Goal: Task Accomplishment & Management: Use online tool/utility

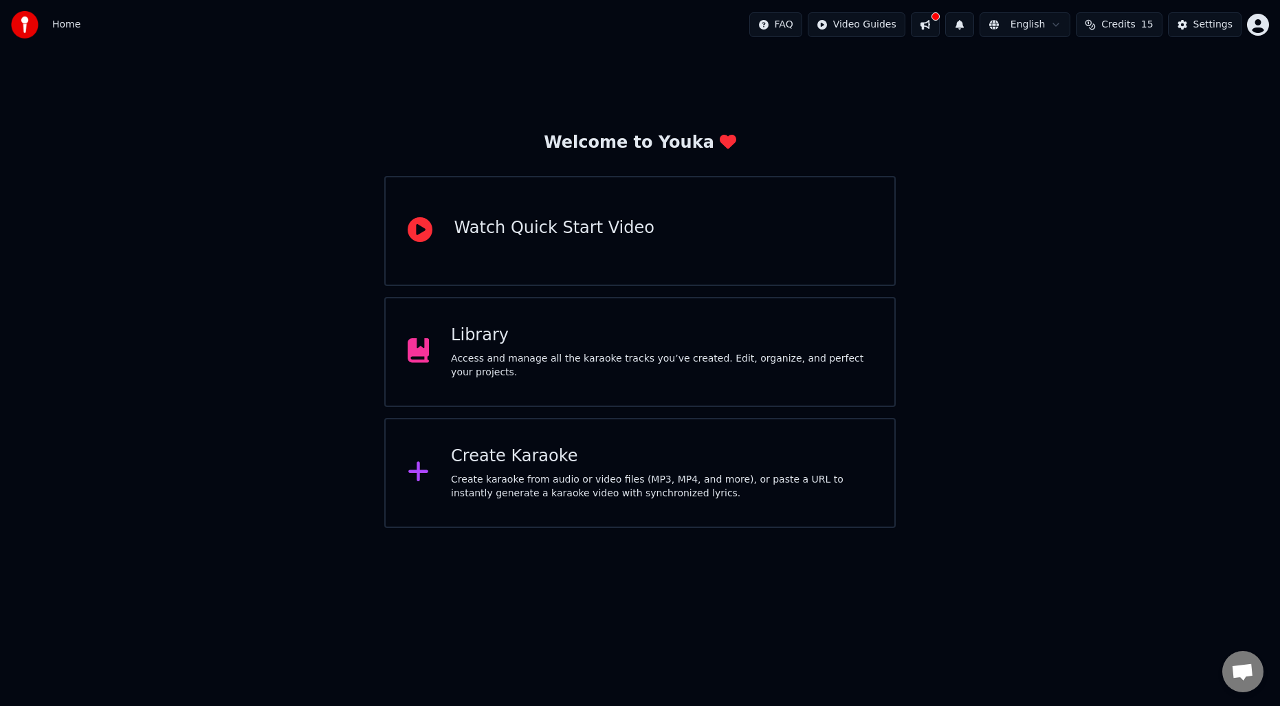
click at [569, 458] on div "Create Karaoke" at bounding box center [661, 456] width 421 height 22
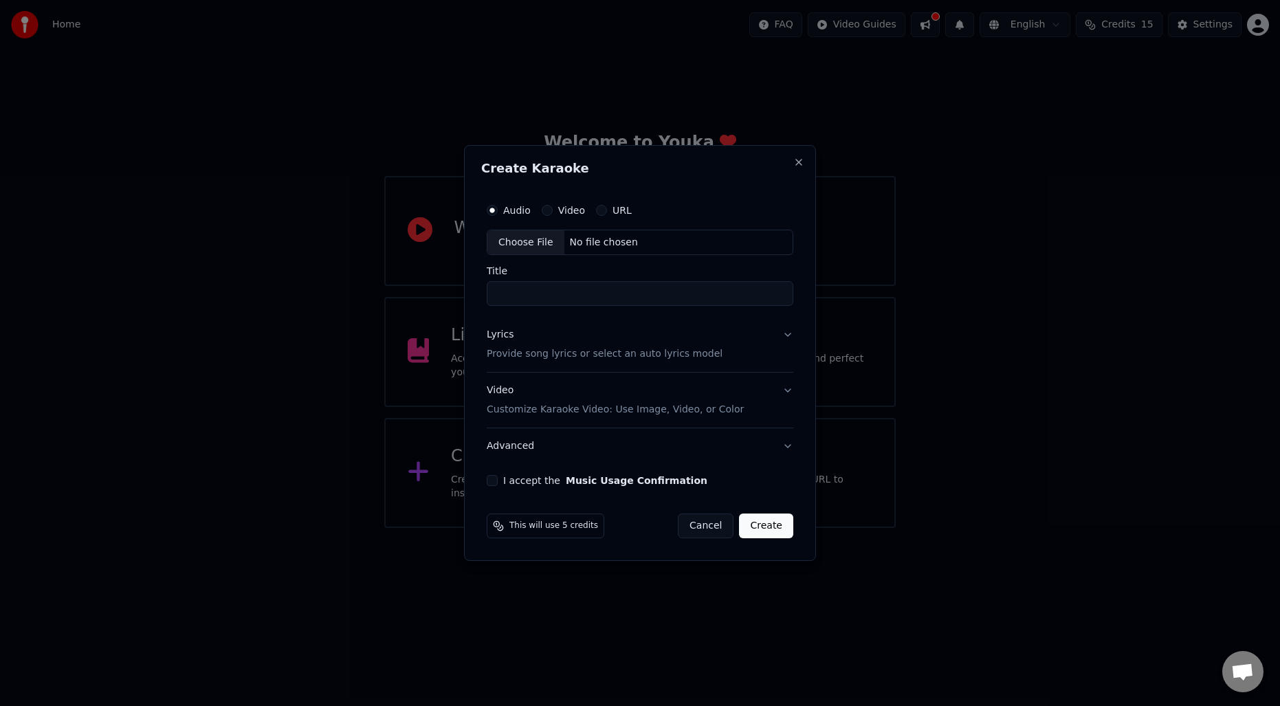
click at [529, 243] on div "Choose File" at bounding box center [525, 242] width 77 height 25
type input "**********"
click at [562, 357] on p "Provide song lyrics or select an auto lyrics model" at bounding box center [602, 355] width 236 height 14
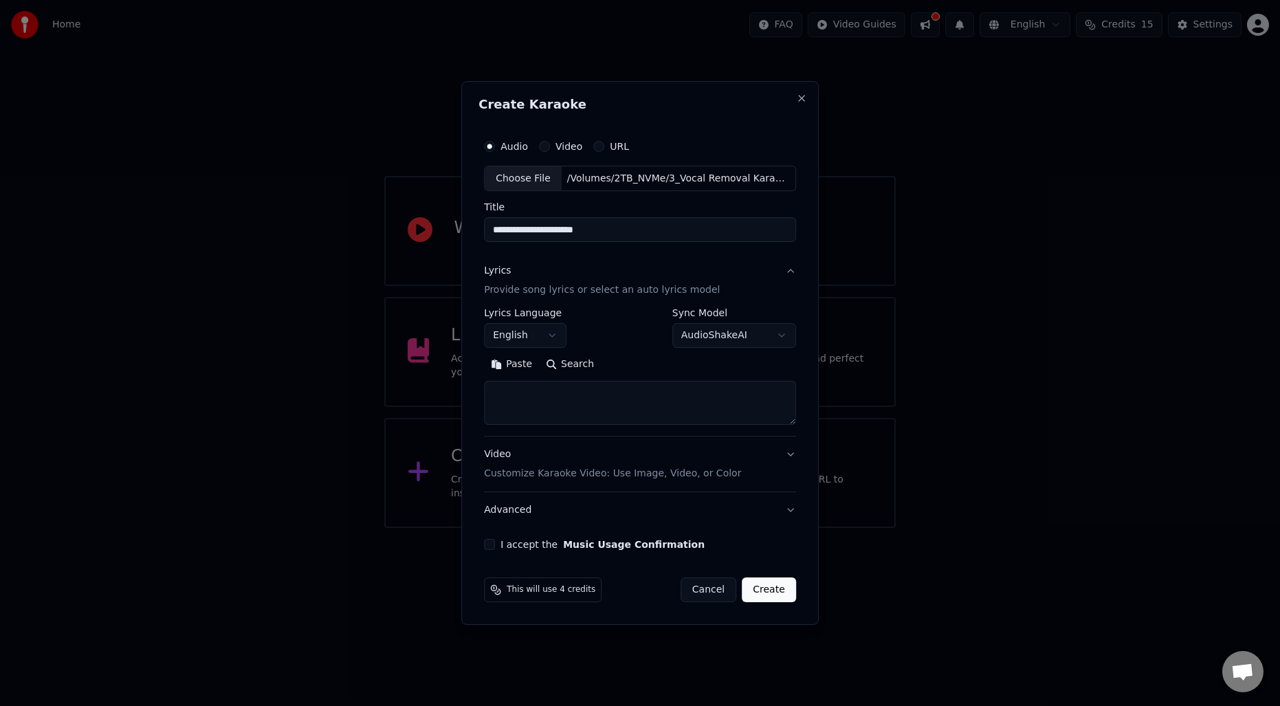
click at [560, 359] on button "Search" at bounding box center [570, 365] width 62 height 22
type textarea "**********"
click at [593, 476] on p "Customize Karaoke Video: Use Image, Video, or Color" at bounding box center [612, 474] width 257 height 14
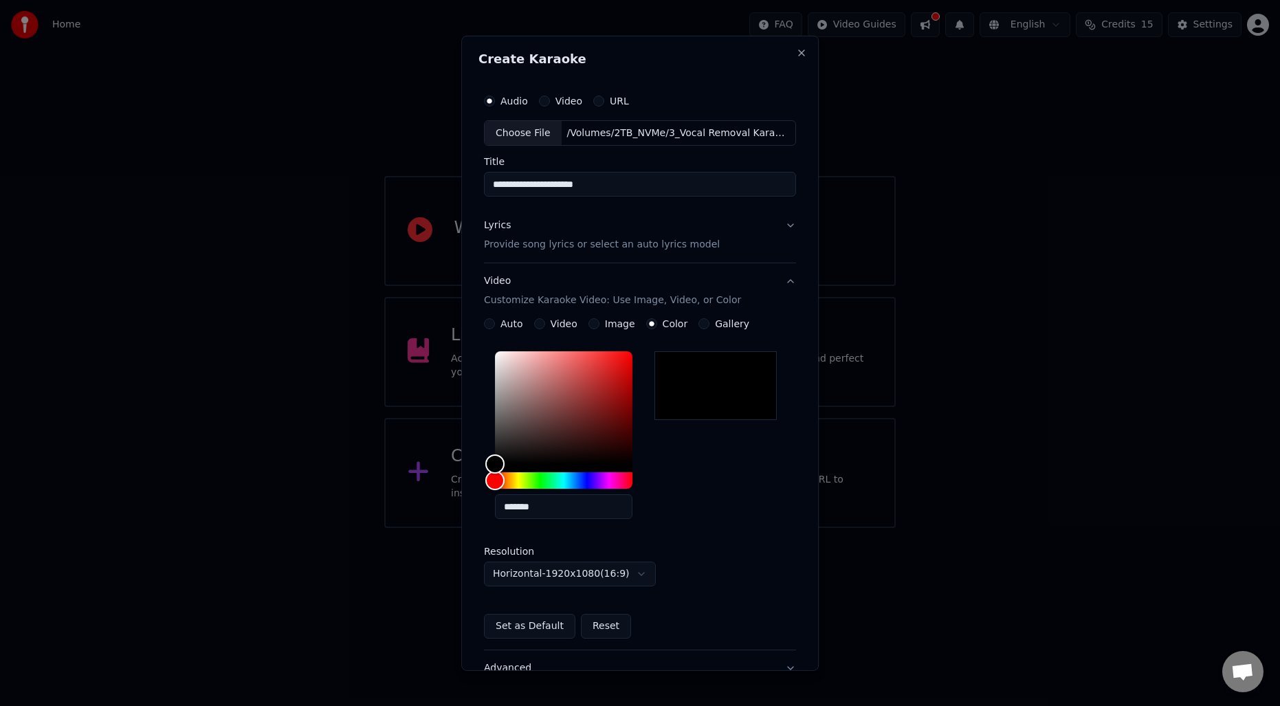
scroll to position [112, 0]
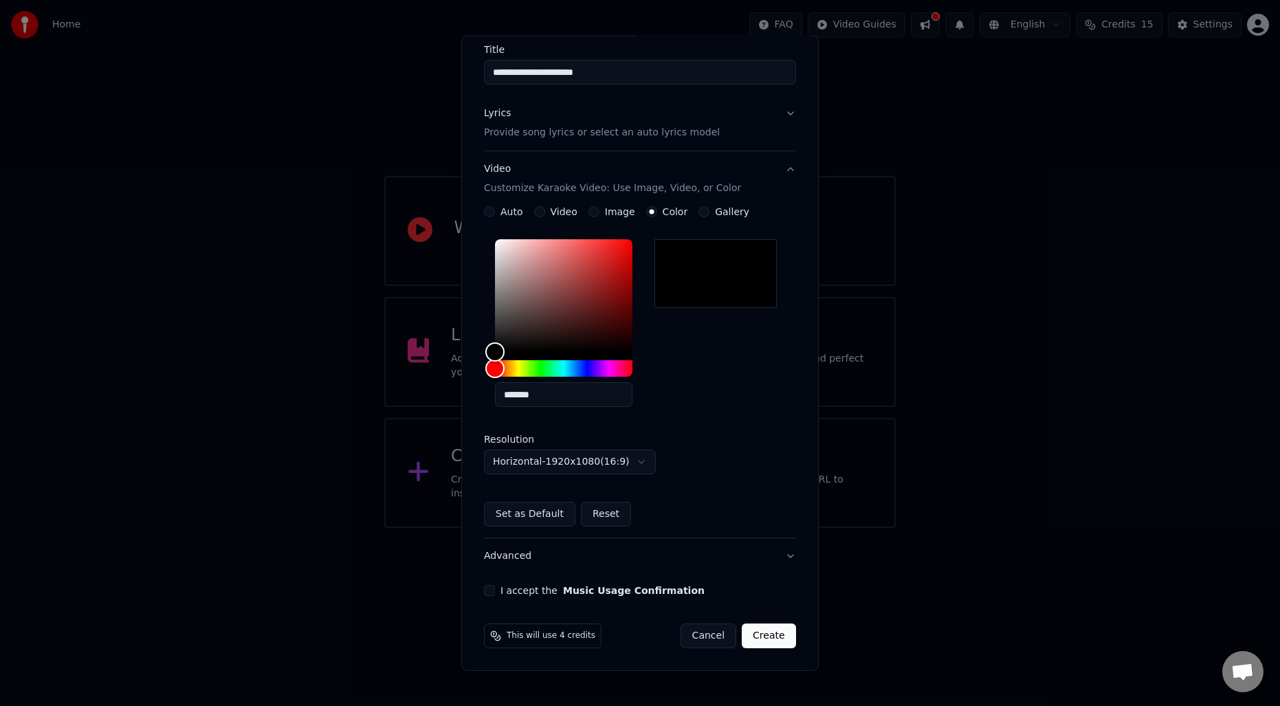
click at [484, 591] on button "I accept the Music Usage Confirmation" at bounding box center [489, 590] width 11 height 11
click at [769, 632] on button "Create" at bounding box center [769, 635] width 54 height 25
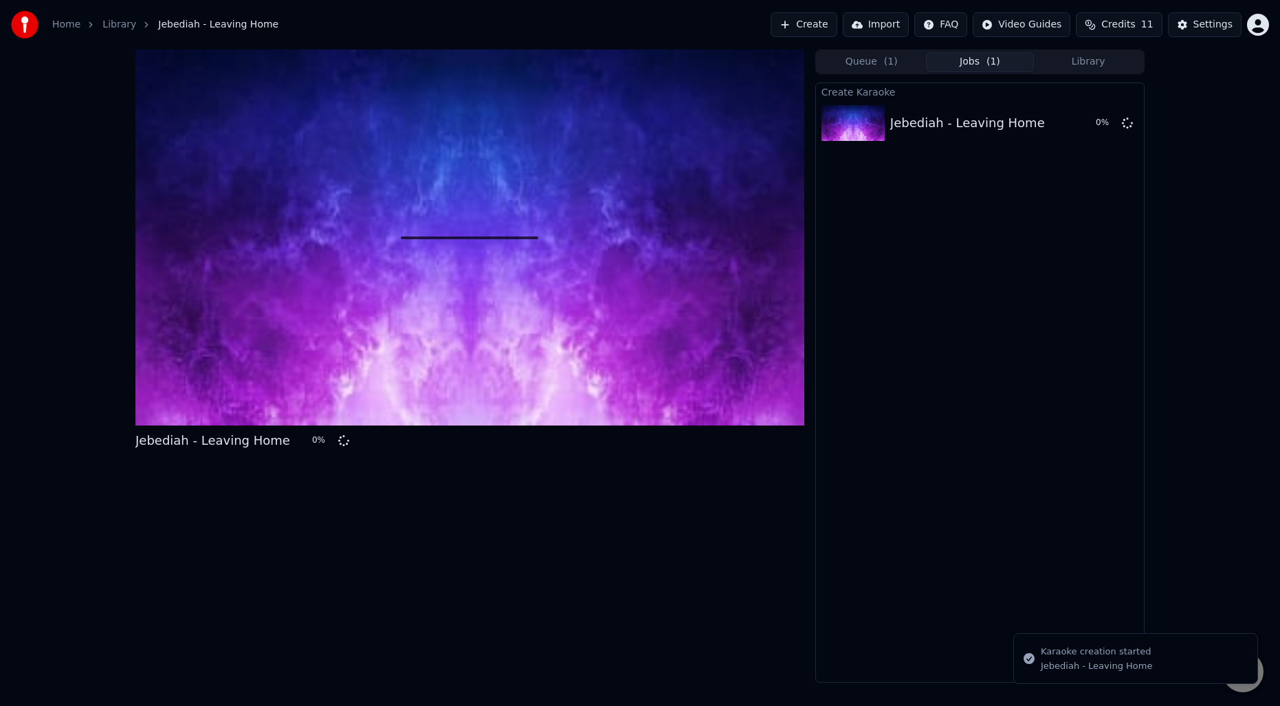
click at [274, 565] on div "Jebediah - Leaving Home 0 %" at bounding box center [469, 365] width 669 height 633
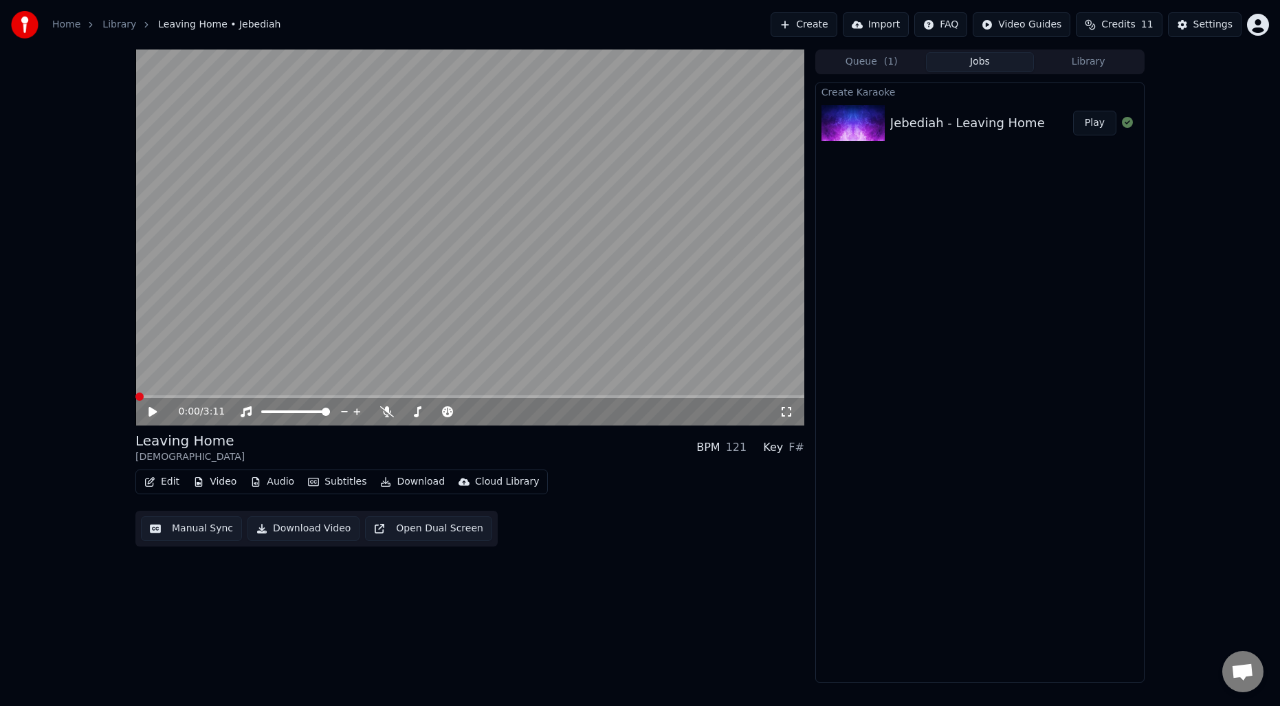
click at [135, 397] on span at bounding box center [139, 396] width 8 height 8
click at [887, 202] on div "Create Karaoke Jebediah - Leaving Home Play" at bounding box center [979, 382] width 329 height 600
click at [152, 414] on icon at bounding box center [152, 412] width 8 height 10
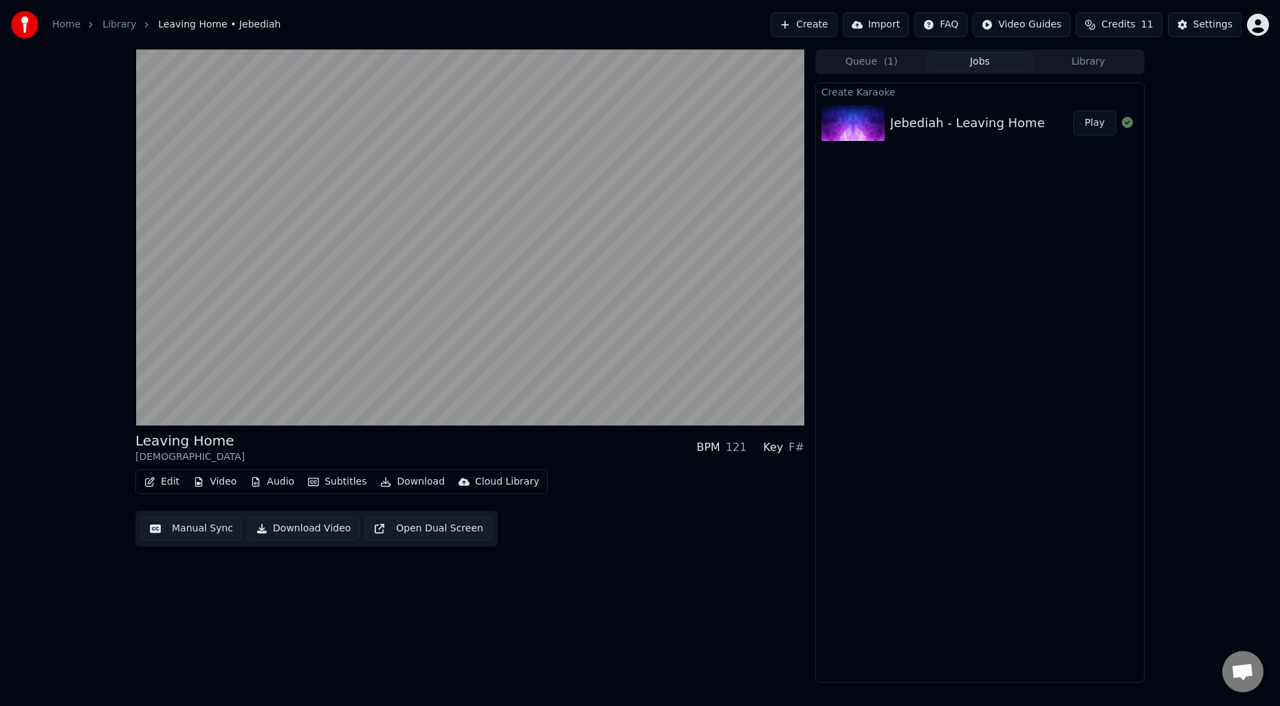
click at [202, 532] on button "Manual Sync" at bounding box center [191, 528] width 101 height 25
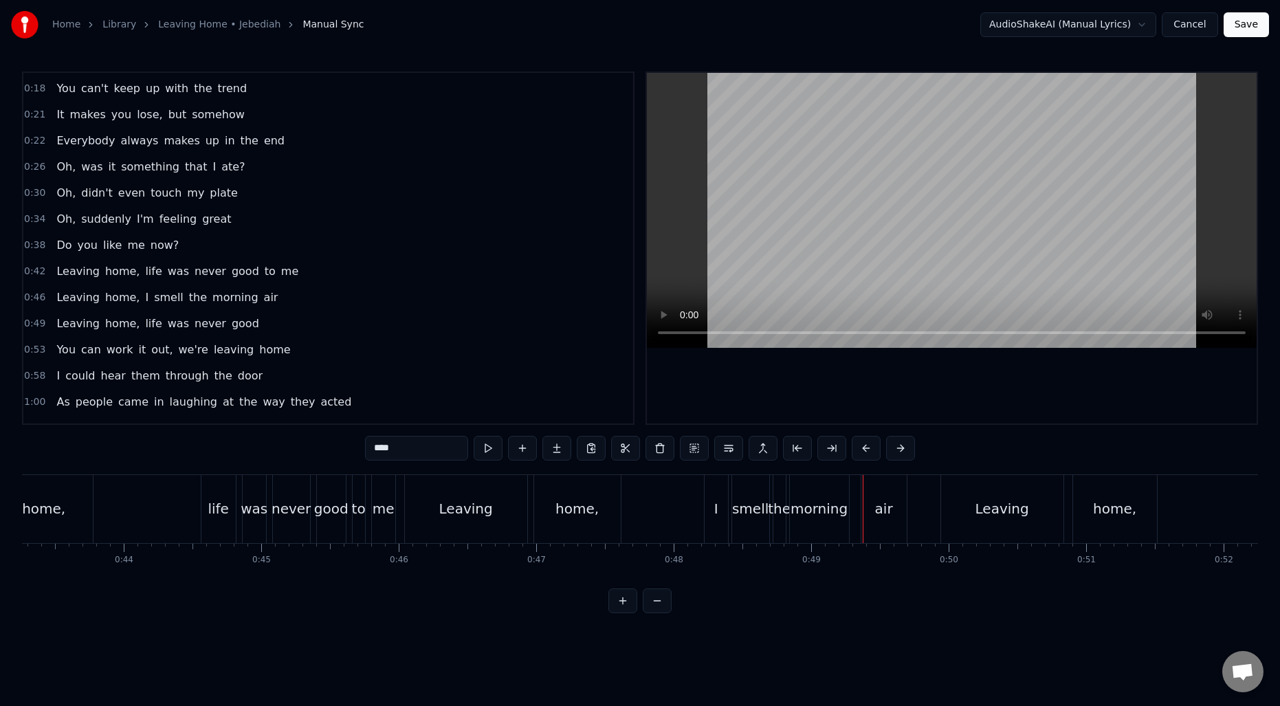
scroll to position [85, 0]
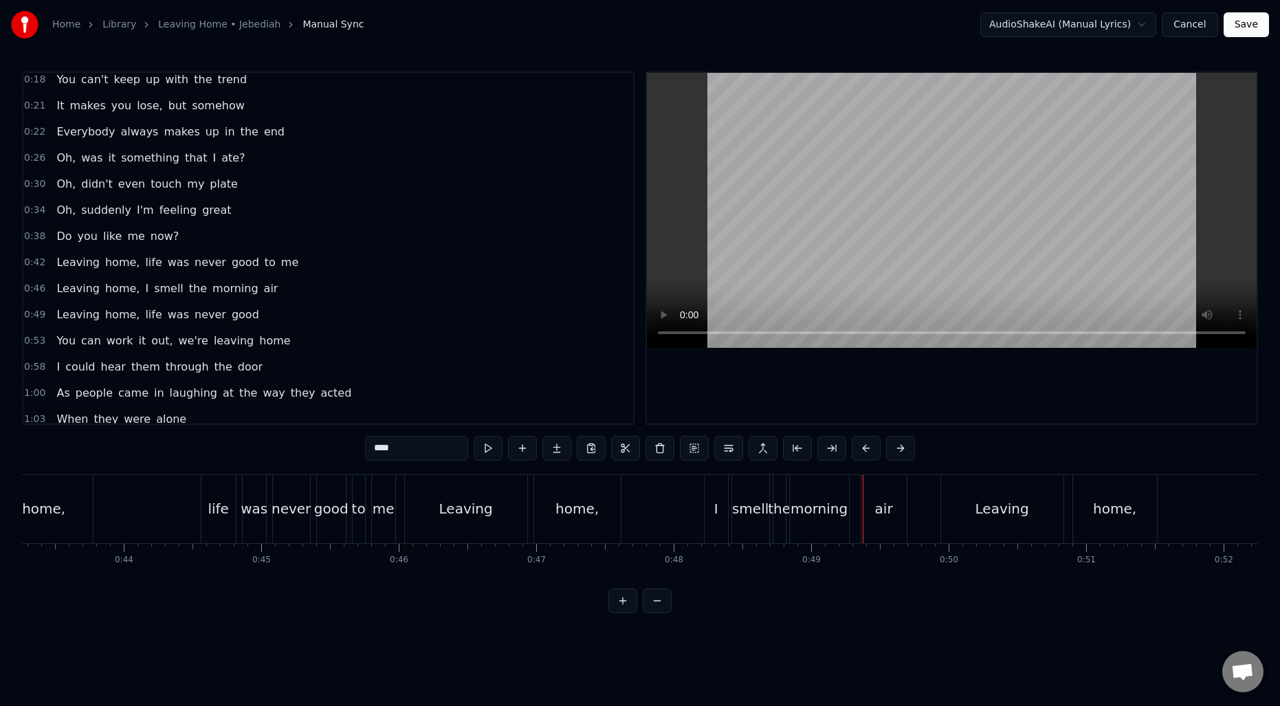
click at [144, 264] on span "life" at bounding box center [153, 262] width 19 height 16
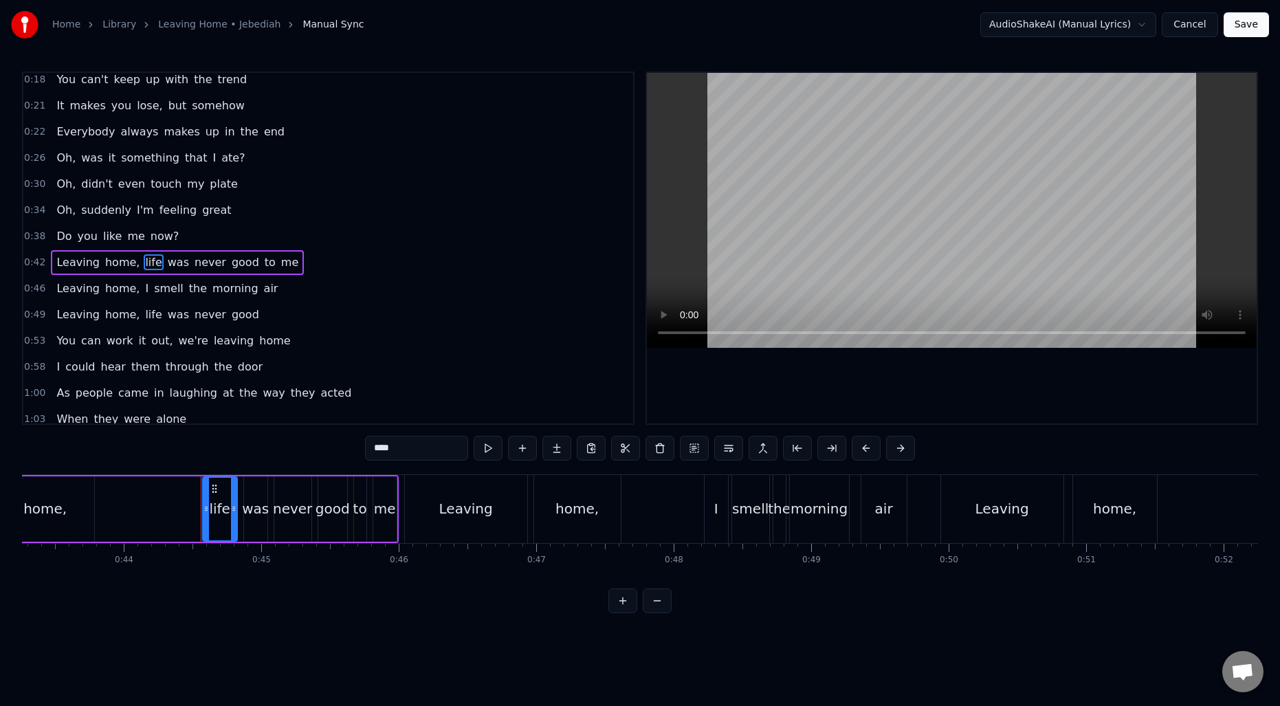
scroll to position [99, 0]
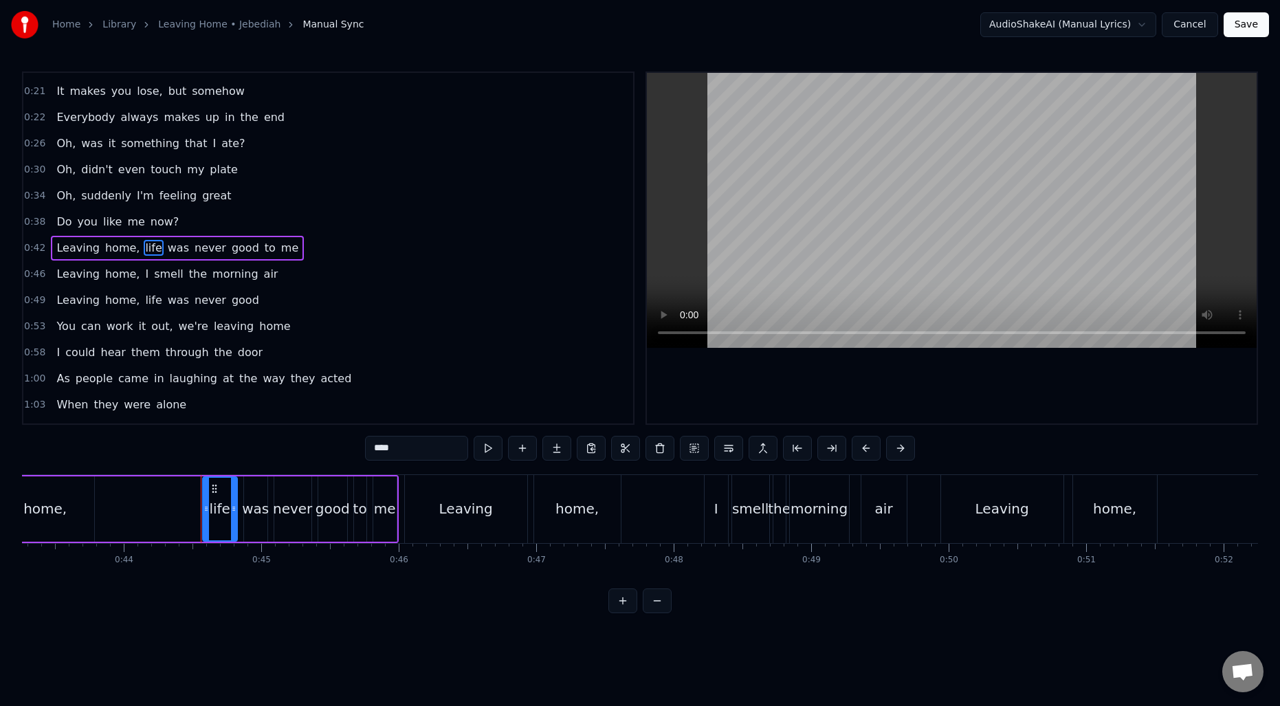
click at [124, 250] on span "home," at bounding box center [122, 248] width 37 height 16
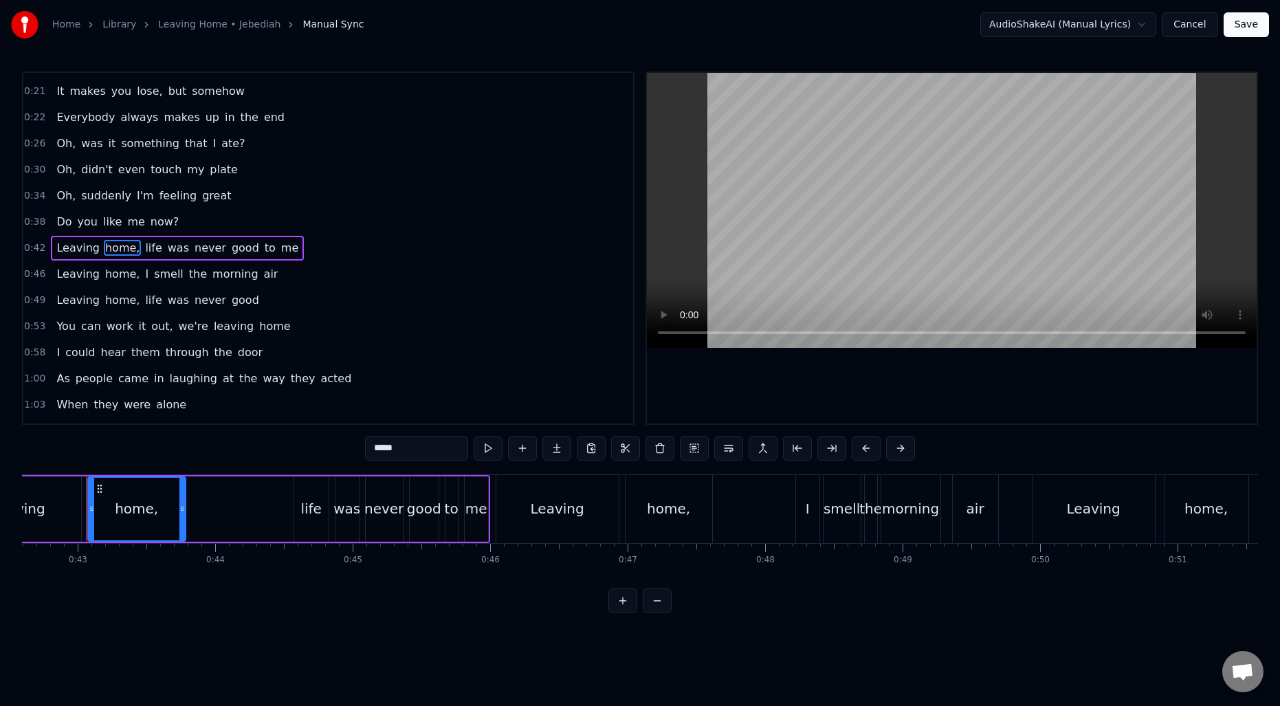
scroll to position [0, 5850]
click at [144, 247] on span "life" at bounding box center [153, 248] width 19 height 16
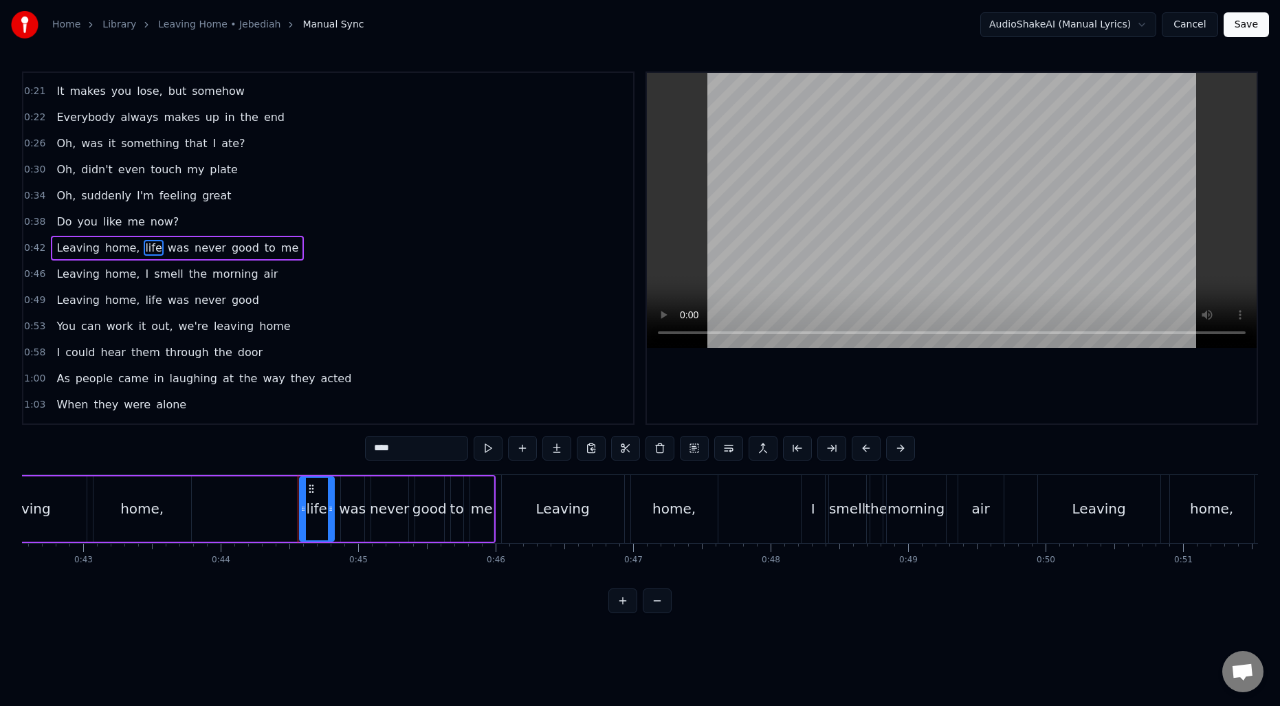
click at [115, 246] on span "home," at bounding box center [122, 248] width 37 height 16
click at [426, 445] on input "*****" at bounding box center [416, 448] width 103 height 25
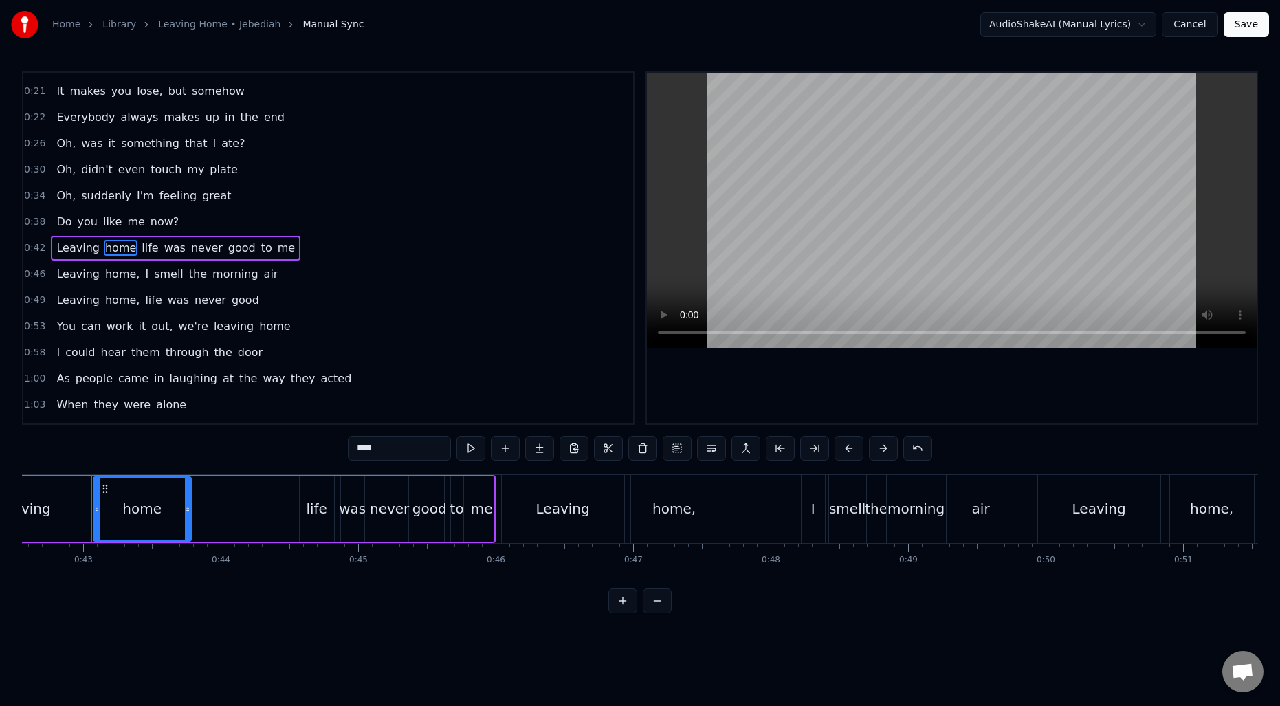
click at [148, 243] on span "life" at bounding box center [149, 248] width 19 height 16
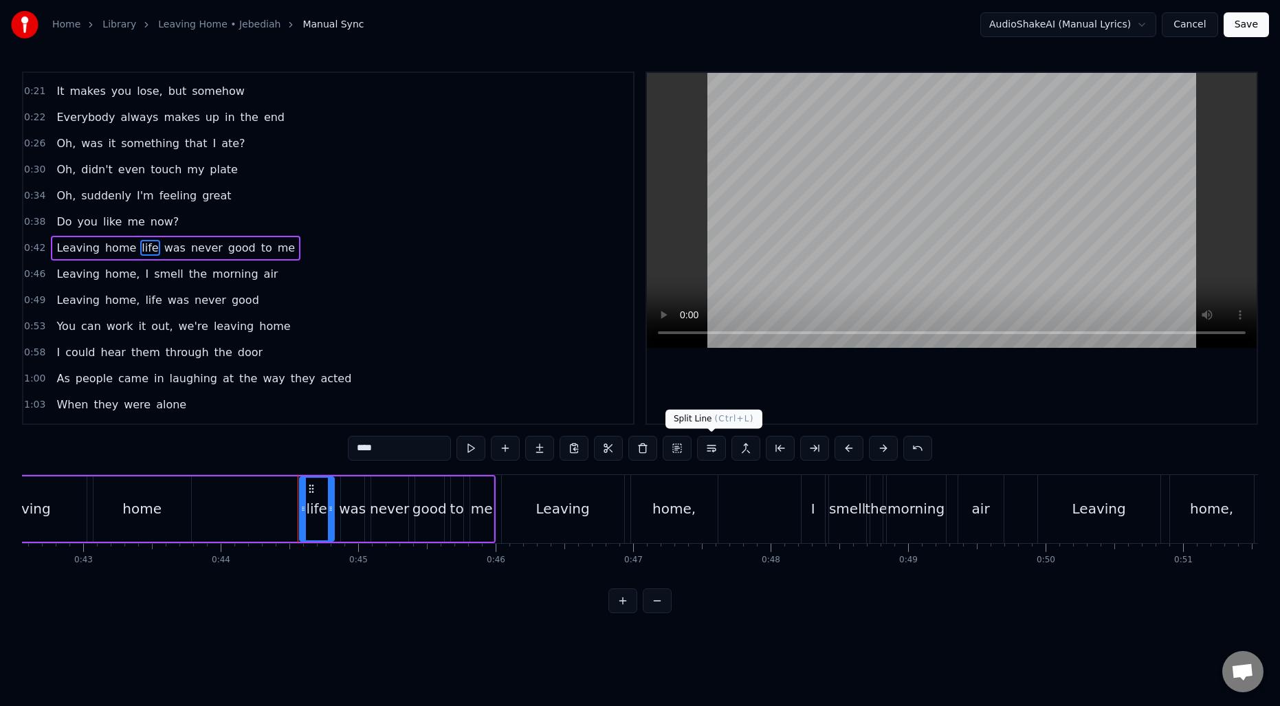
click at [716, 447] on button at bounding box center [711, 448] width 29 height 25
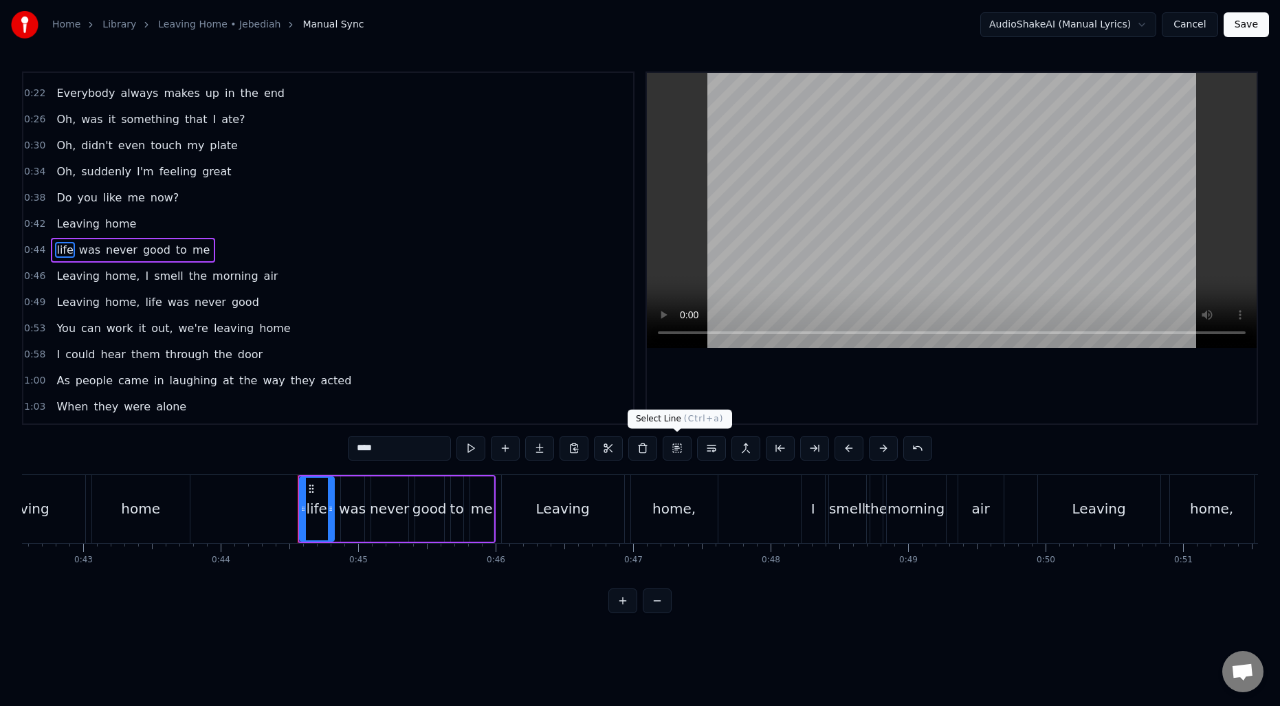
scroll to position [125, 0]
click at [122, 275] on span "home," at bounding box center [122, 274] width 37 height 16
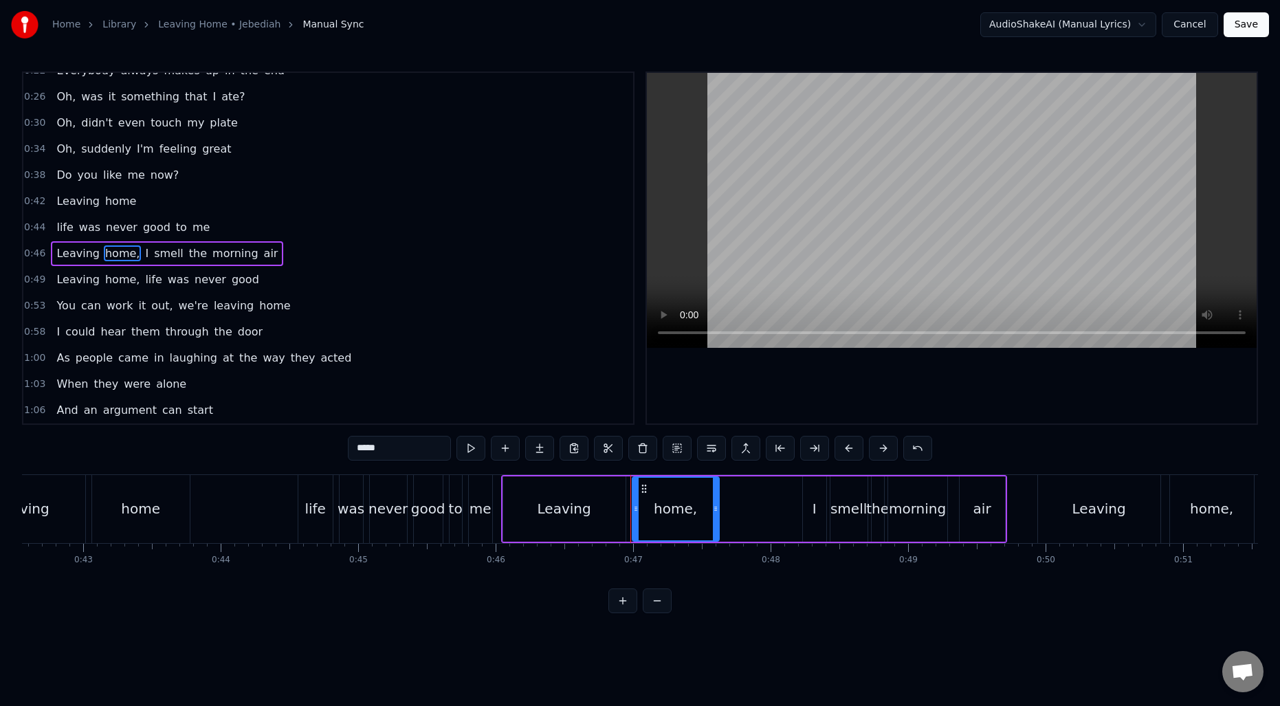
scroll to position [151, 0]
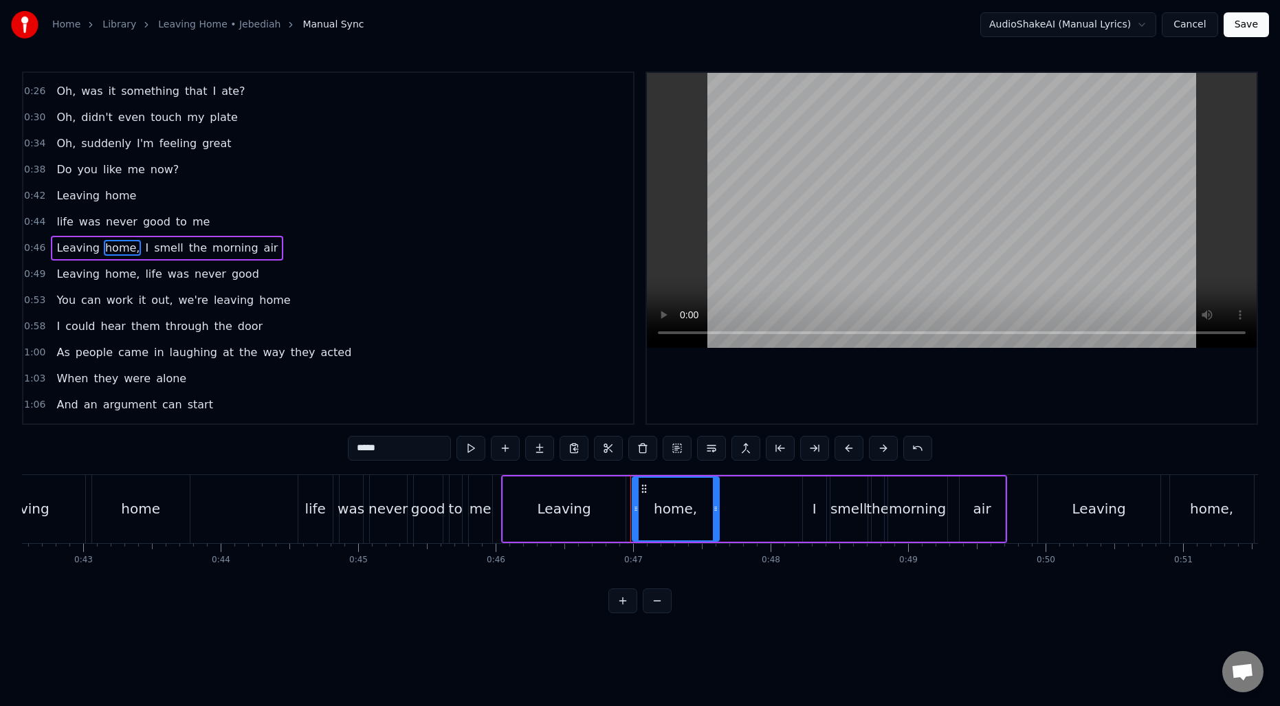
click at [414, 444] on input "*****" at bounding box center [399, 448] width 103 height 25
click at [140, 245] on span "I" at bounding box center [143, 248] width 6 height 16
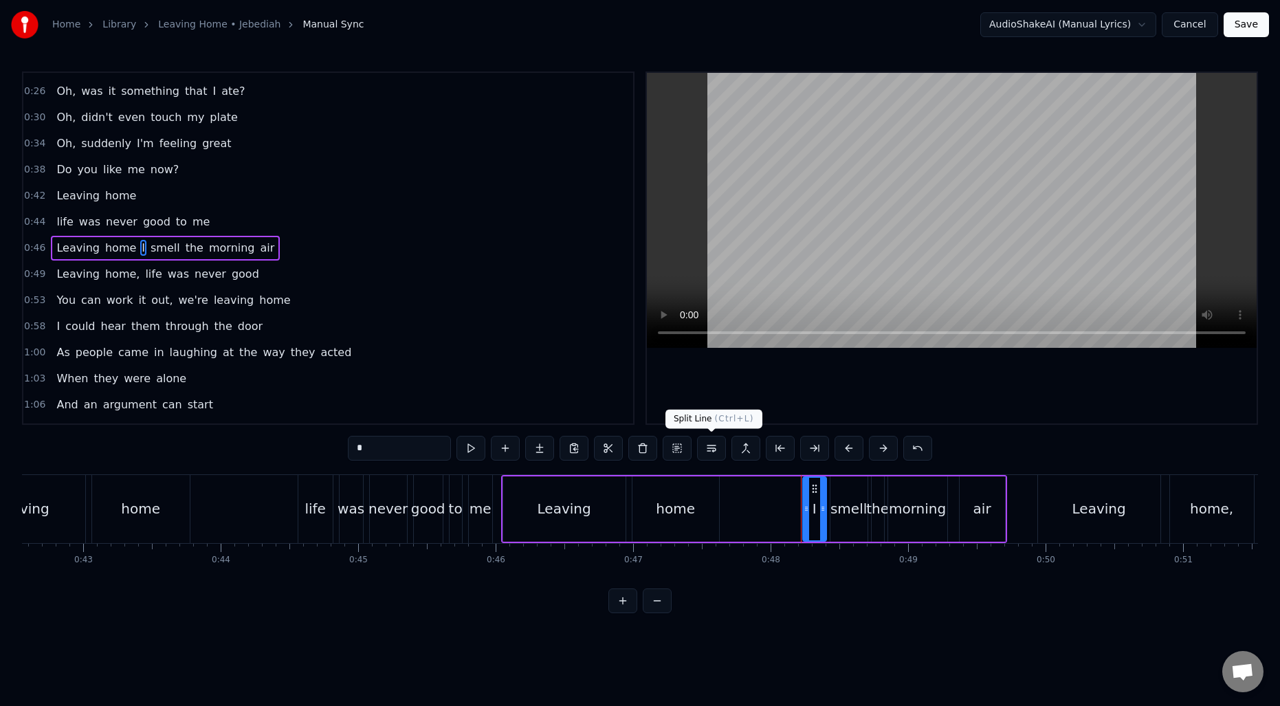
click at [713, 445] on button at bounding box center [711, 448] width 29 height 25
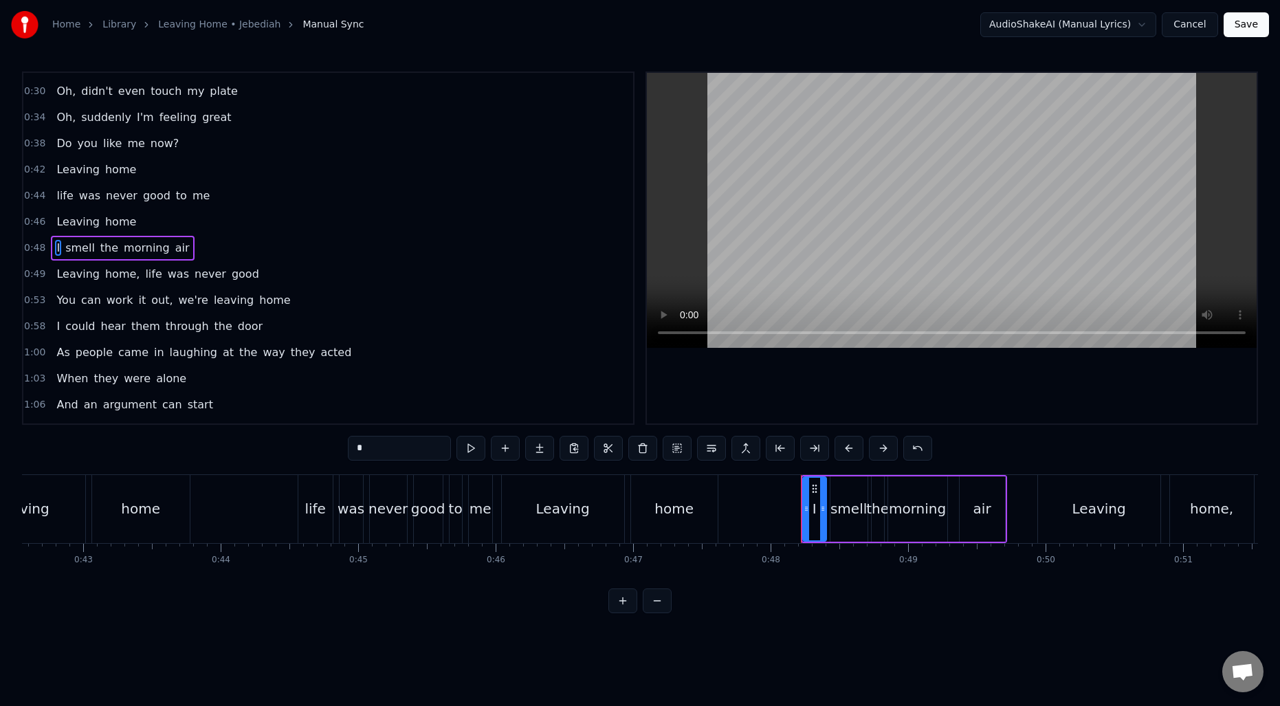
click at [116, 273] on span "home," at bounding box center [122, 274] width 37 height 16
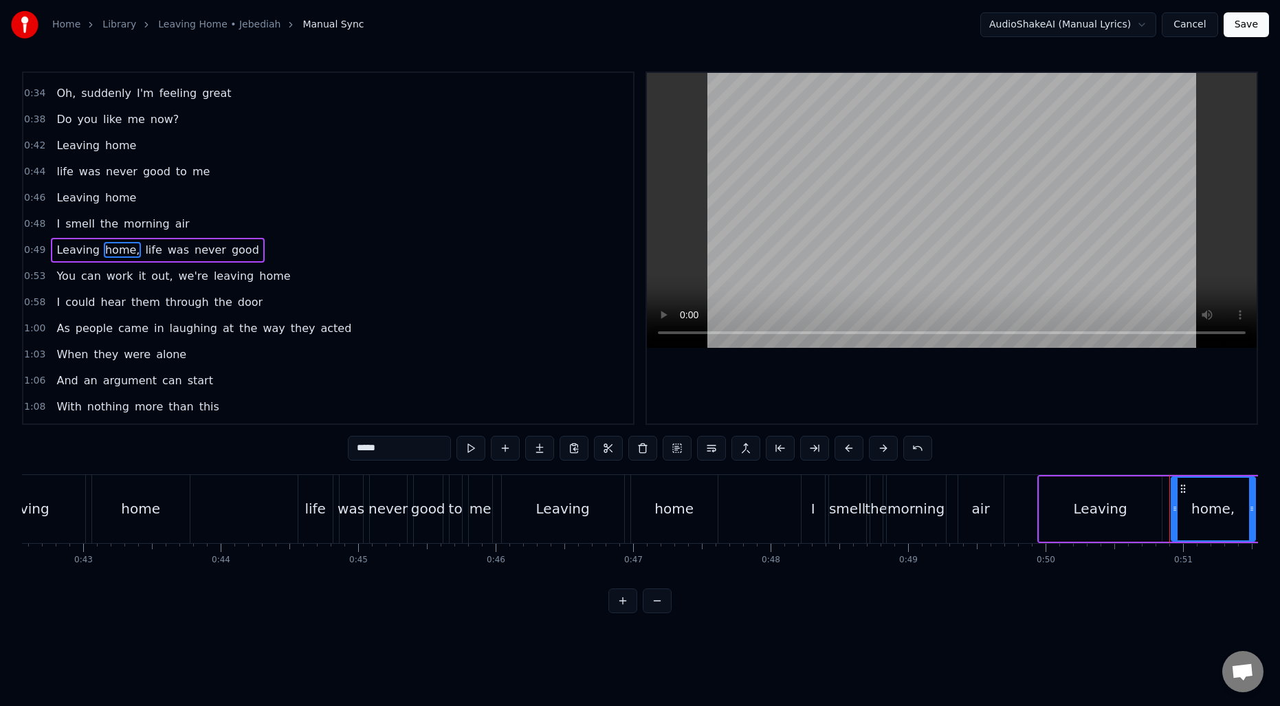
scroll to position [203, 0]
click at [399, 453] on input "*****" at bounding box center [399, 448] width 103 height 25
click at [142, 243] on span "life" at bounding box center [149, 248] width 19 height 16
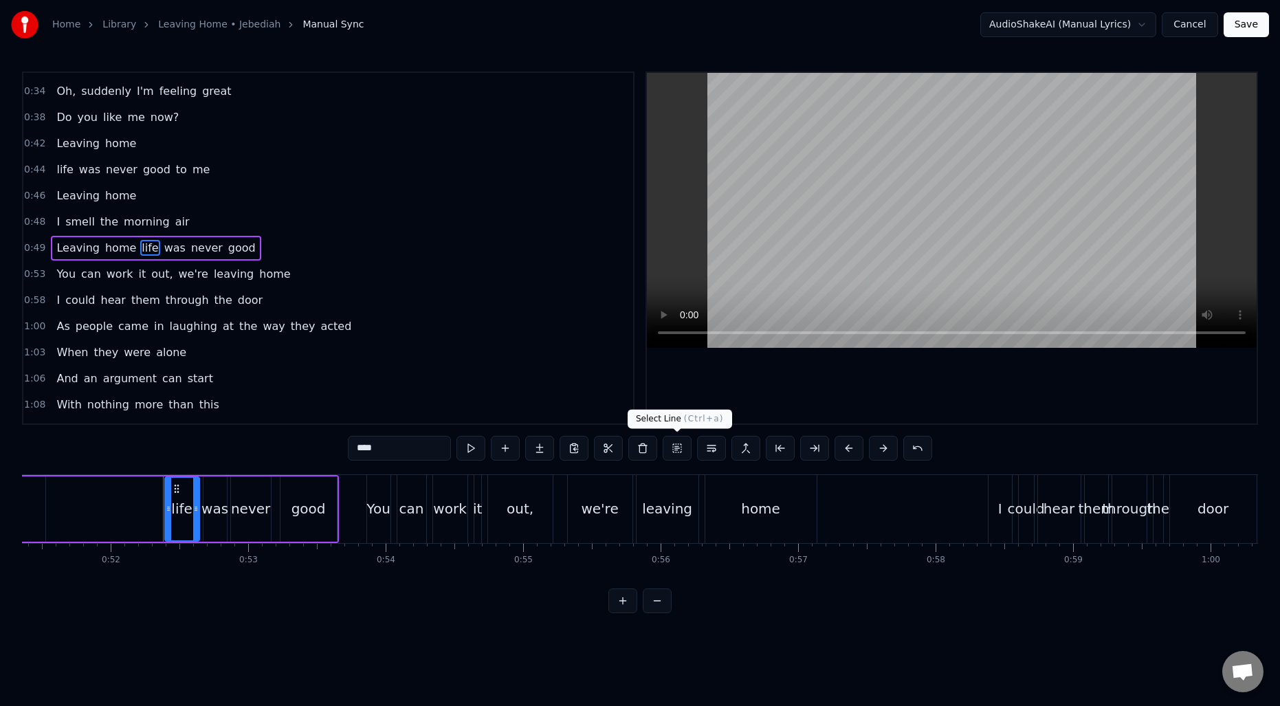
scroll to position [0, 7131]
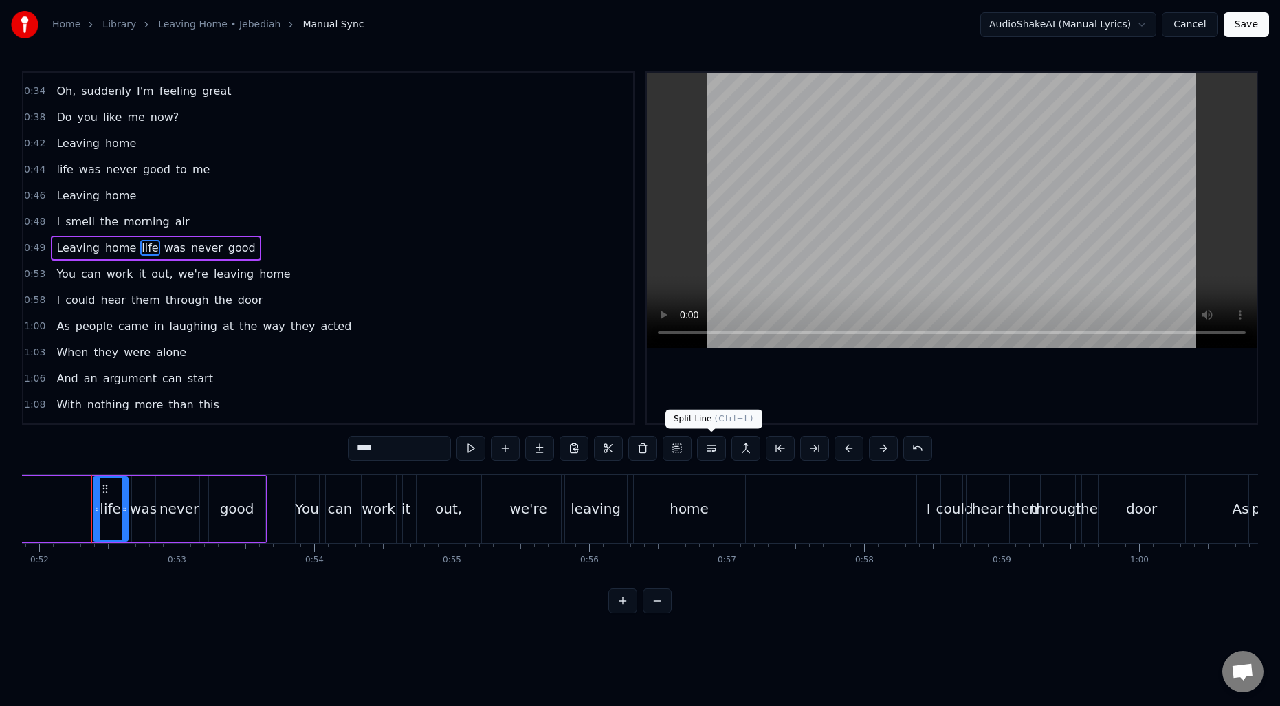
click at [703, 449] on button at bounding box center [711, 448] width 29 height 25
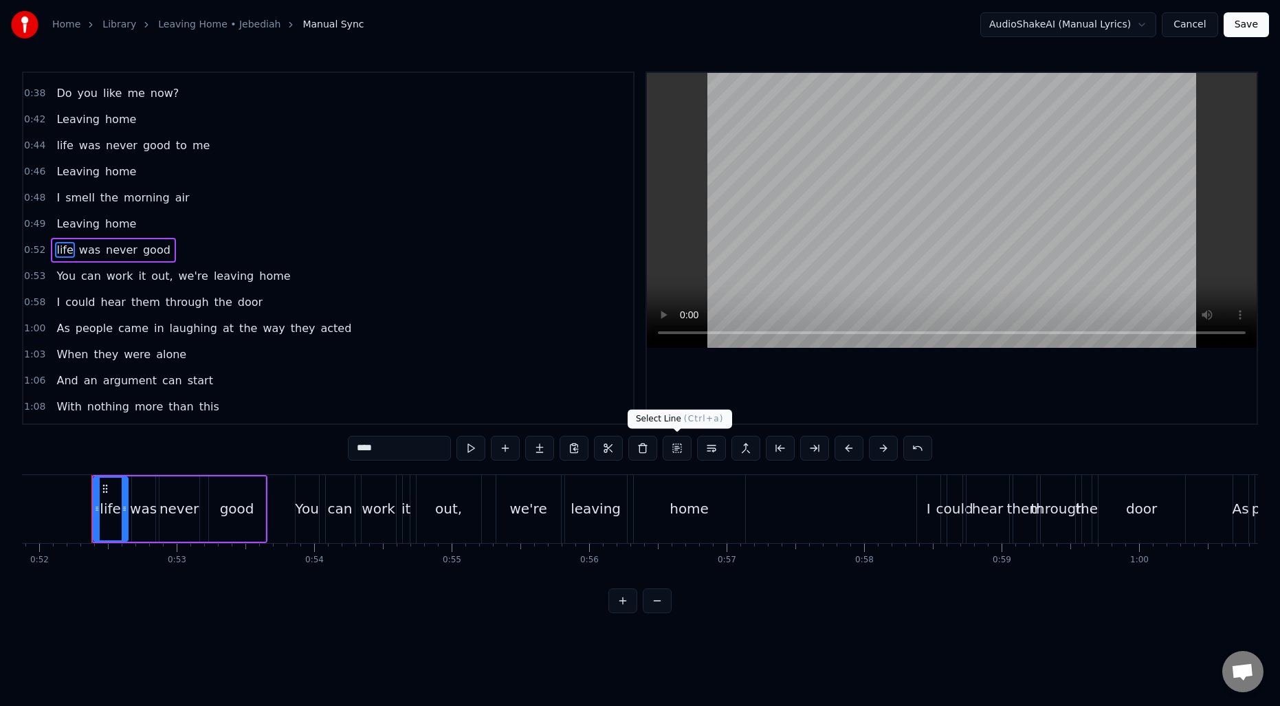
scroll to position [230, 0]
click at [160, 276] on span "out," at bounding box center [162, 274] width 24 height 16
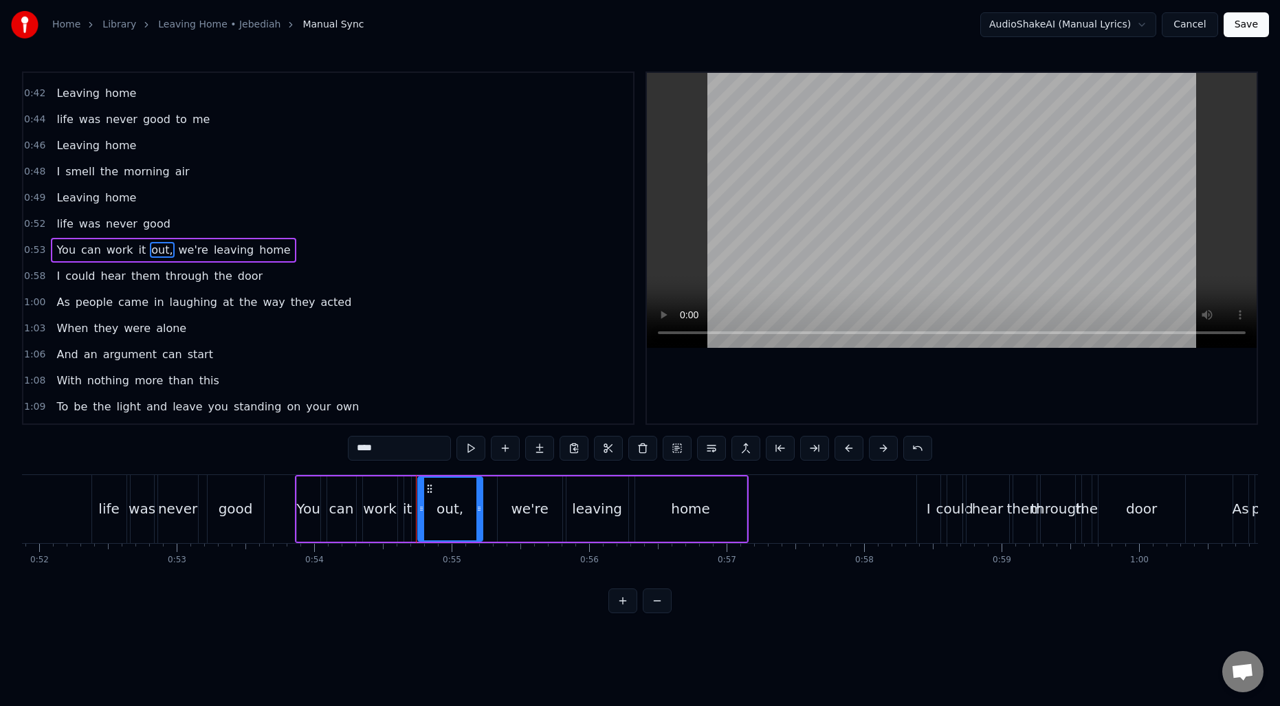
scroll to position [256, 0]
click at [399, 443] on input "****" at bounding box center [399, 448] width 103 height 25
click at [173, 243] on span "we're" at bounding box center [189, 248] width 32 height 16
type input "*****"
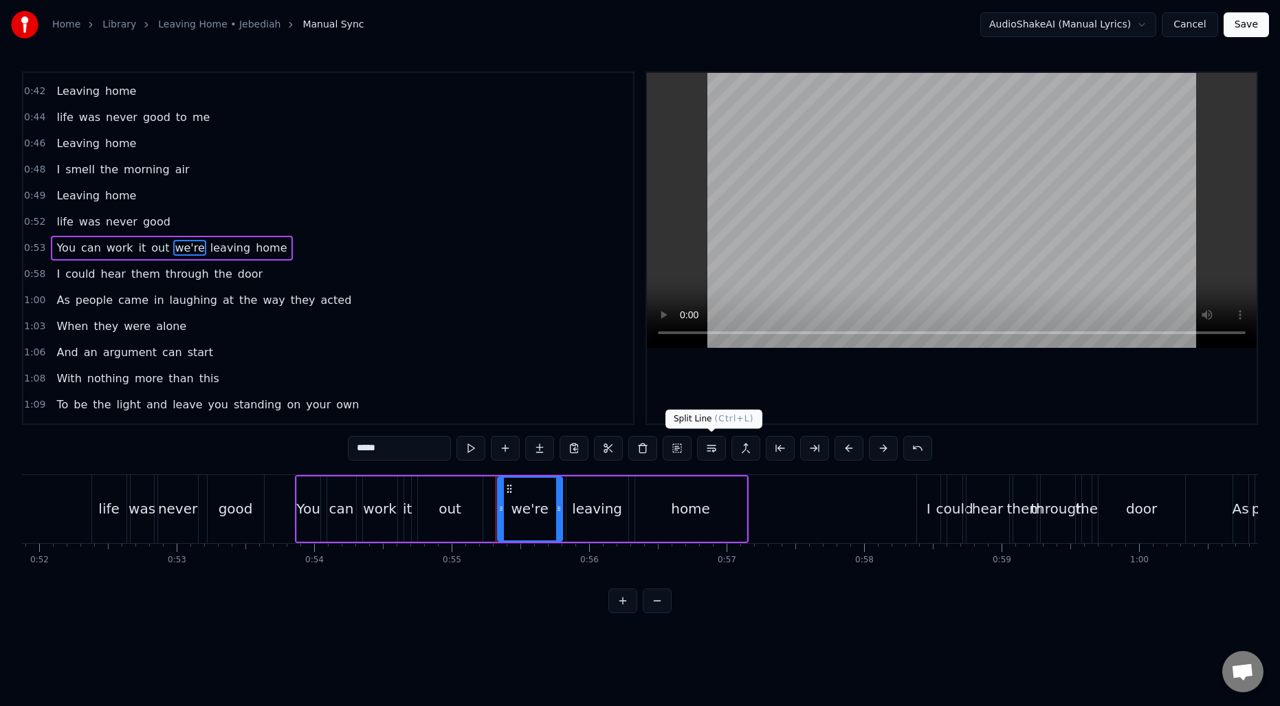
click at [715, 449] on button at bounding box center [711, 448] width 29 height 25
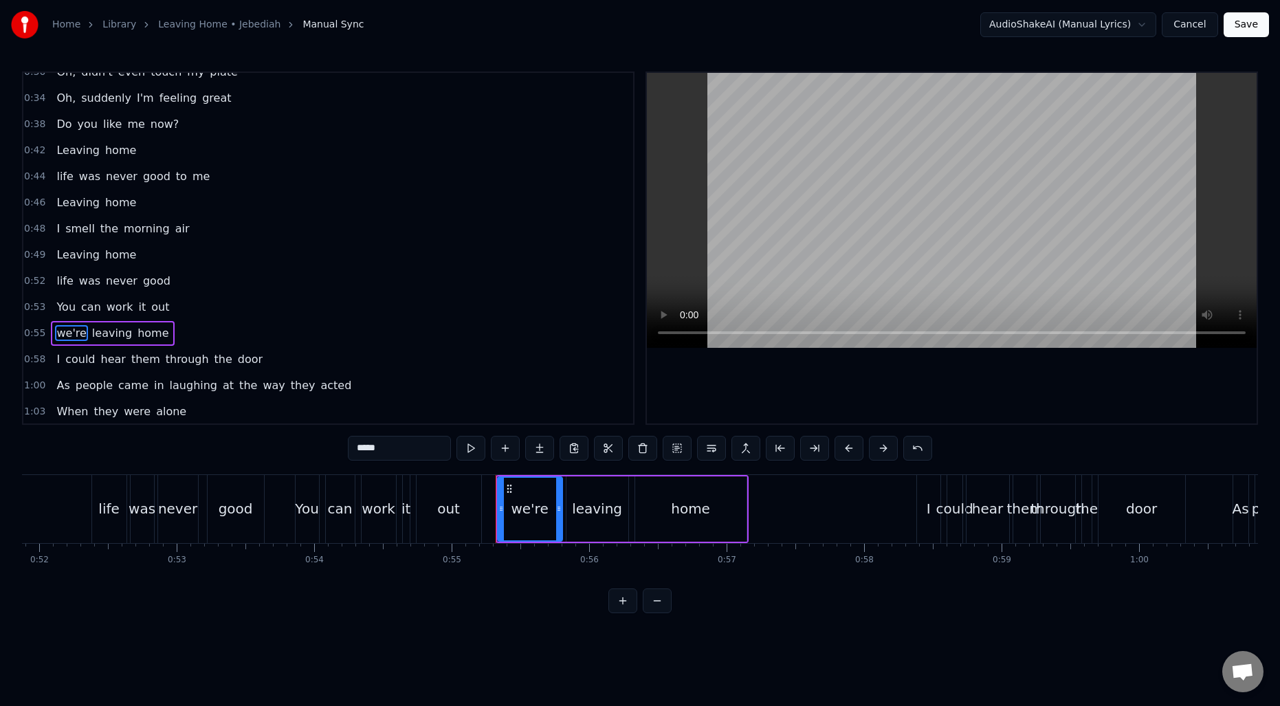
scroll to position [188, 0]
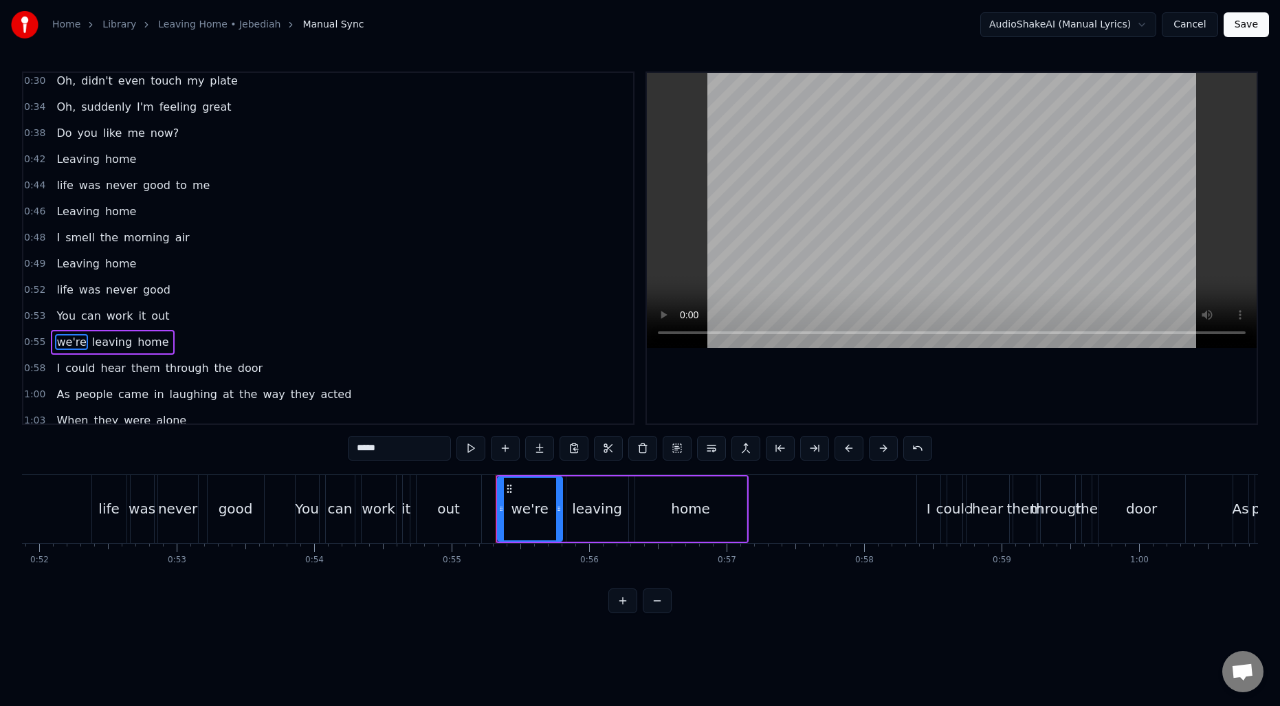
click at [26, 114] on div "0:34 Oh, suddenly I'm feeling great" at bounding box center [328, 107] width 610 height 26
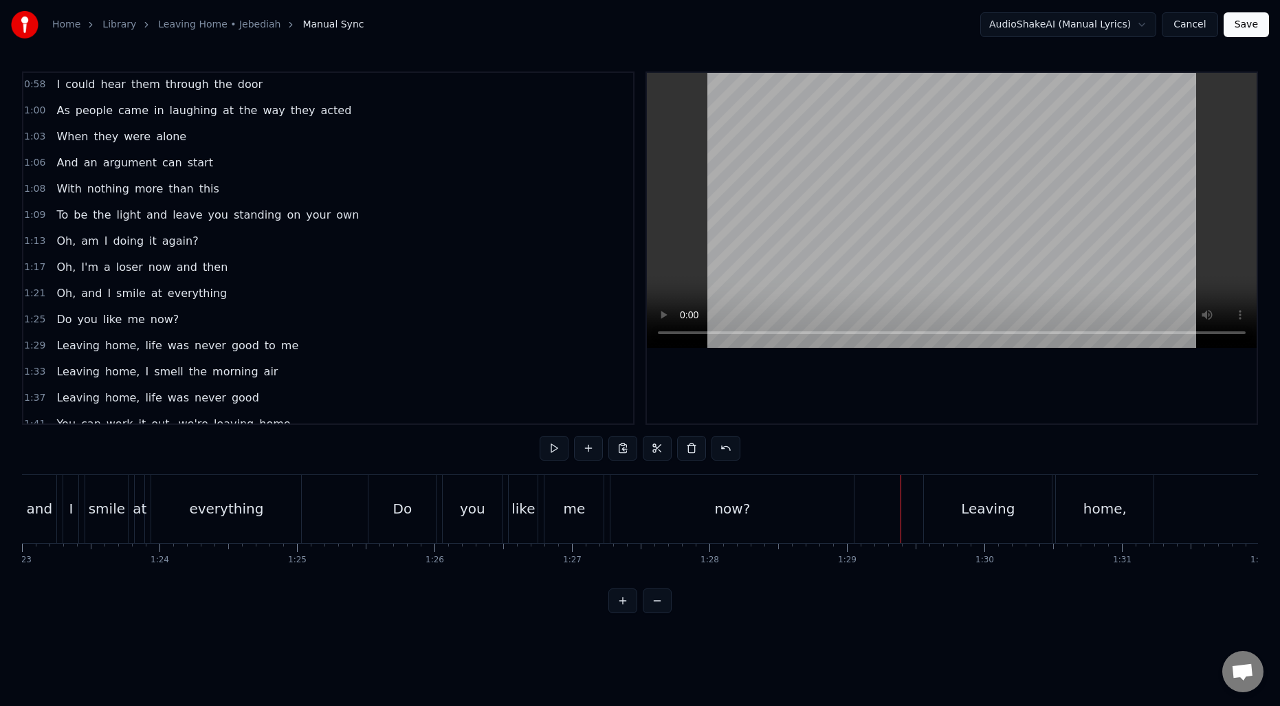
scroll to position [549, 0]
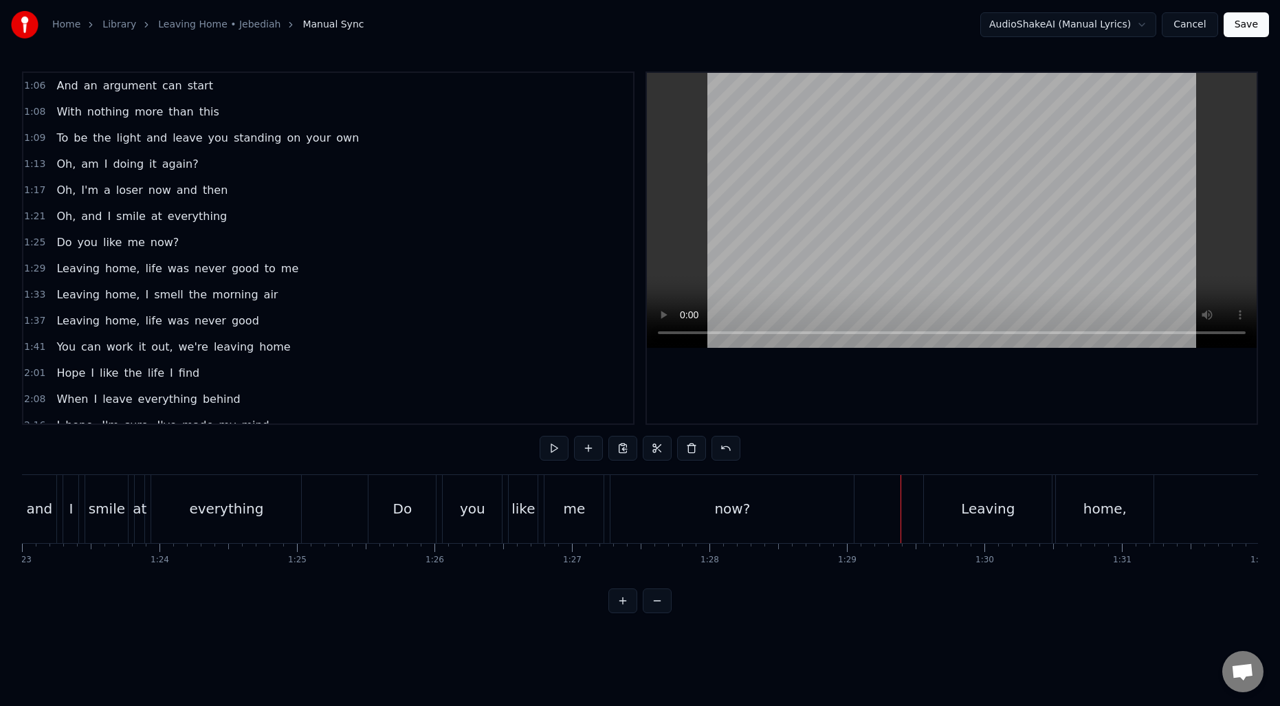
click at [117, 269] on span "home," at bounding box center [122, 269] width 37 height 16
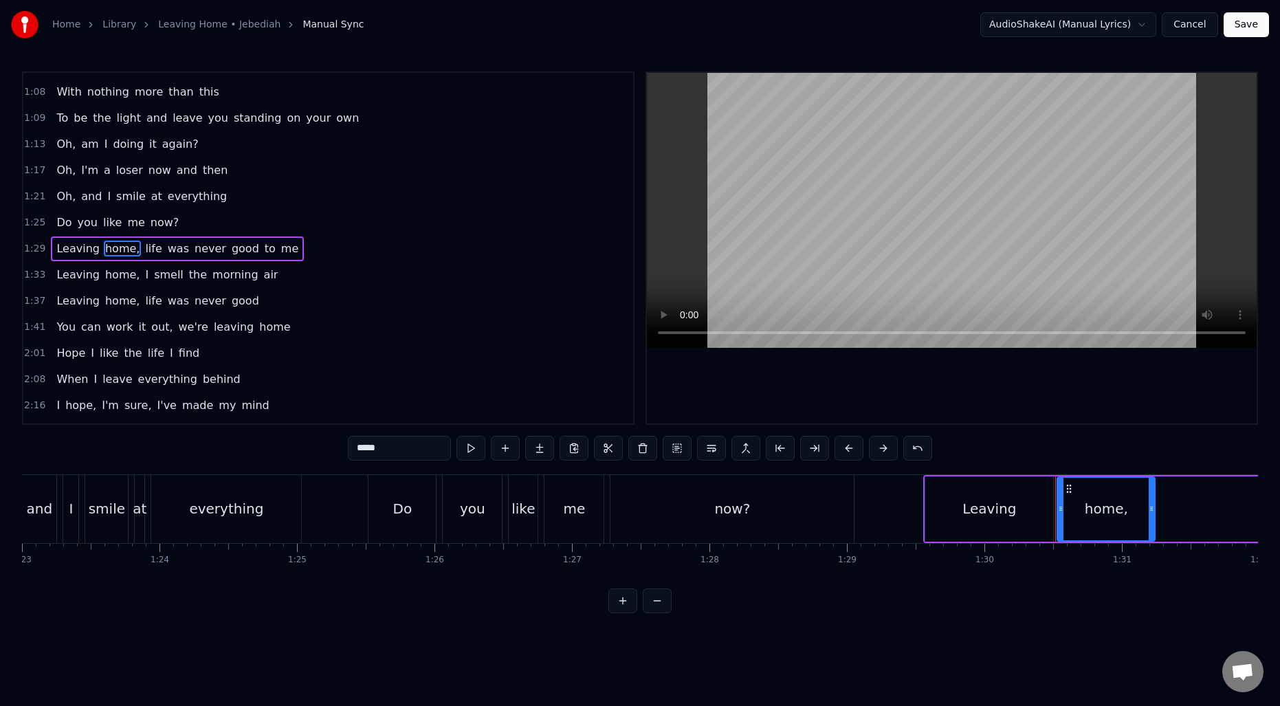
scroll to position [569, 0]
click at [414, 458] on input "*****" at bounding box center [399, 448] width 103 height 25
type input "****"
click at [147, 247] on div "Leaving home life was never good to me" at bounding box center [176, 248] width 250 height 25
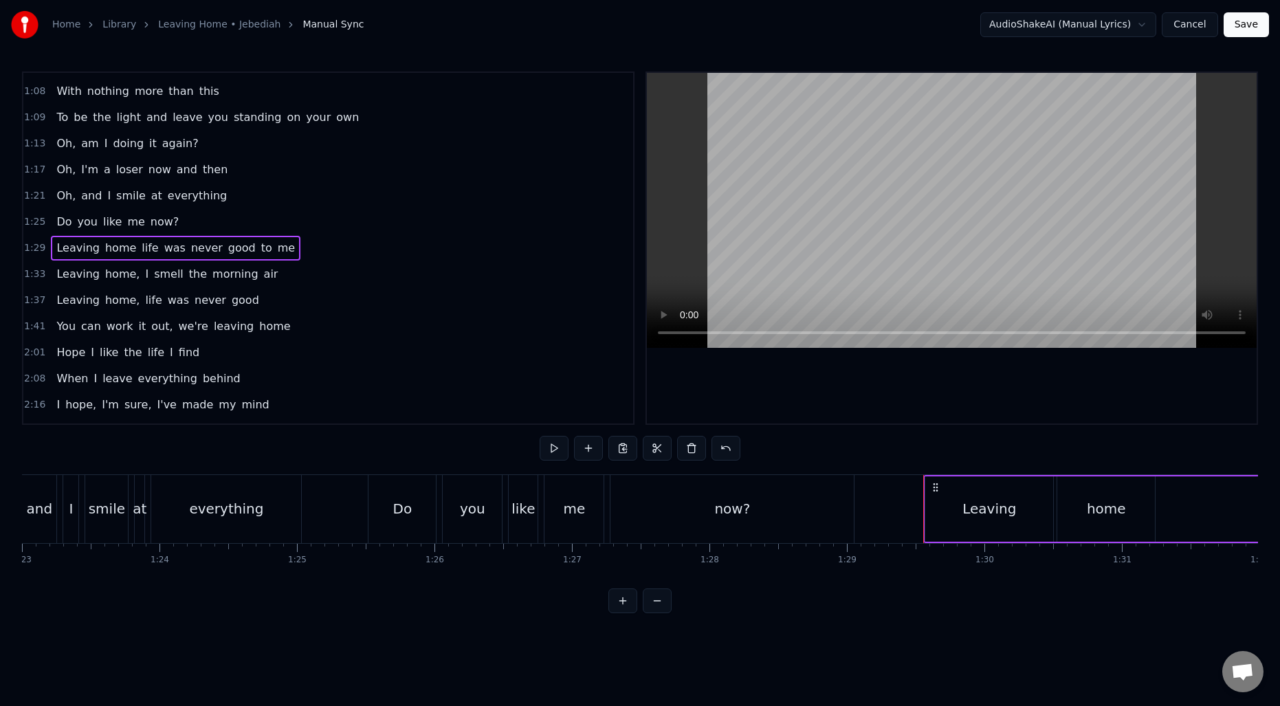
click at [140, 247] on span "life" at bounding box center [149, 248] width 19 height 16
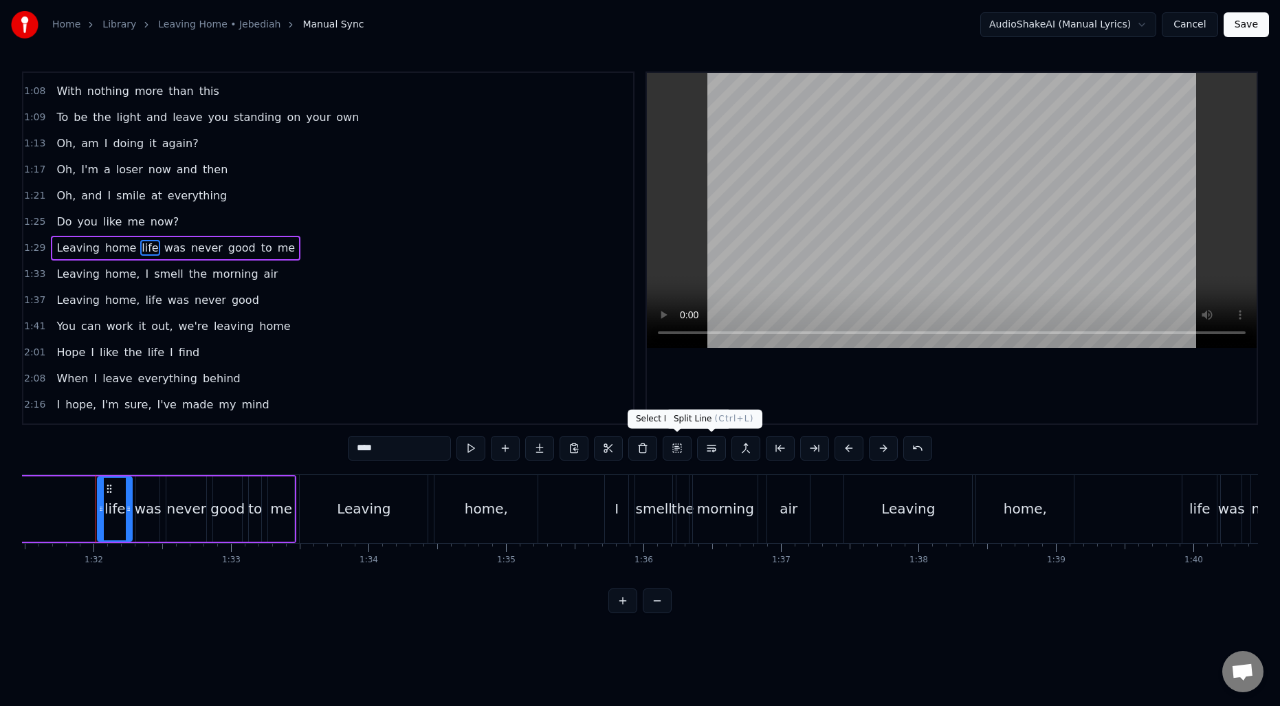
scroll to position [0, 12581]
click at [716, 454] on button at bounding box center [711, 448] width 29 height 25
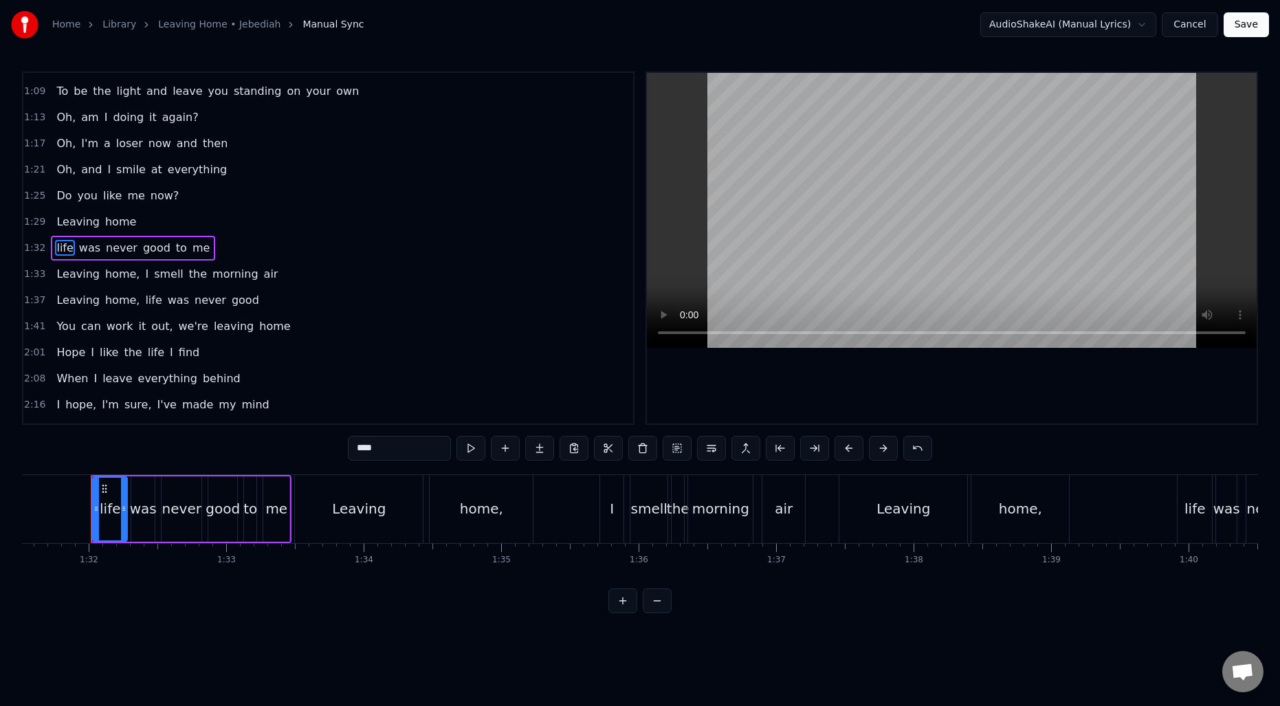
click at [127, 278] on span "home," at bounding box center [122, 274] width 37 height 16
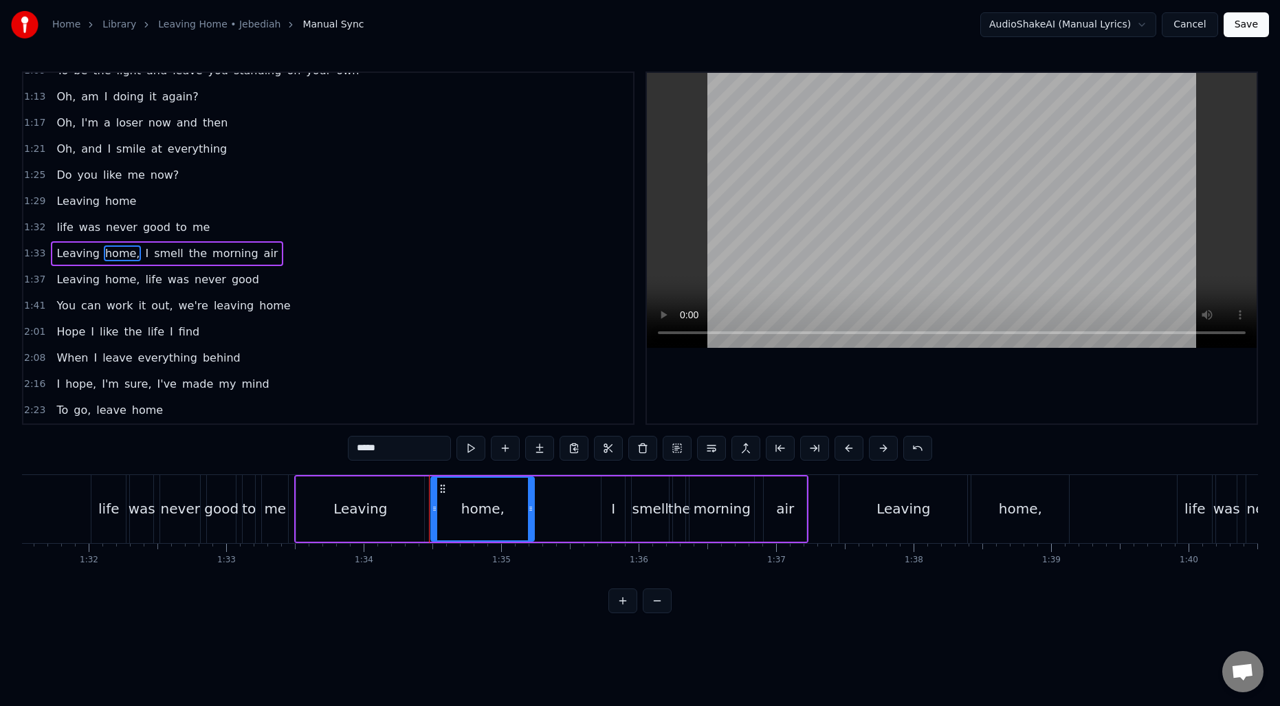
scroll to position [621, 0]
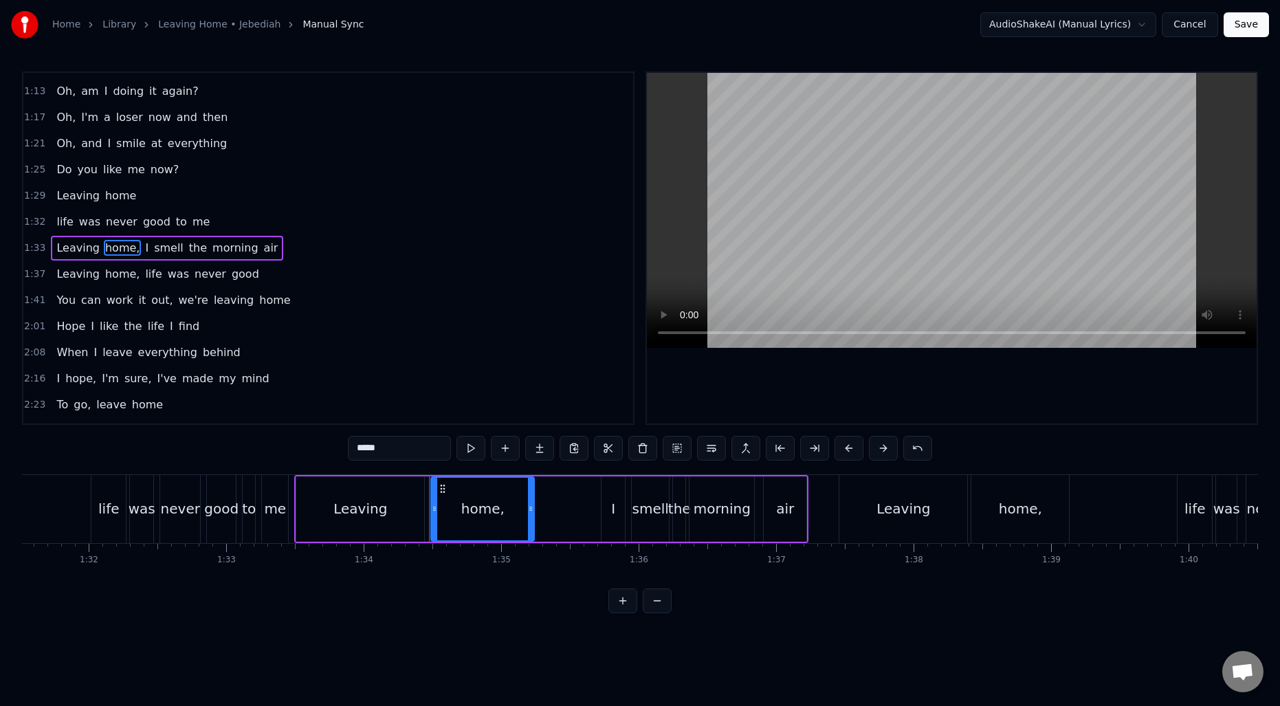
click at [407, 454] on input "*****" at bounding box center [399, 448] width 103 height 25
type input "****"
click at [127, 249] on div "Leaving home I smell the morning air" at bounding box center [165, 248] width 229 height 25
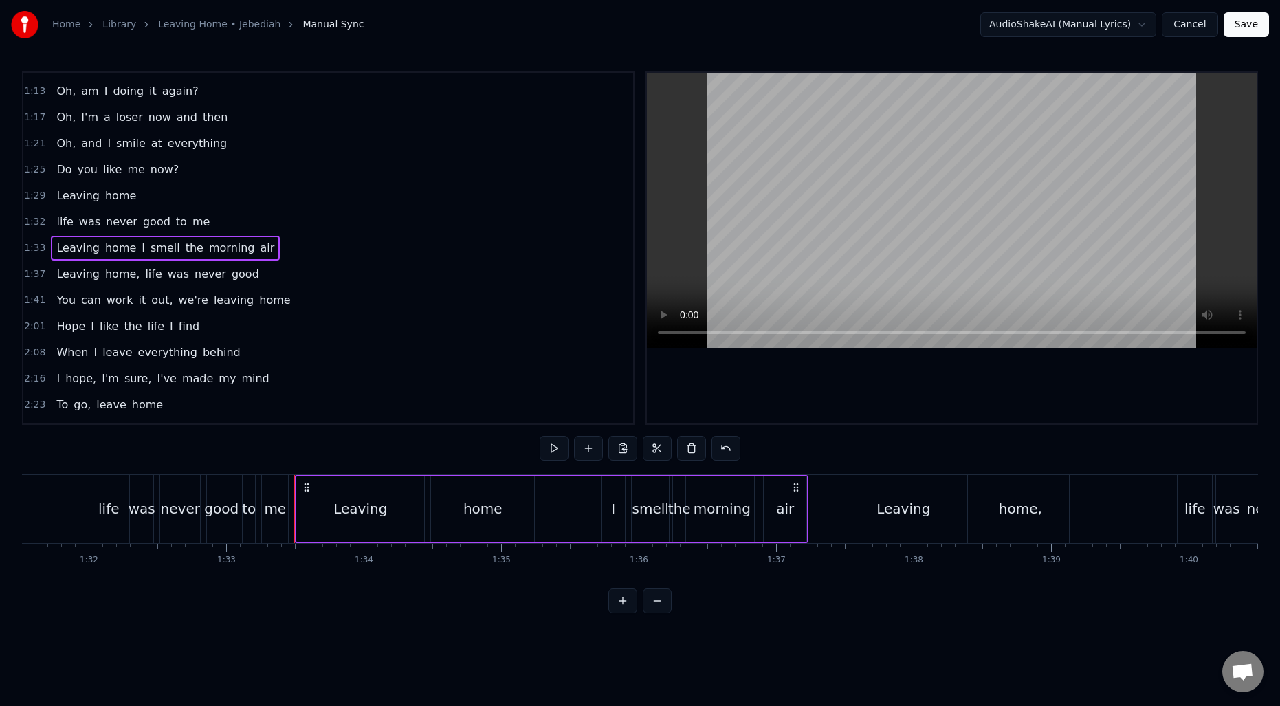
click at [140, 250] on span "I" at bounding box center [143, 248] width 6 height 16
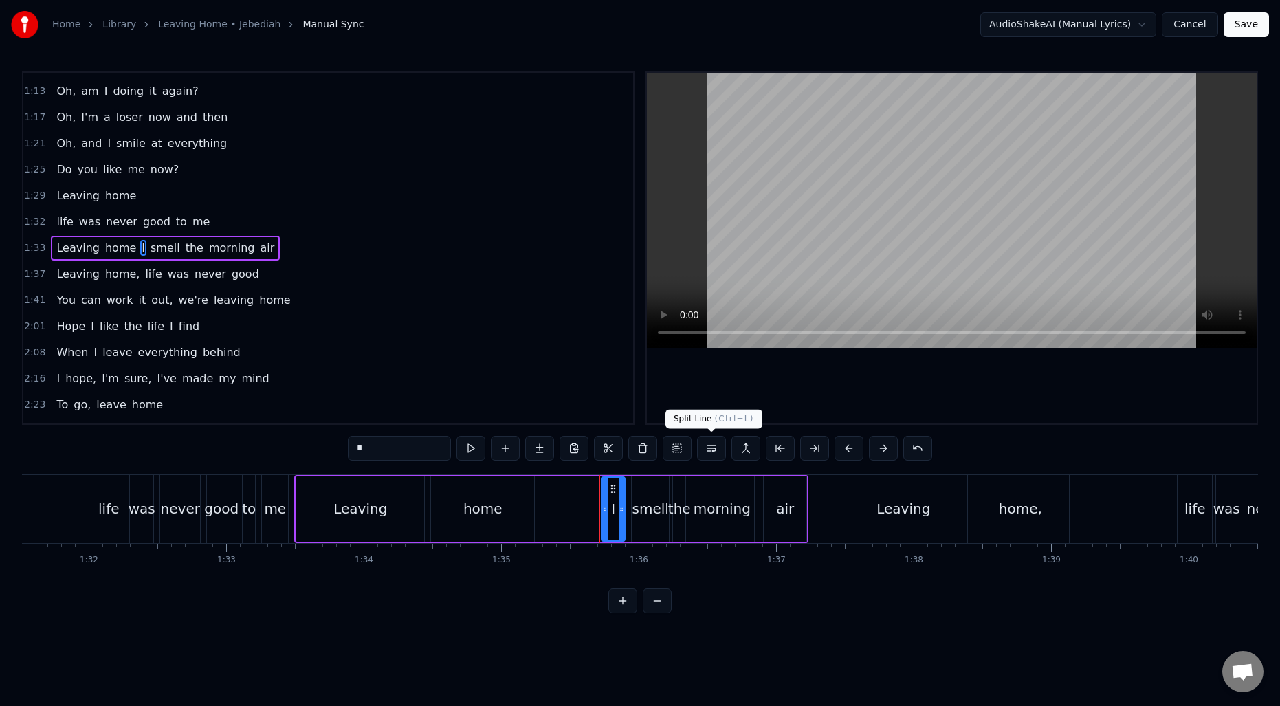
click at [713, 447] on button at bounding box center [711, 448] width 29 height 25
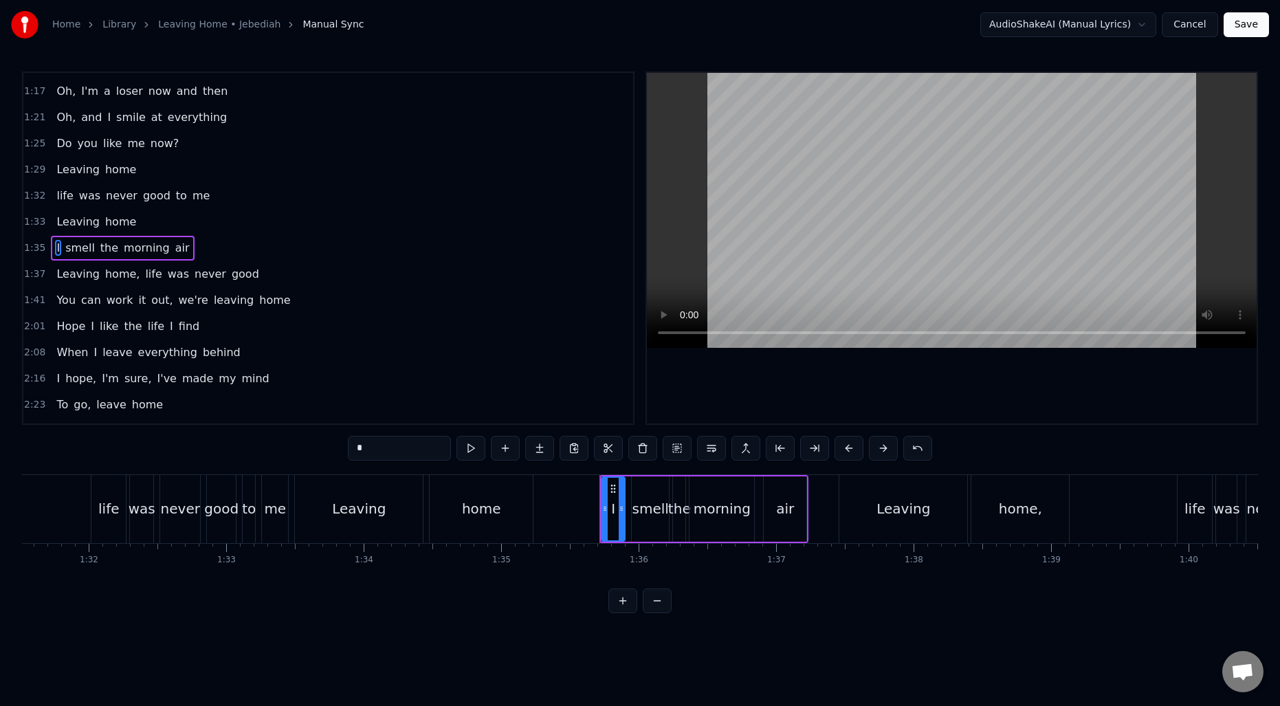
click at [124, 277] on span "home," at bounding box center [122, 274] width 37 height 16
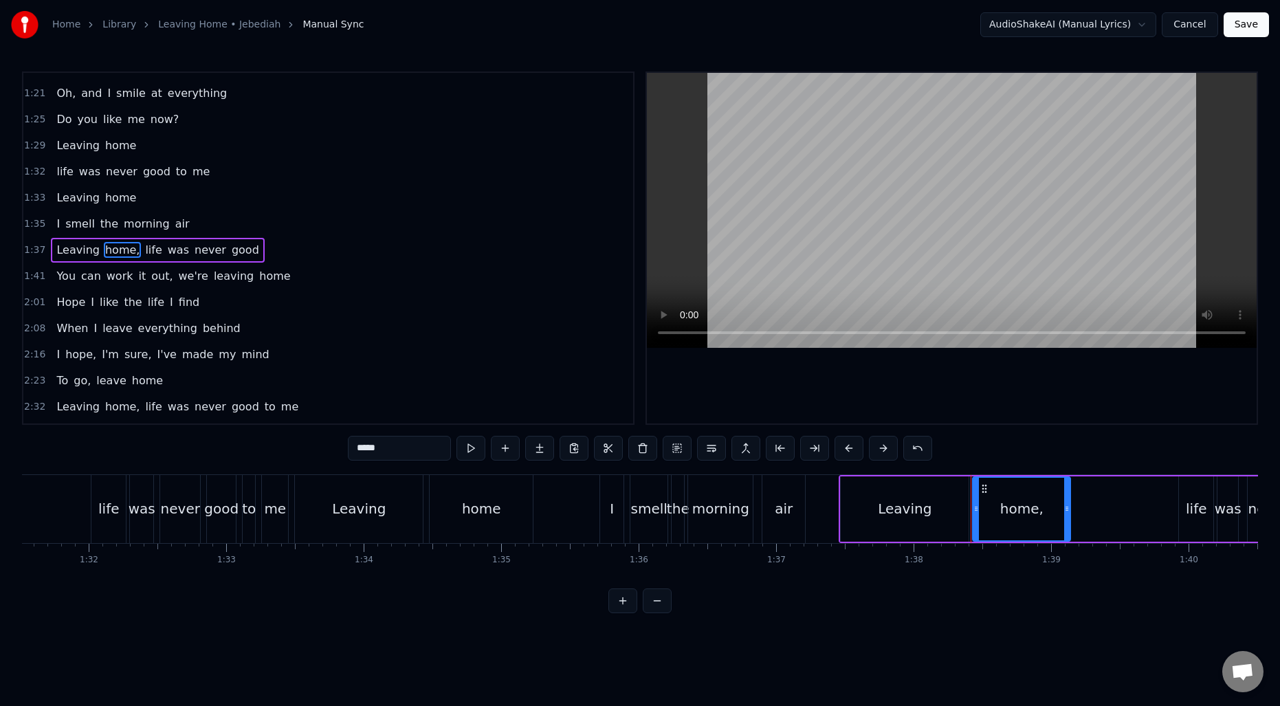
scroll to position [674, 0]
click at [402, 442] on input "*****" at bounding box center [399, 448] width 103 height 25
click at [140, 247] on span "life" at bounding box center [149, 248] width 19 height 16
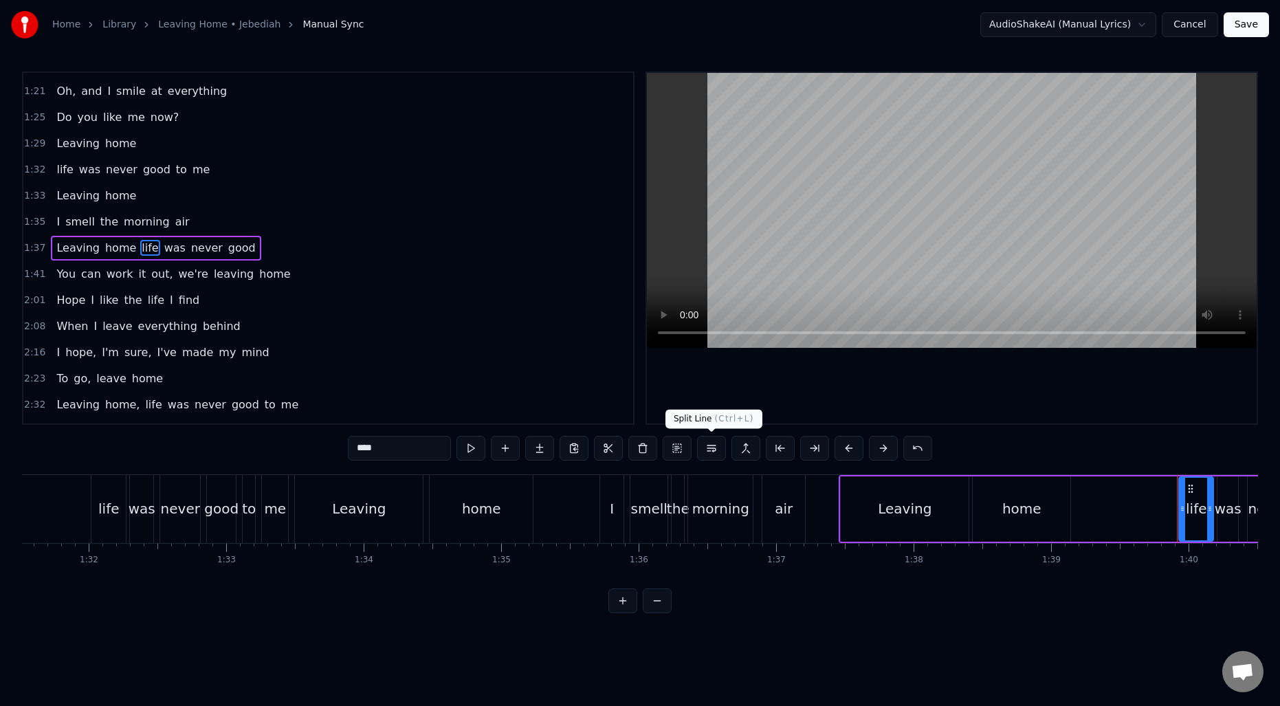
click at [713, 454] on button at bounding box center [711, 448] width 29 height 25
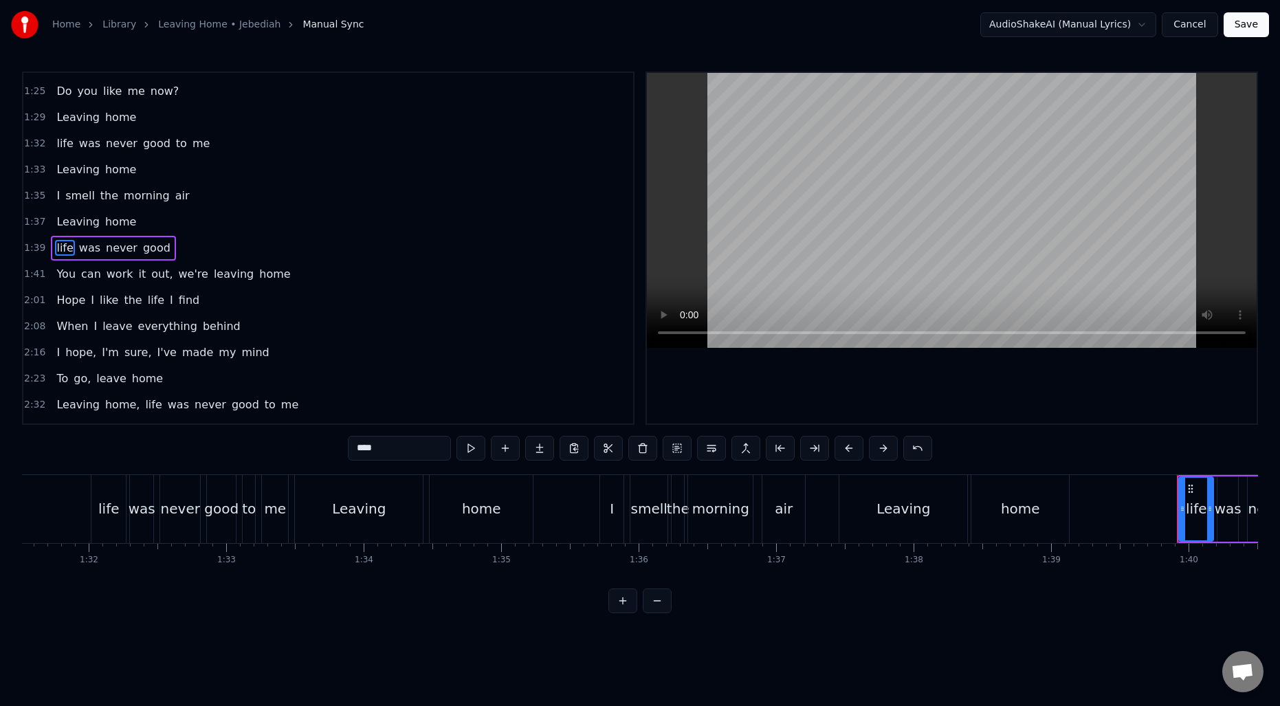
click at [151, 277] on span "out," at bounding box center [162, 274] width 24 height 16
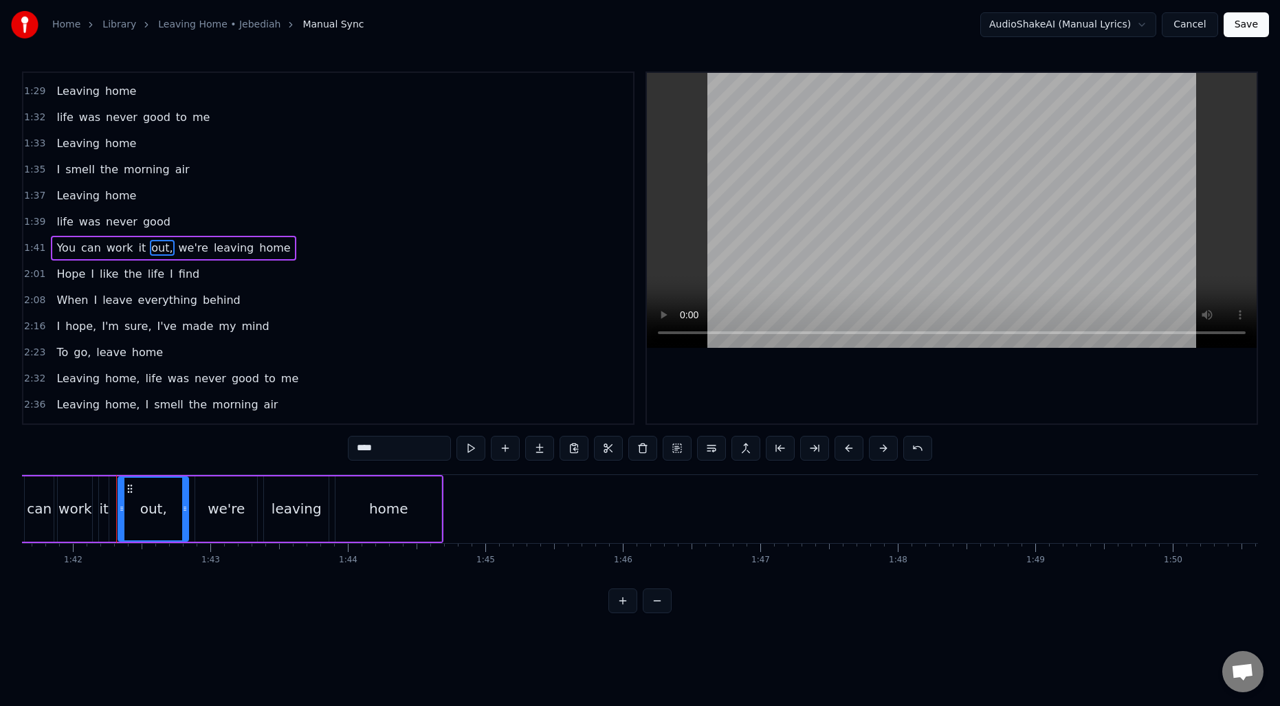
scroll to position [0, 13997]
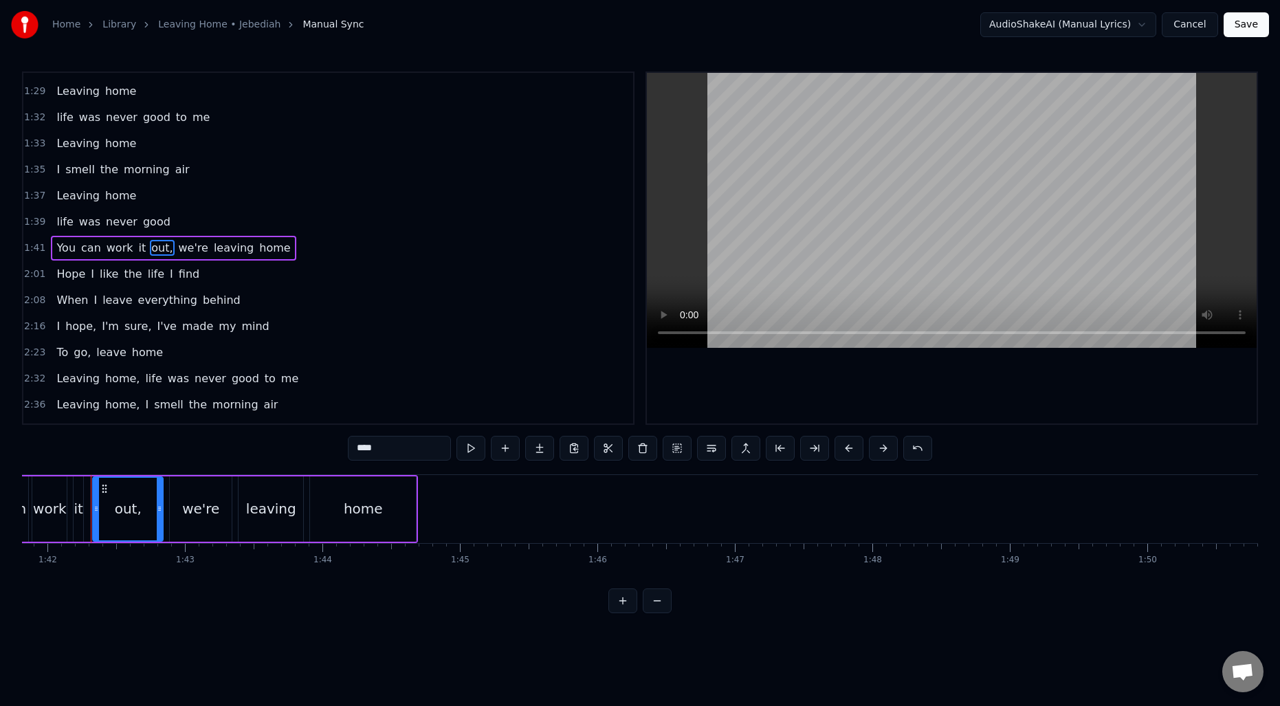
click at [398, 445] on input "****" at bounding box center [399, 448] width 103 height 25
click at [173, 247] on span "we're" at bounding box center [189, 248] width 32 height 16
type input "*****"
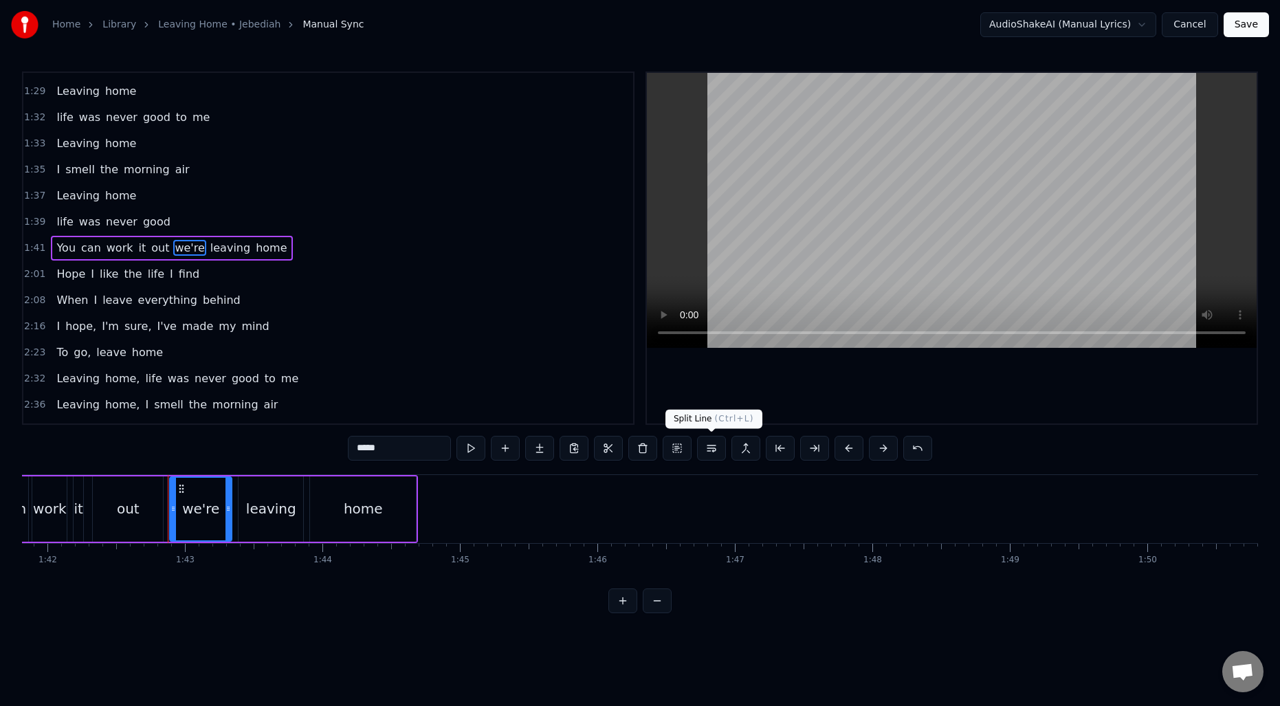
click at [718, 450] on button at bounding box center [711, 448] width 29 height 25
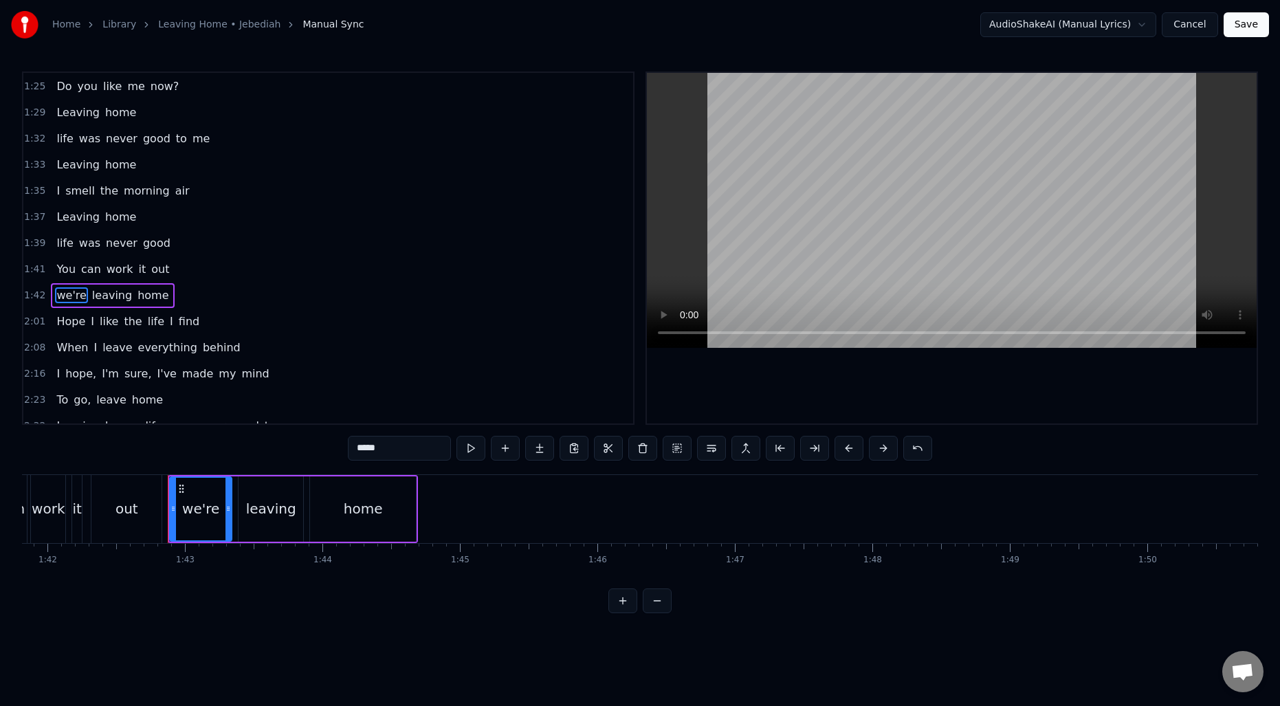
scroll to position [679, 0]
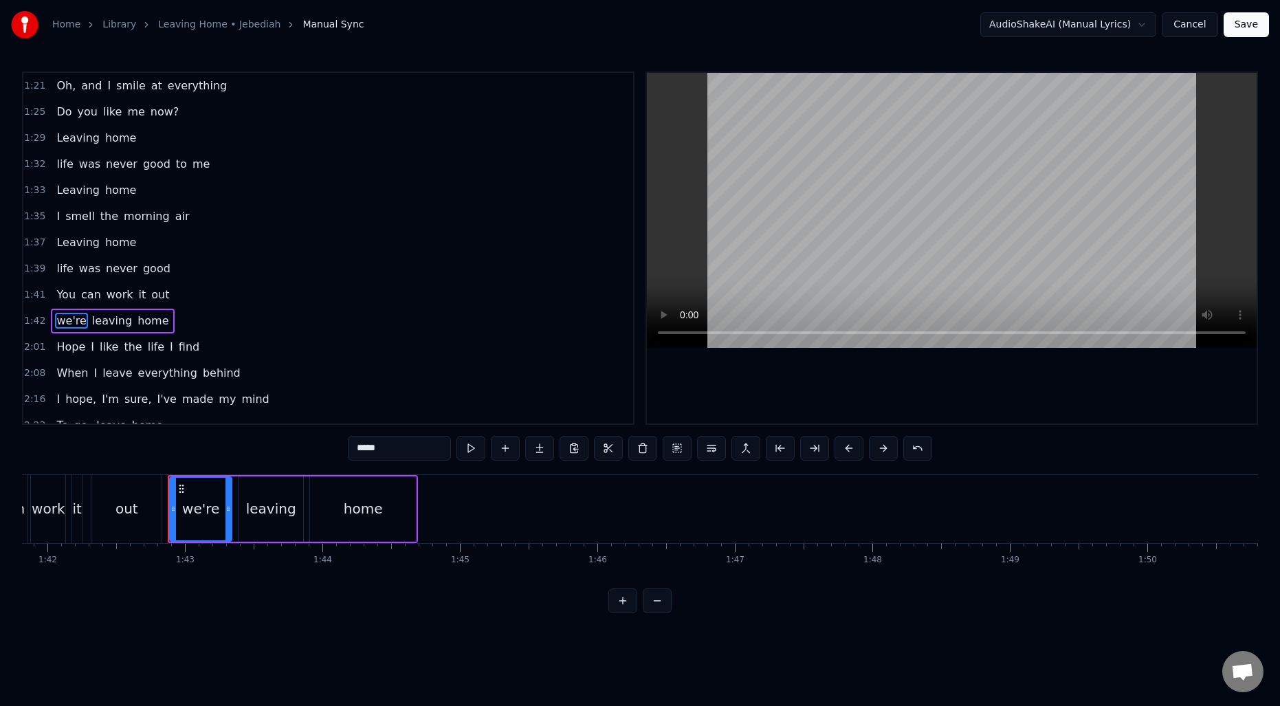
click at [34, 108] on span "1:25" at bounding box center [34, 112] width 21 height 14
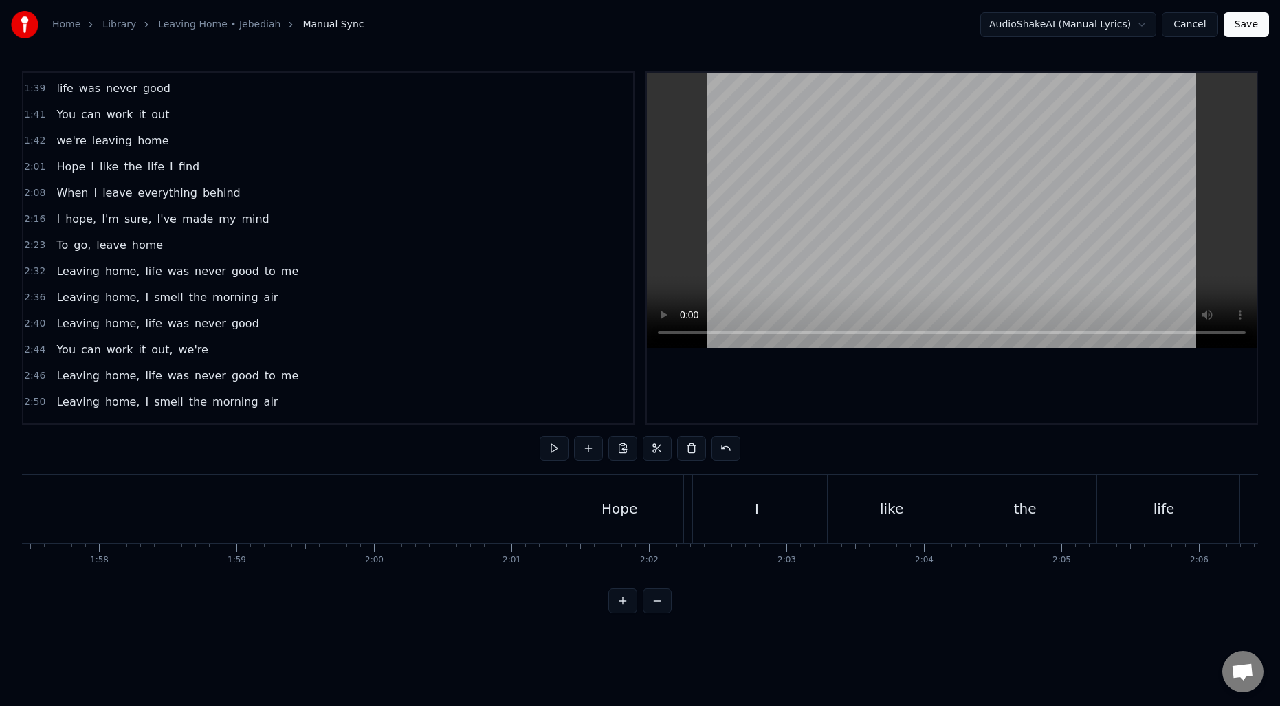
scroll to position [0, 16208]
click at [156, 220] on span "I've" at bounding box center [167, 219] width 22 height 16
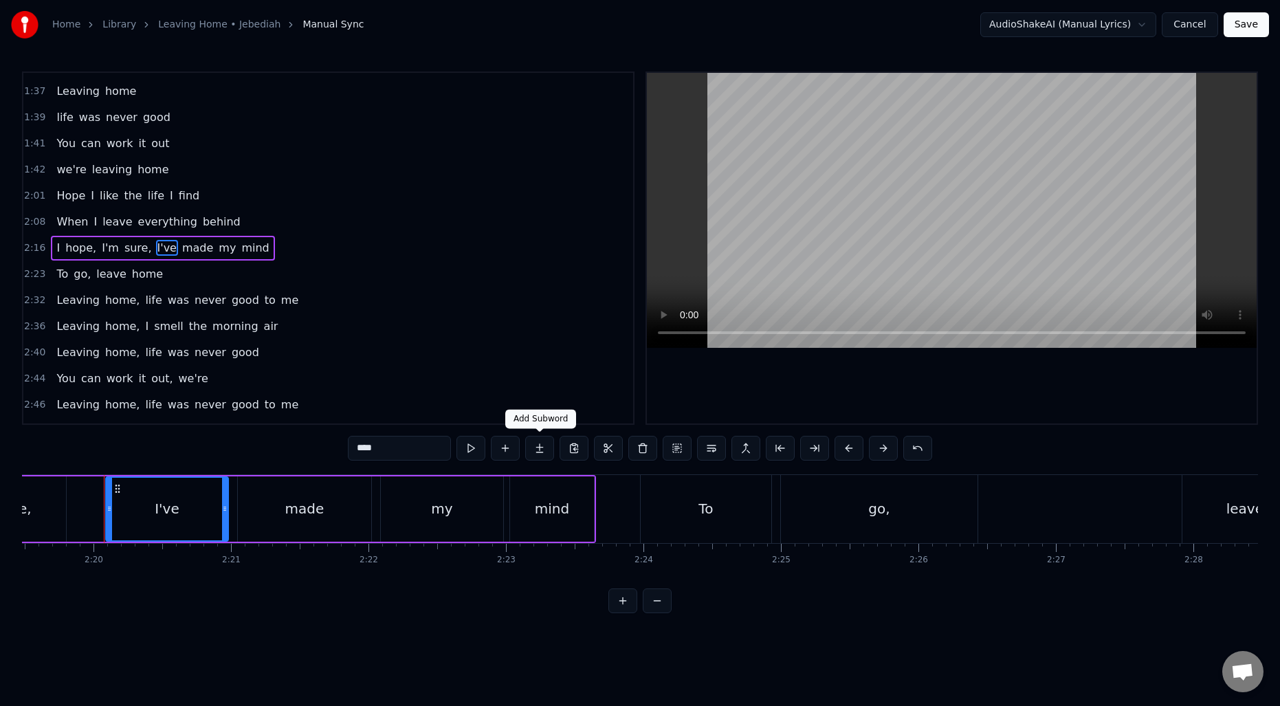
scroll to position [0, 19188]
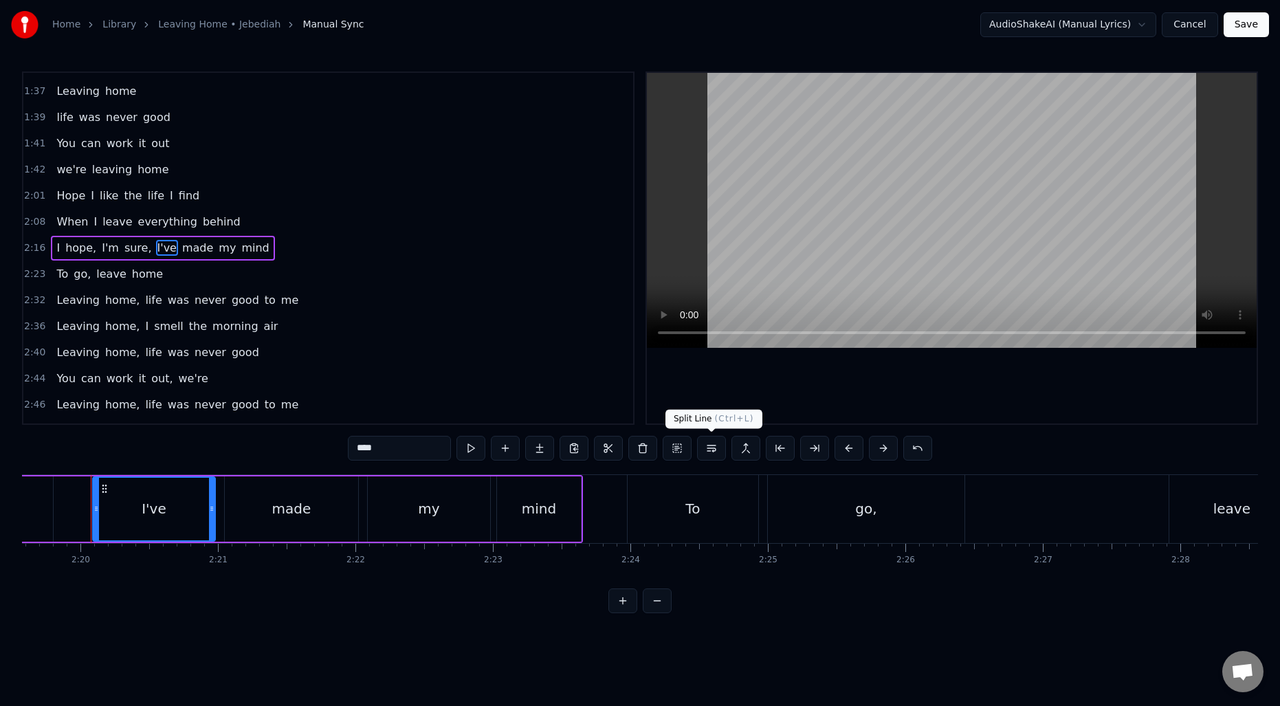
click at [709, 452] on button at bounding box center [711, 448] width 29 height 25
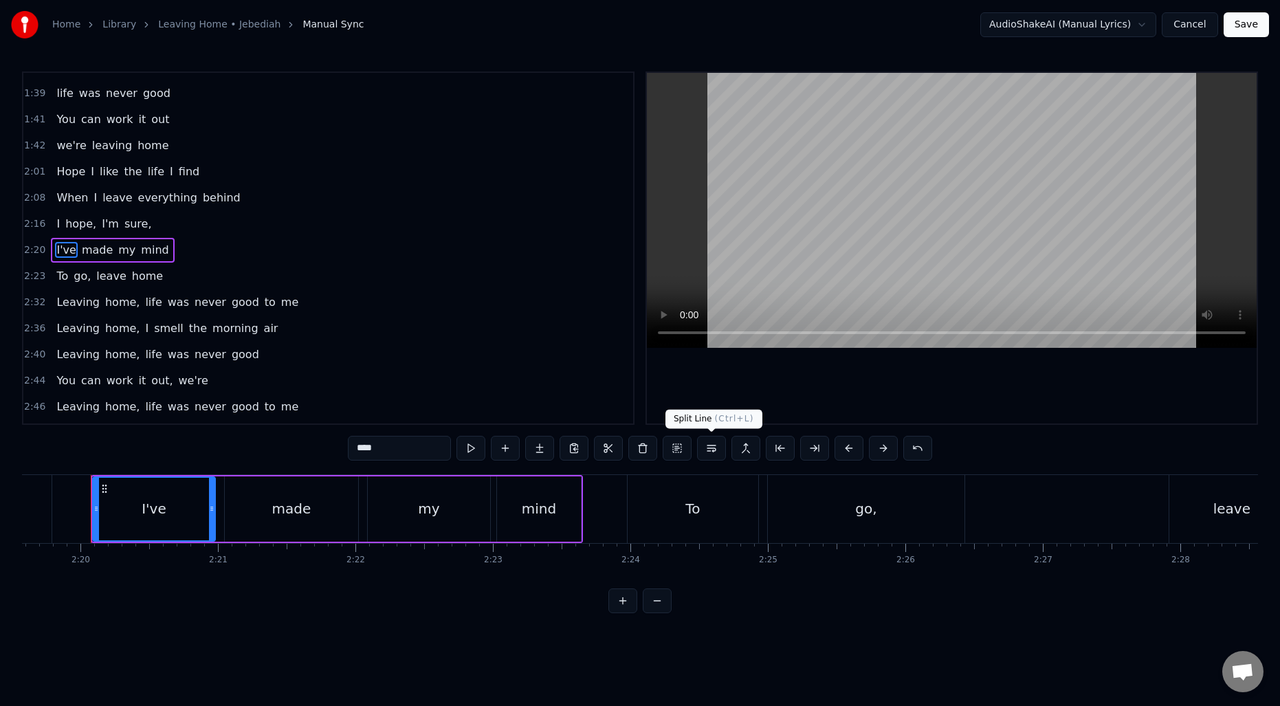
scroll to position [856, 0]
click at [25, 174] on span "2:01" at bounding box center [34, 170] width 21 height 14
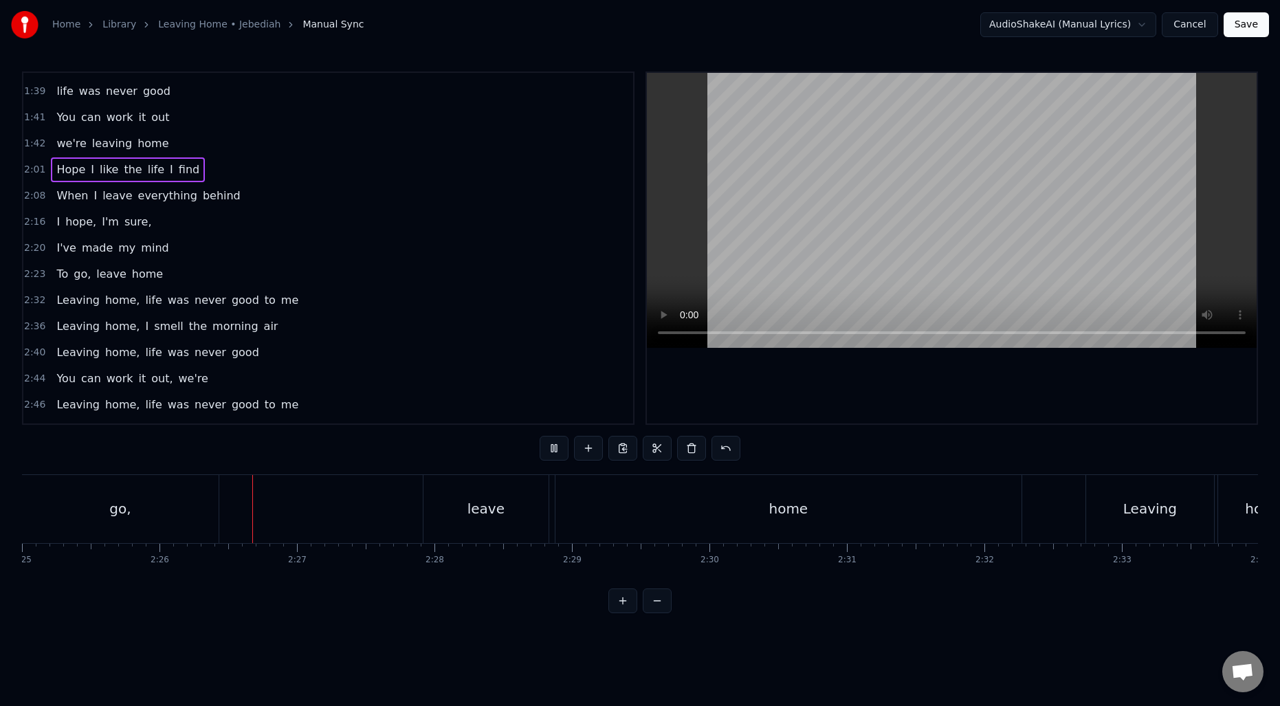
scroll to position [0, 19997]
click at [82, 277] on span "go," at bounding box center [82, 274] width 20 height 16
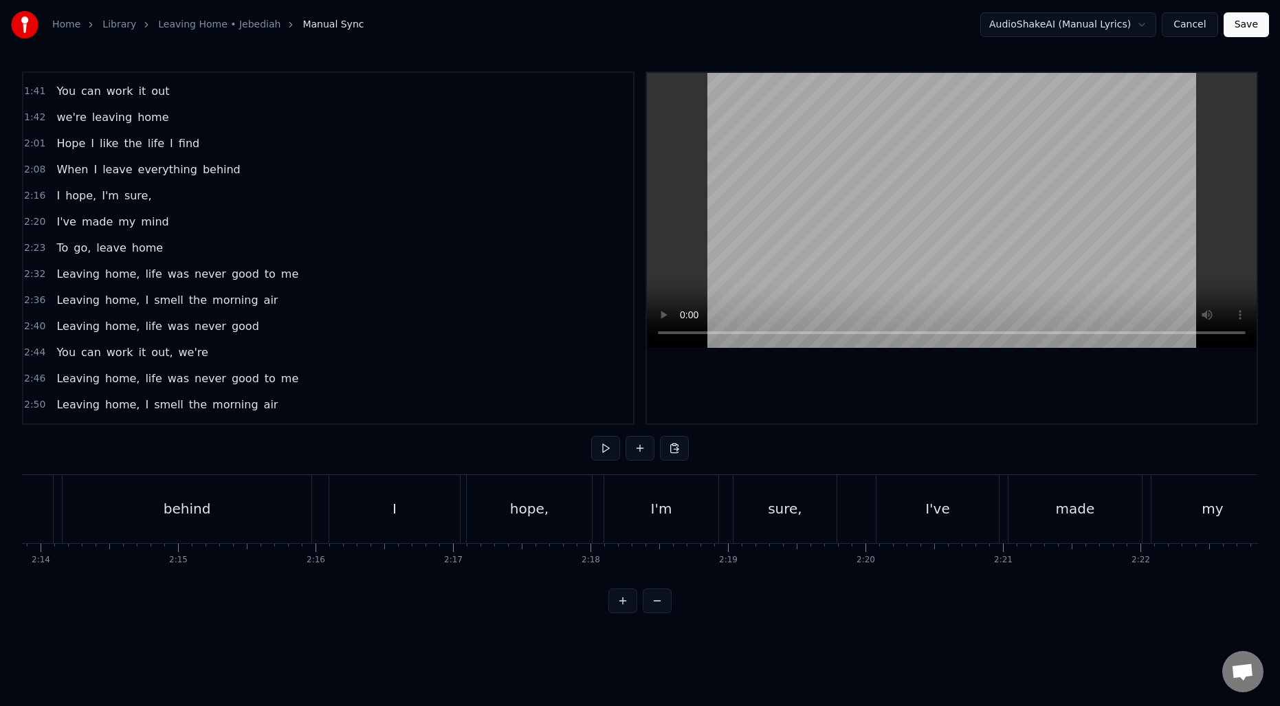
scroll to position [0, 18358]
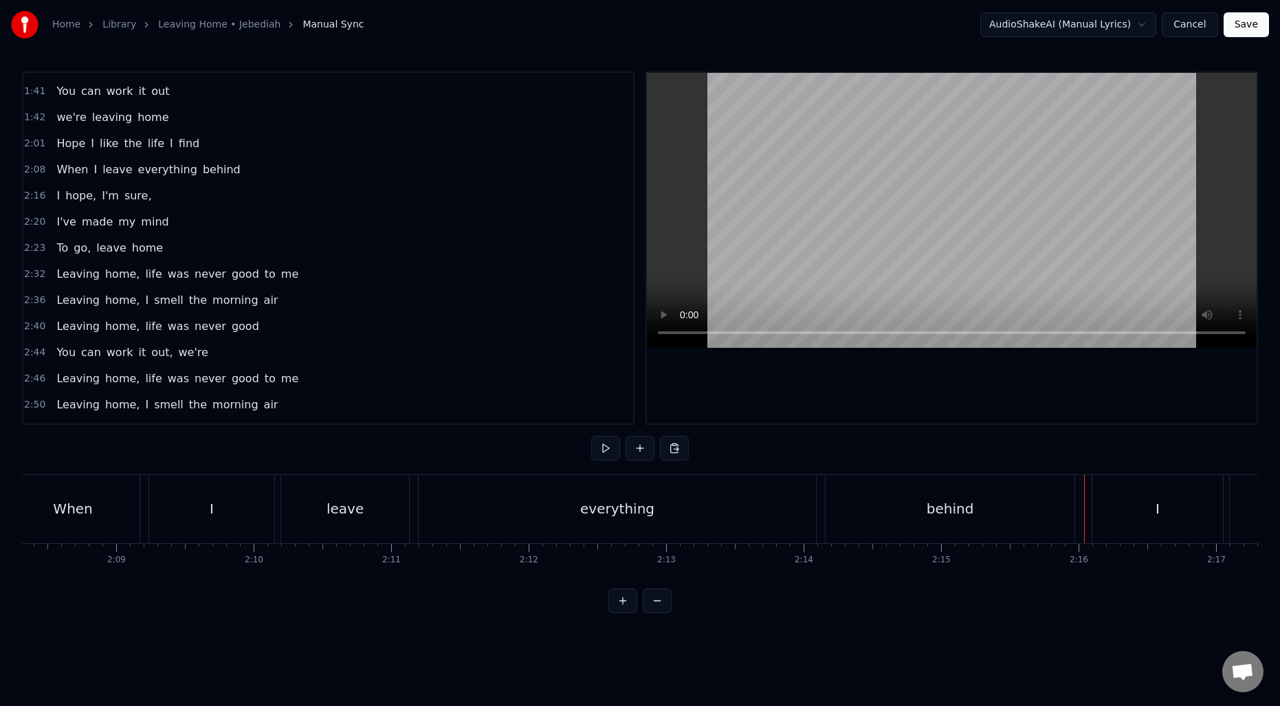
scroll to position [0, 17581]
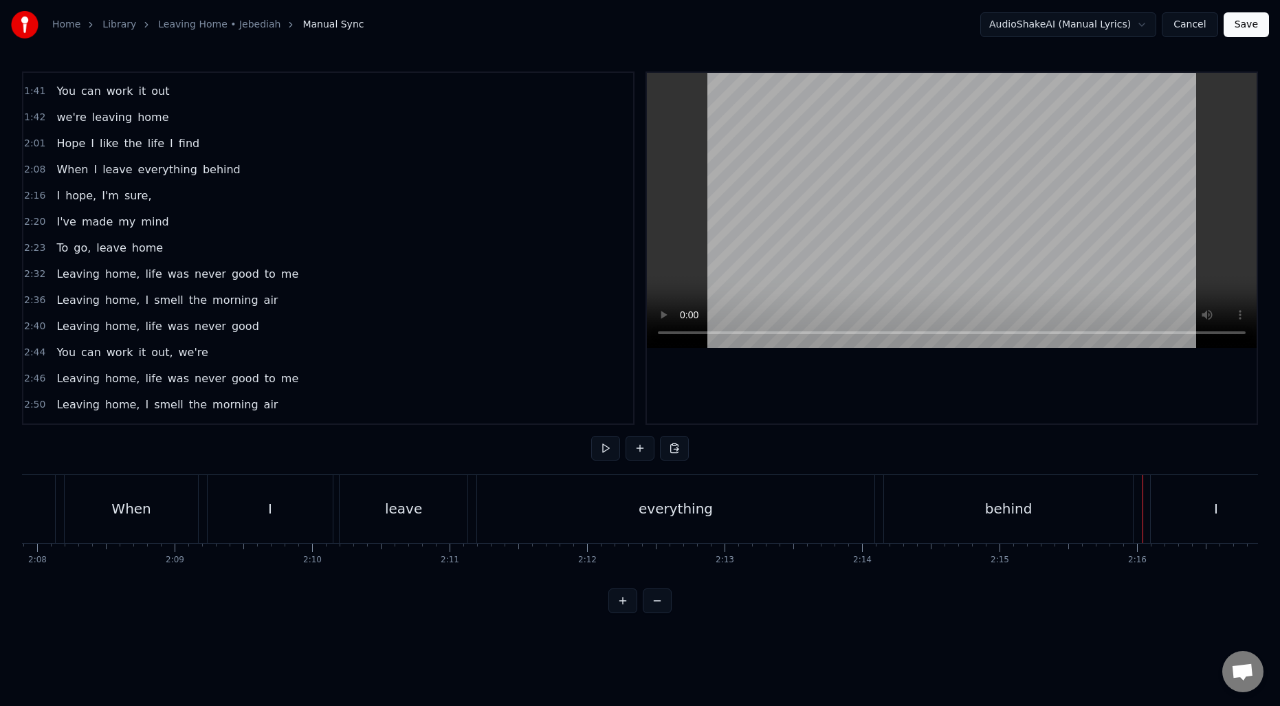
click at [650, 612] on button at bounding box center [657, 600] width 29 height 25
click at [653, 613] on button at bounding box center [657, 600] width 29 height 25
click at [222, 508] on div "leave" at bounding box center [209, 509] width 63 height 68
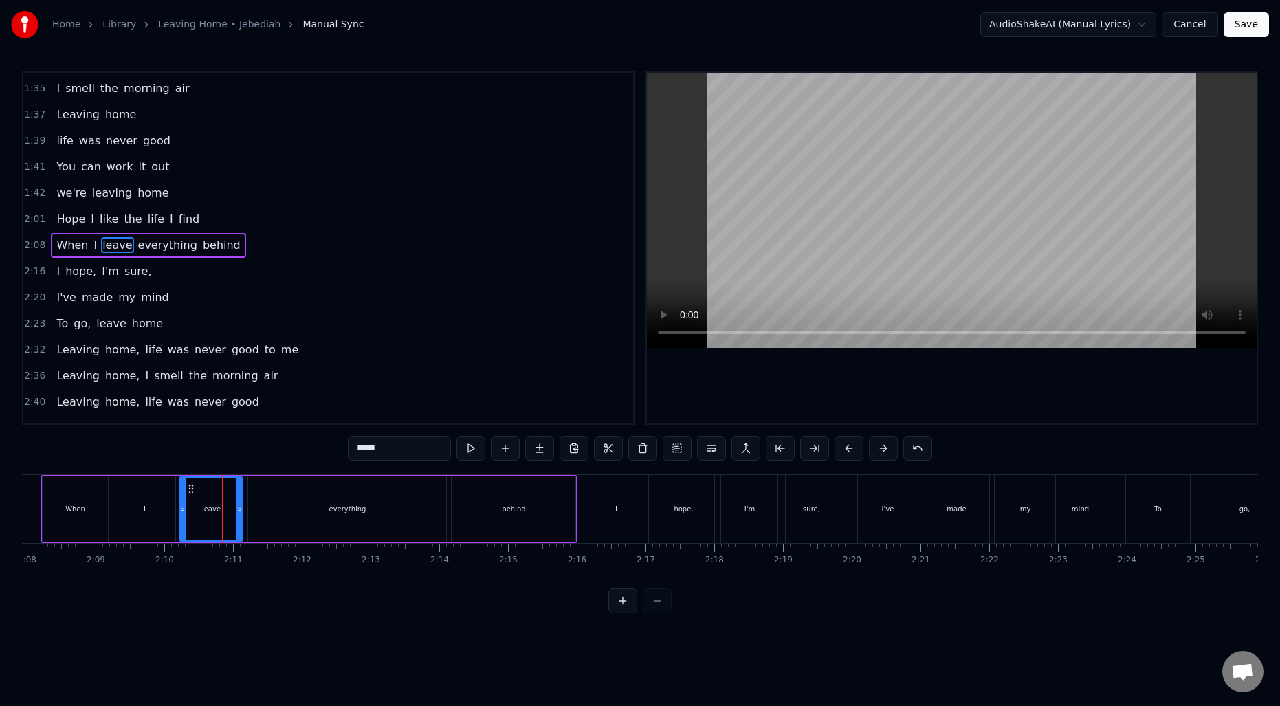
scroll to position [804, 0]
click at [397, 505] on div "everything" at bounding box center [347, 508] width 198 height 65
type input "**********"
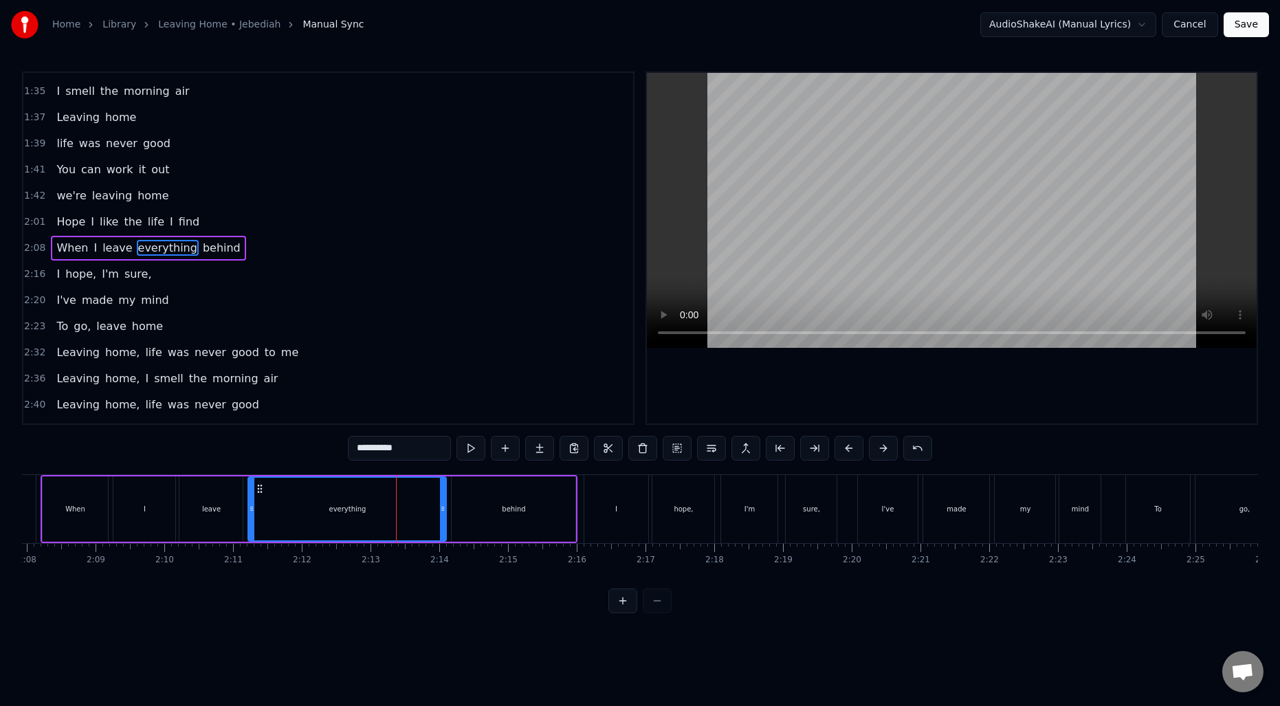
click at [309, 505] on div "everything" at bounding box center [347, 509] width 197 height 63
click at [540, 450] on button at bounding box center [539, 448] width 29 height 25
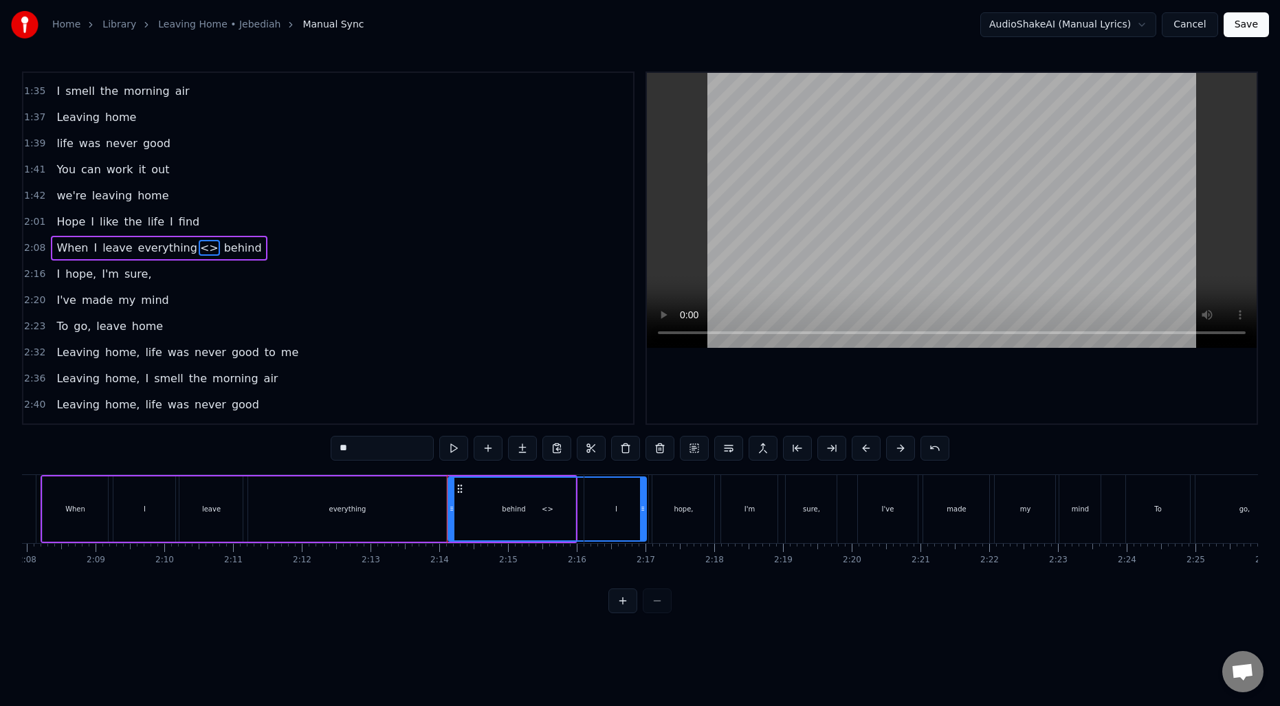
click at [412, 505] on div "everything" at bounding box center [347, 508] width 198 height 65
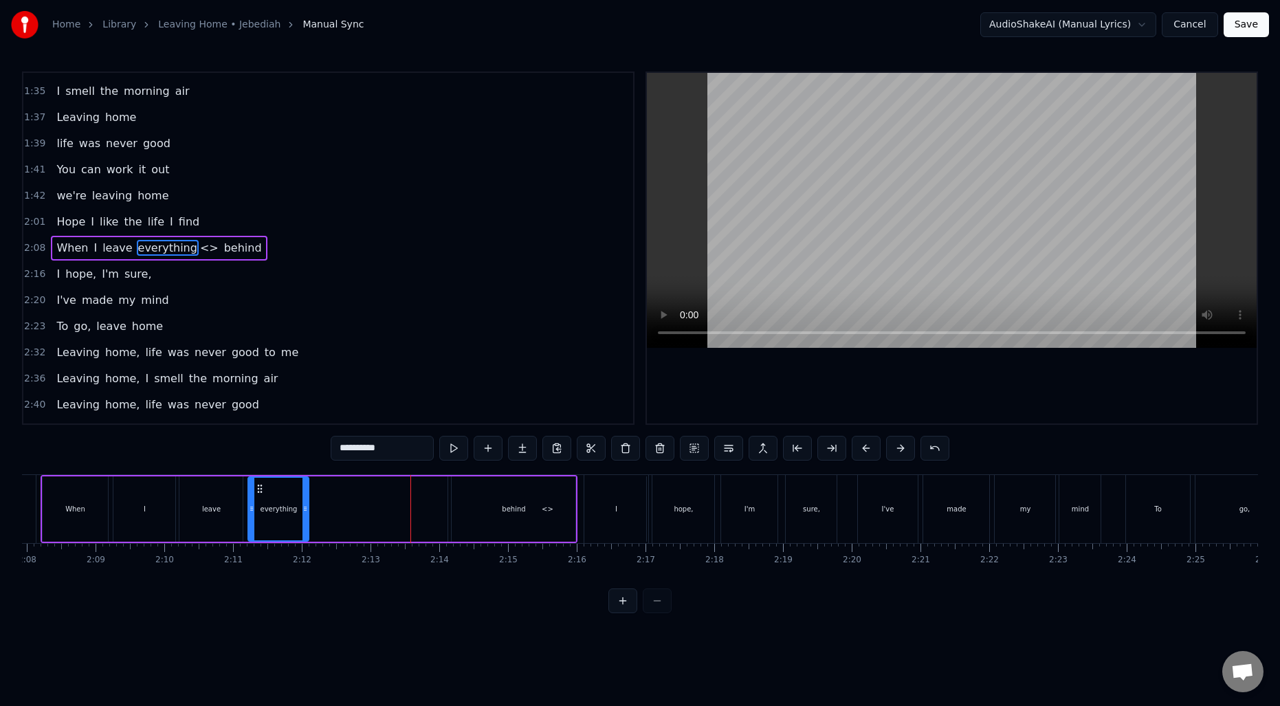
drag, startPoint x: 443, startPoint y: 505, endPoint x: 306, endPoint y: 505, distance: 137.5
click at [306, 505] on icon at bounding box center [304, 508] width 5 height 11
click at [199, 247] on span "<>" at bounding box center [209, 248] width 21 height 16
type input "**"
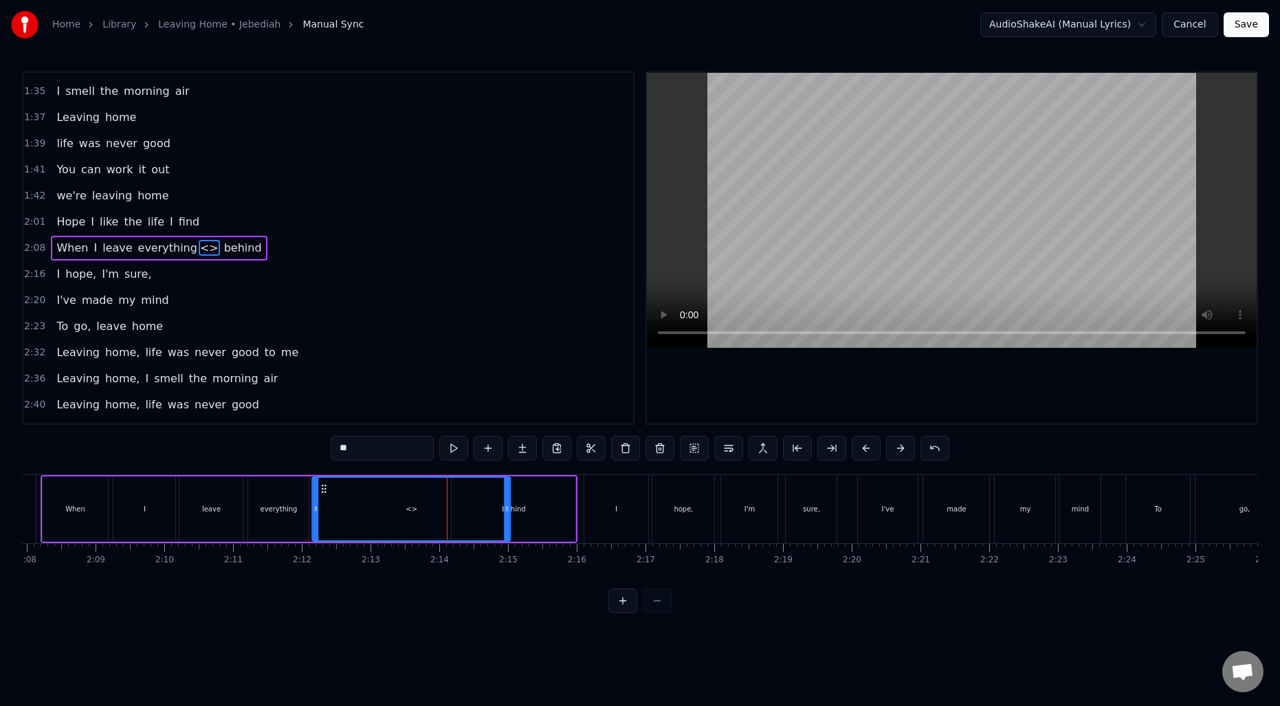
drag, startPoint x: 460, startPoint y: 489, endPoint x: 324, endPoint y: 492, distance: 136.1
click at [324, 492] on icon at bounding box center [324, 488] width 11 height 11
drag, startPoint x: 506, startPoint y: 510, endPoint x: 369, endPoint y: 515, distance: 136.9
click at [369, 515] on div at bounding box center [370, 509] width 5 height 63
click at [370, 516] on div at bounding box center [368, 509] width 5 height 63
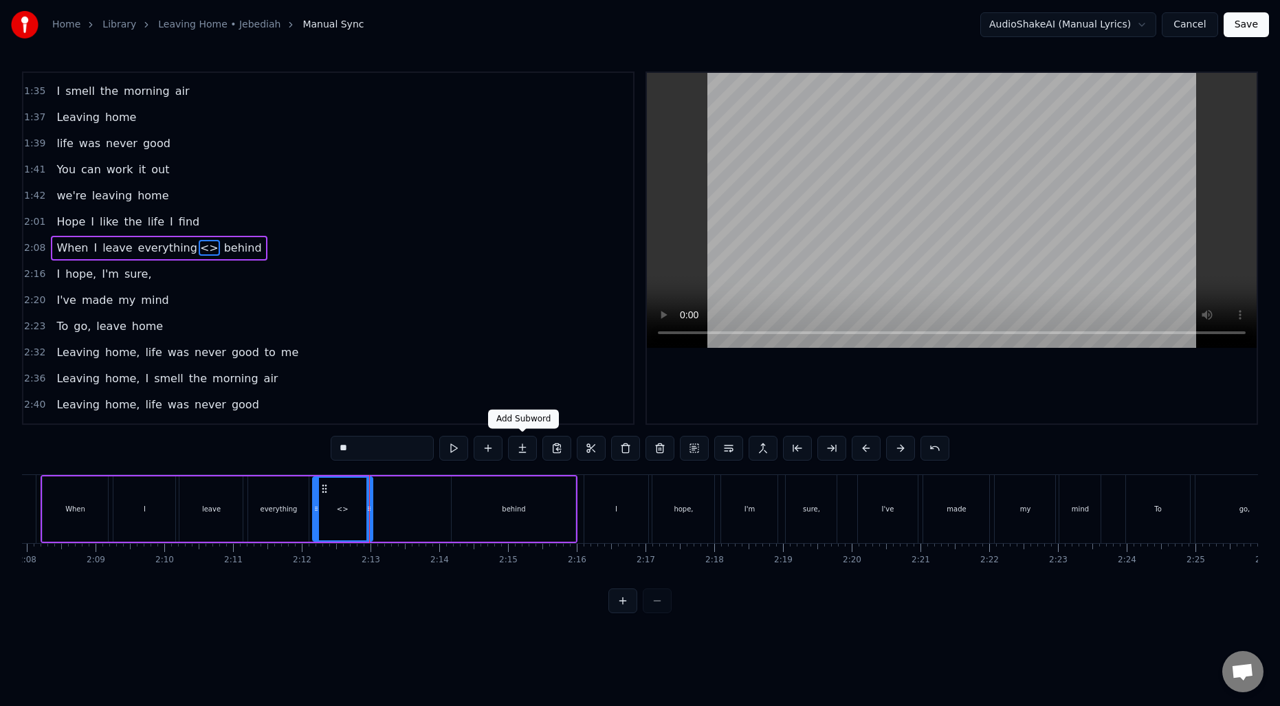
click at [522, 444] on button at bounding box center [522, 448] width 29 height 25
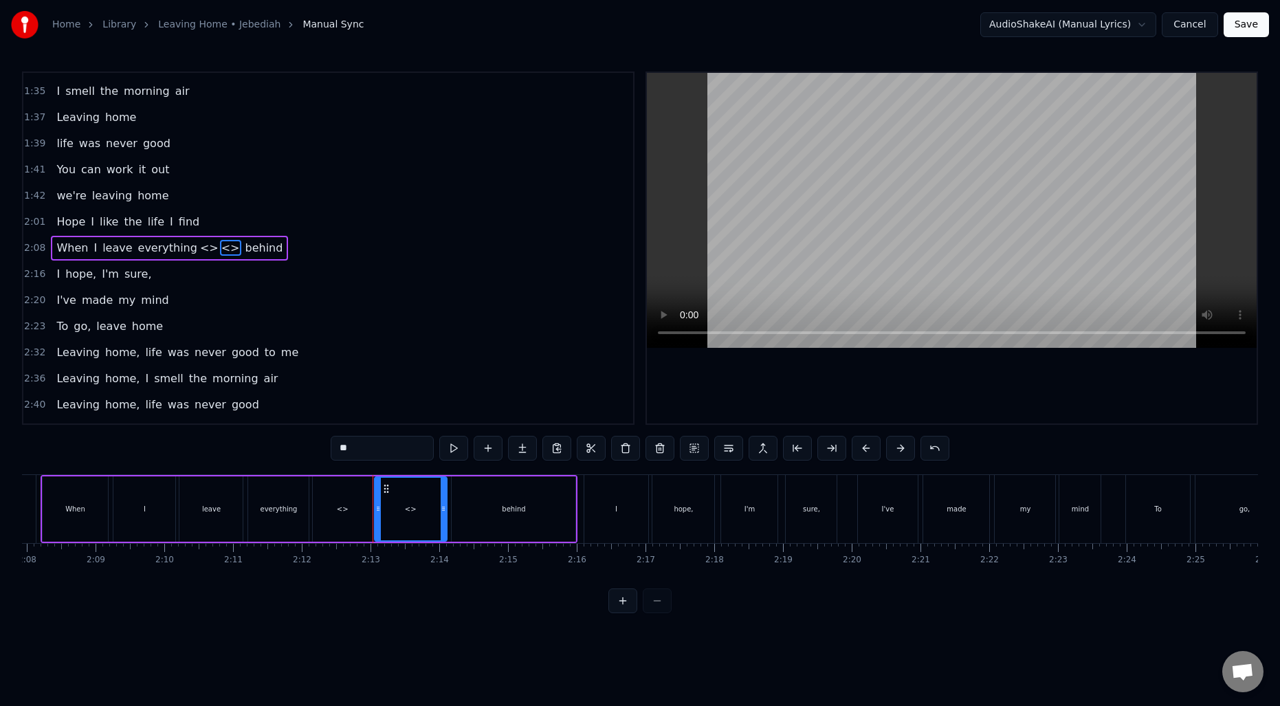
drag, startPoint x: 432, startPoint y: 507, endPoint x: 444, endPoint y: 507, distance: 11.7
click at [444, 507] on icon at bounding box center [443, 508] width 5 height 11
click at [286, 509] on div "everything" at bounding box center [278, 509] width 37 height 10
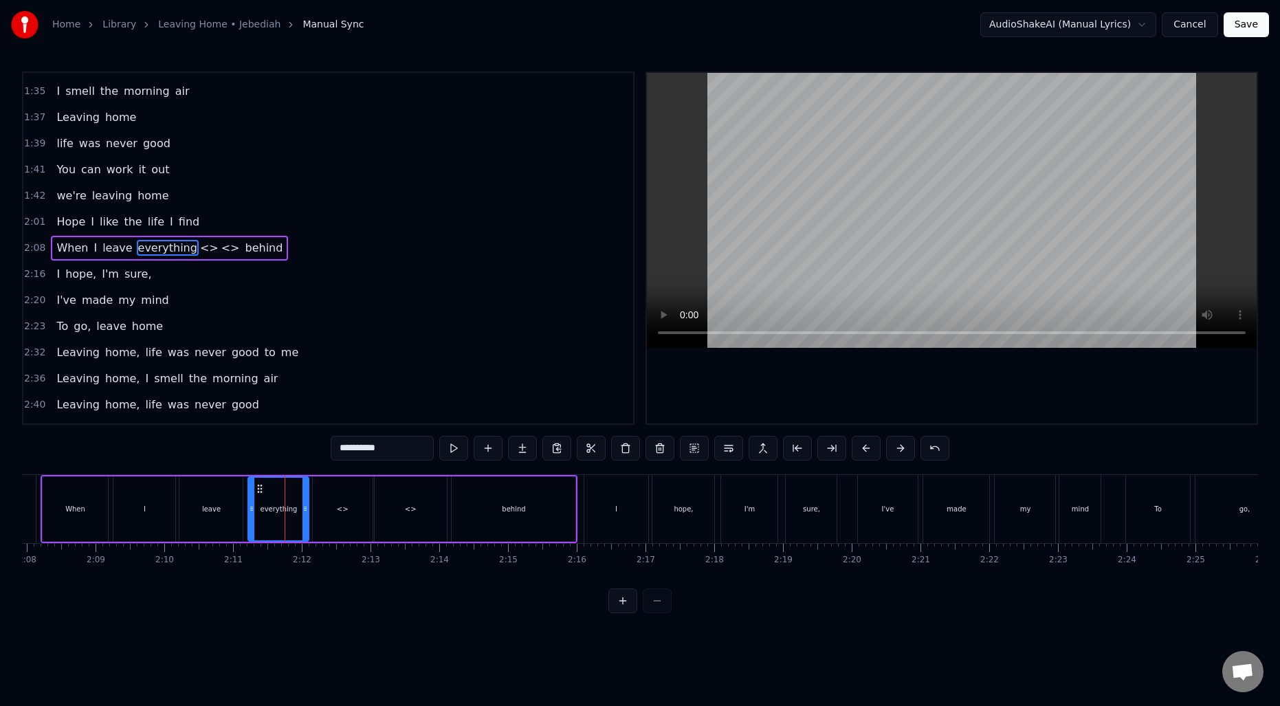
click at [386, 436] on input "**********" at bounding box center [382, 448] width 103 height 25
click at [380, 447] on input "**********" at bounding box center [382, 448] width 103 height 25
click at [325, 502] on div "<>" at bounding box center [343, 508] width 60 height 65
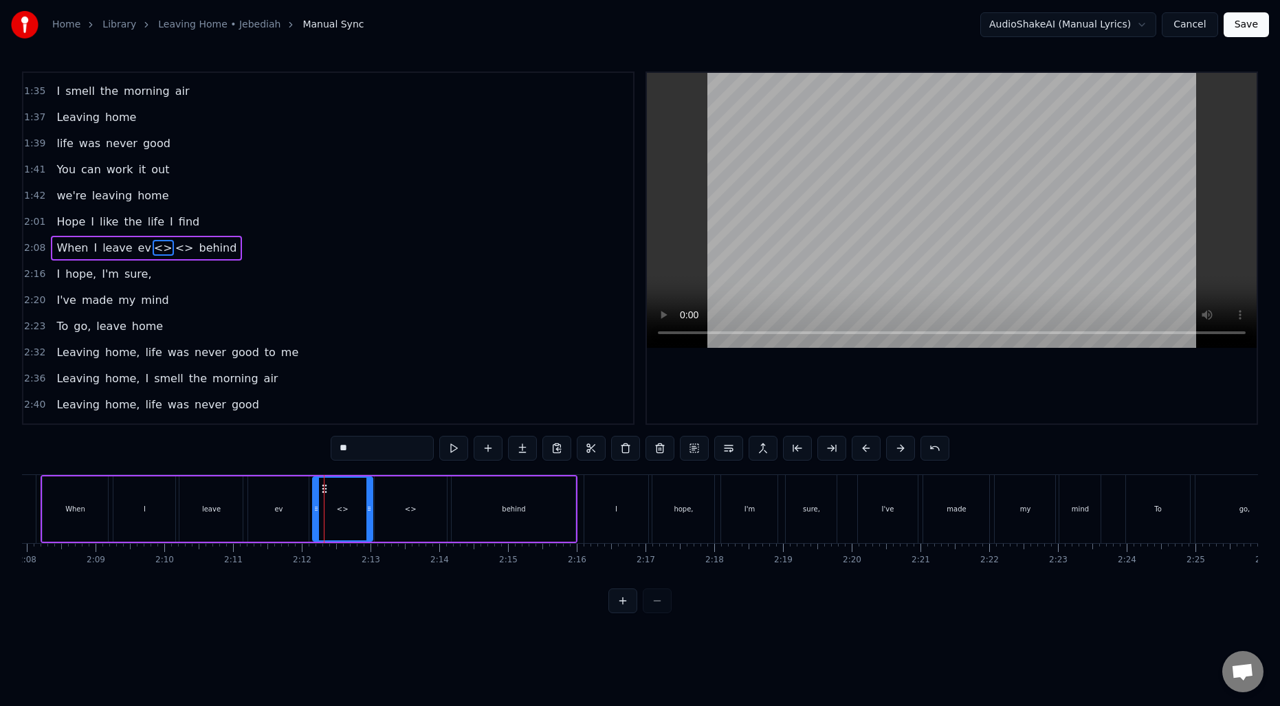
click at [360, 449] on input "**" at bounding box center [382, 448] width 103 height 25
click at [400, 501] on div "<>" at bounding box center [411, 508] width 72 height 65
click at [366, 452] on input "**" at bounding box center [382, 448] width 103 height 25
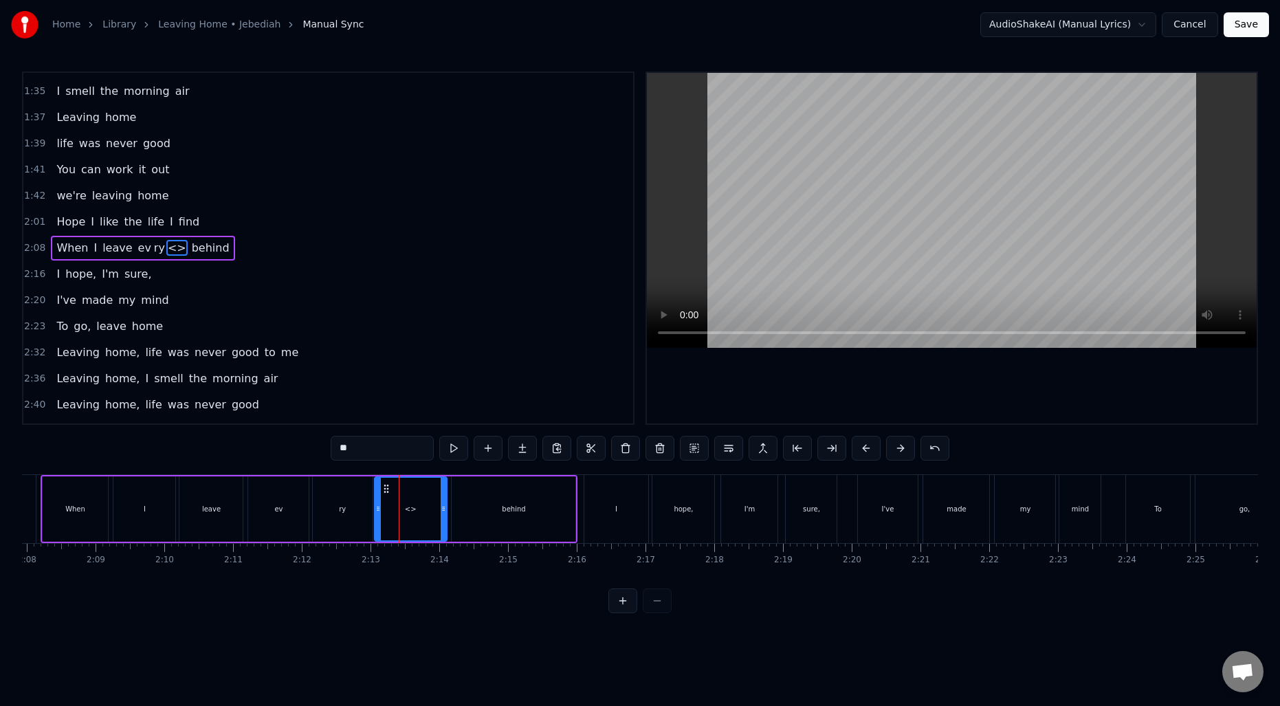
click at [366, 452] on input "**" at bounding box center [382, 448] width 103 height 25
type input "*****"
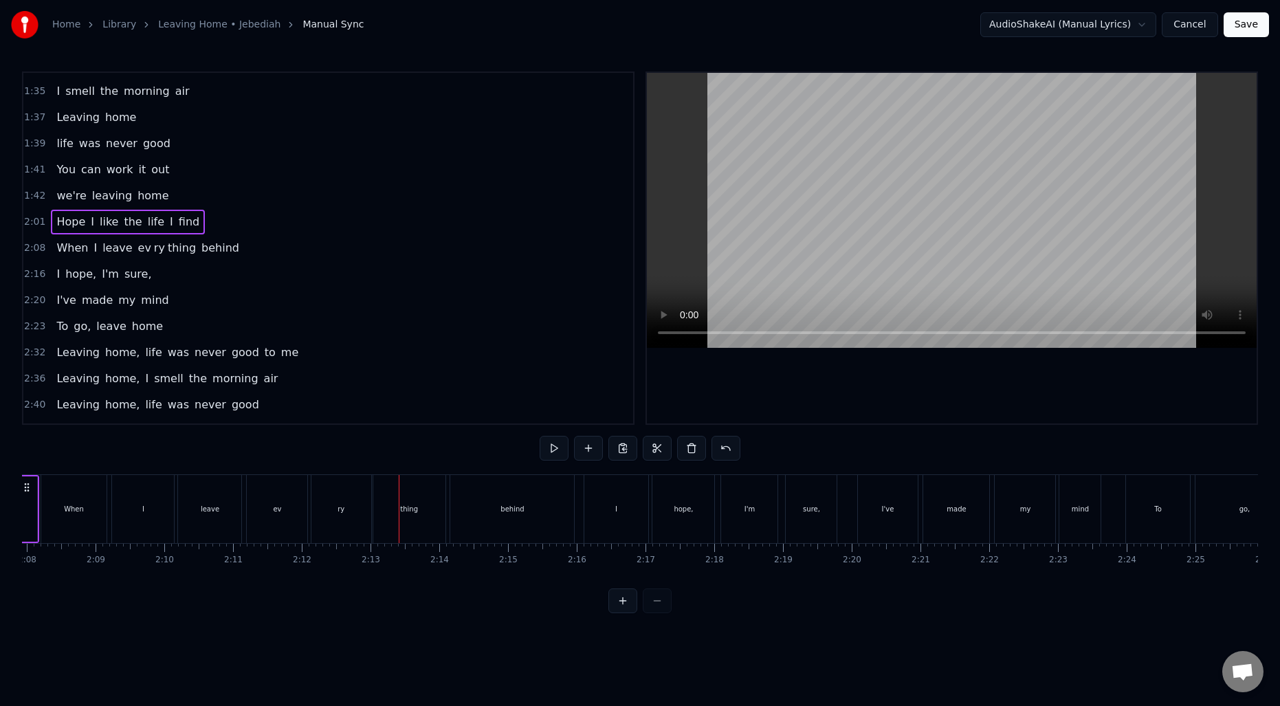
scroll to position [0, 8741]
click at [328, 508] on div "ev" at bounding box center [329, 509] width 8 height 10
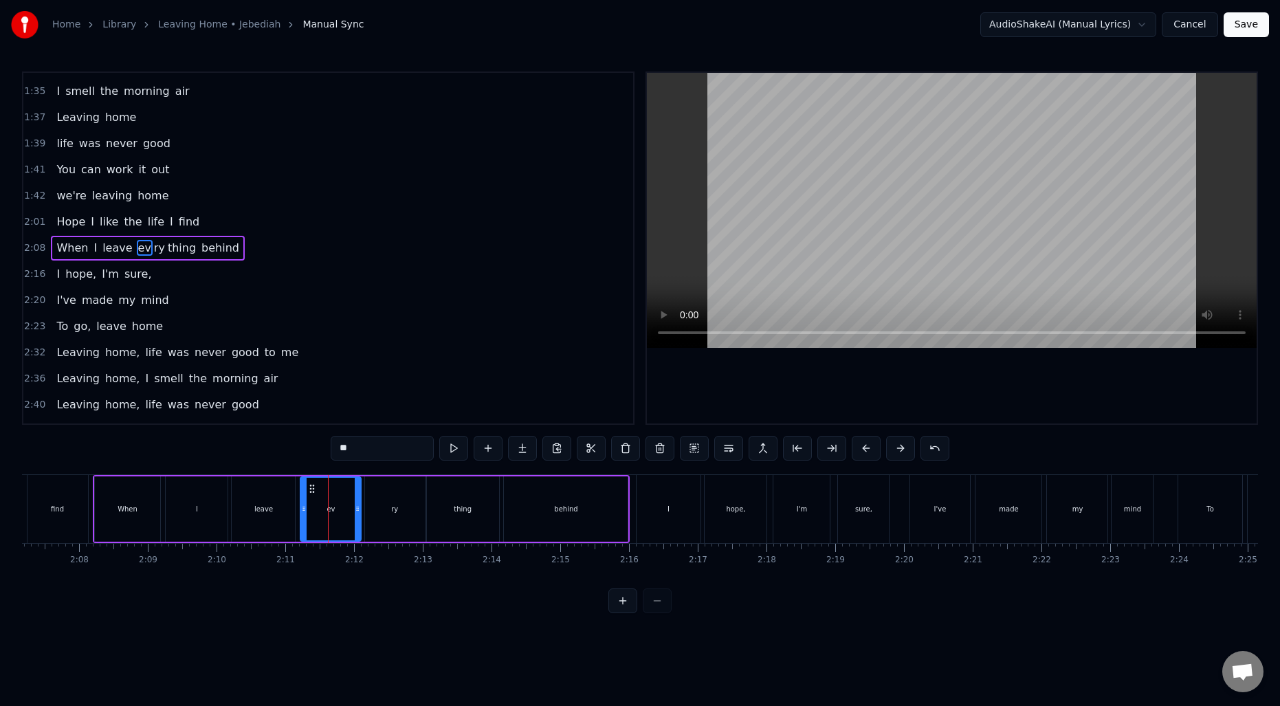
click at [382, 452] on input "**" at bounding box center [382, 448] width 103 height 25
type input "***"
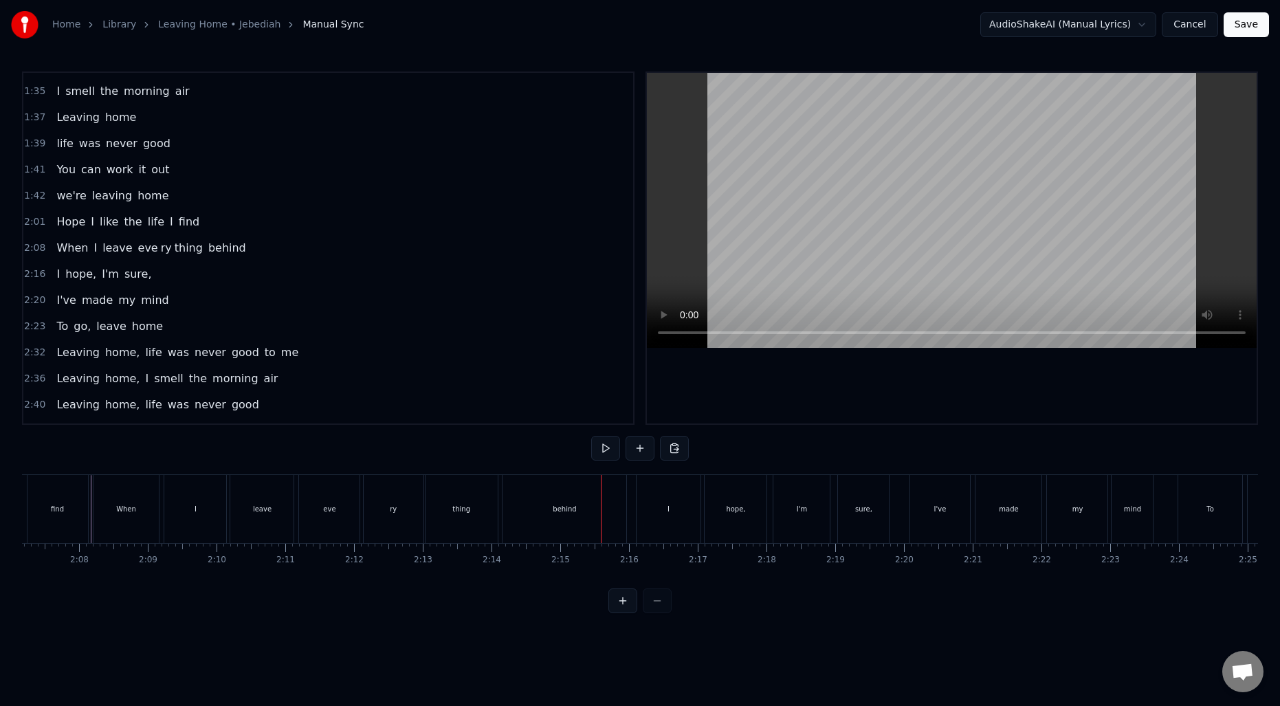
click at [139, 500] on div "When" at bounding box center [126, 509] width 66 height 68
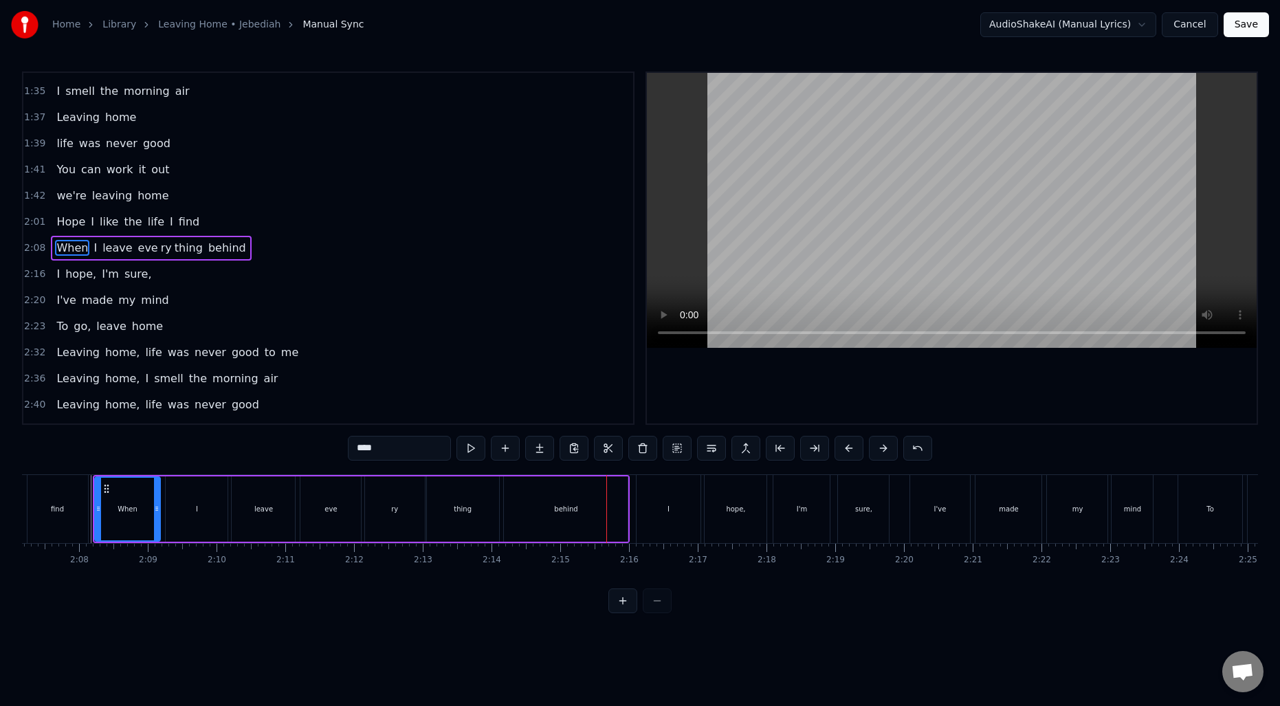
click at [322, 502] on div "eve" at bounding box center [330, 508] width 60 height 65
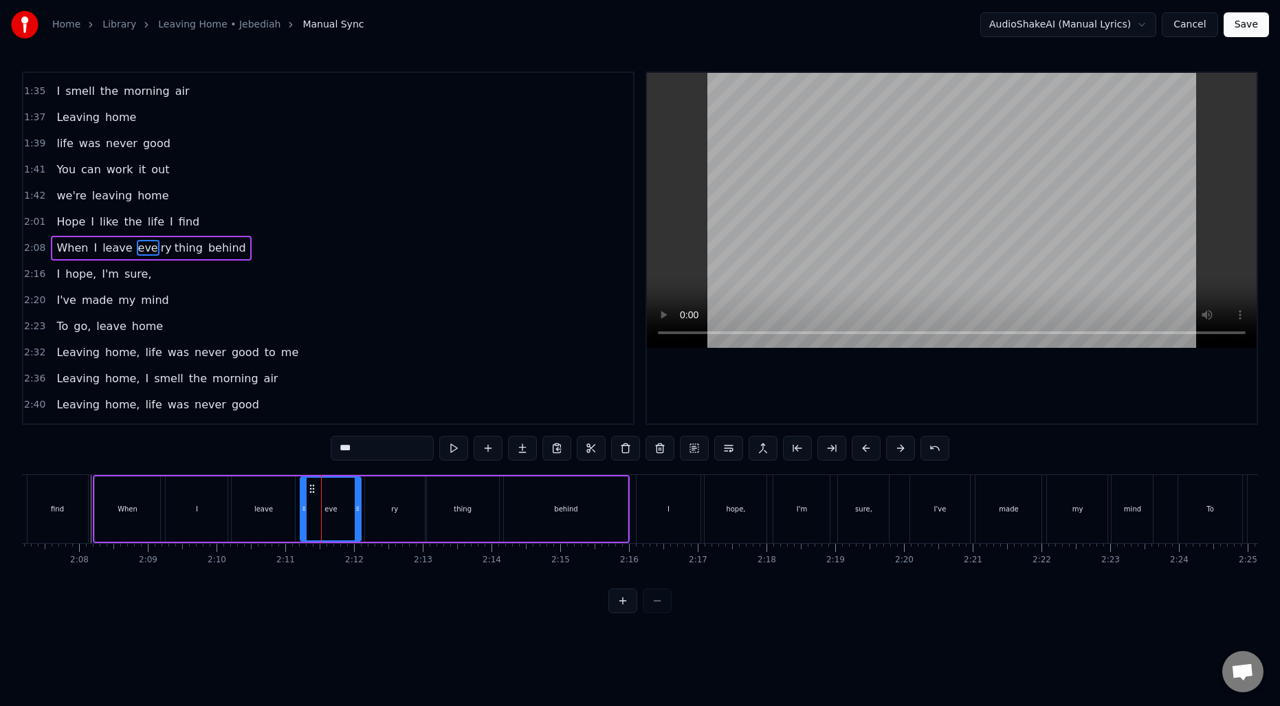
click at [362, 449] on input "***" at bounding box center [382, 448] width 103 height 25
click at [392, 509] on div "ry" at bounding box center [394, 509] width 7 height 10
click at [337, 450] on input "**" at bounding box center [382, 448] width 103 height 25
type input "****"
click at [93, 500] on div "When I leave e very thing behind" at bounding box center [362, 509] width 538 height 68
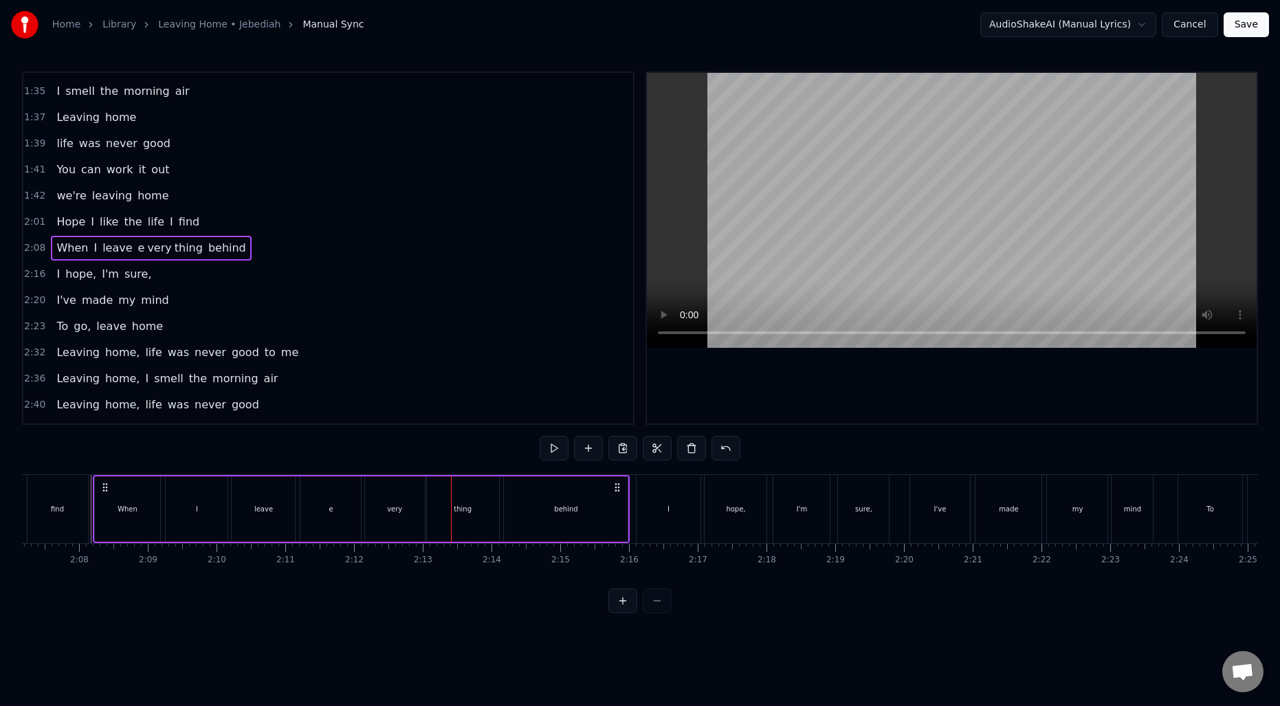
click at [353, 517] on div "e" at bounding box center [330, 508] width 60 height 65
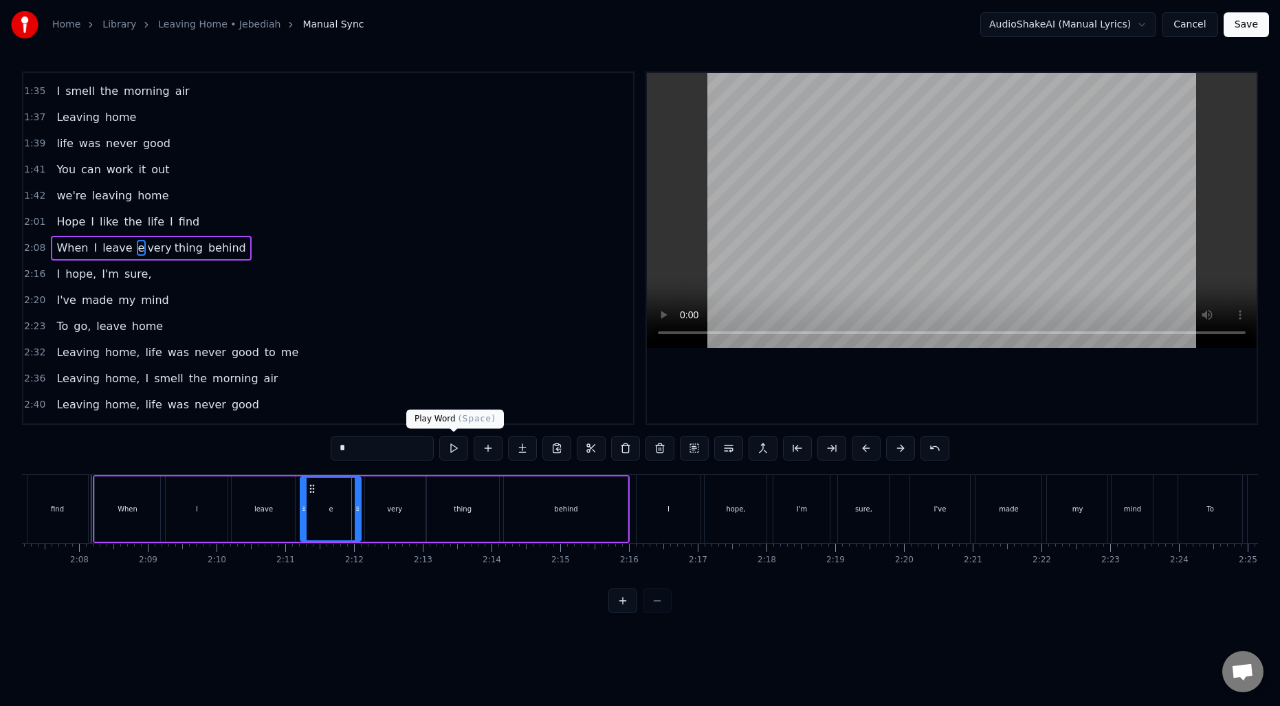
click at [401, 450] on input "*" at bounding box center [382, 448] width 103 height 25
click at [371, 500] on div "very" at bounding box center [395, 508] width 60 height 65
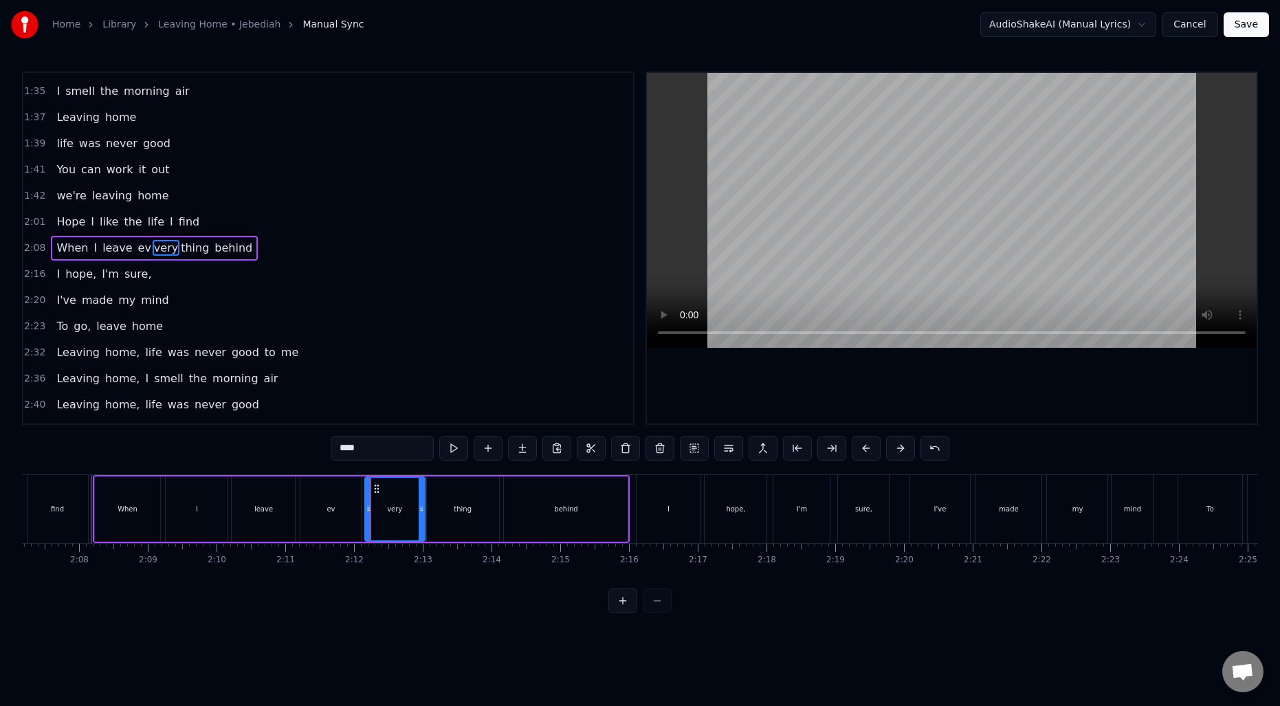
drag, startPoint x: 343, startPoint y: 448, endPoint x: 322, endPoint y: 448, distance: 21.3
click at [322, 448] on div "0:10 Were you laughed at by your friends? 0:13 And were you lost for words 0:14…" at bounding box center [640, 342] width 1236 height 542
click at [105, 509] on div "When" at bounding box center [128, 508] width 66 height 65
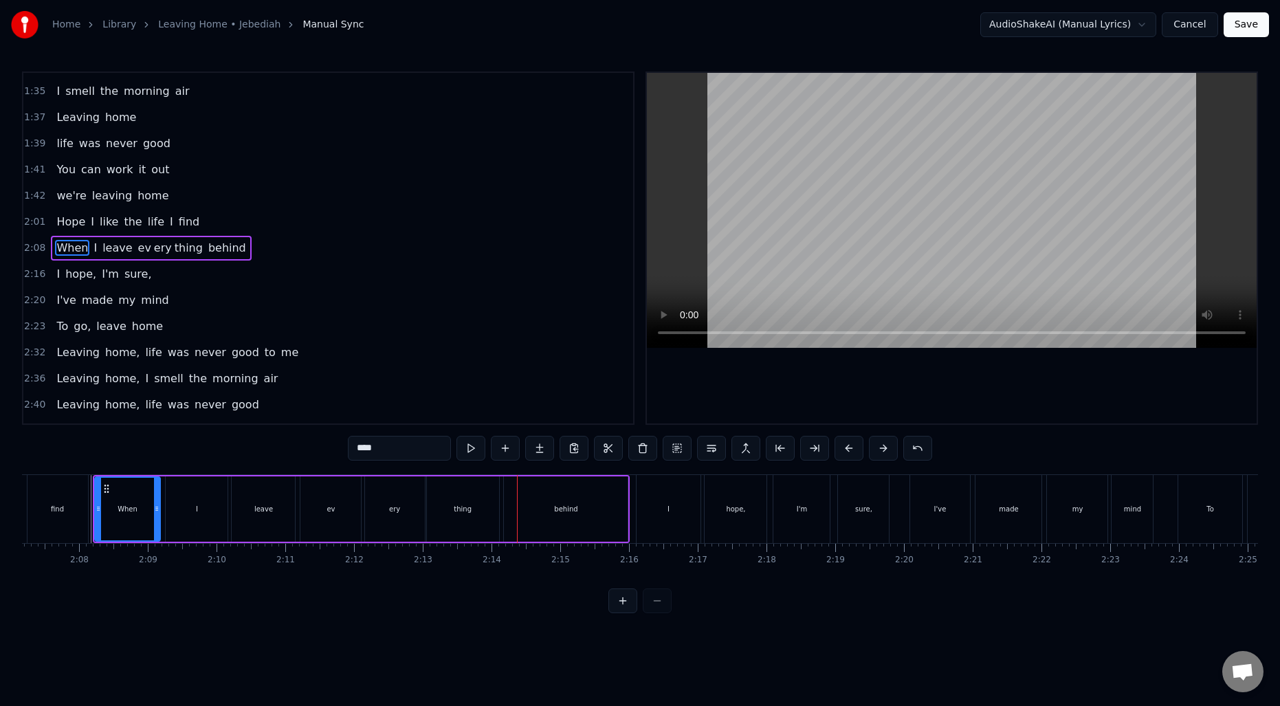
click at [396, 516] on div "ery" at bounding box center [395, 508] width 60 height 65
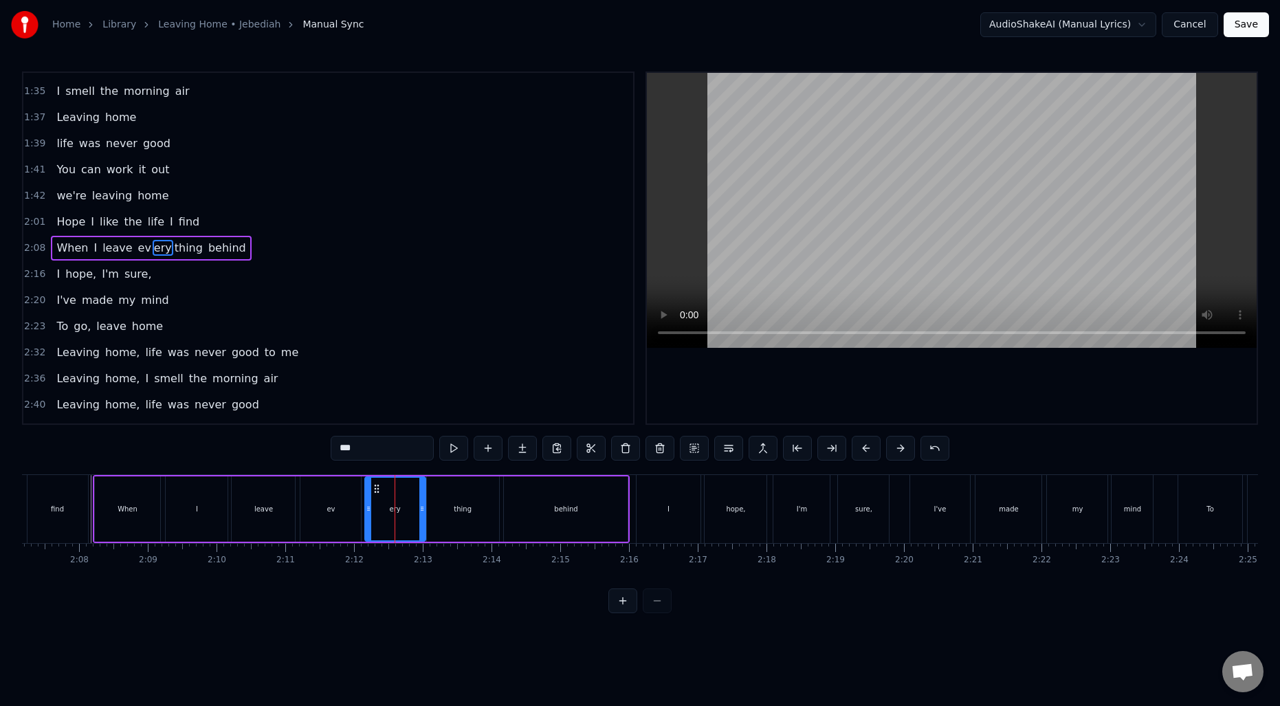
click at [421, 511] on icon at bounding box center [421, 508] width 5 height 11
click at [454, 504] on div "thing" at bounding box center [463, 509] width 18 height 10
drag, startPoint x: 430, startPoint y: 506, endPoint x: 454, endPoint y: 506, distance: 24.1
click at [454, 506] on icon at bounding box center [454, 508] width 5 height 11
click at [412, 509] on div "ery" at bounding box center [395, 508] width 60 height 65
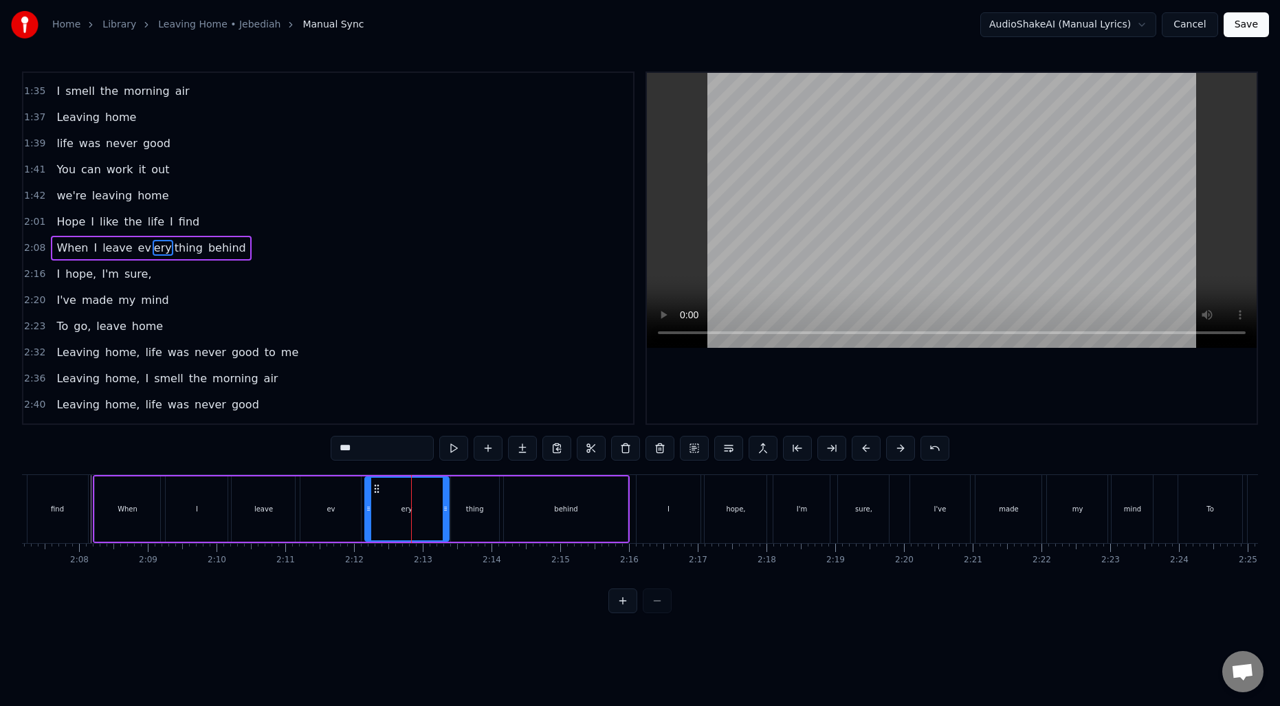
drag, startPoint x: 422, startPoint y: 509, endPoint x: 445, endPoint y: 509, distance: 23.4
click at [445, 509] on icon at bounding box center [445, 508] width 5 height 11
click at [106, 501] on div "When" at bounding box center [128, 508] width 66 height 65
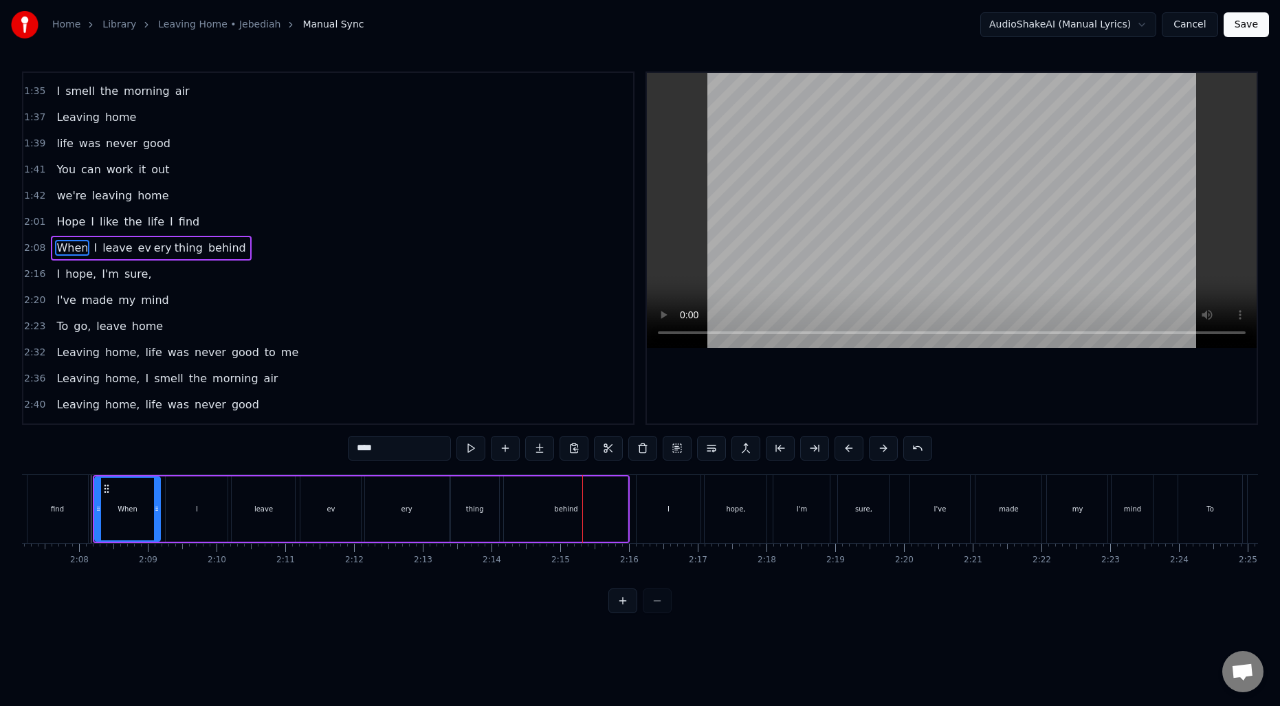
click at [431, 516] on div "ery" at bounding box center [407, 508] width 84 height 65
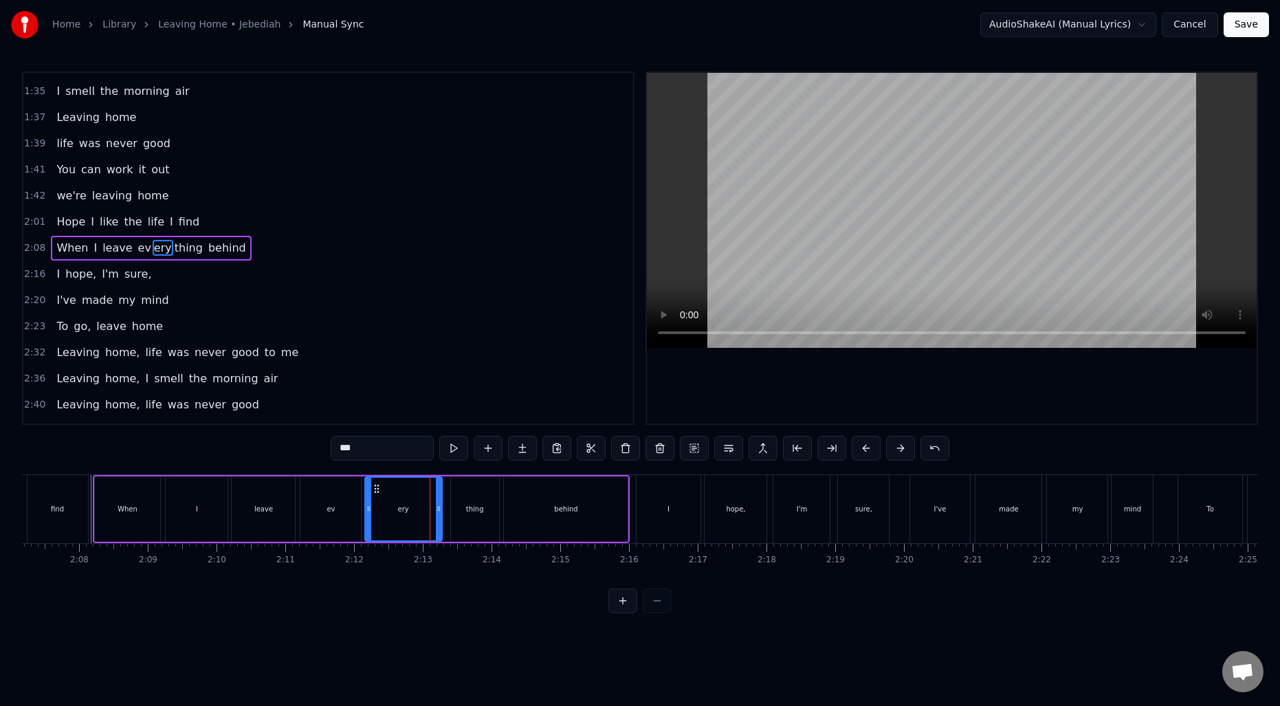
click at [437, 510] on icon at bounding box center [438, 508] width 5 height 11
click at [468, 502] on div "thing" at bounding box center [475, 508] width 48 height 65
drag, startPoint x: 454, startPoint y: 503, endPoint x: 446, endPoint y: 502, distance: 7.6
click at [446, 503] on icon at bounding box center [447, 508] width 5 height 11
drag, startPoint x: 190, startPoint y: 504, endPoint x: 214, endPoint y: 498, distance: 24.8
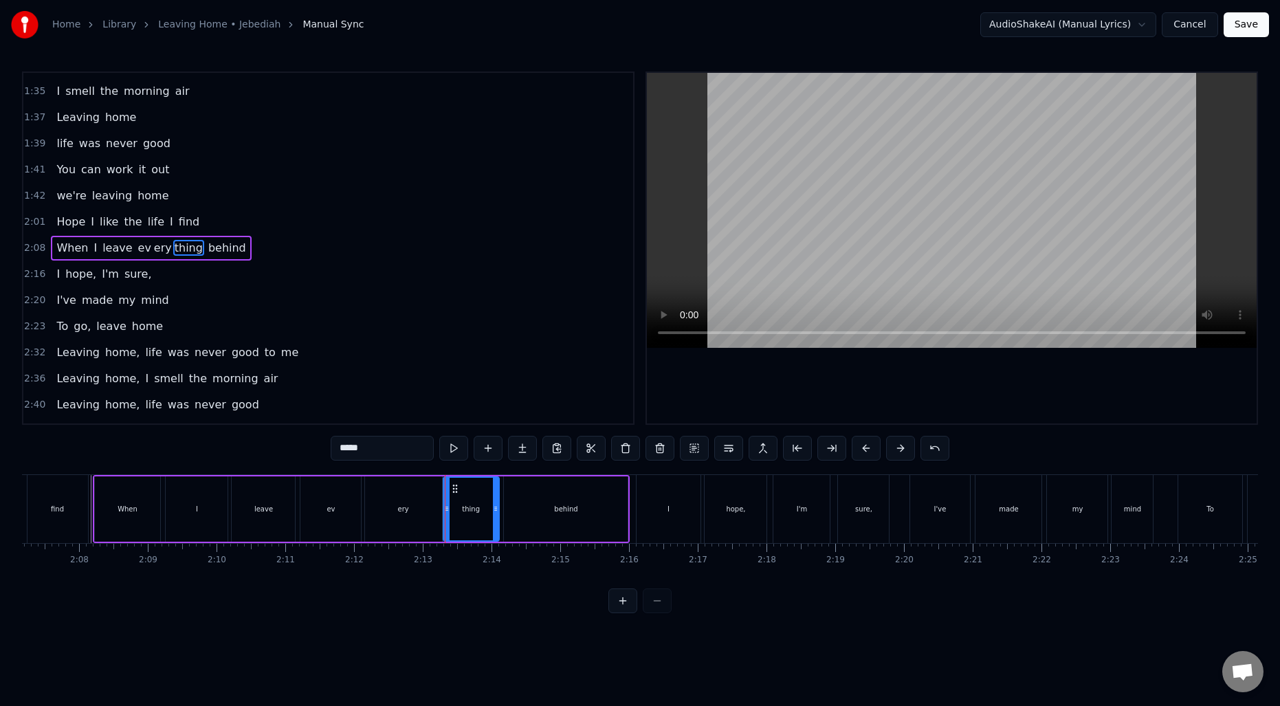
click at [190, 504] on div "I" at bounding box center [197, 508] width 62 height 65
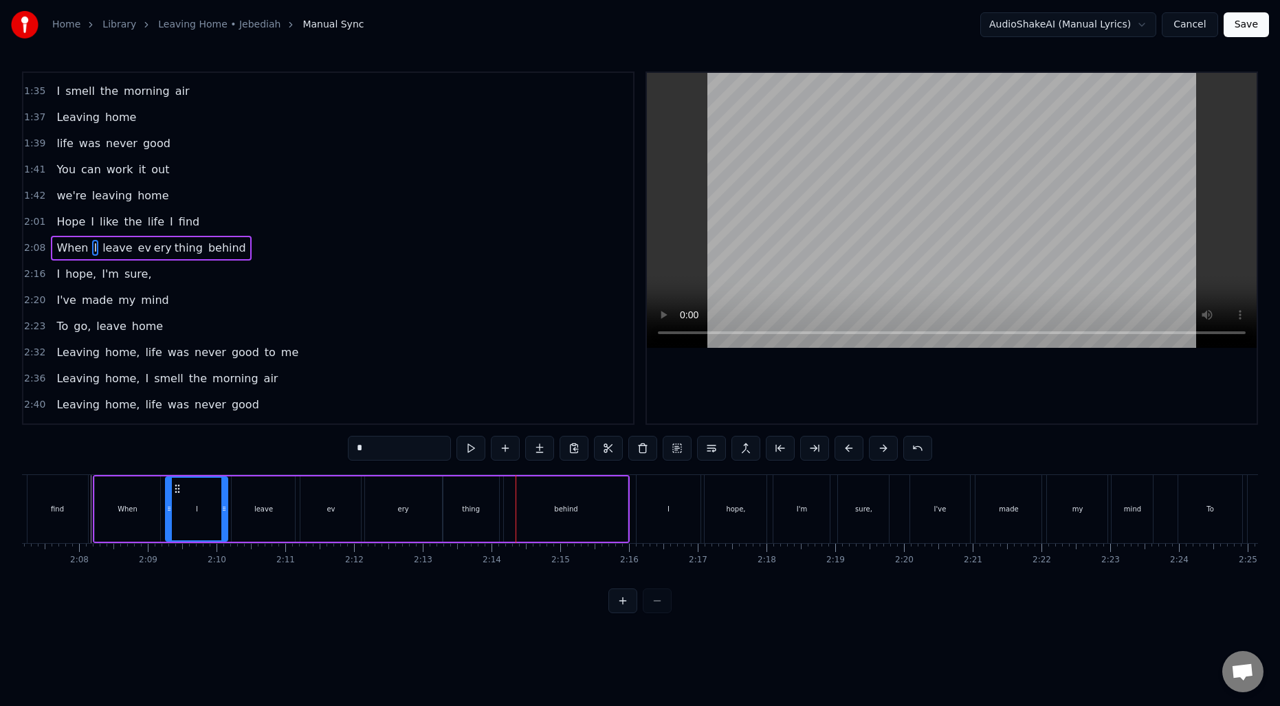
click at [346, 511] on div "ev" at bounding box center [330, 508] width 60 height 65
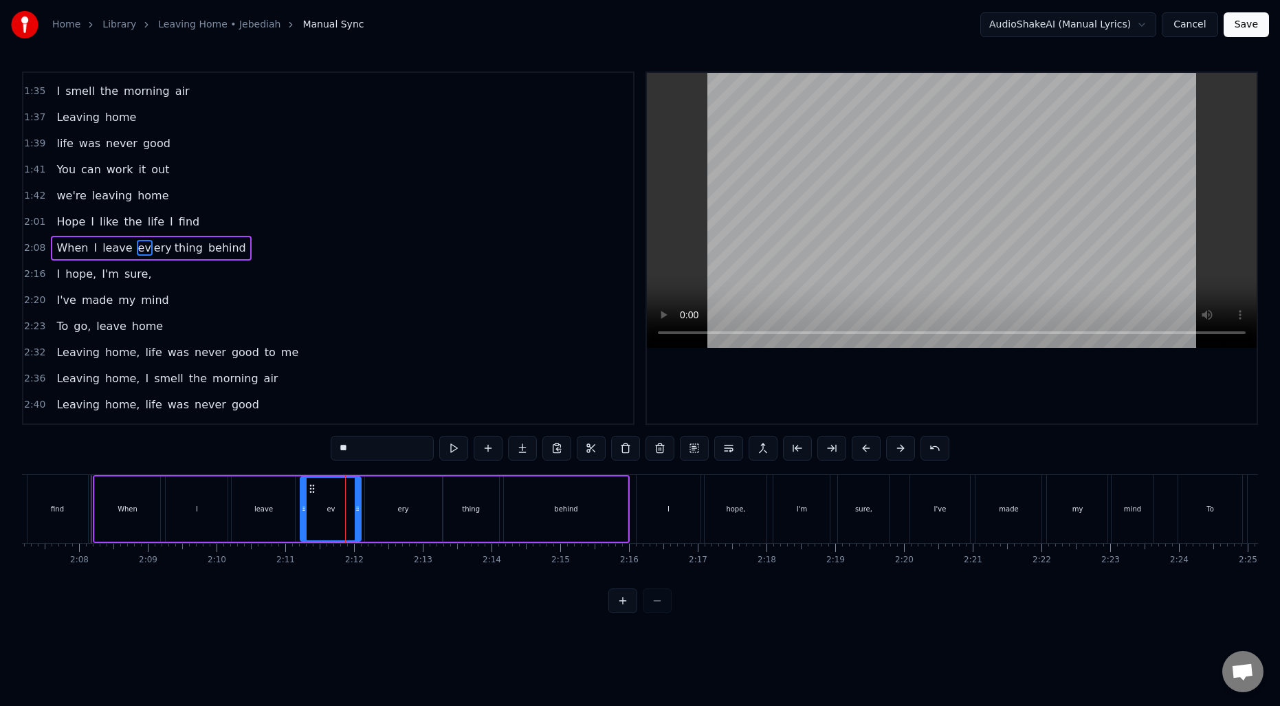
click at [406, 498] on div "ery" at bounding box center [403, 508] width 77 height 65
drag, startPoint x: 366, startPoint y: 511, endPoint x: 388, endPoint y: 510, distance: 22.0
click at [388, 510] on icon at bounding box center [390, 508] width 5 height 11
click at [329, 511] on div "ev" at bounding box center [330, 509] width 8 height 10
drag, startPoint x: 356, startPoint y: 507, endPoint x: 380, endPoint y: 507, distance: 24.1
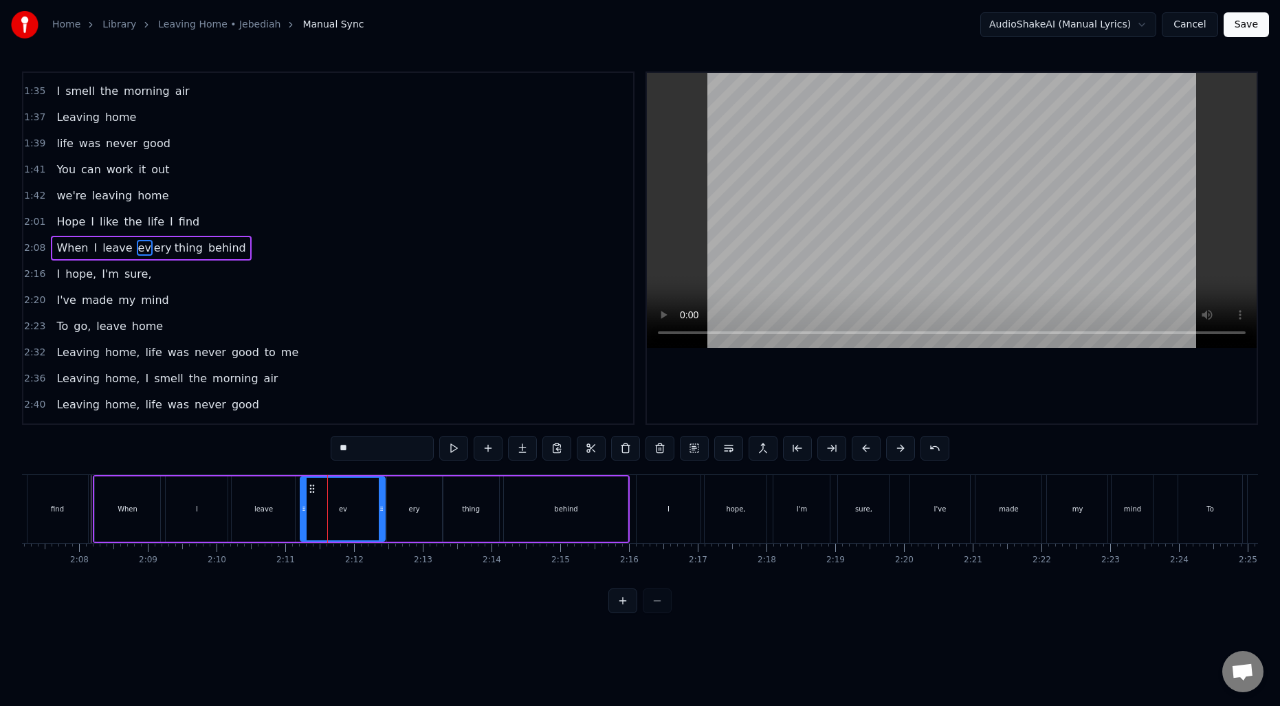
click at [380, 507] on icon at bounding box center [381, 508] width 5 height 11
click at [103, 504] on div "When" at bounding box center [128, 508] width 66 height 65
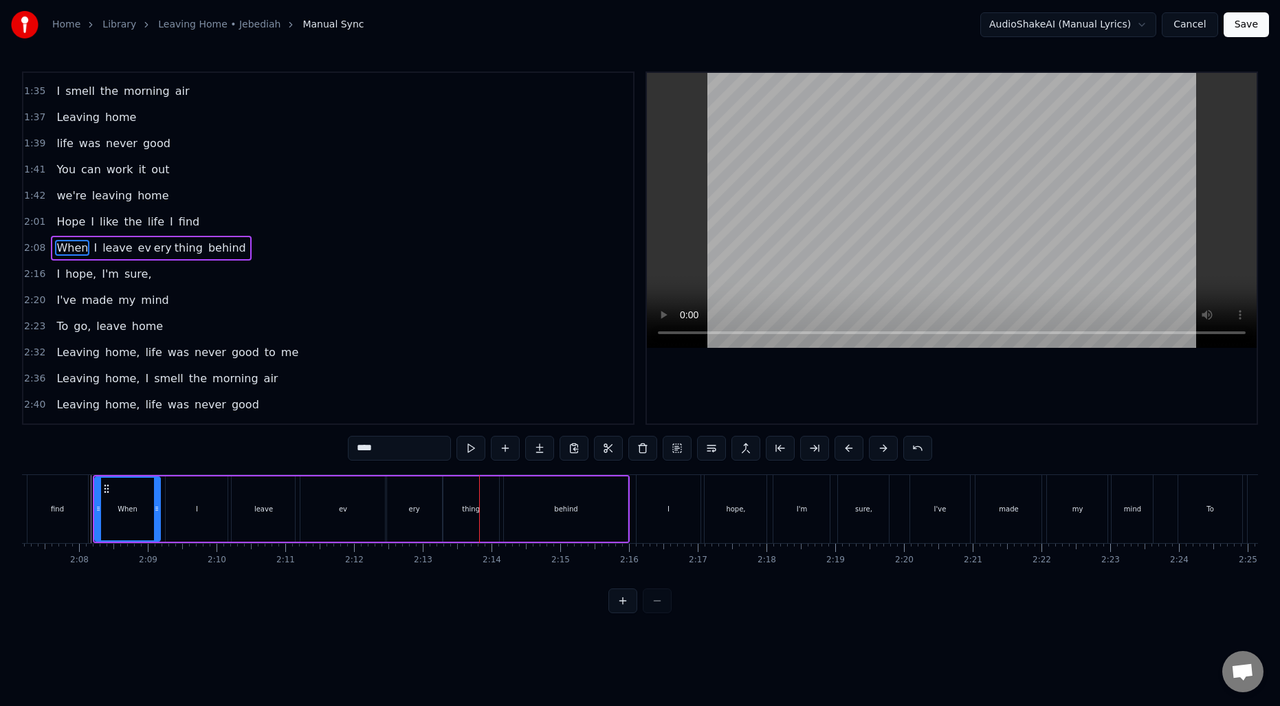
click at [343, 507] on div "ev" at bounding box center [343, 509] width 8 height 10
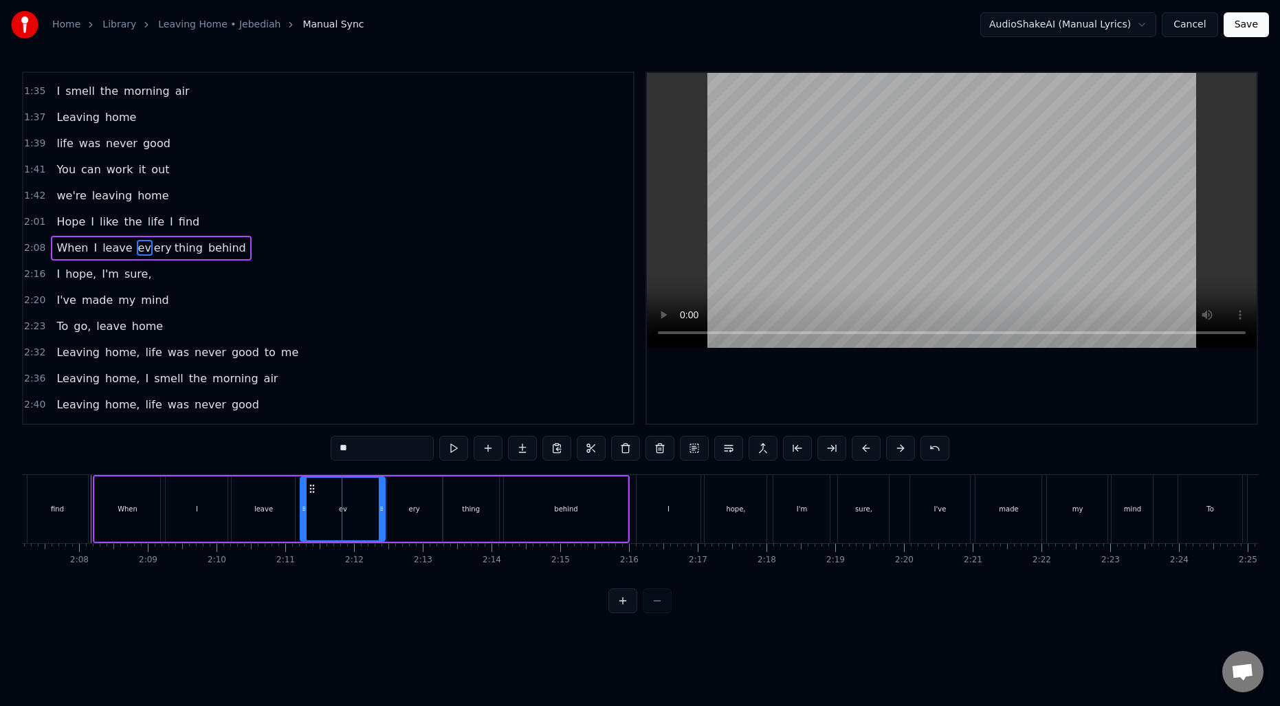
click at [397, 504] on div "ery" at bounding box center [414, 508] width 55 height 65
click at [361, 508] on div "ev" at bounding box center [342, 508] width 85 height 65
drag, startPoint x: 382, startPoint y: 509, endPoint x: 362, endPoint y: 509, distance: 20.6
click at [362, 509] on icon at bounding box center [360, 508] width 5 height 11
click at [391, 505] on div "ery" at bounding box center [414, 508] width 55 height 65
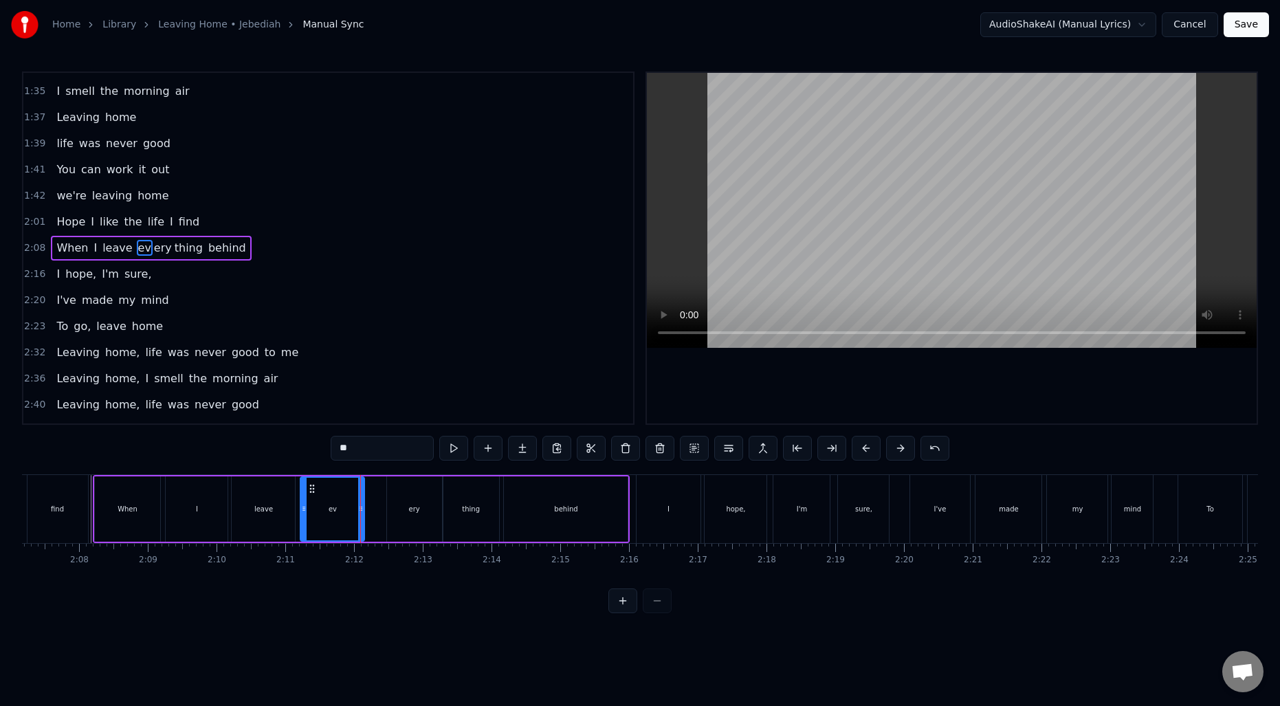
type input "***"
click at [390, 506] on div at bounding box center [390, 509] width 1 height 68
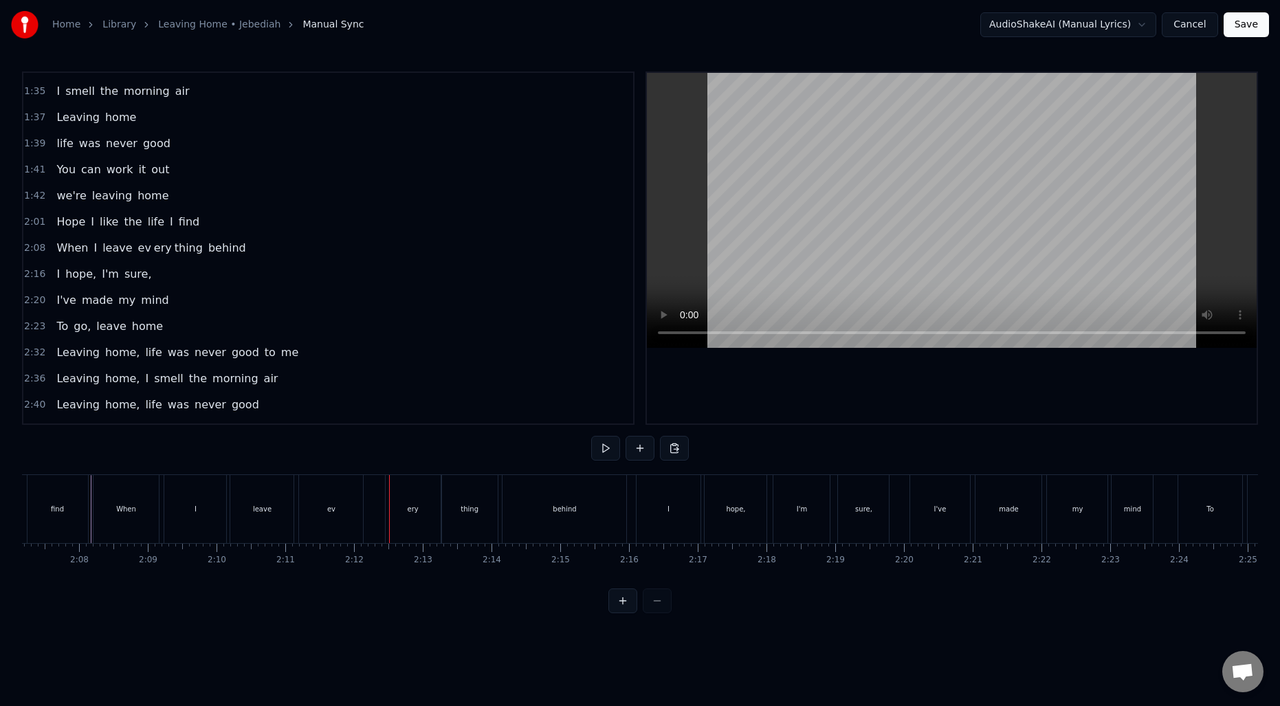
click at [392, 505] on div "ery" at bounding box center [413, 509] width 55 height 68
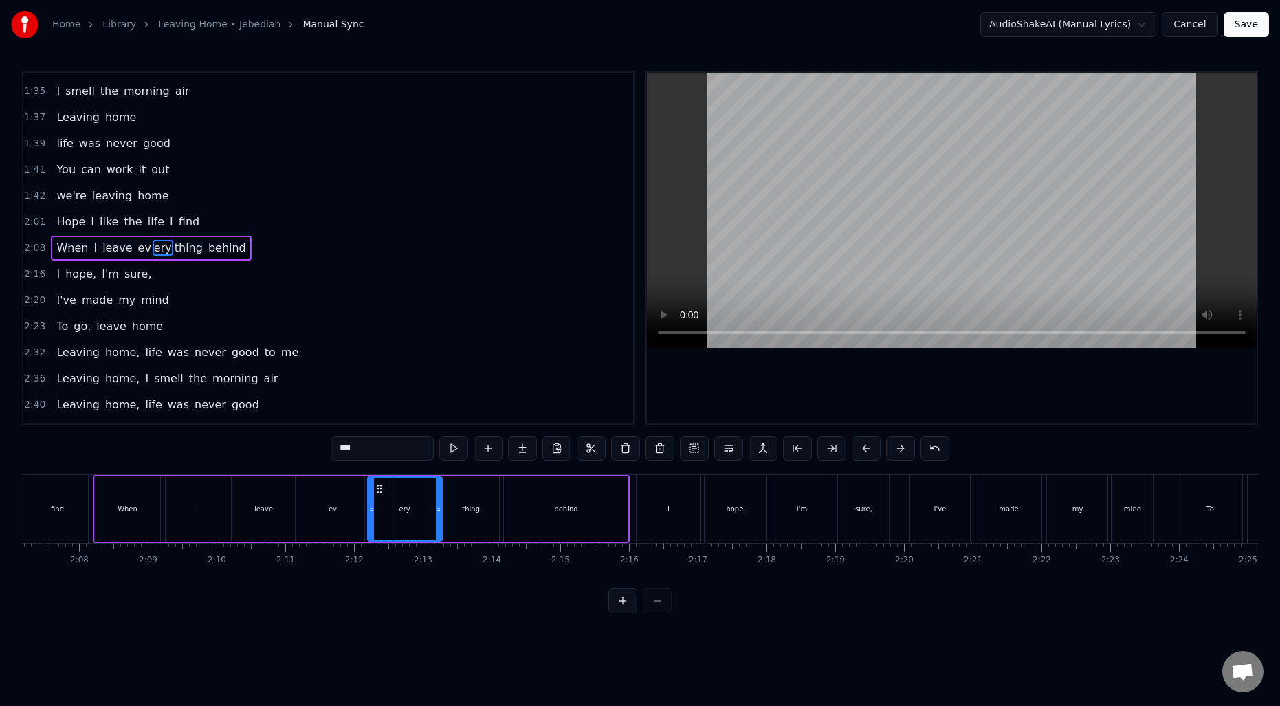
drag, startPoint x: 389, startPoint y: 507, endPoint x: 370, endPoint y: 507, distance: 19.2
click at [370, 507] on circle at bounding box center [370, 507] width 1 height 1
drag, startPoint x: 438, startPoint y: 506, endPoint x: 403, endPoint y: 507, distance: 34.4
click at [403, 507] on icon at bounding box center [403, 508] width 5 height 11
click at [368, 507] on icon at bounding box center [370, 508] width 5 height 11
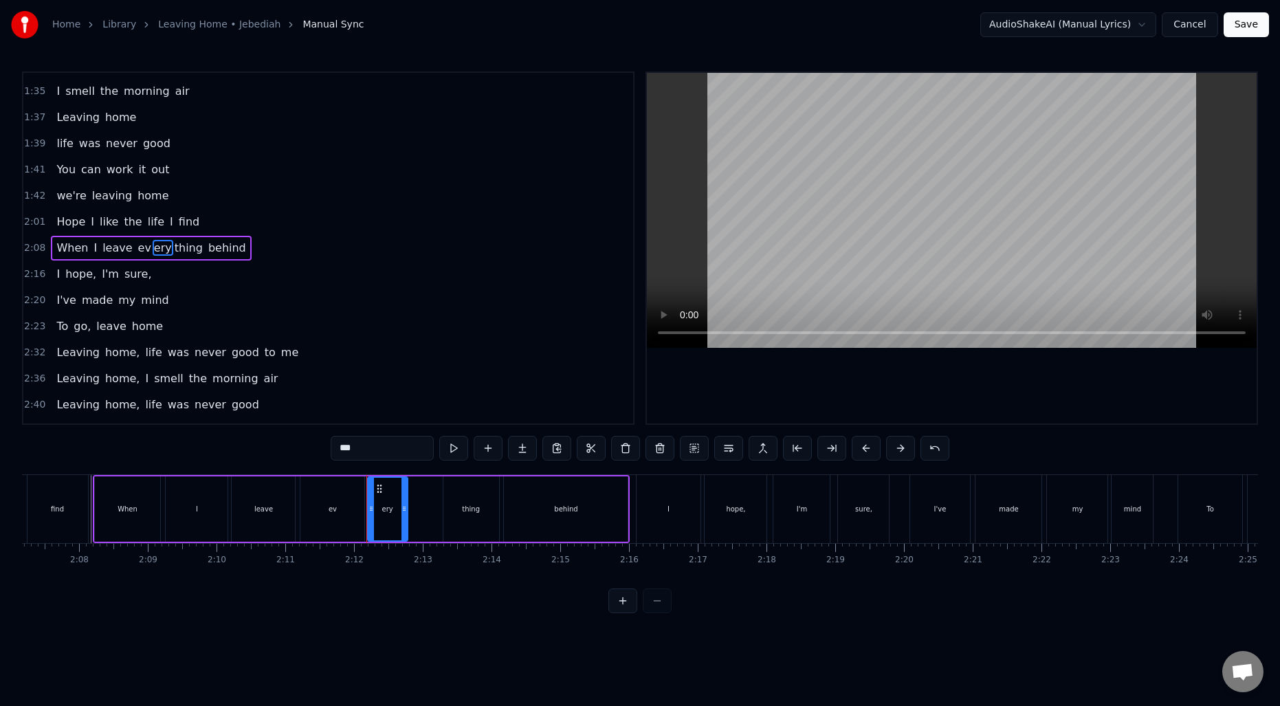
click at [459, 503] on div "thing" at bounding box center [471, 508] width 56 height 65
drag, startPoint x: 444, startPoint y: 503, endPoint x: 432, endPoint y: 503, distance: 12.4
click at [432, 503] on icon at bounding box center [434, 508] width 5 height 11
click at [401, 508] on div "ery" at bounding box center [388, 508] width 40 height 65
click at [403, 506] on icon at bounding box center [401, 508] width 5 height 11
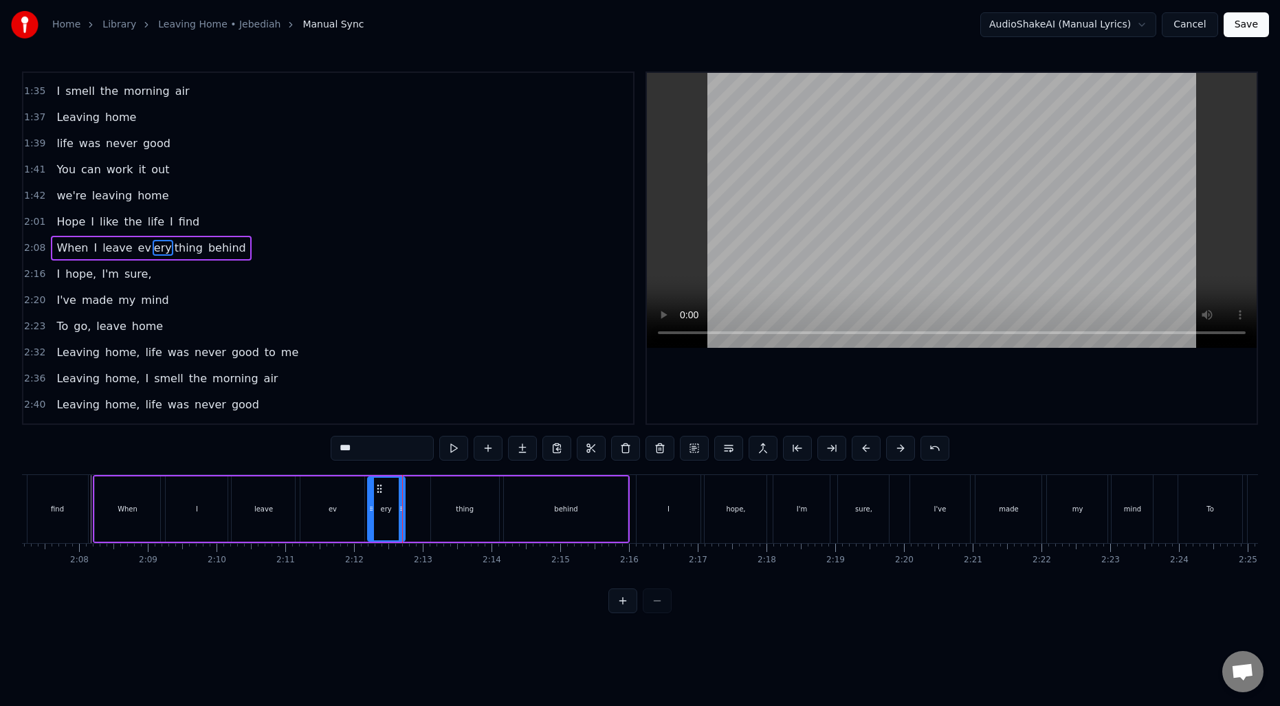
click at [96, 502] on div "When" at bounding box center [128, 508] width 66 height 65
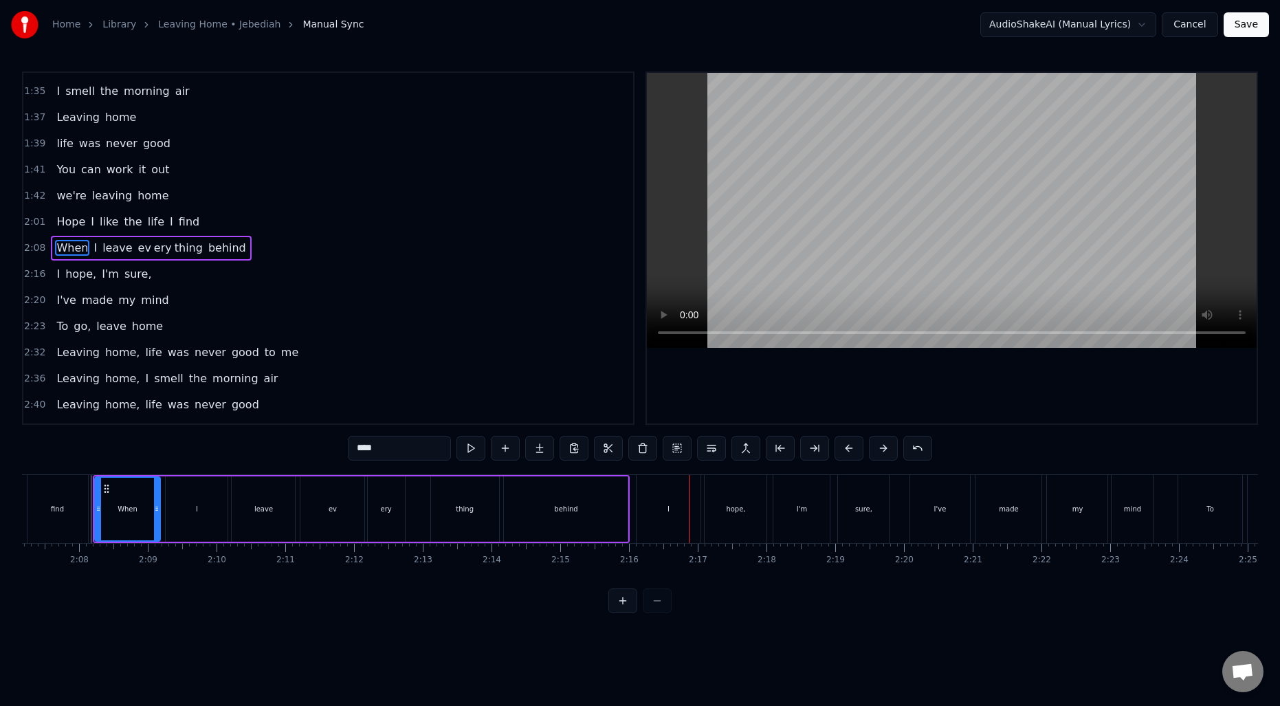
click at [522, 510] on div "behind" at bounding box center [566, 508] width 124 height 65
type input "******"
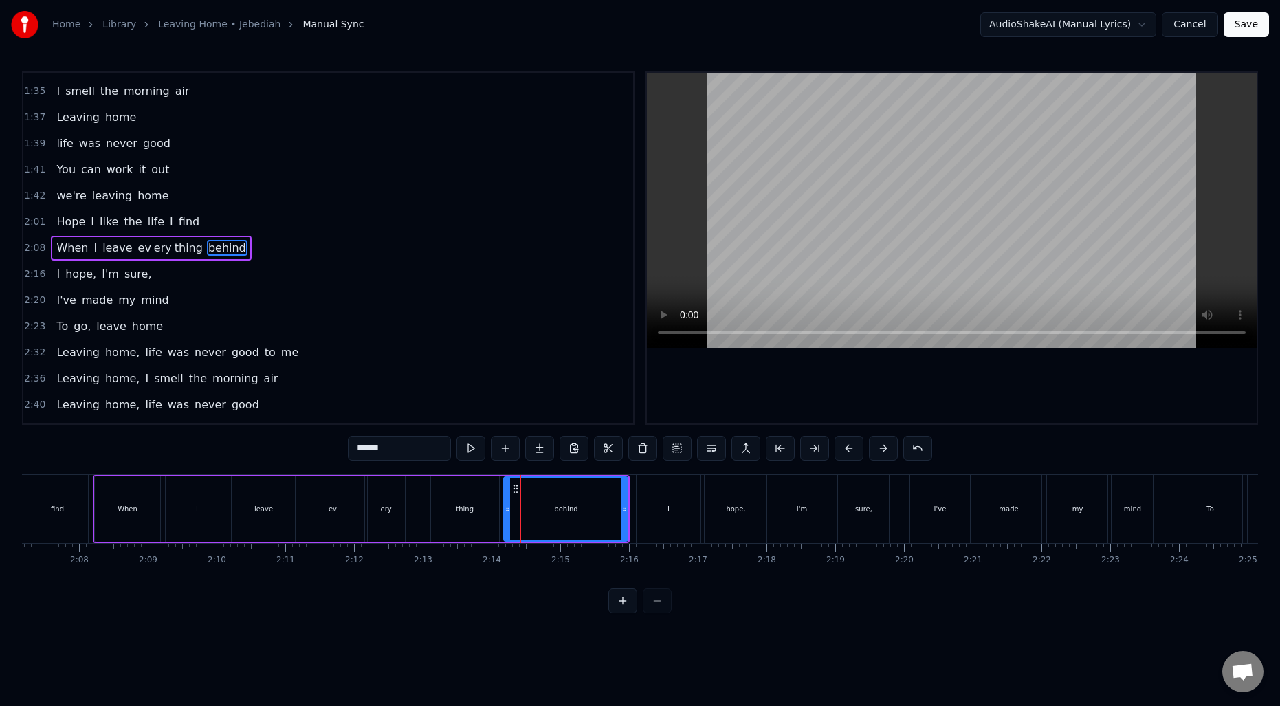
click at [562, 504] on div "behind" at bounding box center [565, 509] width 23 height 10
drag, startPoint x: 626, startPoint y: 501, endPoint x: 556, endPoint y: 503, distance: 70.1
click at [556, 503] on div at bounding box center [553, 509] width 5 height 63
click at [532, 454] on button at bounding box center [539, 448] width 29 height 25
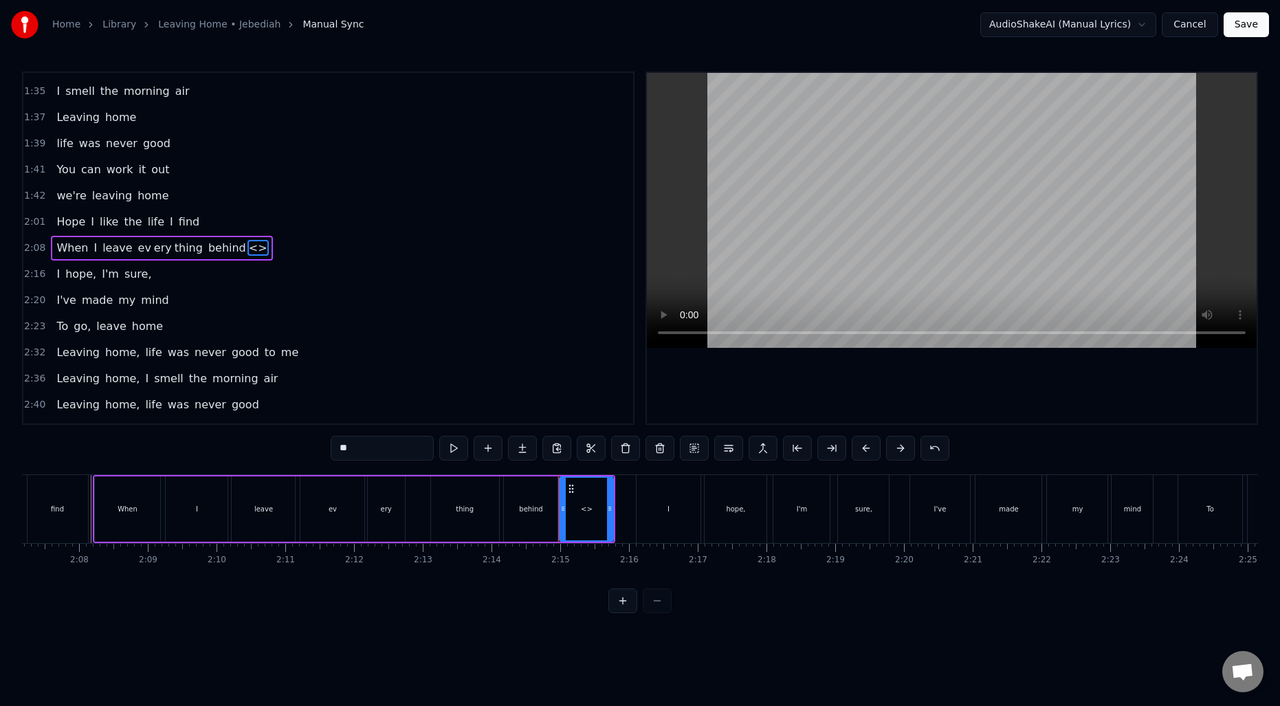
click at [590, 504] on div "<>" at bounding box center [587, 509] width 12 height 10
click at [405, 445] on input "**" at bounding box center [382, 448] width 103 height 25
click at [529, 506] on div "behind" at bounding box center [530, 509] width 23 height 10
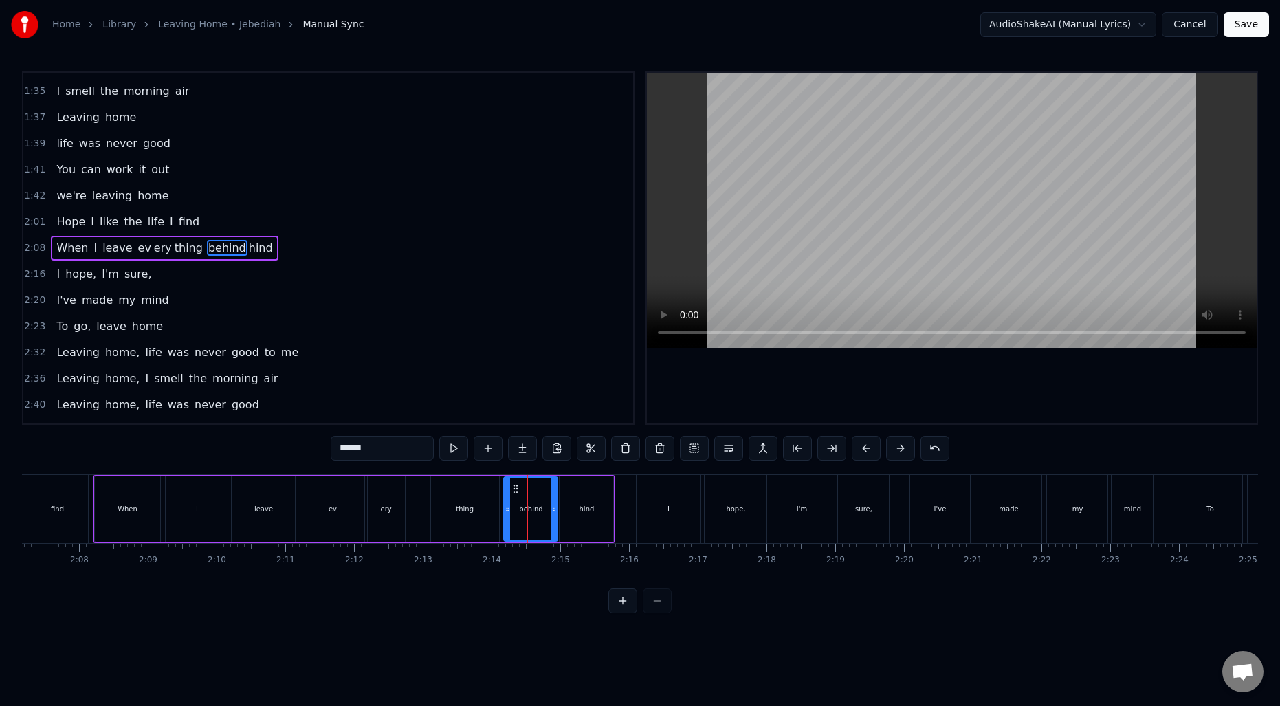
click at [401, 449] on input "******" at bounding box center [382, 448] width 103 height 25
click at [392, 510] on div "ery" at bounding box center [386, 508] width 37 height 65
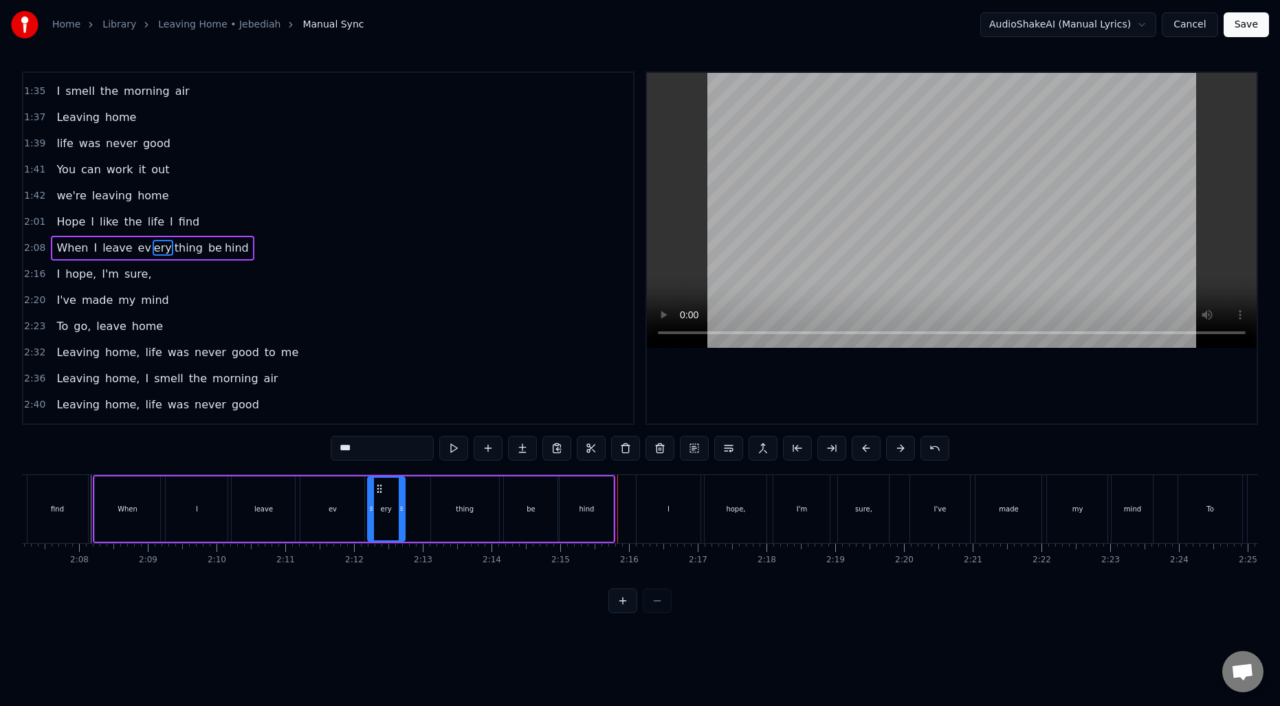
click at [542, 504] on div "be" at bounding box center [531, 508] width 54 height 65
type input "**"
drag, startPoint x: 554, startPoint y: 506, endPoint x: 541, endPoint y: 505, distance: 13.1
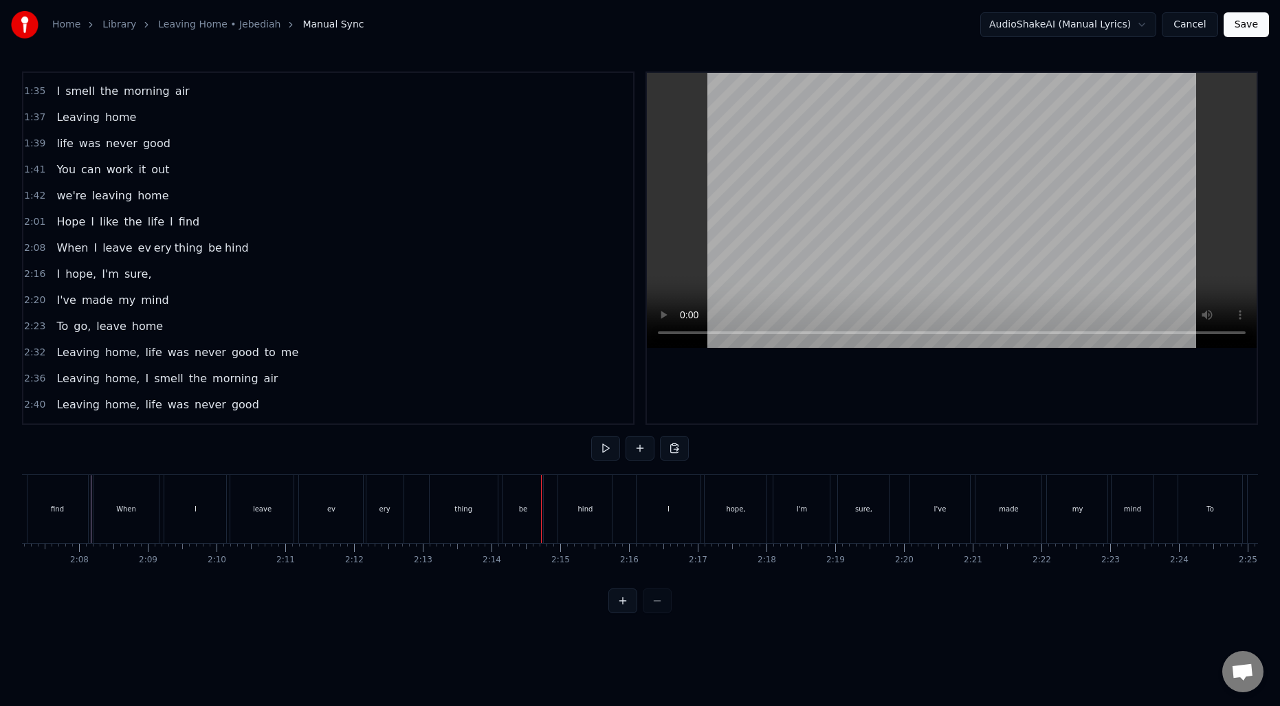
click at [595, 498] on div "hind" at bounding box center [585, 509] width 54 height 68
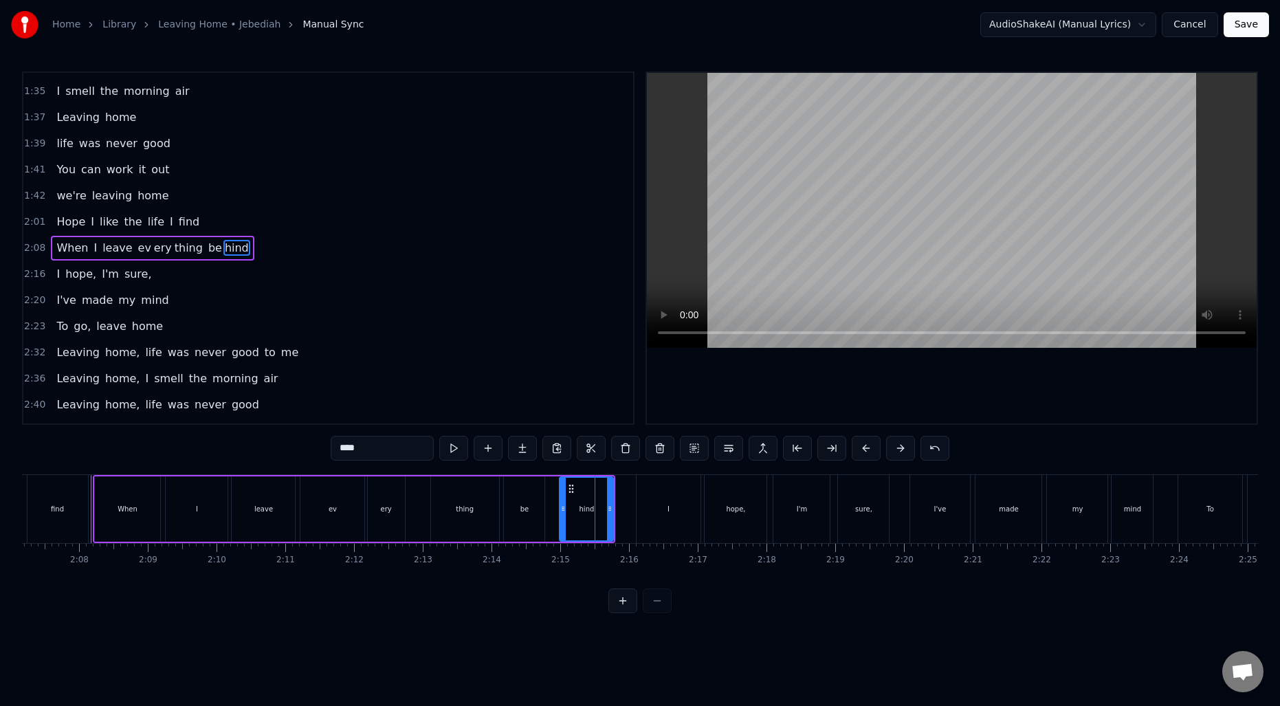
click at [269, 505] on div "leave" at bounding box center [263, 509] width 19 height 10
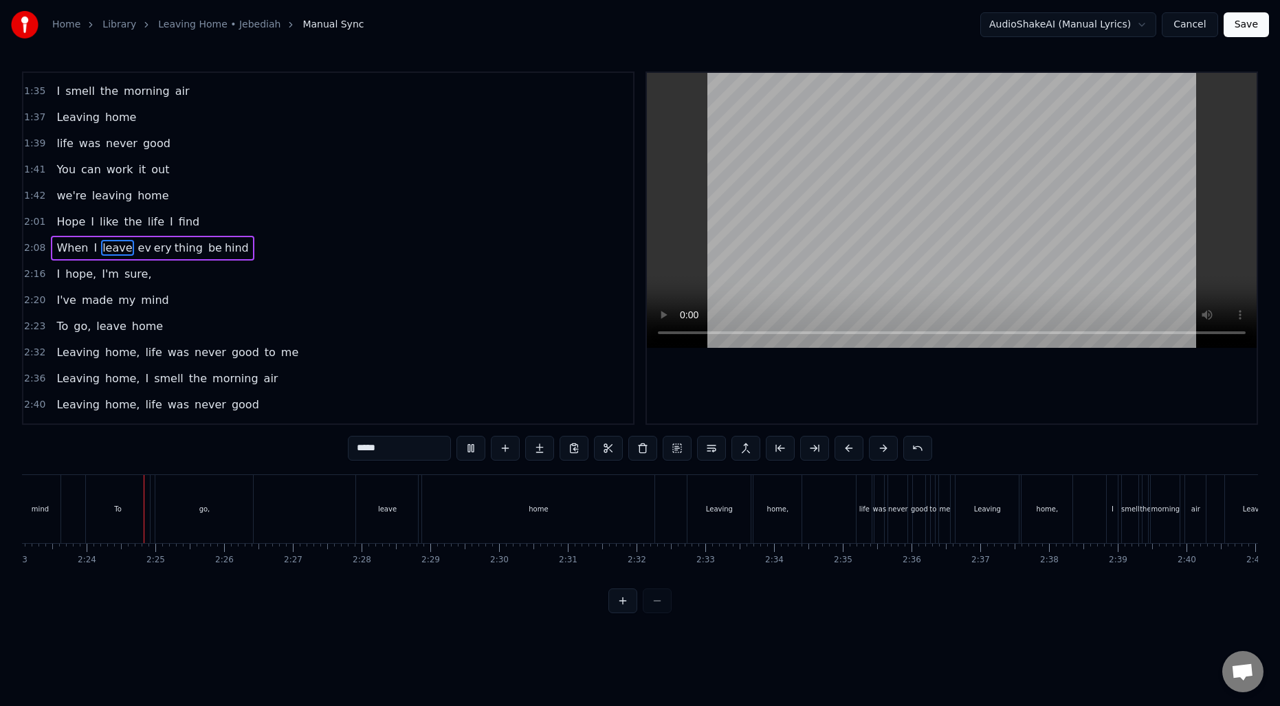
scroll to position [0, 9844]
click at [225, 505] on div "go," at bounding box center [193, 509] width 98 height 68
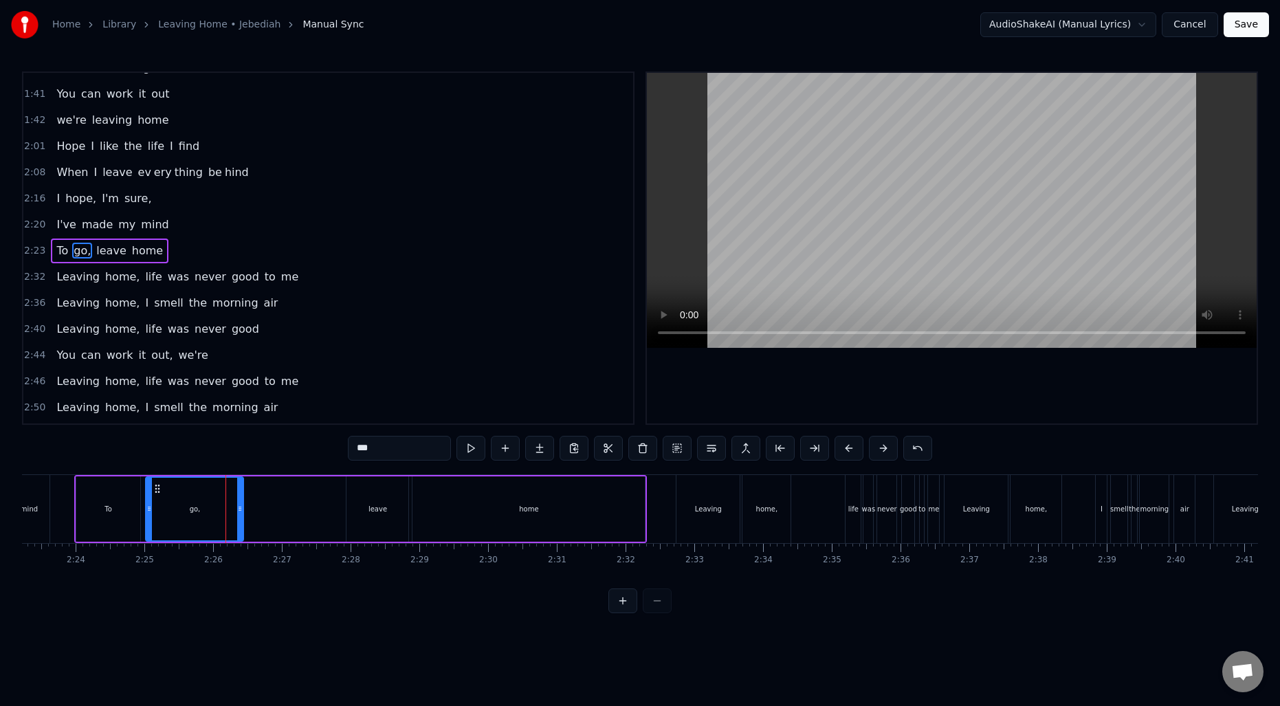
scroll to position [883, 0]
click at [381, 450] on input "***" at bounding box center [399, 448] width 103 height 25
type input "**"
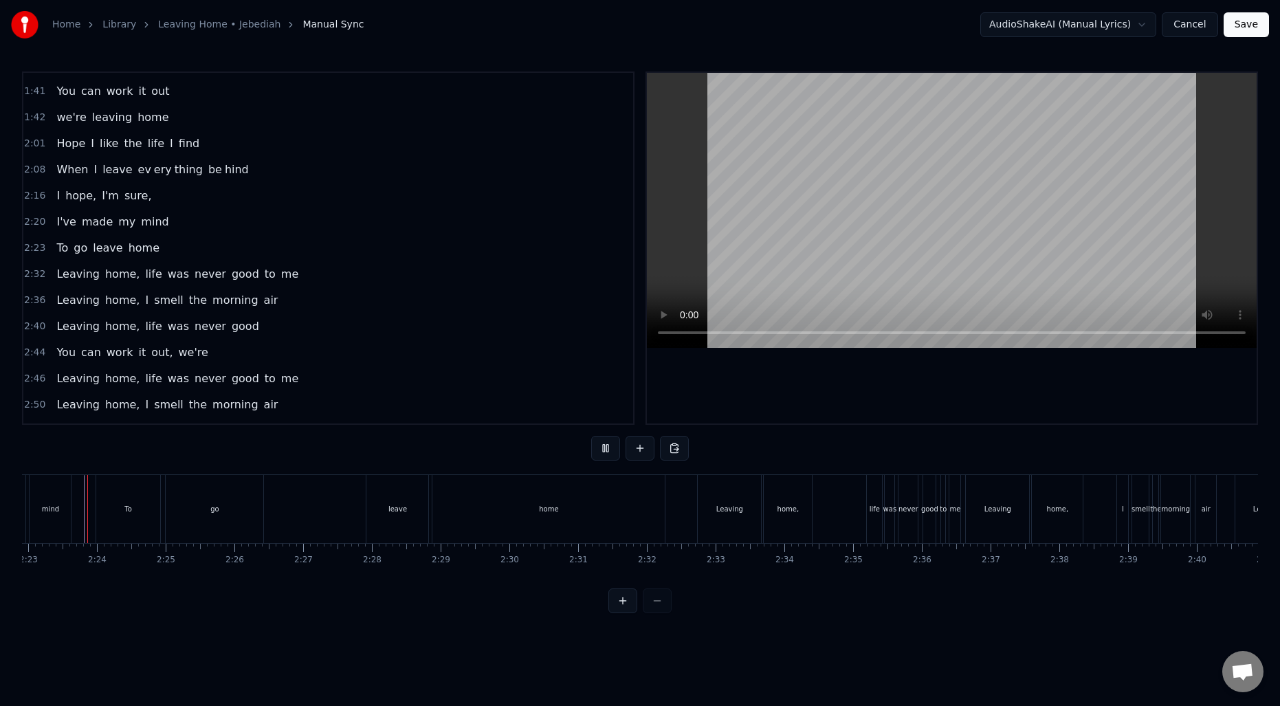
scroll to position [0, 9816]
click at [412, 507] on div "leave" at bounding box center [404, 509] width 19 height 10
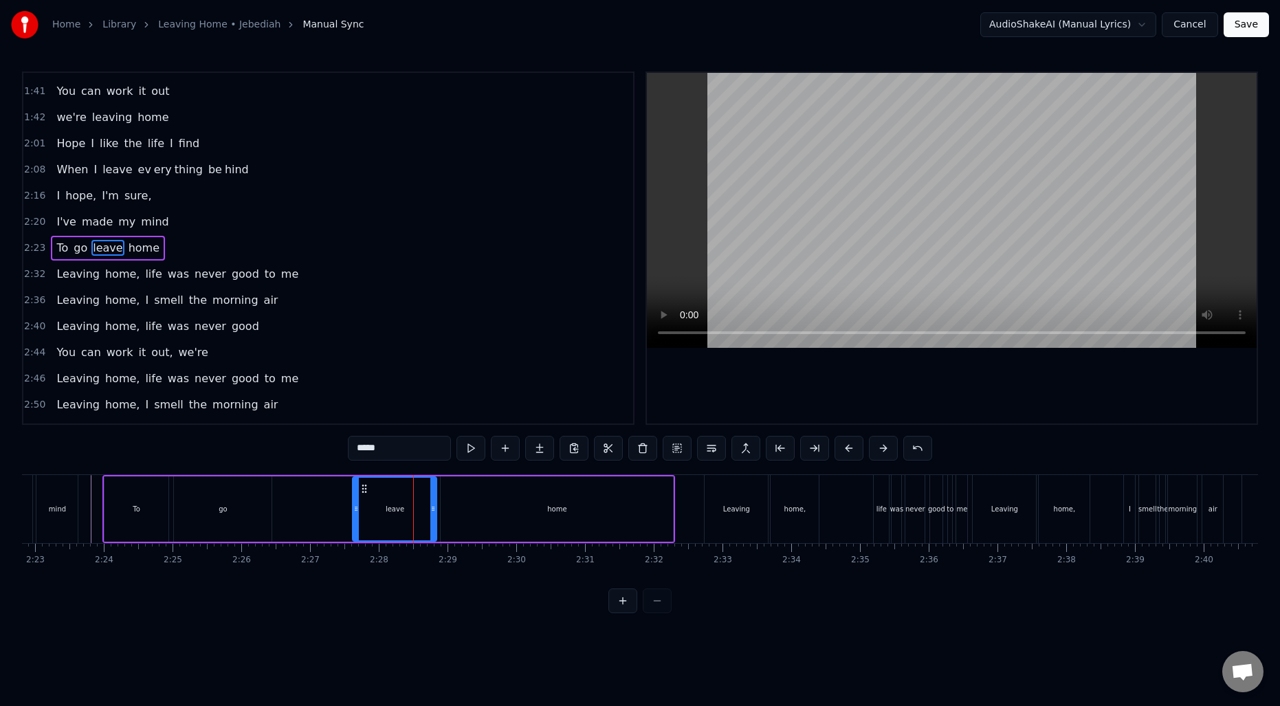
drag, startPoint x: 378, startPoint y: 511, endPoint x: 356, endPoint y: 512, distance: 22.0
click at [356, 512] on icon at bounding box center [355, 508] width 5 height 11
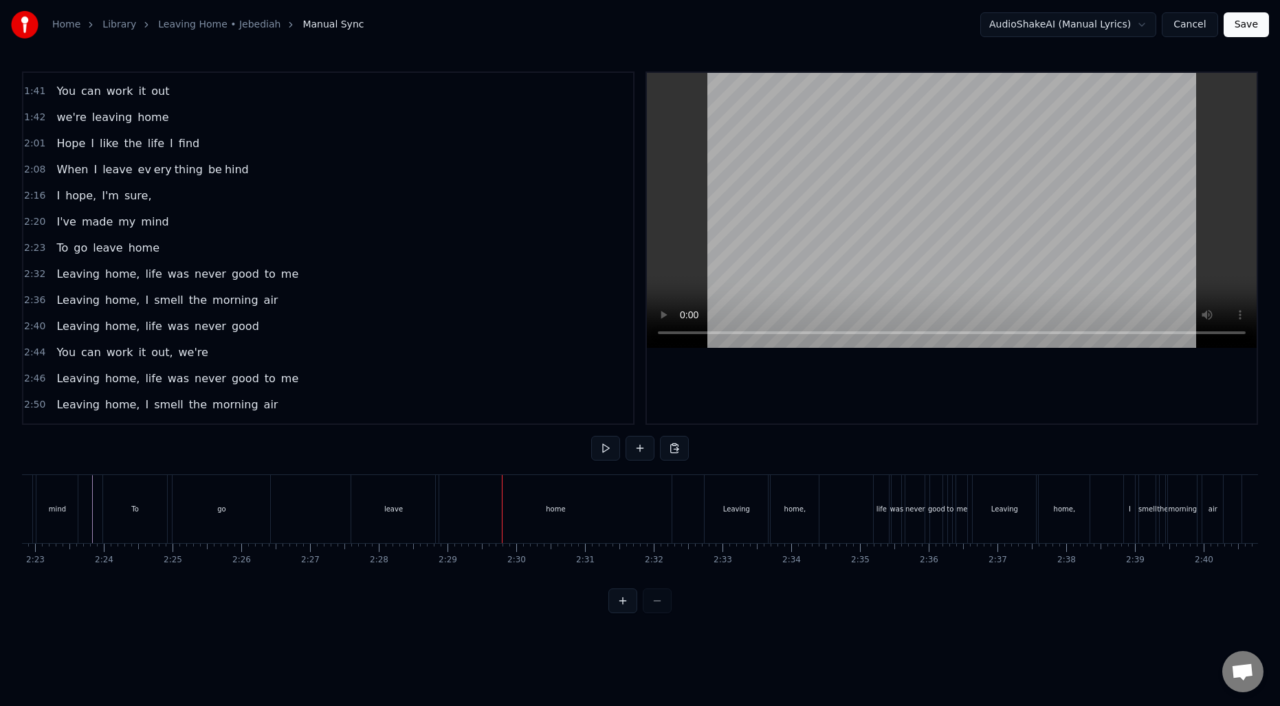
click at [252, 501] on div "go" at bounding box center [222, 509] width 98 height 68
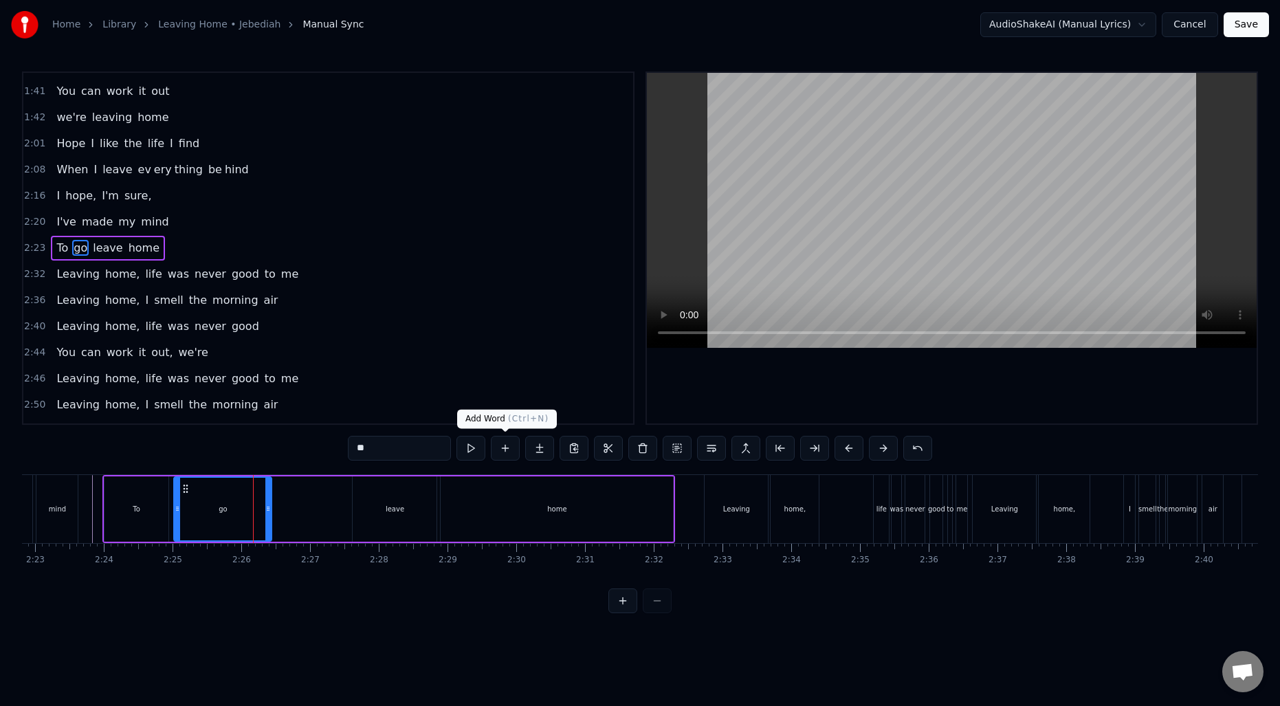
click at [509, 448] on button at bounding box center [505, 448] width 29 height 25
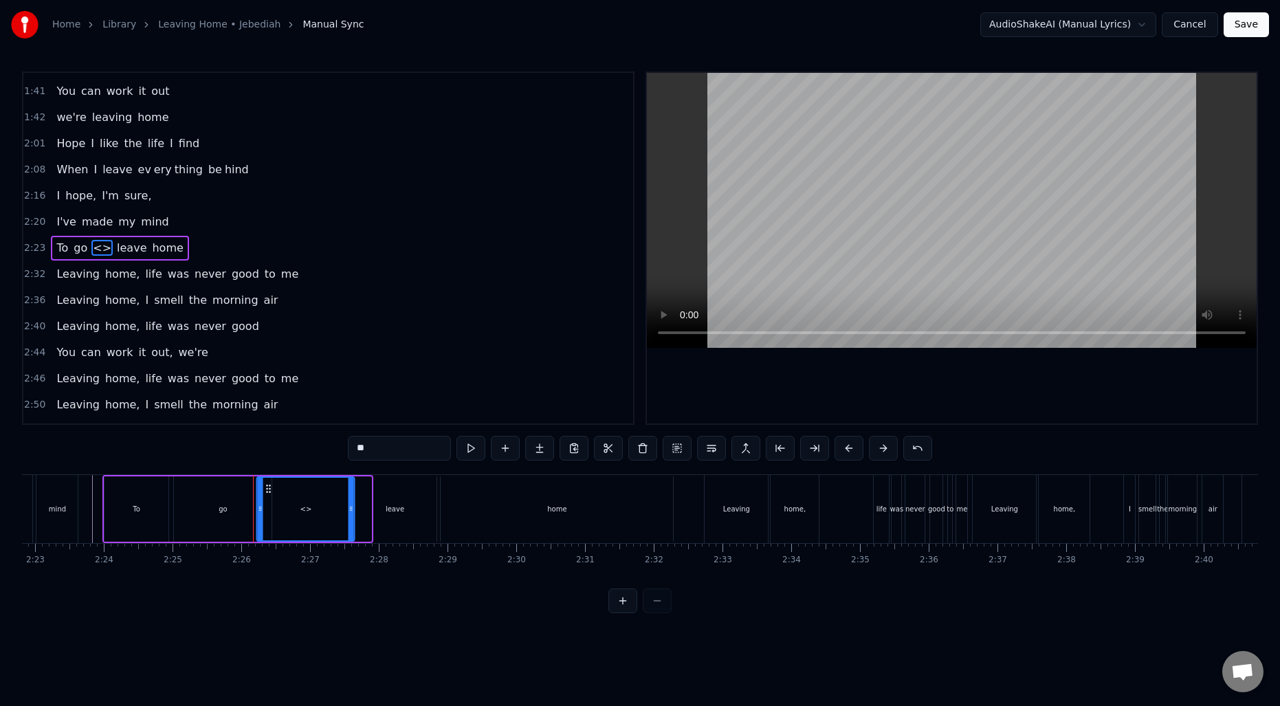
drag, startPoint x: 287, startPoint y: 490, endPoint x: 270, endPoint y: 489, distance: 17.2
click at [270, 489] on icon at bounding box center [268, 488] width 11 height 11
click at [408, 444] on input "**" at bounding box center [399, 448] width 103 height 25
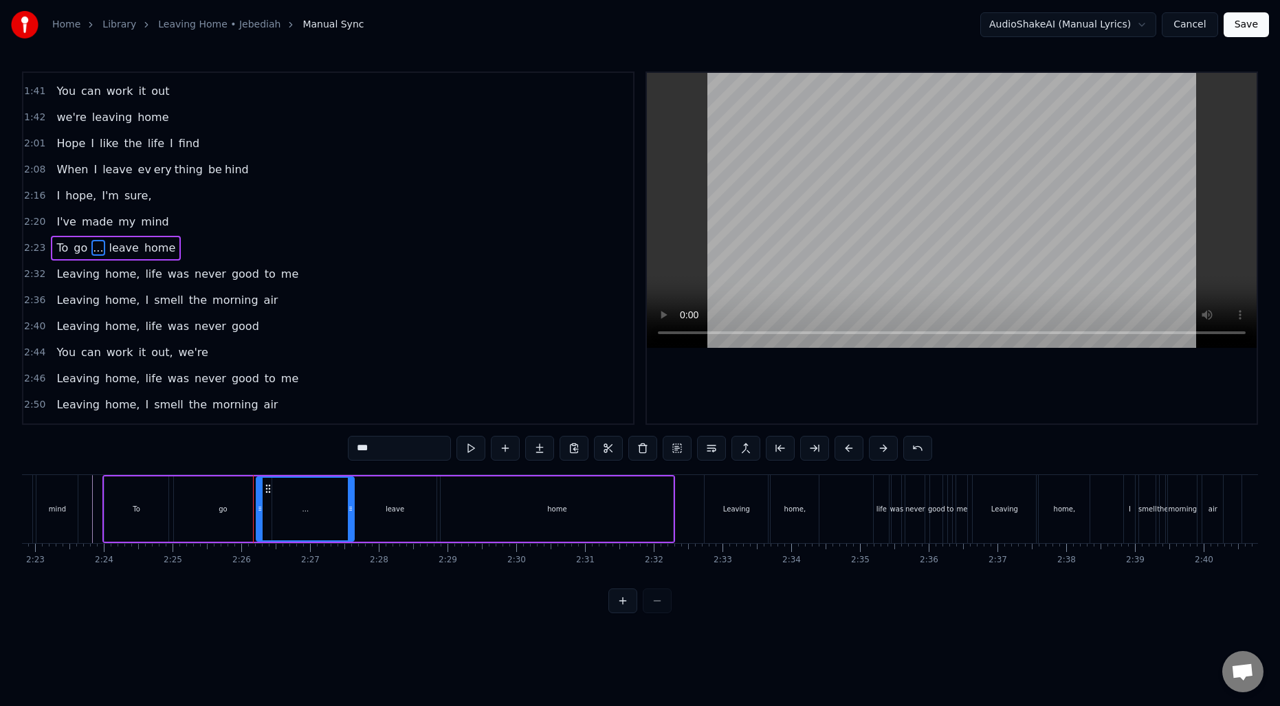
type input "***"
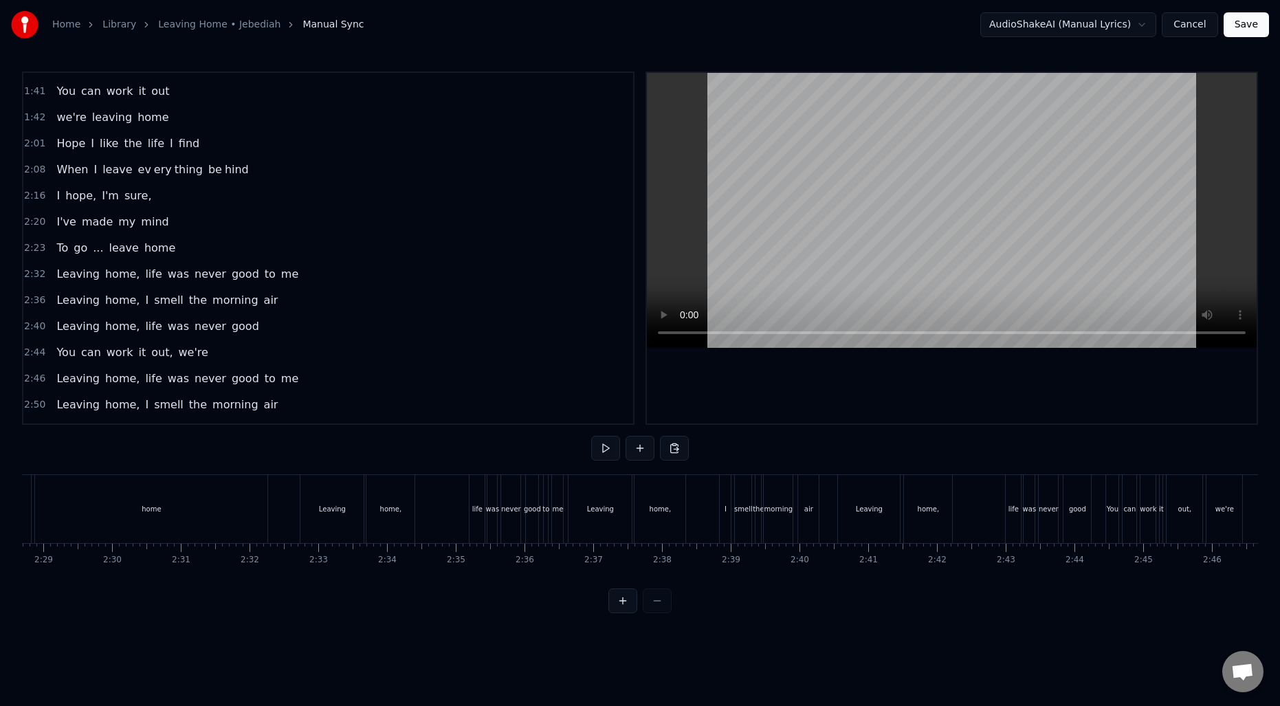
scroll to position [0, 10179]
click at [351, 502] on div "Leaving" at bounding box center [373, 509] width 63 height 68
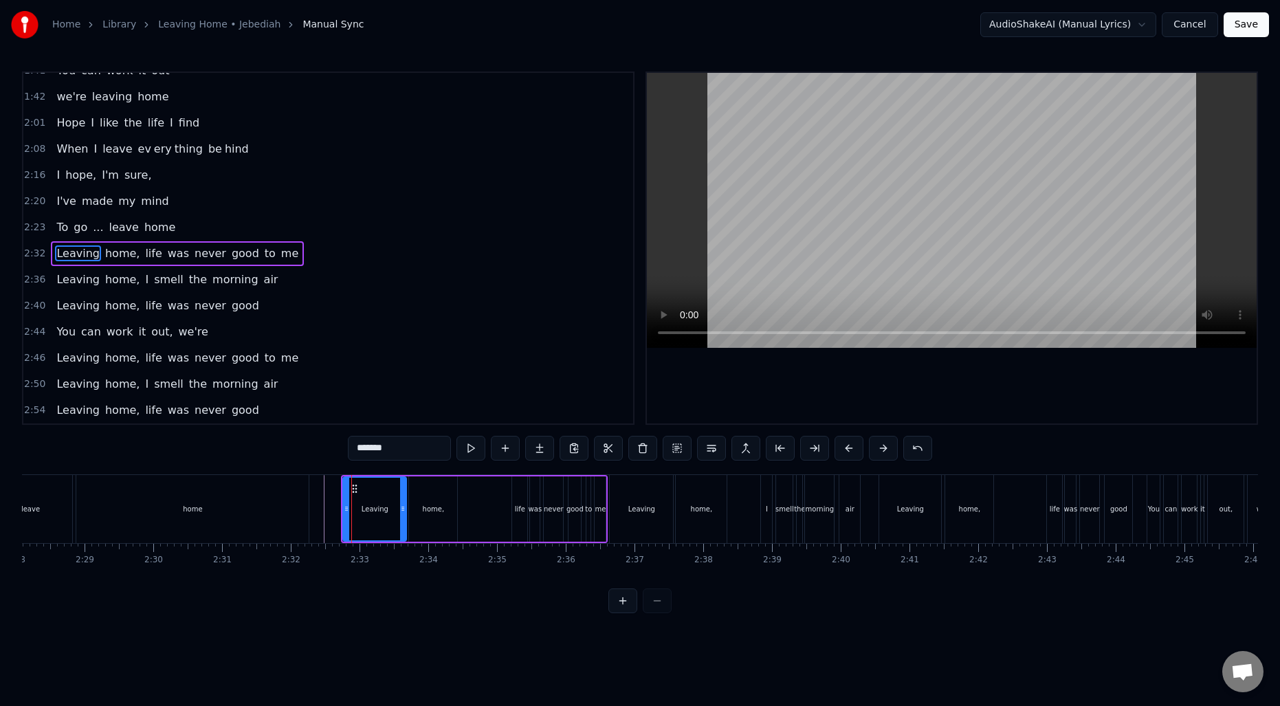
scroll to position [909, 0]
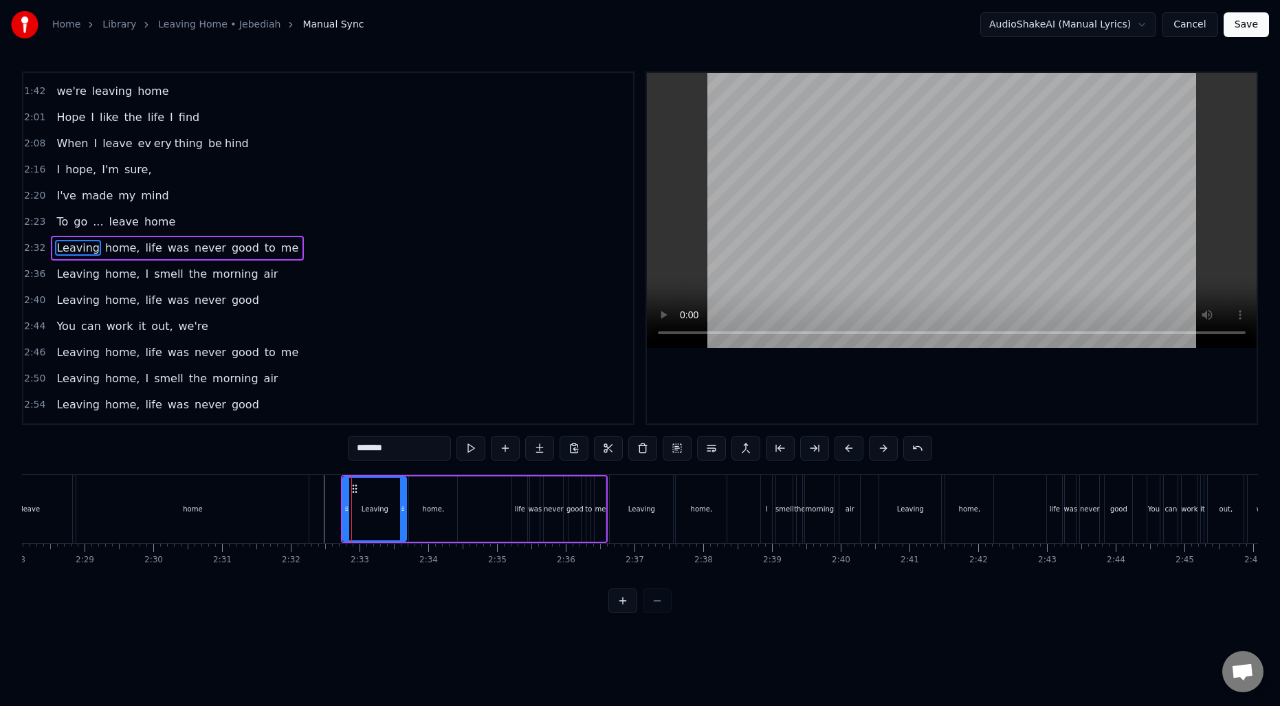
click at [144, 249] on span "life" at bounding box center [153, 248] width 19 height 16
click at [122, 250] on span "home," at bounding box center [122, 248] width 37 height 16
click at [410, 452] on input "*****" at bounding box center [399, 448] width 103 height 25
click at [140, 247] on span "life" at bounding box center [149, 248] width 19 height 16
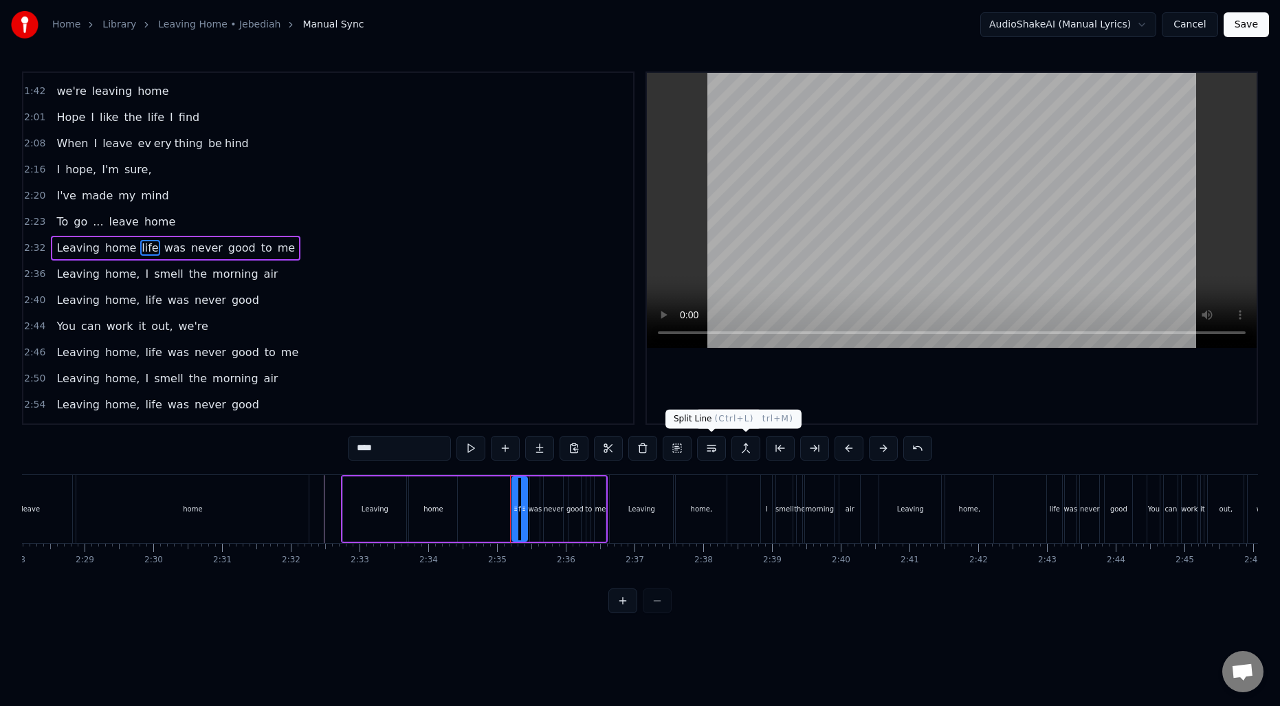
click at [715, 445] on button at bounding box center [711, 448] width 29 height 25
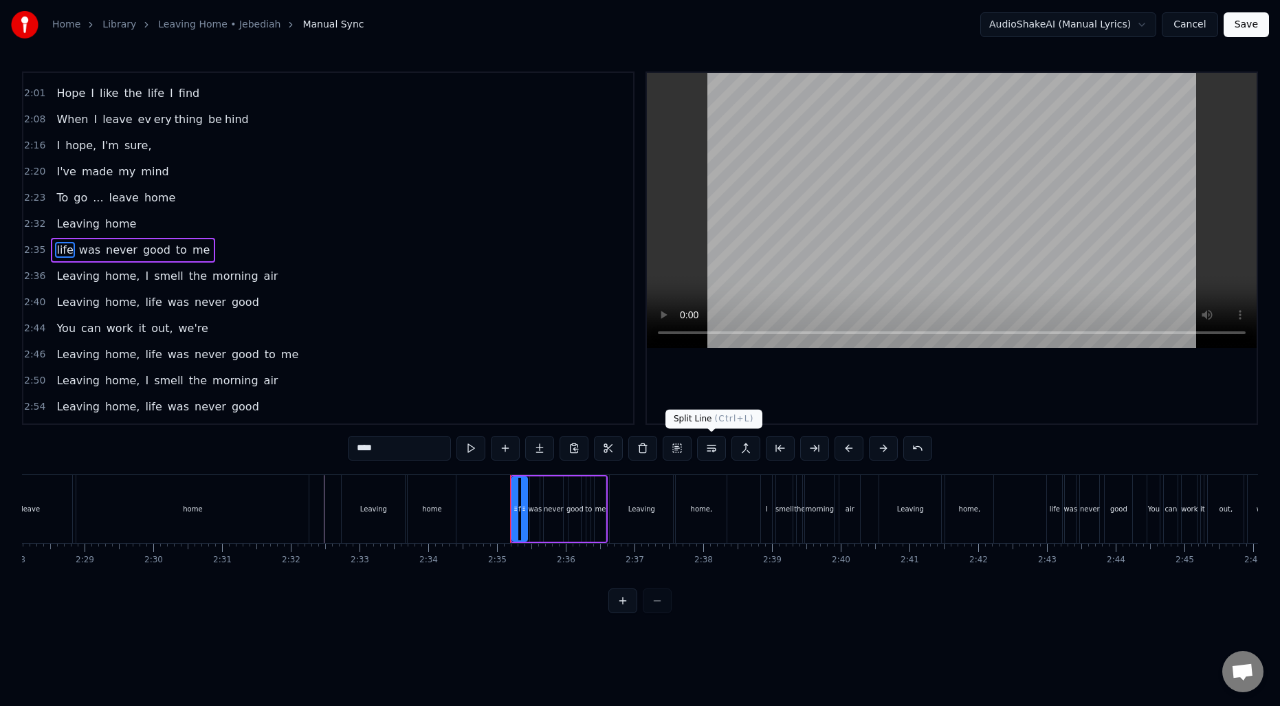
scroll to position [935, 0]
click at [121, 278] on span "home," at bounding box center [122, 274] width 37 height 16
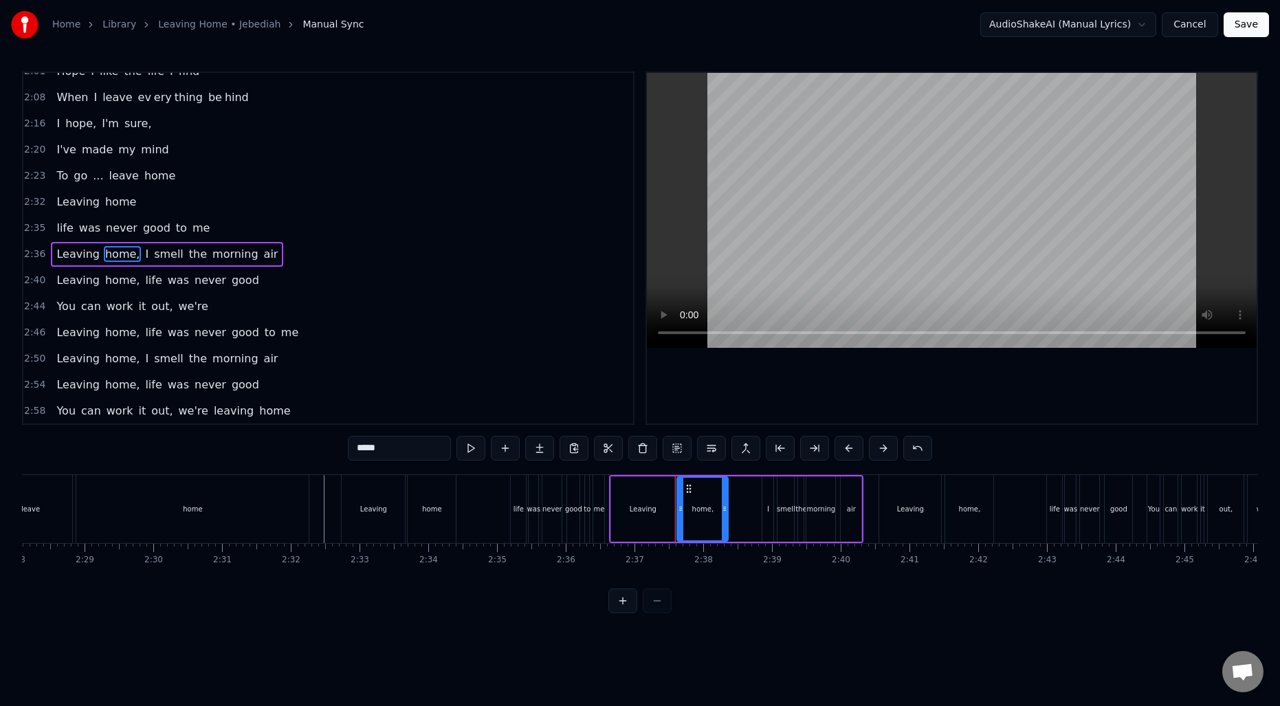
scroll to position [955, 0]
click at [399, 445] on input "*****" at bounding box center [399, 448] width 103 height 25
click at [140, 255] on span "I" at bounding box center [143, 253] width 6 height 16
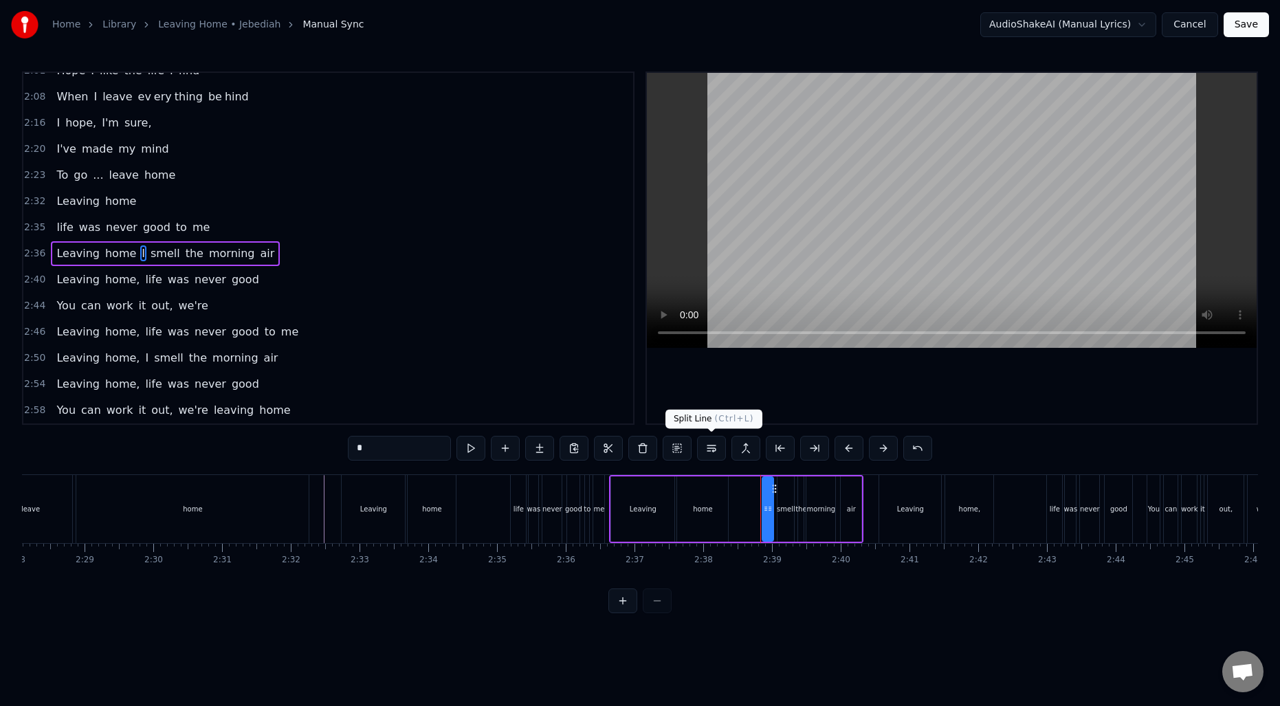
click at [715, 448] on button at bounding box center [711, 448] width 29 height 25
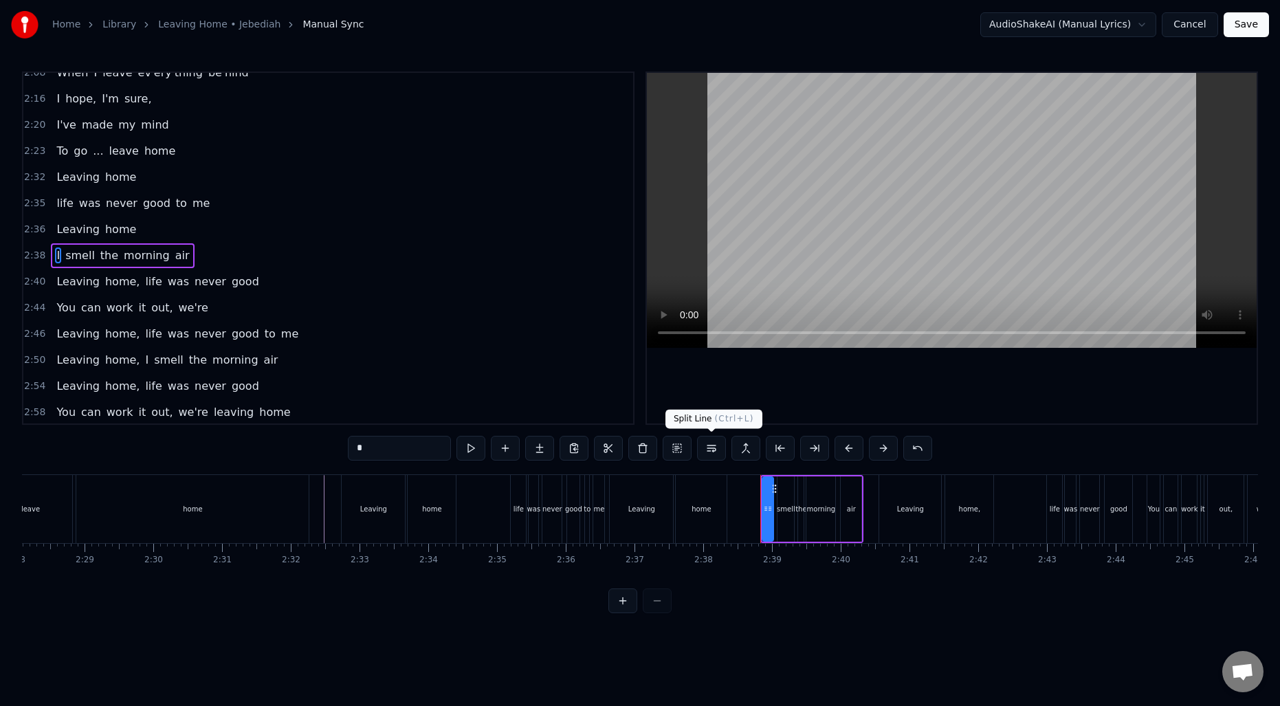
scroll to position [982, 0]
click at [110, 280] on span "home," at bounding box center [122, 280] width 37 height 16
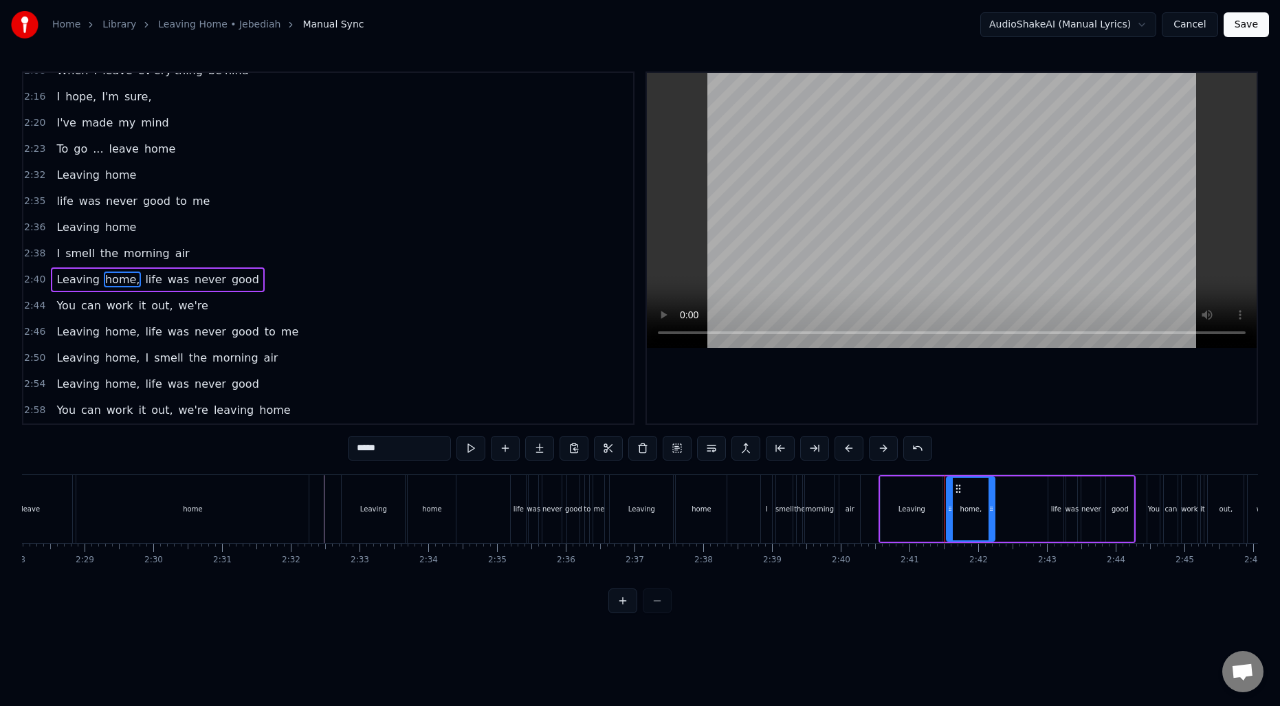
click at [423, 454] on input "*****" at bounding box center [399, 448] width 103 height 25
click at [146, 281] on span "life" at bounding box center [149, 280] width 19 height 16
type input "****"
click at [709, 452] on button at bounding box center [711, 448] width 29 height 25
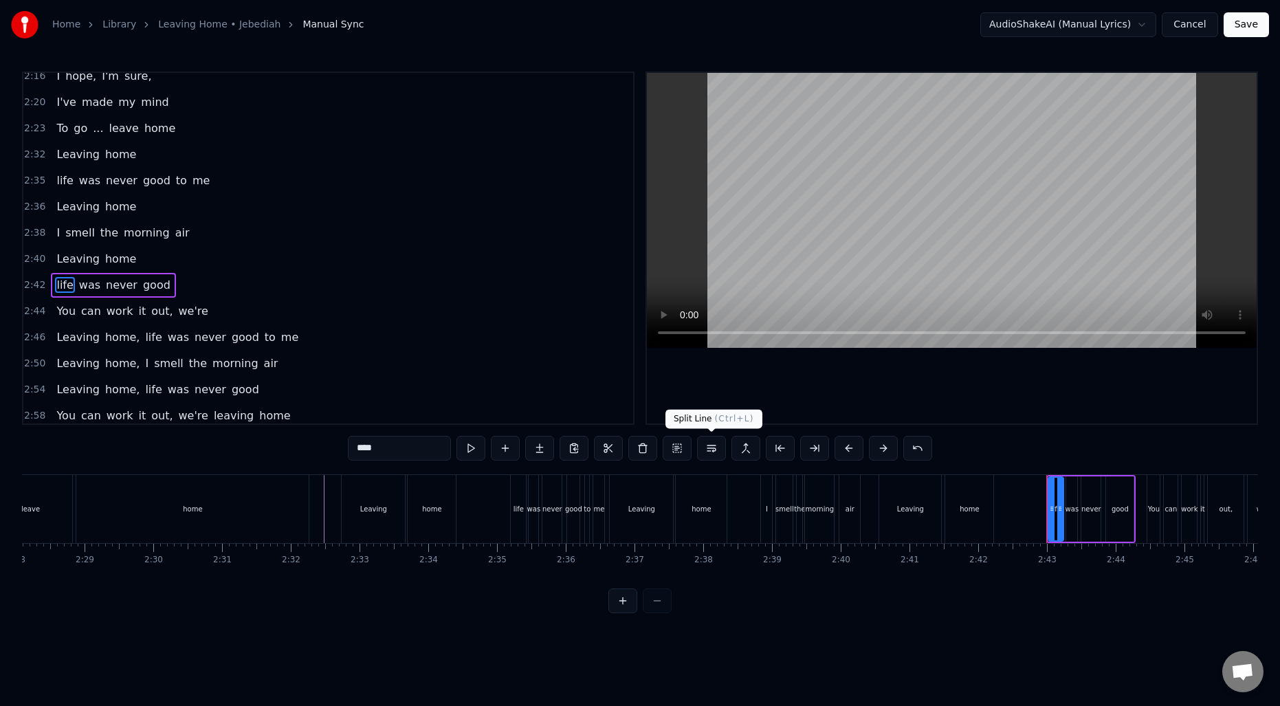
scroll to position [1008, 0]
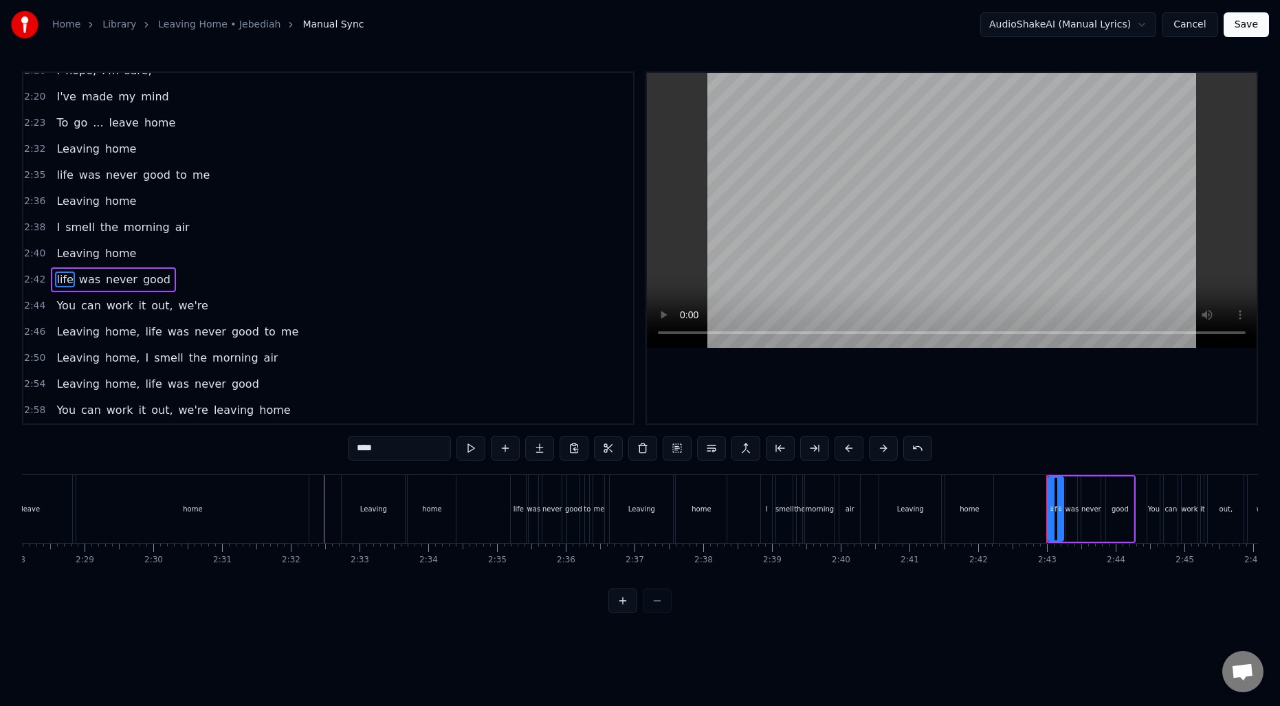
click at [31, 179] on span "2:35" at bounding box center [34, 175] width 21 height 14
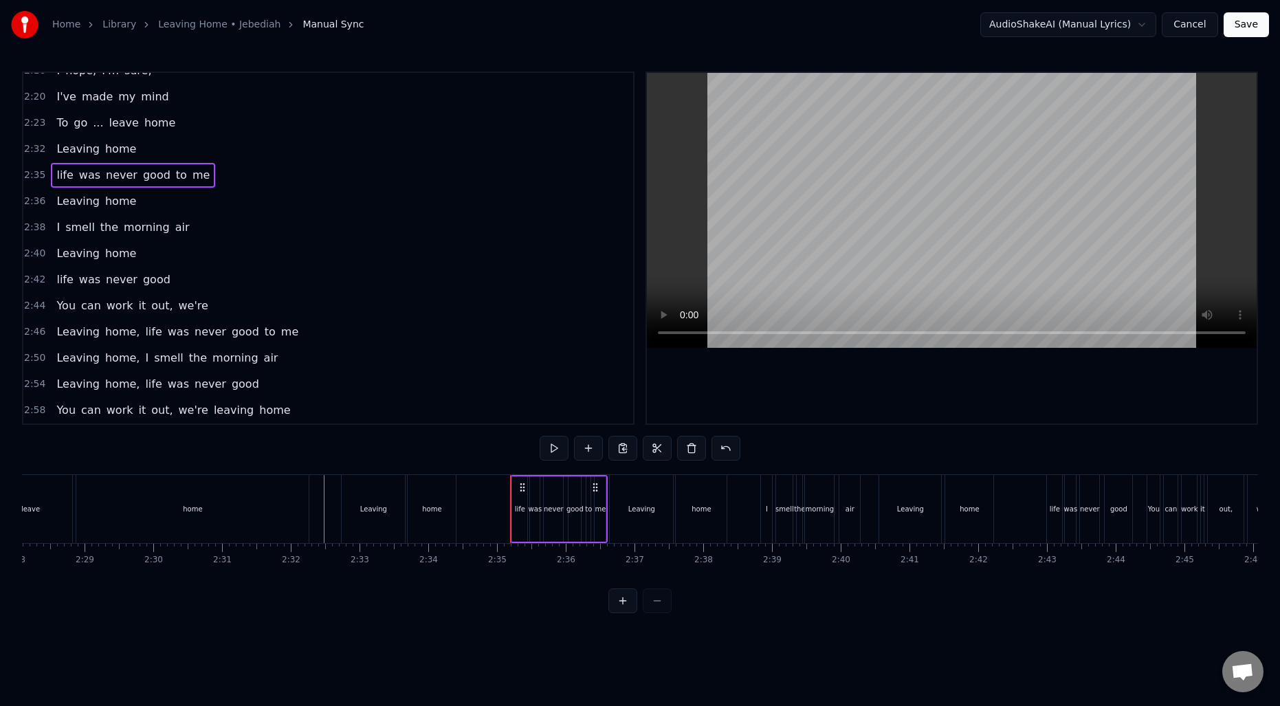
click at [33, 126] on span "2:23" at bounding box center [34, 123] width 21 height 14
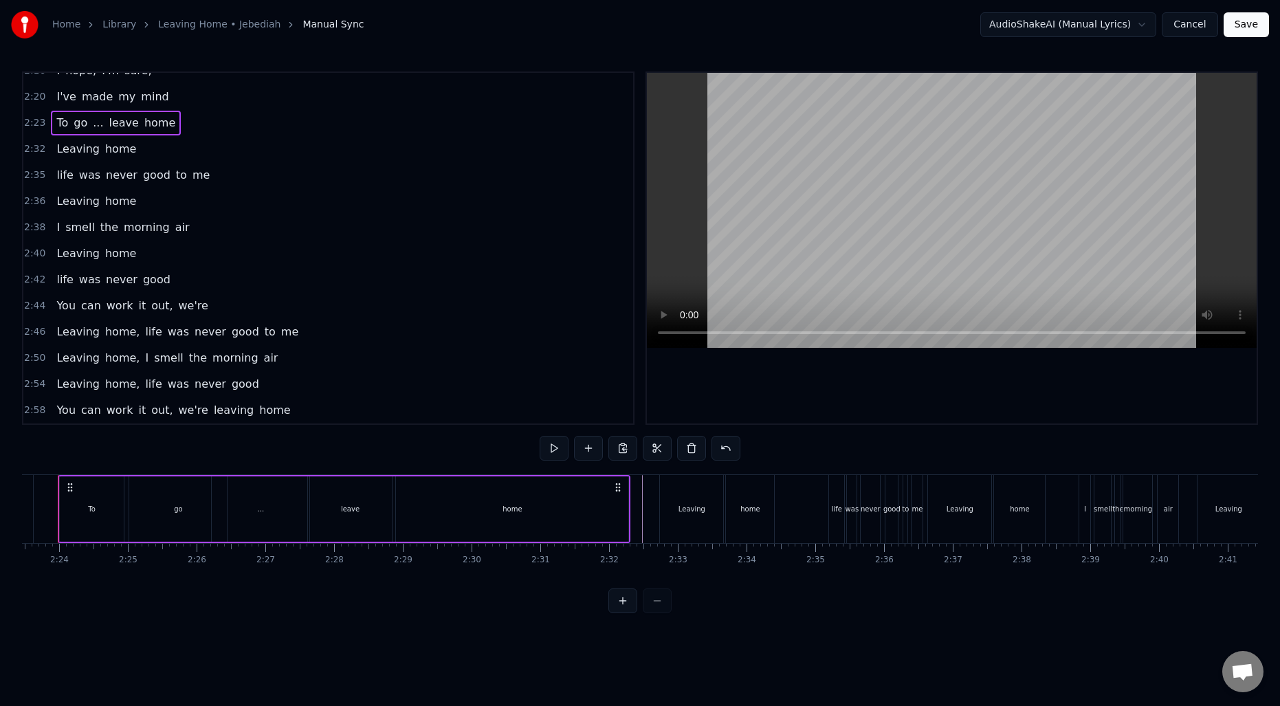
scroll to position [0, 9827]
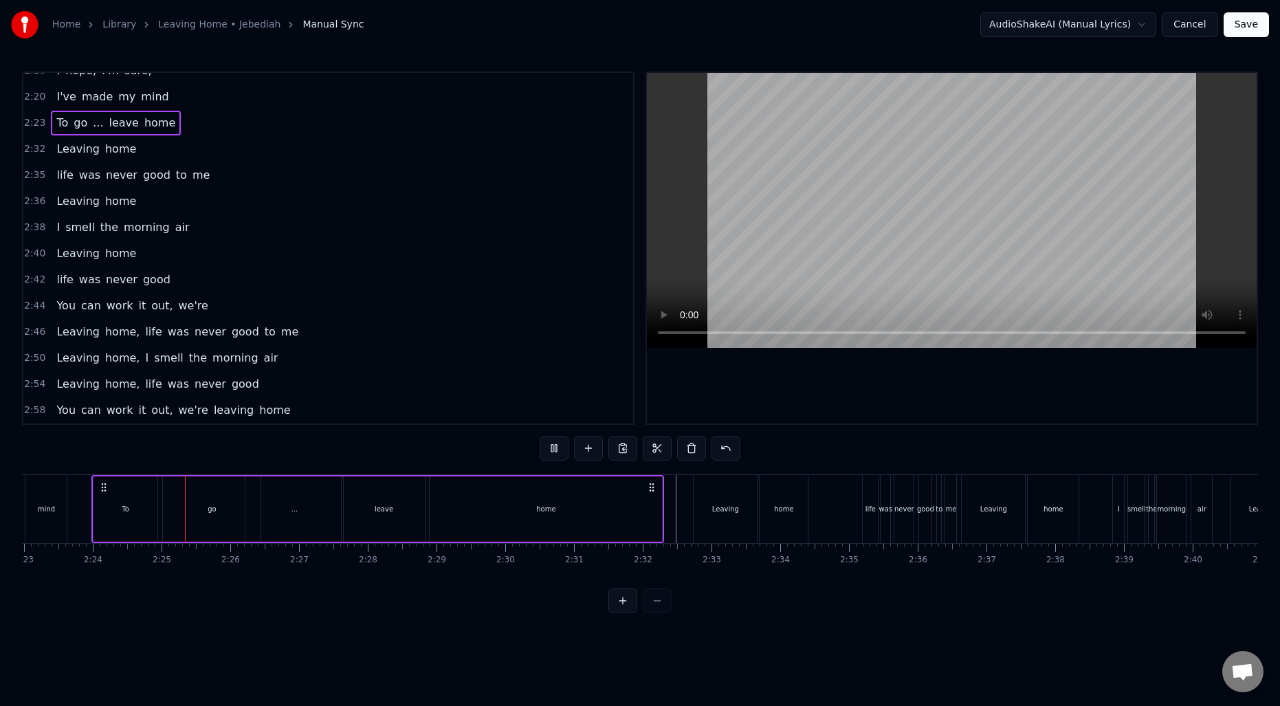
click at [71, 143] on span "Leaving" at bounding box center [78, 149] width 46 height 16
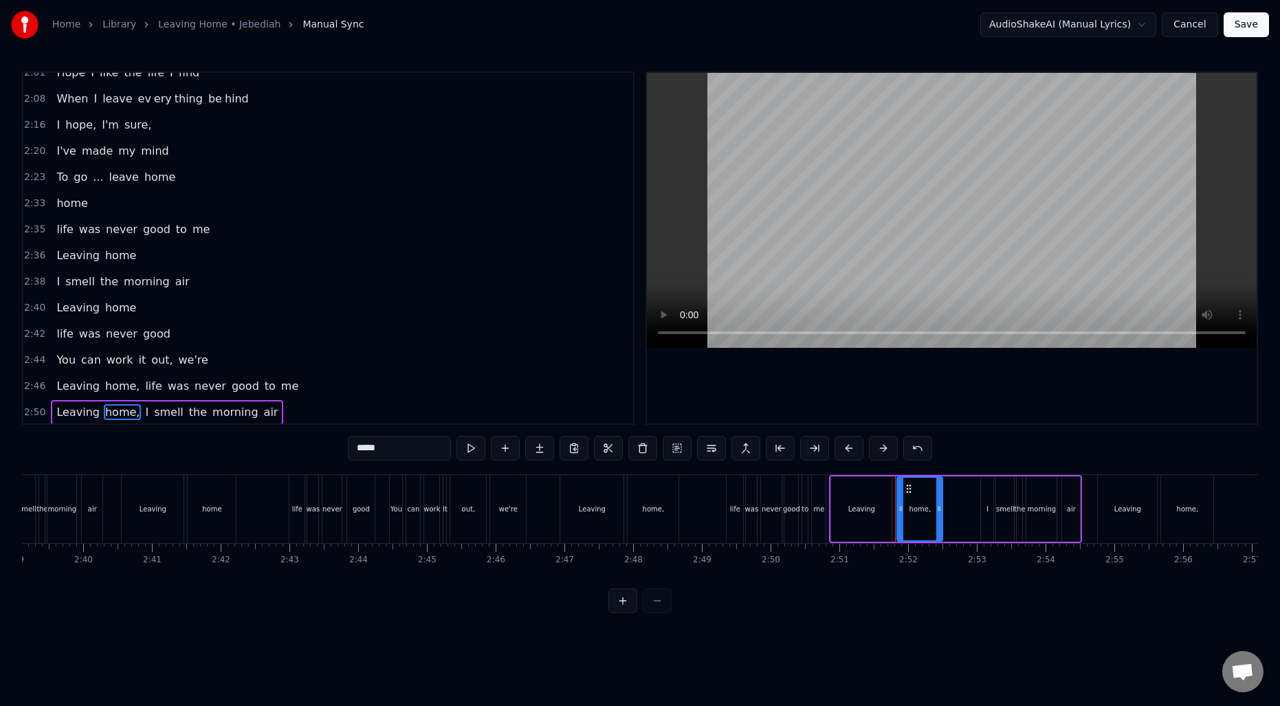
scroll to position [1008, 0]
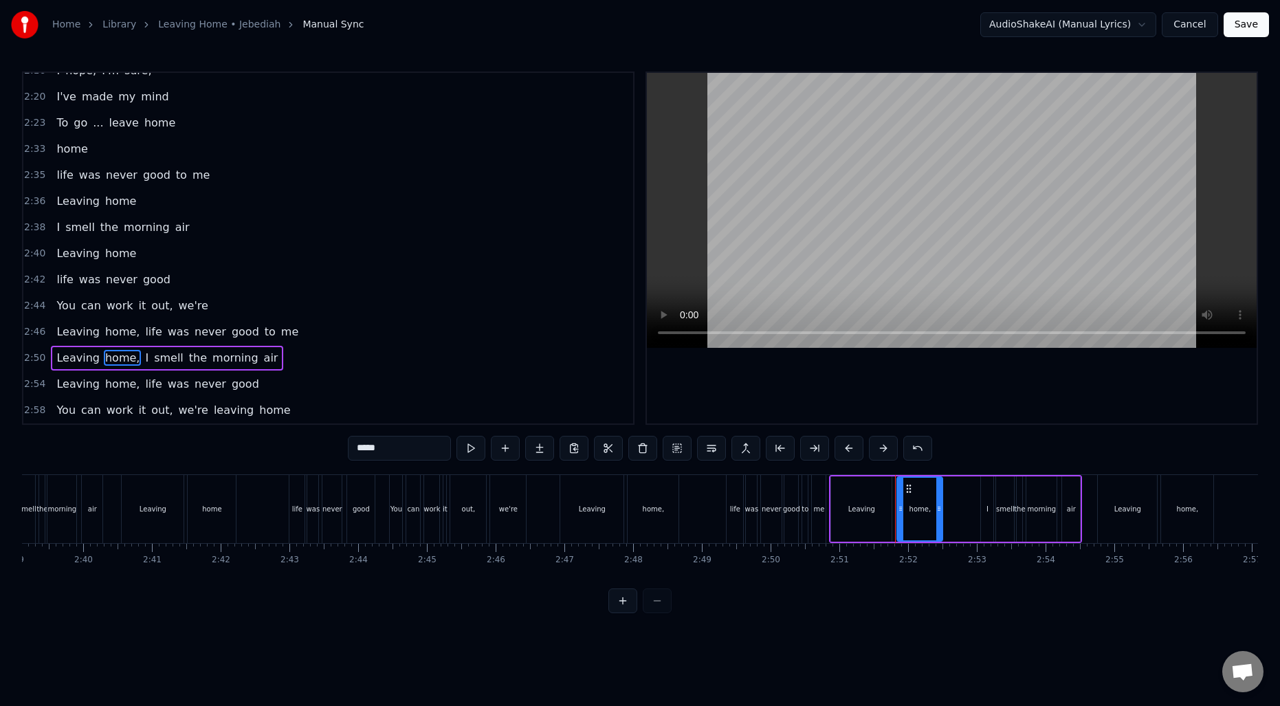
click at [641, 524] on div "home," at bounding box center [653, 509] width 51 height 68
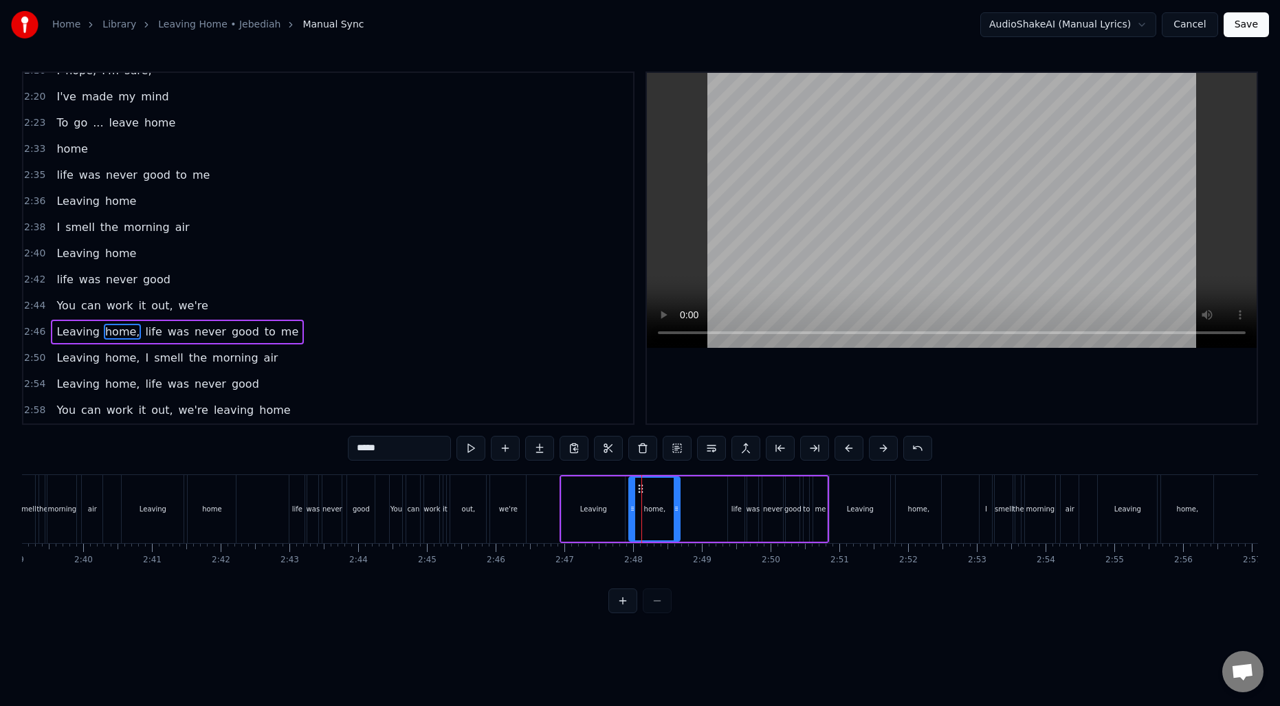
click at [408, 448] on input "*****" at bounding box center [399, 448] width 103 height 25
click at [907, 506] on div "home," at bounding box center [918, 509] width 45 height 68
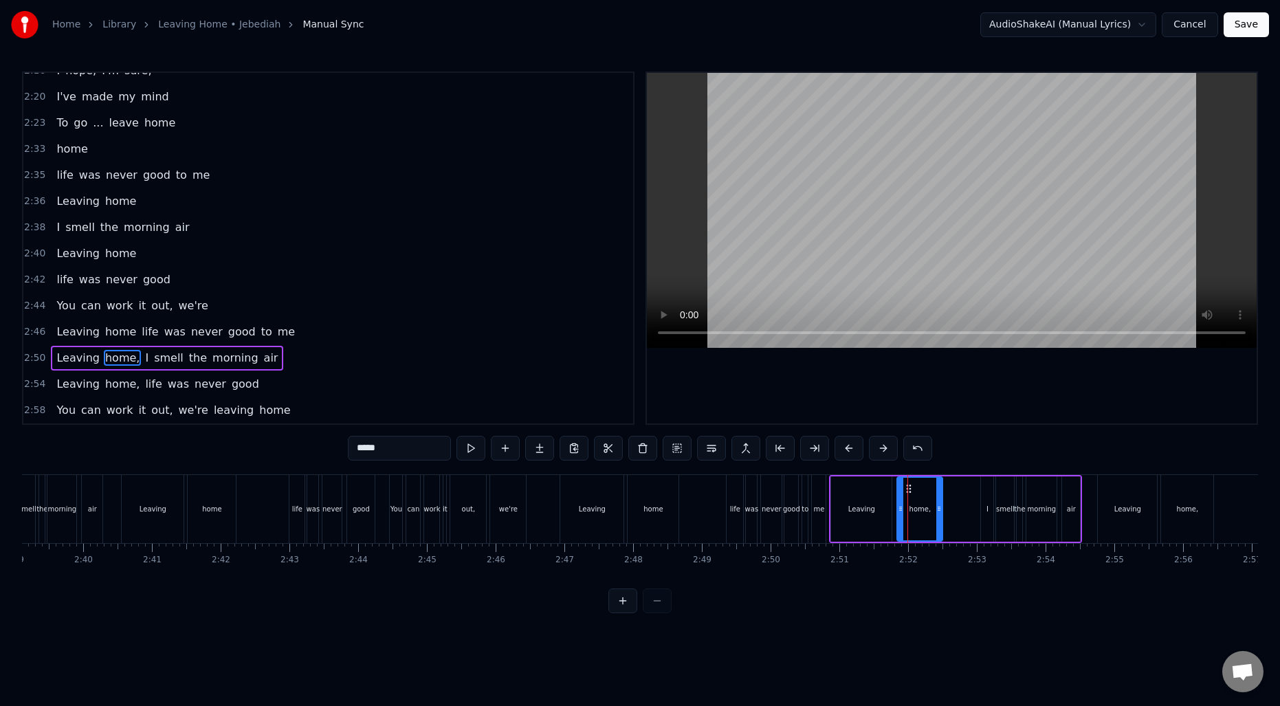
click at [418, 452] on input "*****" at bounding box center [399, 448] width 103 height 25
click at [140, 331] on span "life" at bounding box center [149, 332] width 19 height 16
type input "****"
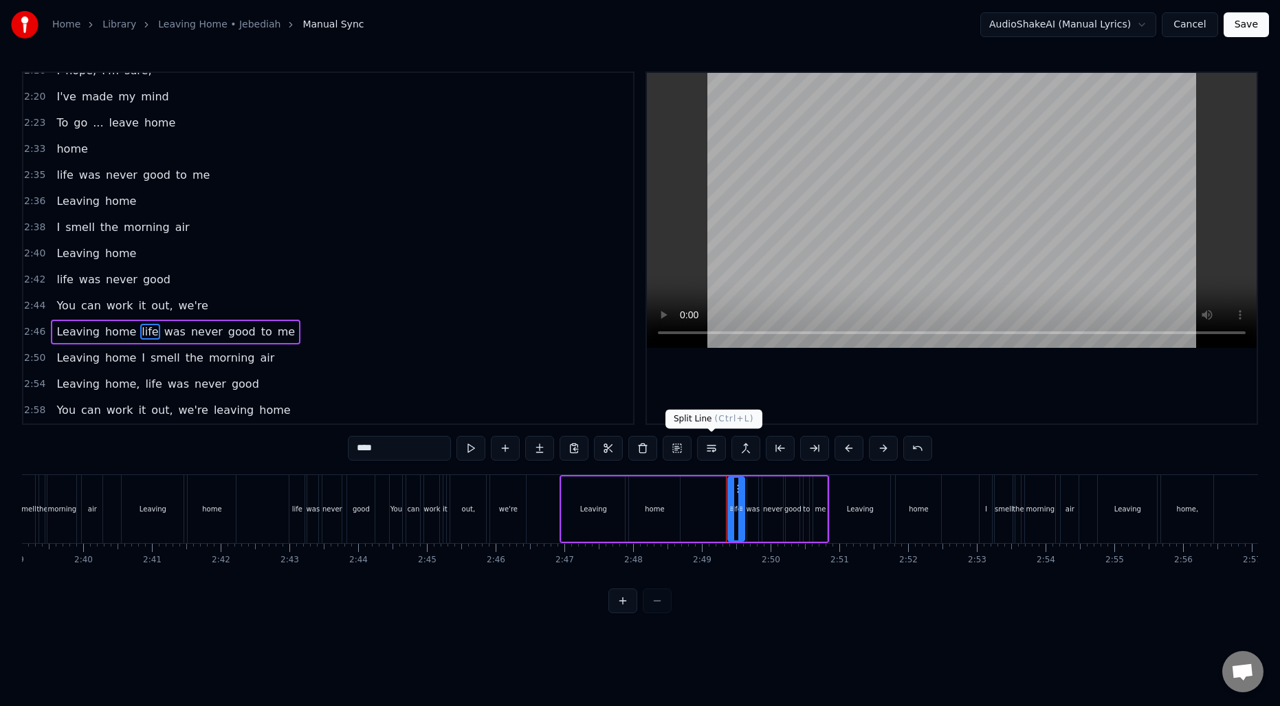
click at [705, 443] on button at bounding box center [711, 448] width 29 height 25
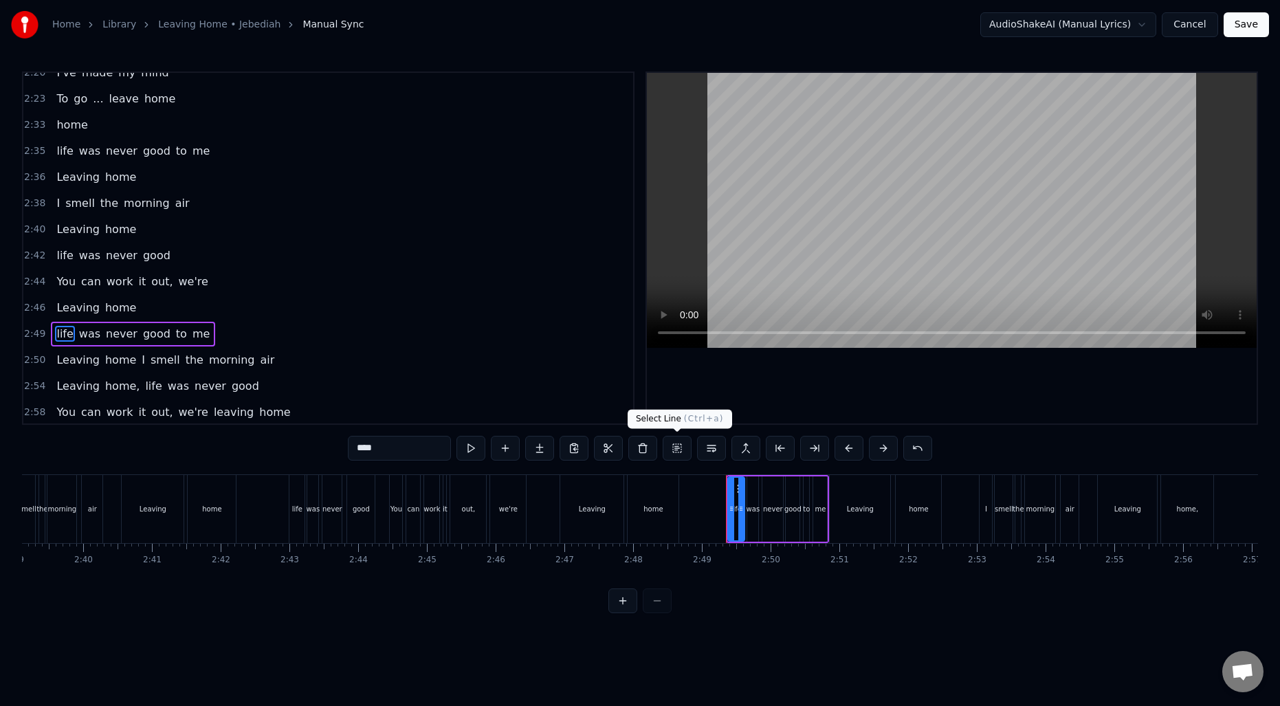
scroll to position [1034, 0]
click at [130, 359] on div "Leaving home I smell the morning air" at bounding box center [165, 358] width 229 height 25
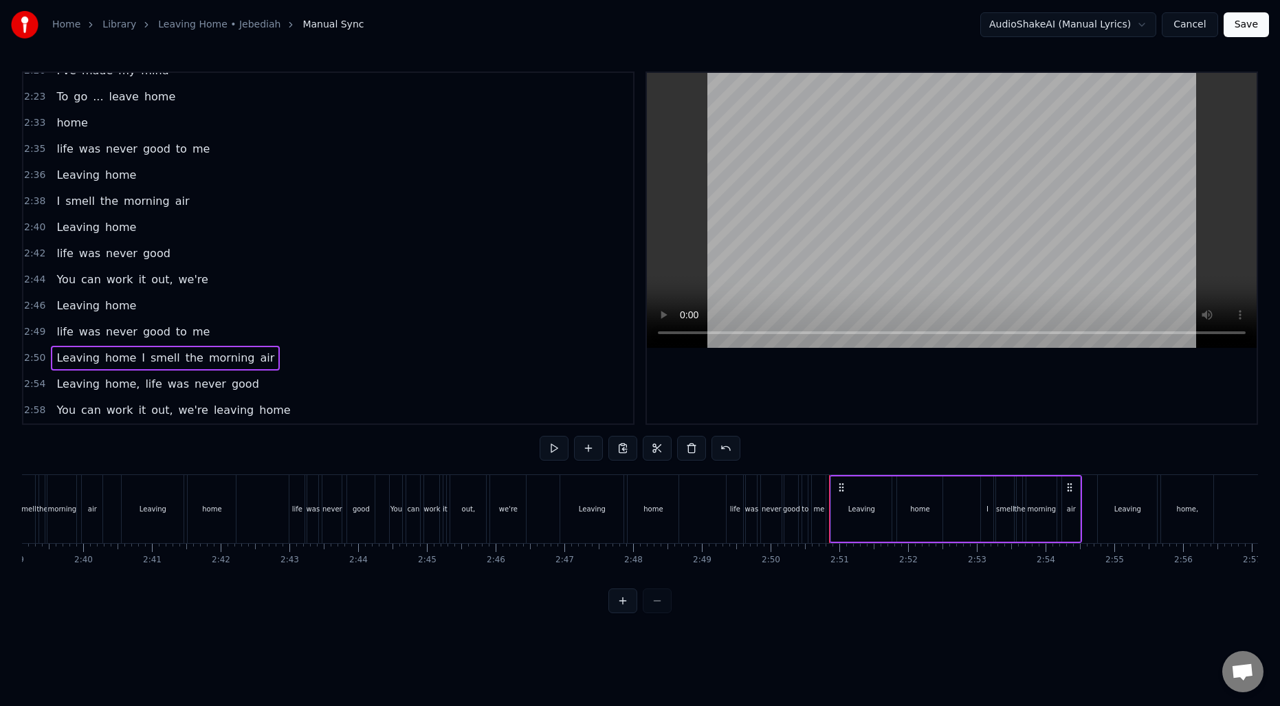
click at [137, 359] on div "Leaving home I smell the morning air" at bounding box center [165, 358] width 229 height 25
click at [140, 359] on span "I" at bounding box center [143, 358] width 6 height 16
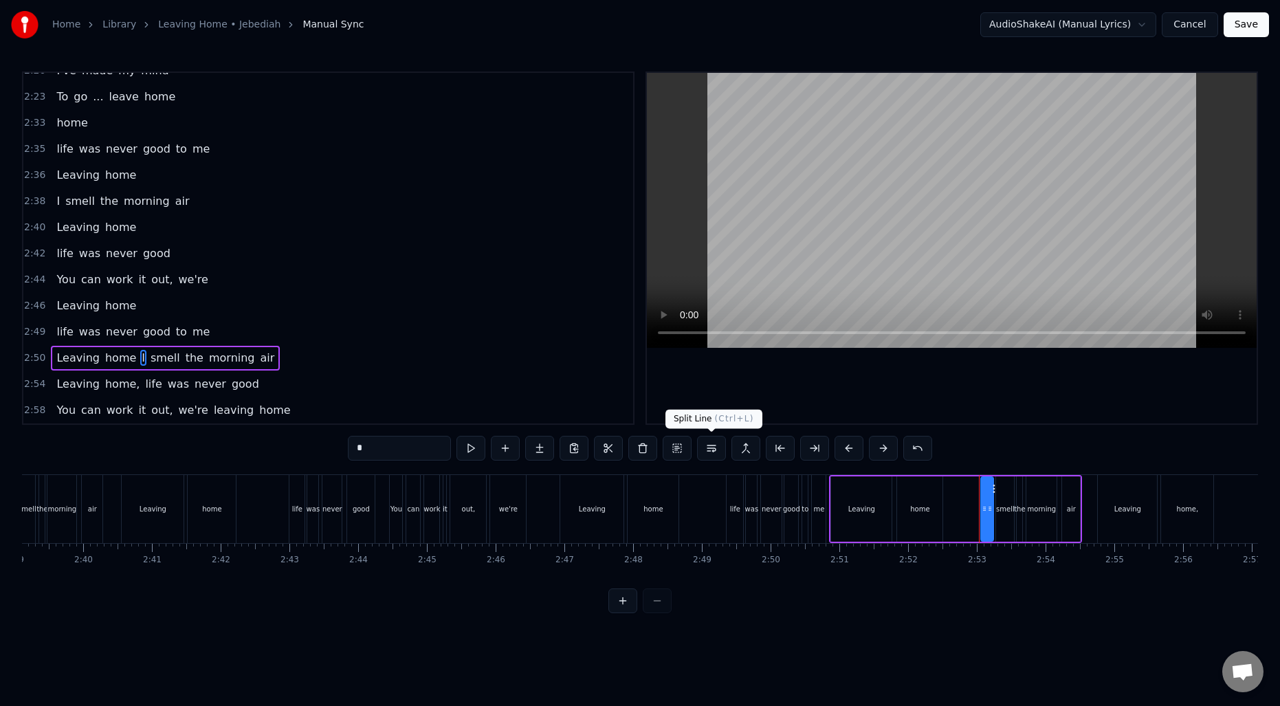
click at [717, 444] on button at bounding box center [711, 448] width 29 height 25
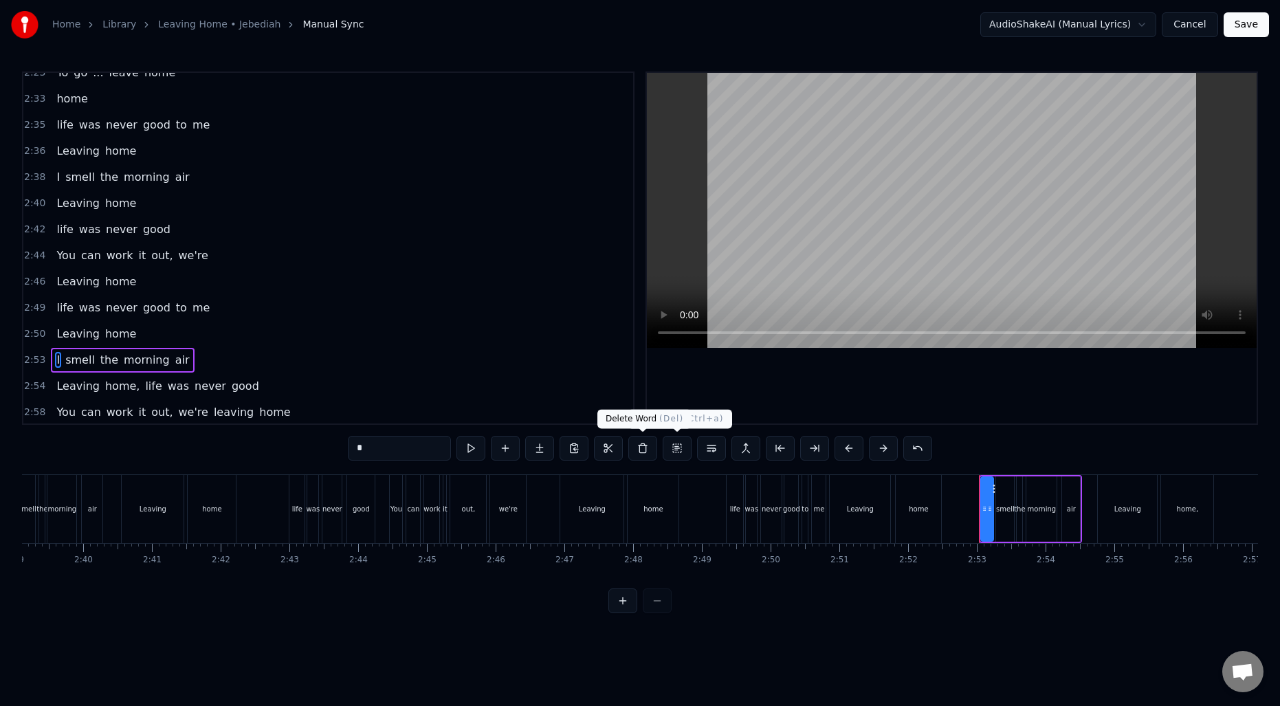
scroll to position [1060, 0]
click at [126, 383] on span "home," at bounding box center [122, 384] width 37 height 16
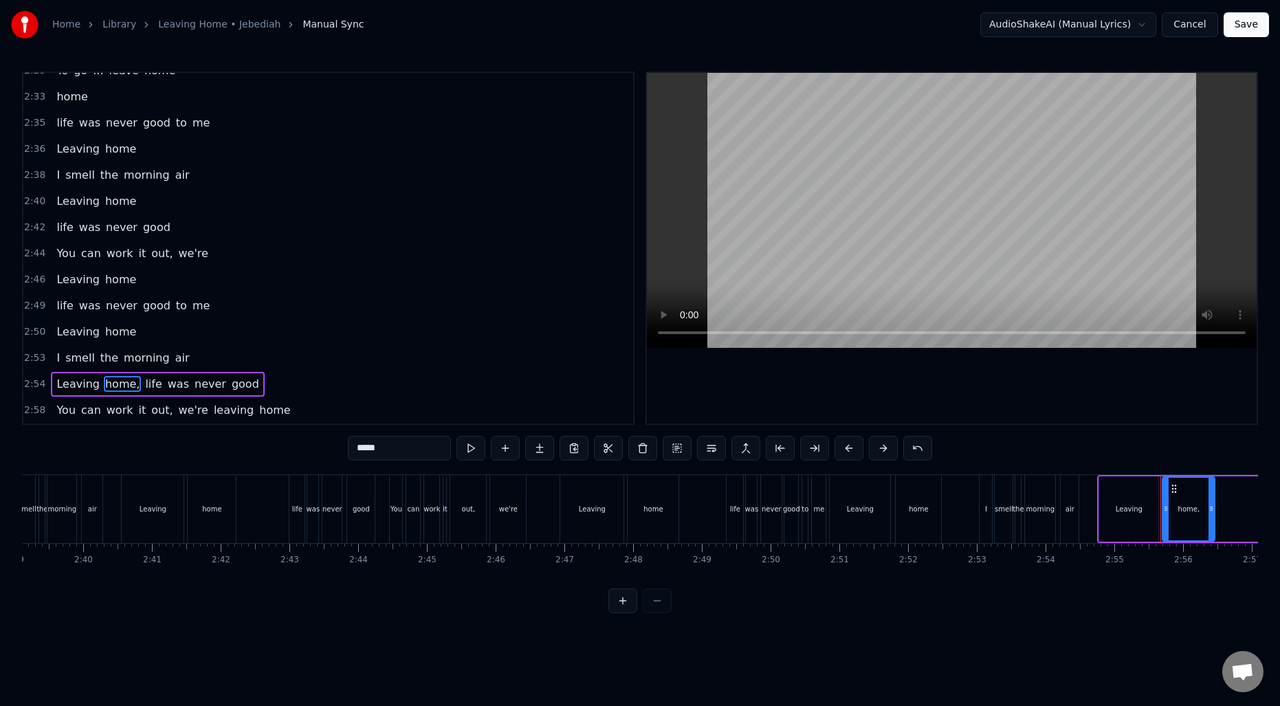
click at [405, 444] on input "*****" at bounding box center [399, 448] width 103 height 25
click at [146, 381] on span "life" at bounding box center [149, 384] width 19 height 16
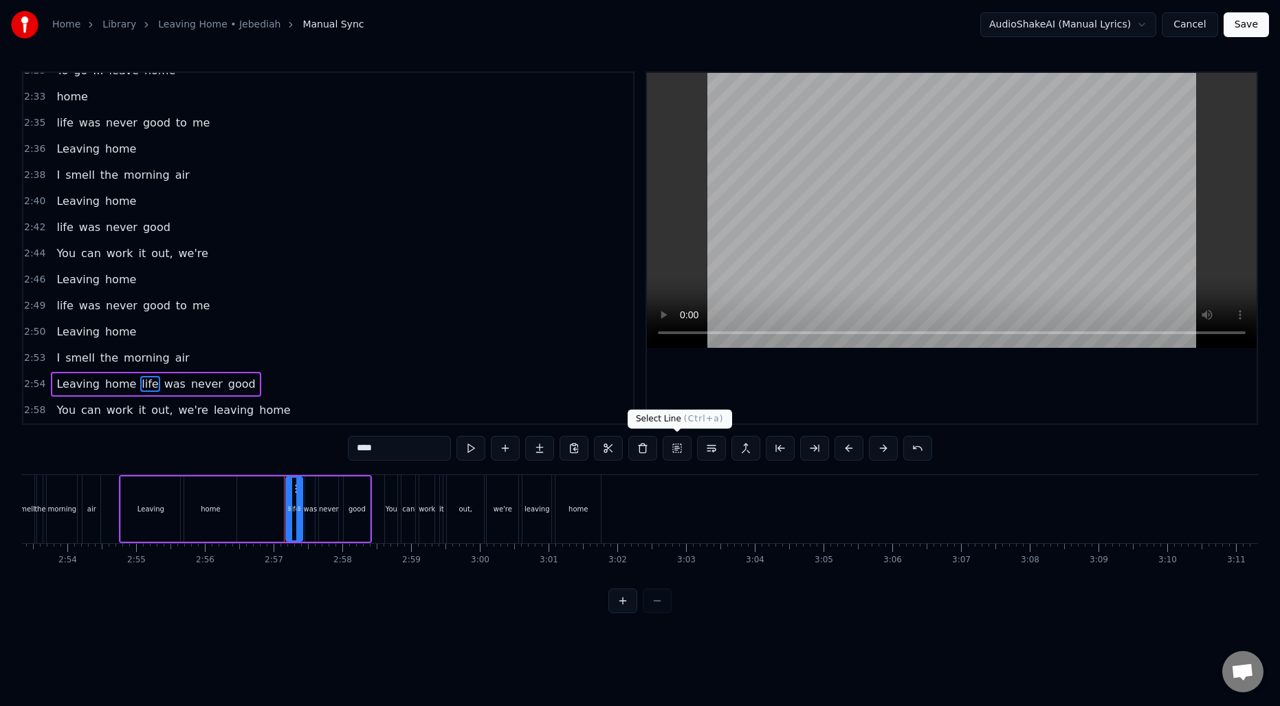
scroll to position [0, 11915]
click at [703, 447] on button at bounding box center [711, 448] width 29 height 25
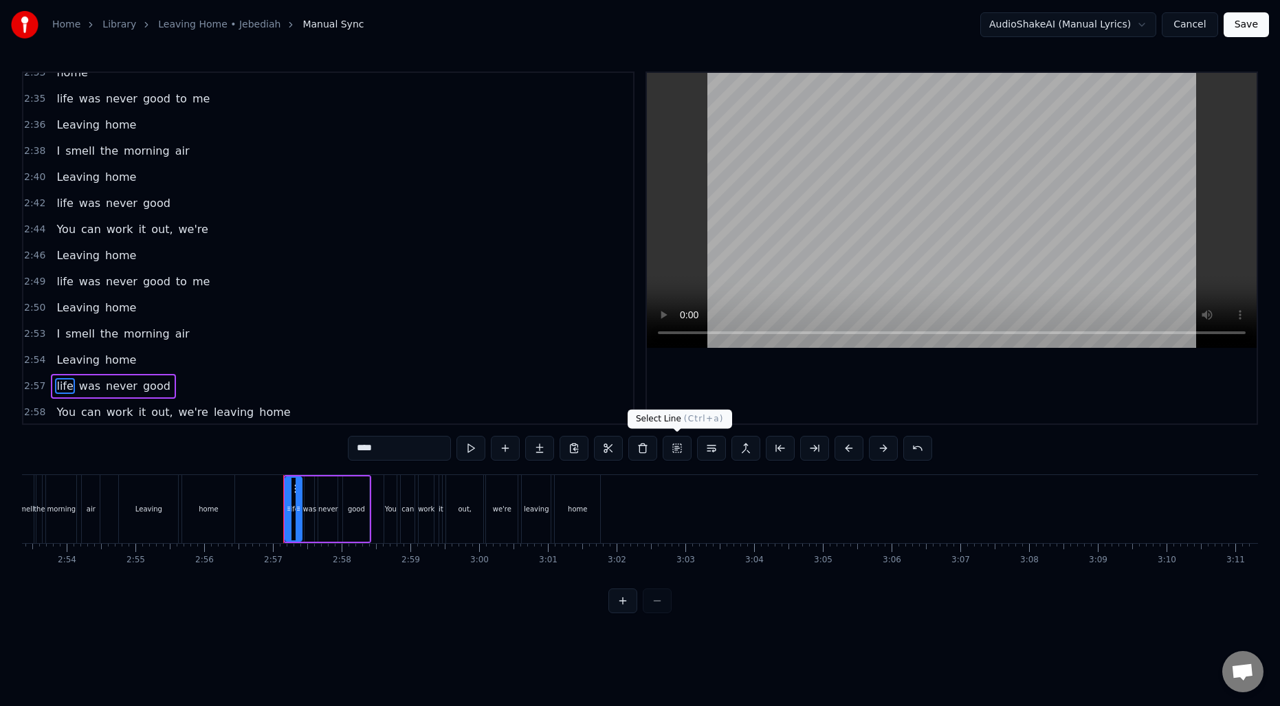
scroll to position [1086, 0]
click at [158, 411] on span "out," at bounding box center [162, 410] width 24 height 16
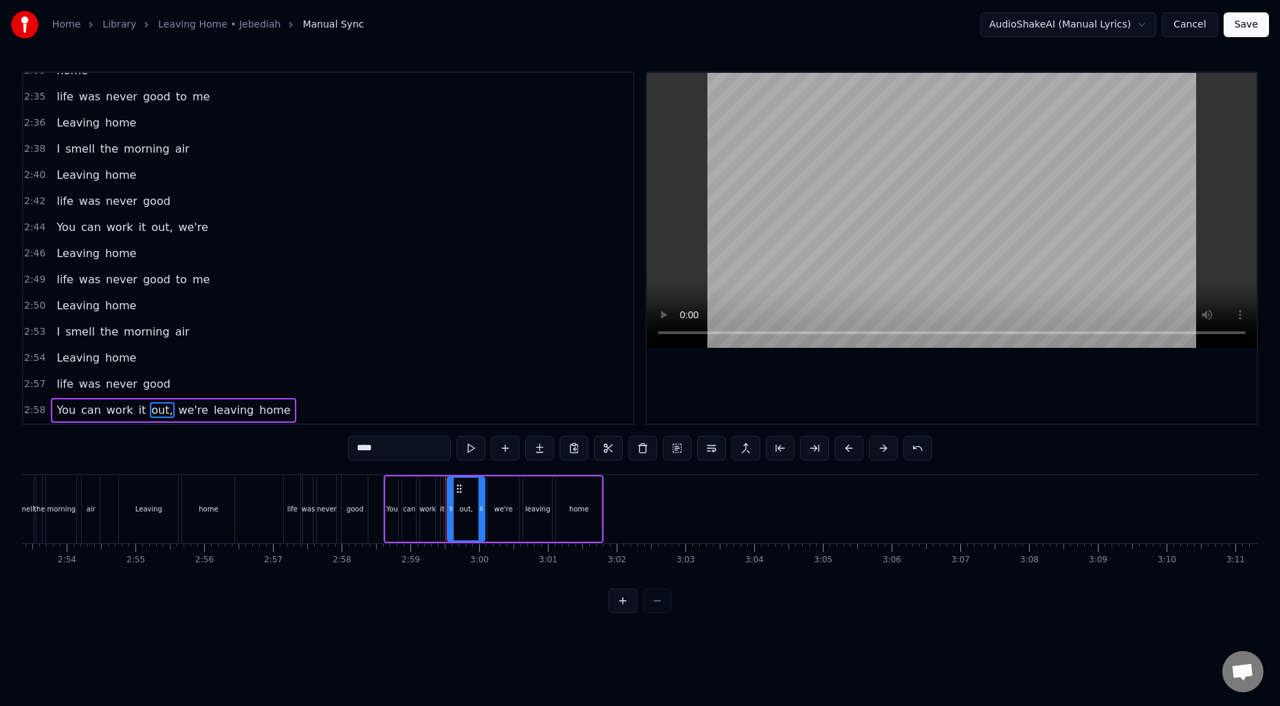
click at [418, 451] on input "****" at bounding box center [399, 448] width 103 height 25
click at [186, 408] on span "we're" at bounding box center [189, 410] width 32 height 16
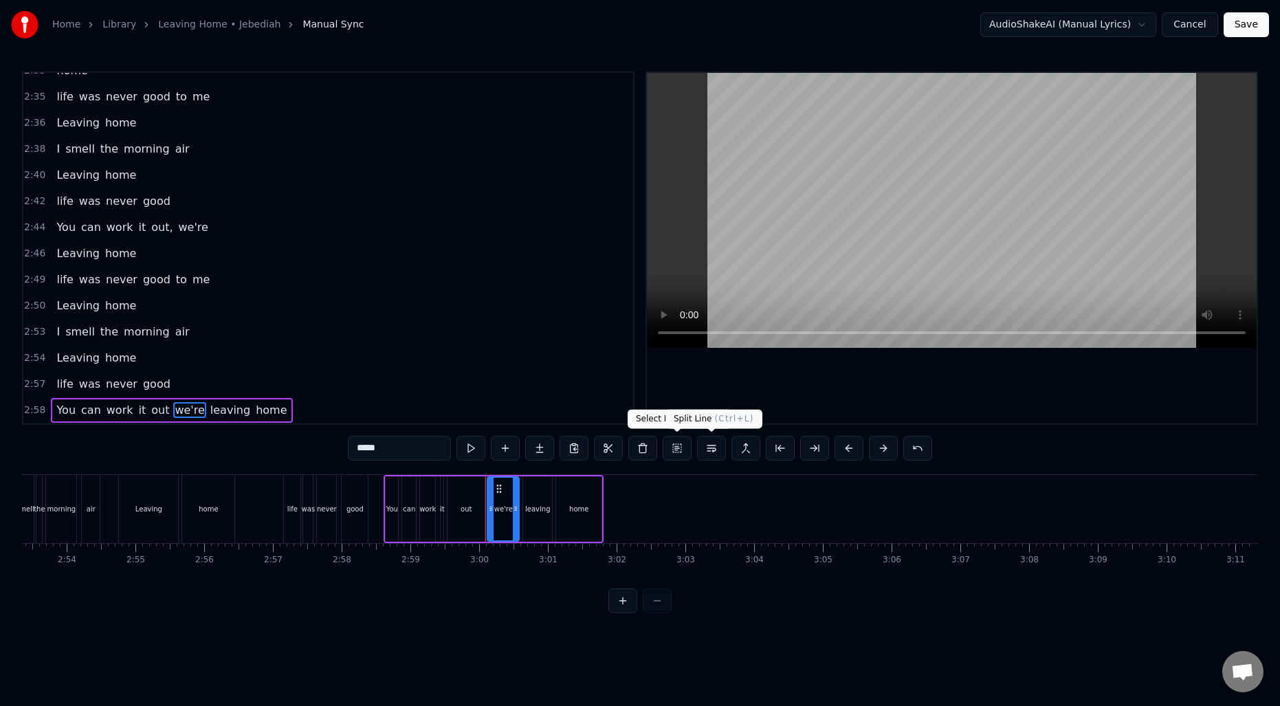
click at [704, 451] on button at bounding box center [711, 448] width 29 height 25
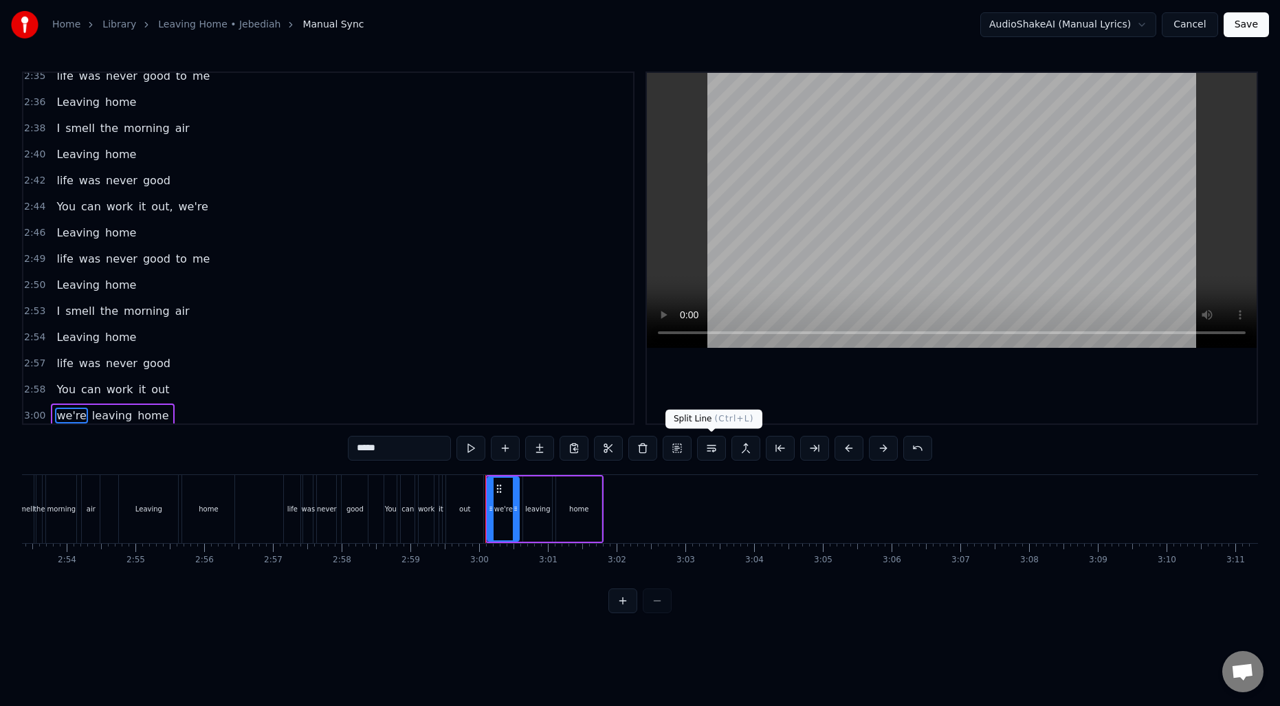
scroll to position [1112, 0]
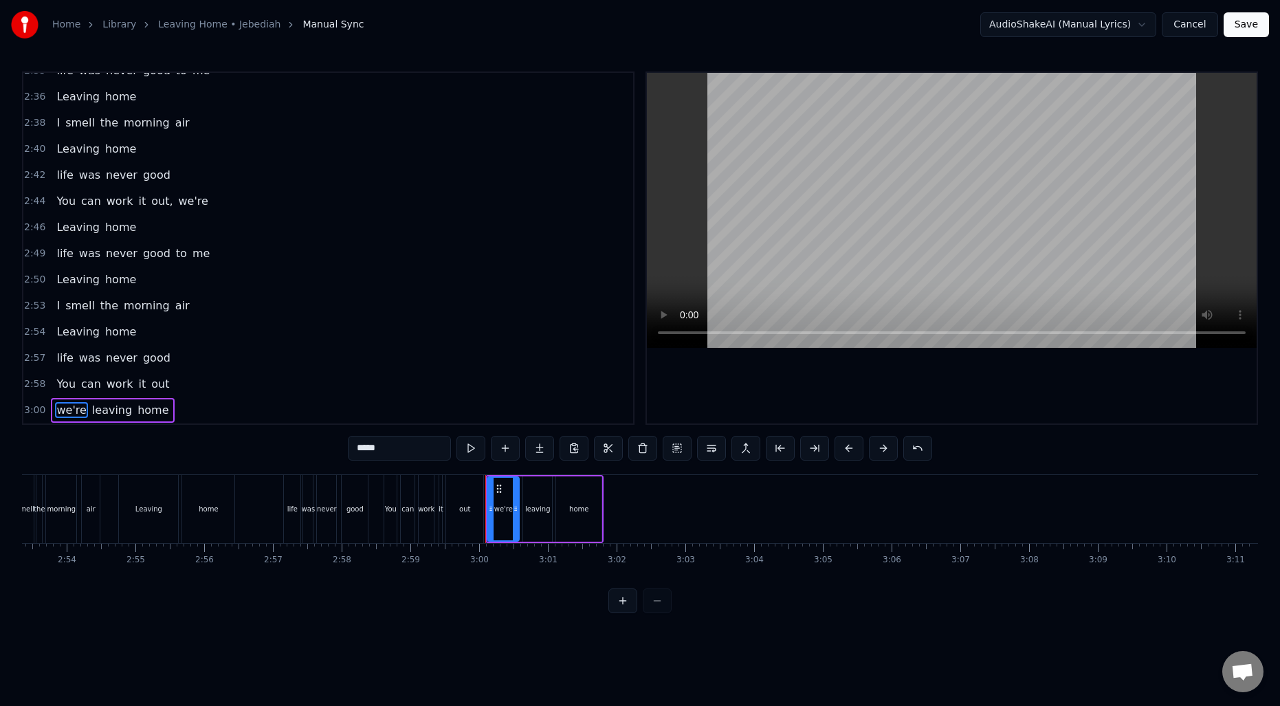
click at [153, 404] on span "home" at bounding box center [153, 410] width 34 height 16
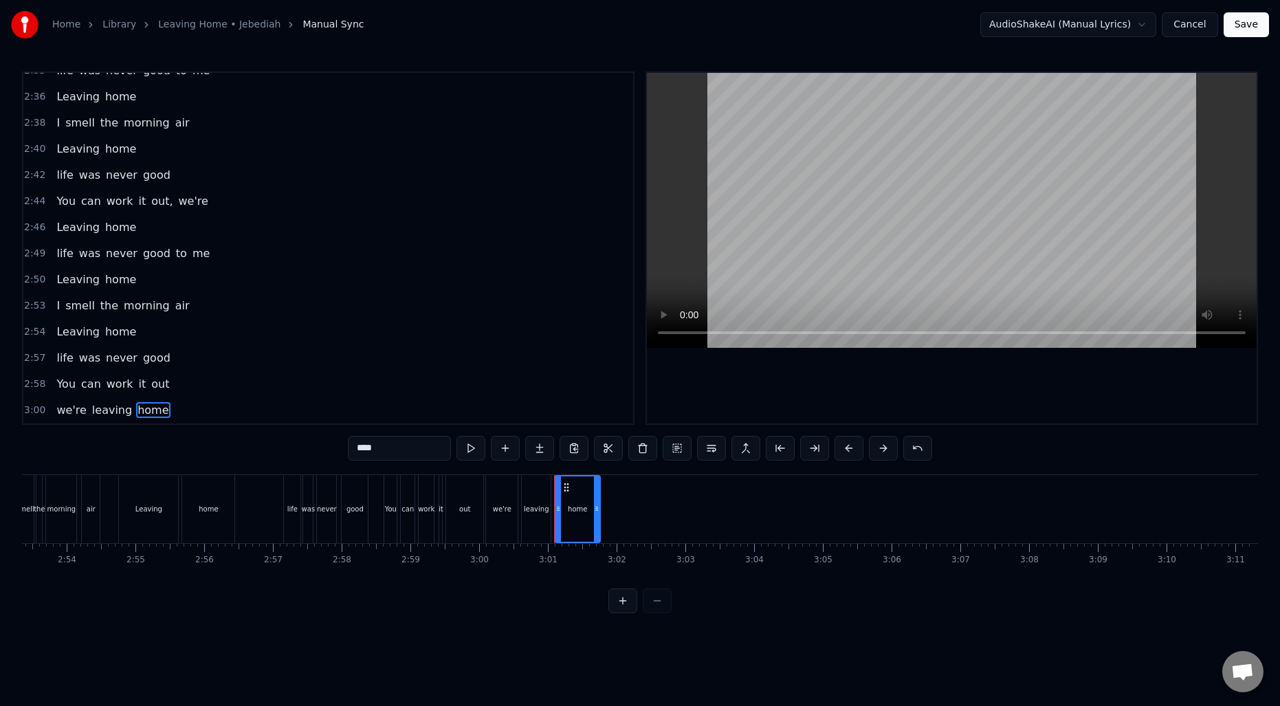
click at [409, 448] on input "****" at bounding box center [399, 448] width 103 height 25
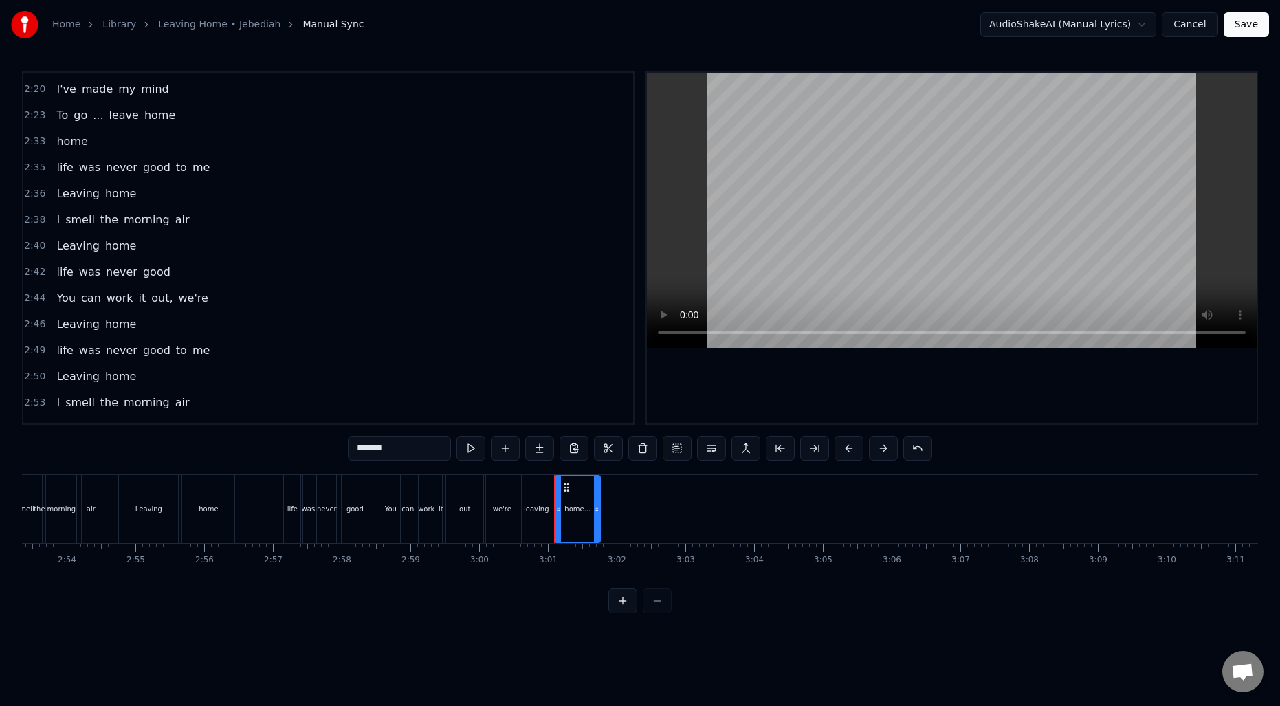
scroll to position [949, 0]
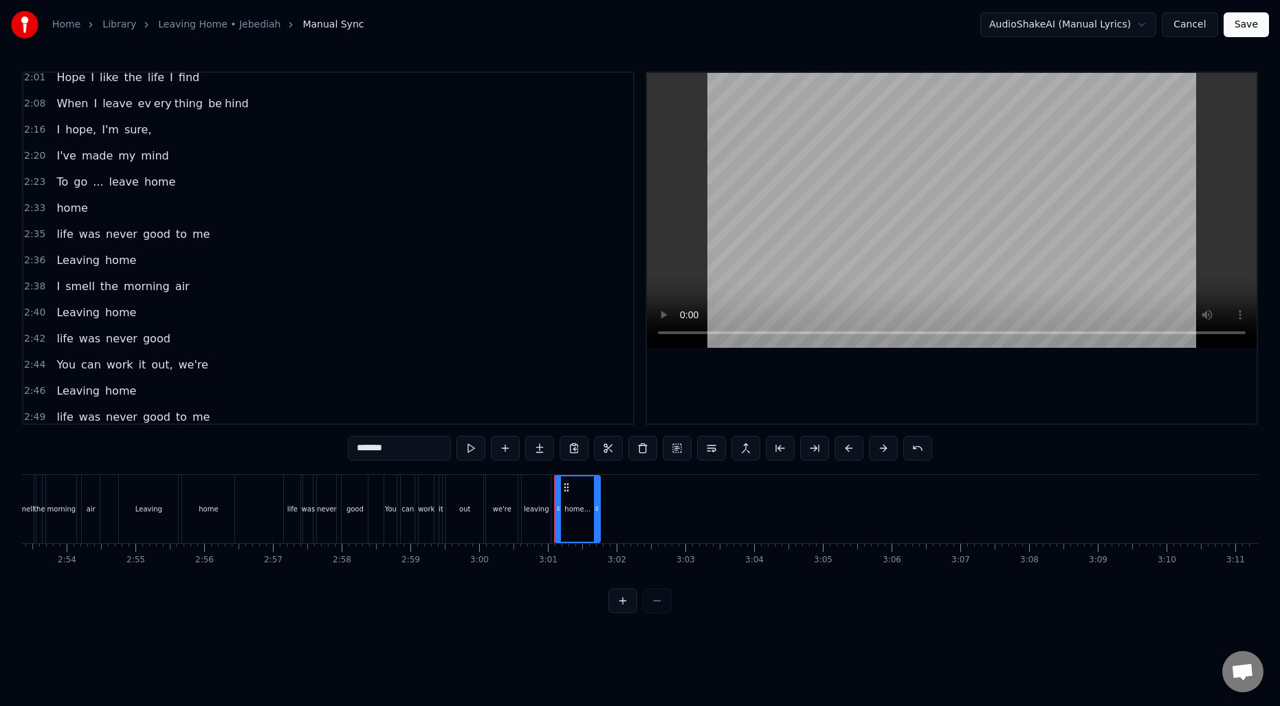
click at [78, 208] on span "home" at bounding box center [72, 208] width 34 height 16
type input "****"
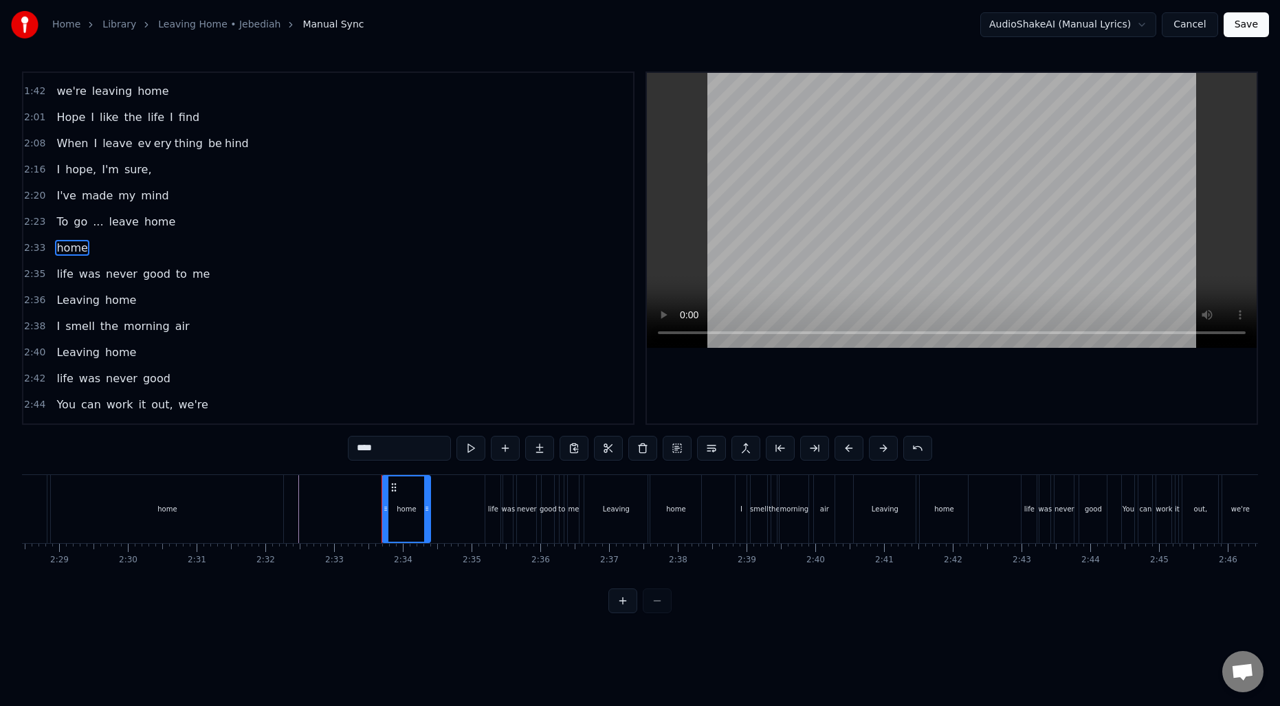
scroll to position [0, 10203]
click at [240, 505] on div "home" at bounding box center [168, 509] width 232 height 68
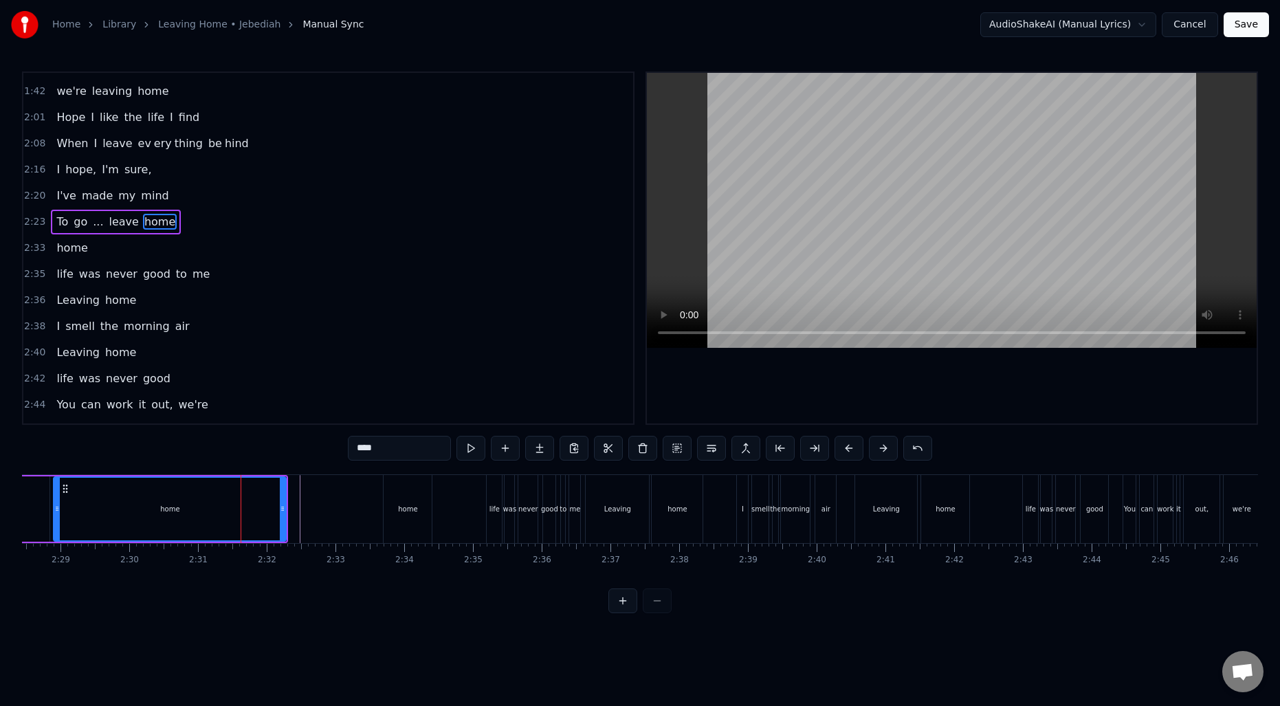
scroll to position [883, 0]
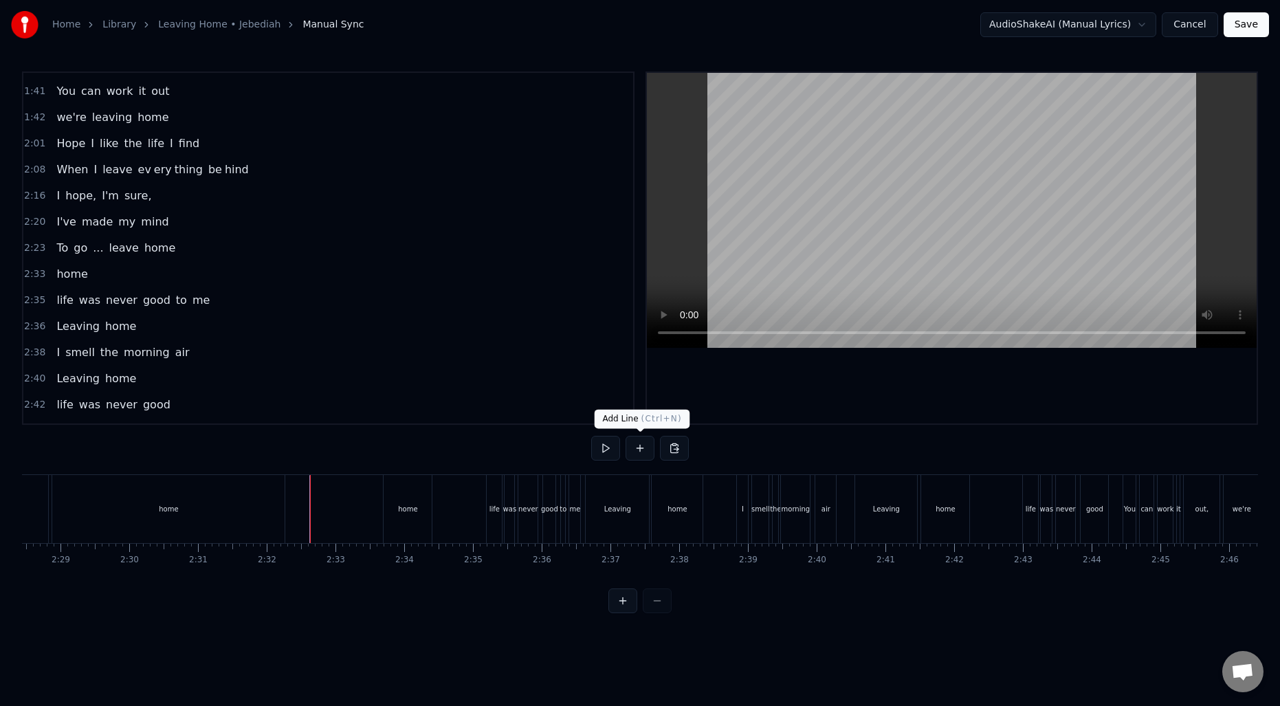
click at [639, 449] on button at bounding box center [640, 448] width 29 height 25
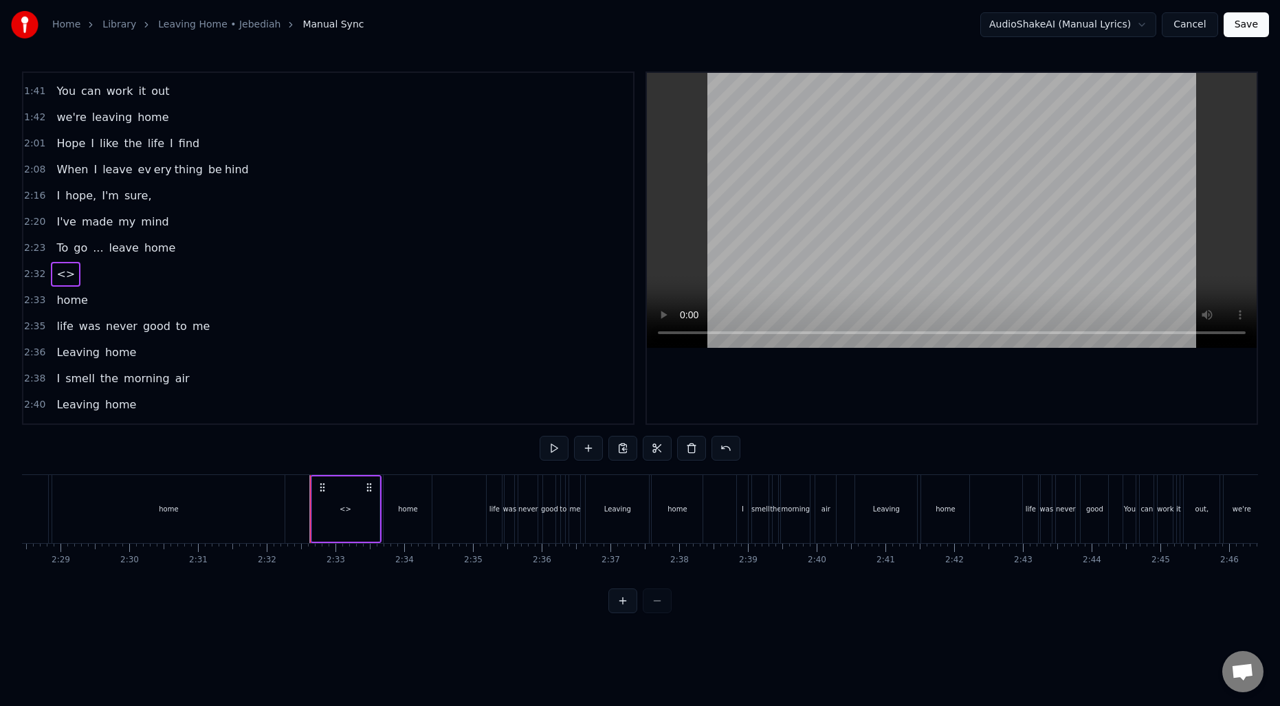
click at [407, 499] on div "home" at bounding box center [408, 509] width 48 height 68
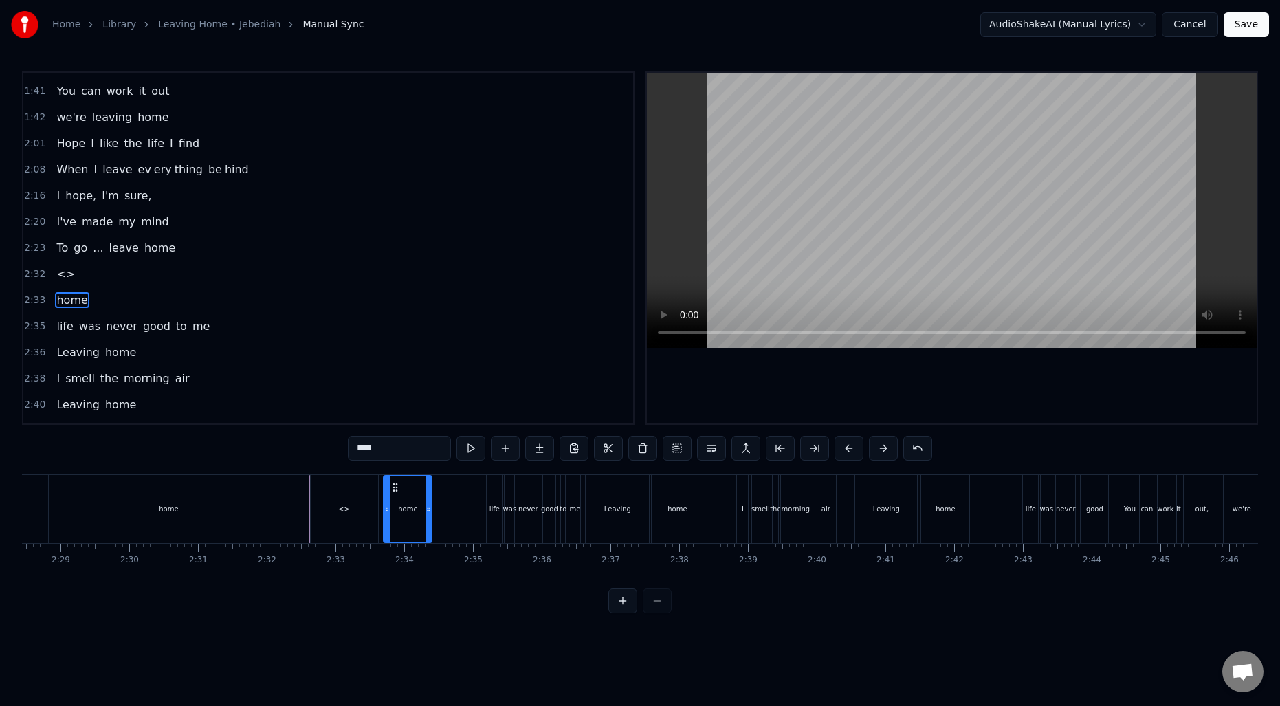
scroll to position [935, 0]
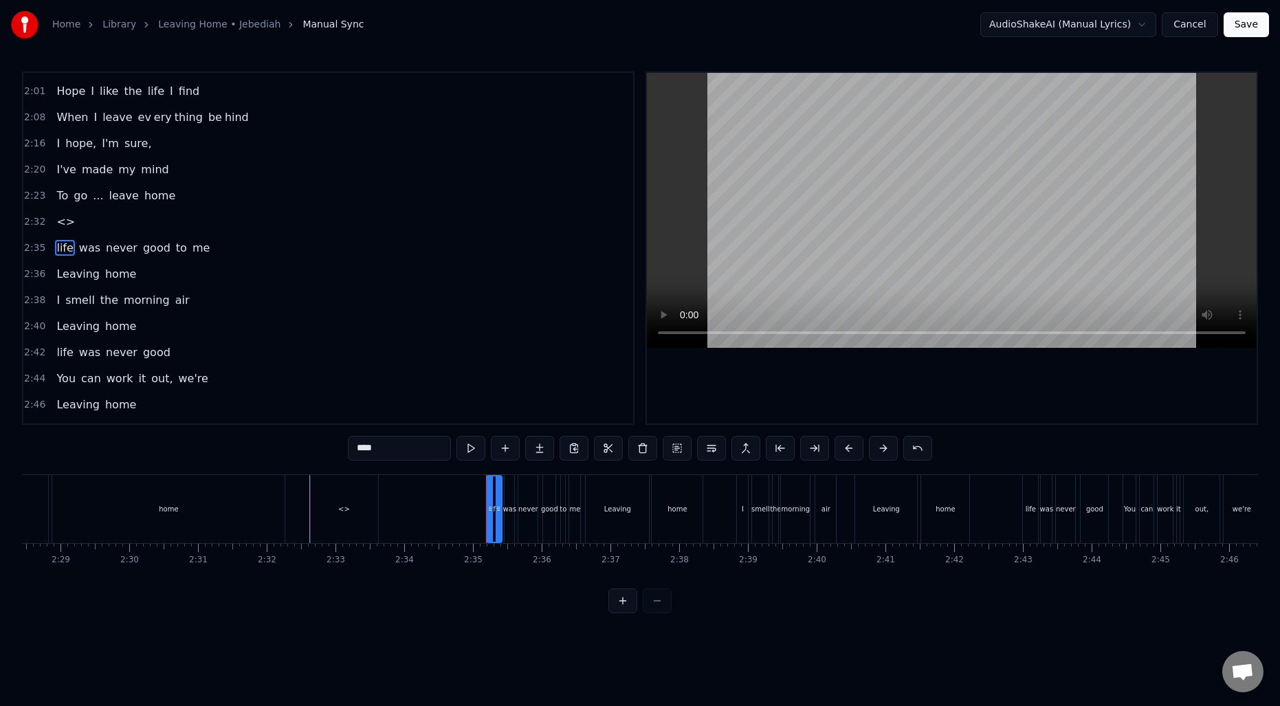
click at [338, 513] on div "<>" at bounding box center [344, 509] width 67 height 68
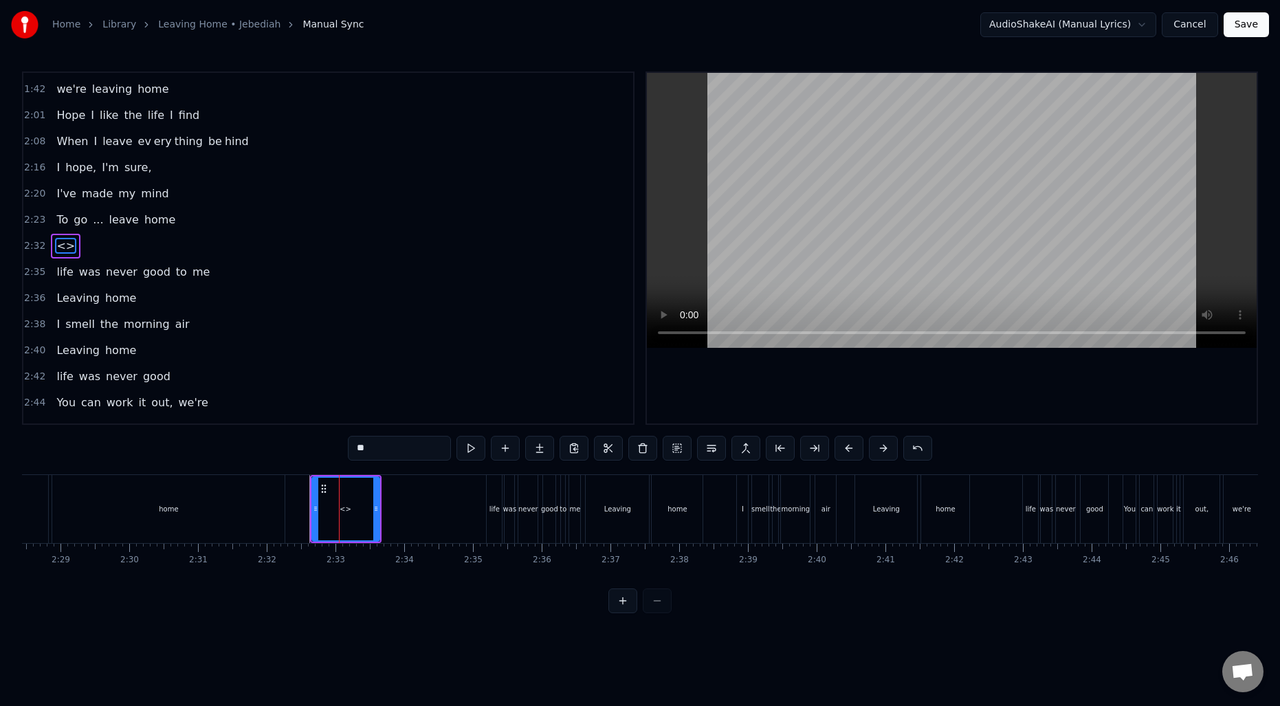
scroll to position [909, 0]
click at [379, 452] on input "**" at bounding box center [399, 448] width 103 height 25
type input "*******"
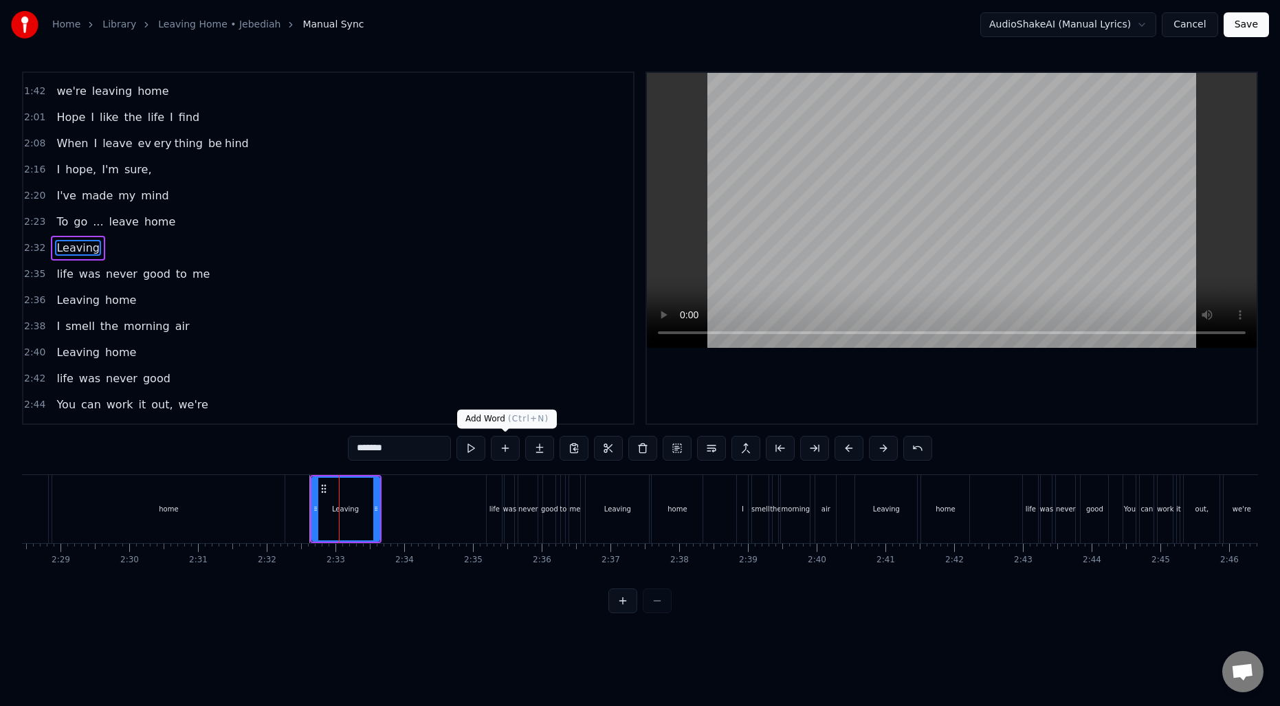
click at [503, 447] on button at bounding box center [505, 448] width 29 height 25
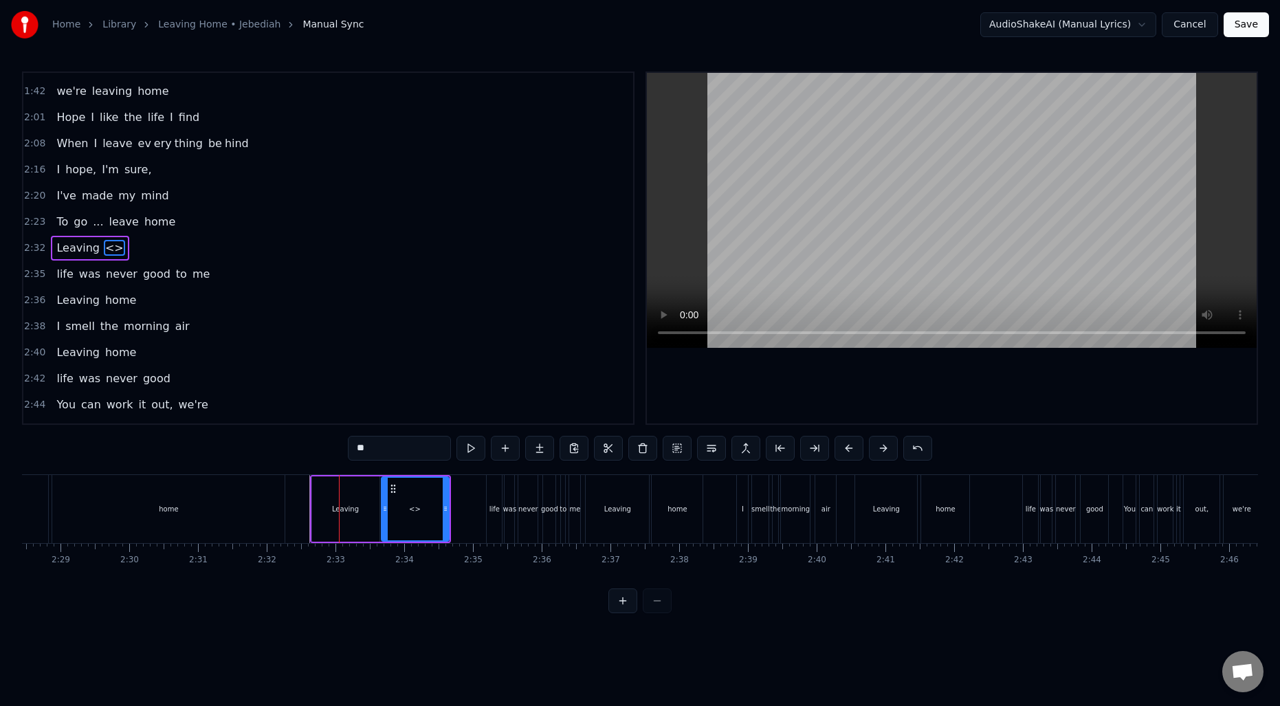
click at [410, 505] on div "<>" at bounding box center [415, 509] width 12 height 10
click at [386, 459] on input "**" at bounding box center [399, 448] width 103 height 25
type input "****"
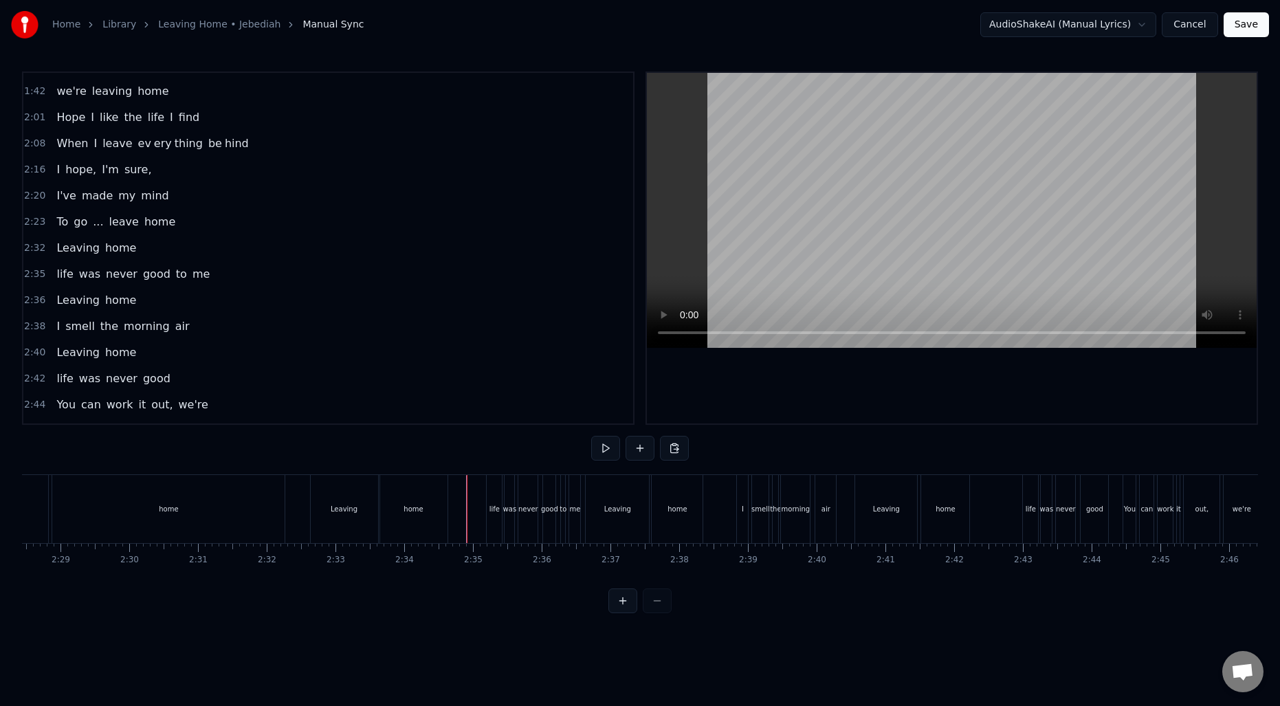
click at [217, 508] on div "home" at bounding box center [168, 509] width 232 height 68
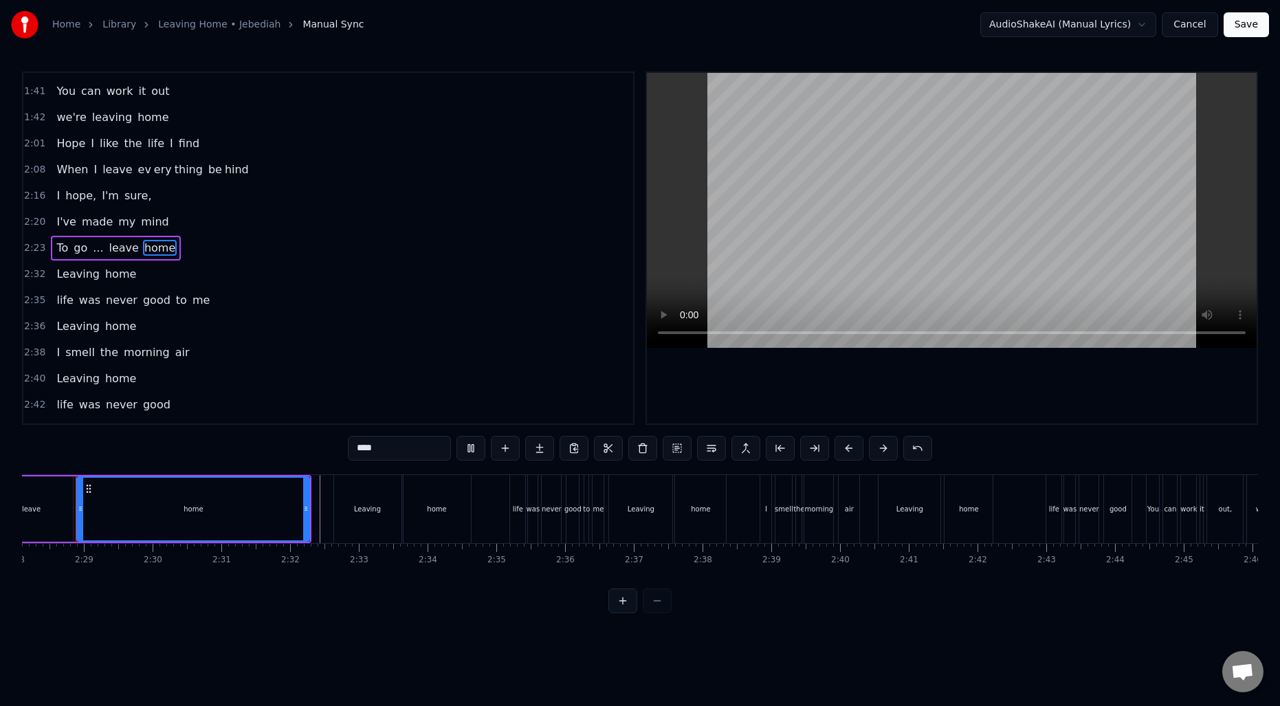
scroll to position [0, 10164]
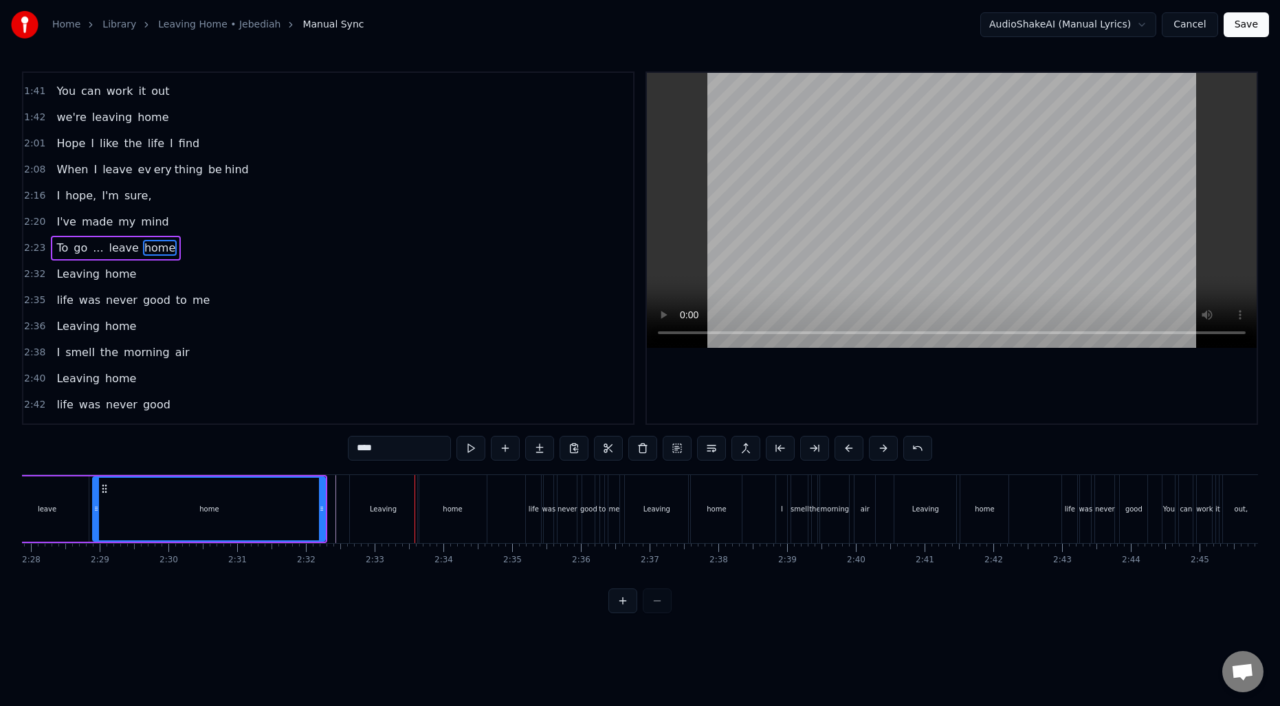
click at [393, 507] on div "Leaving" at bounding box center [383, 509] width 27 height 10
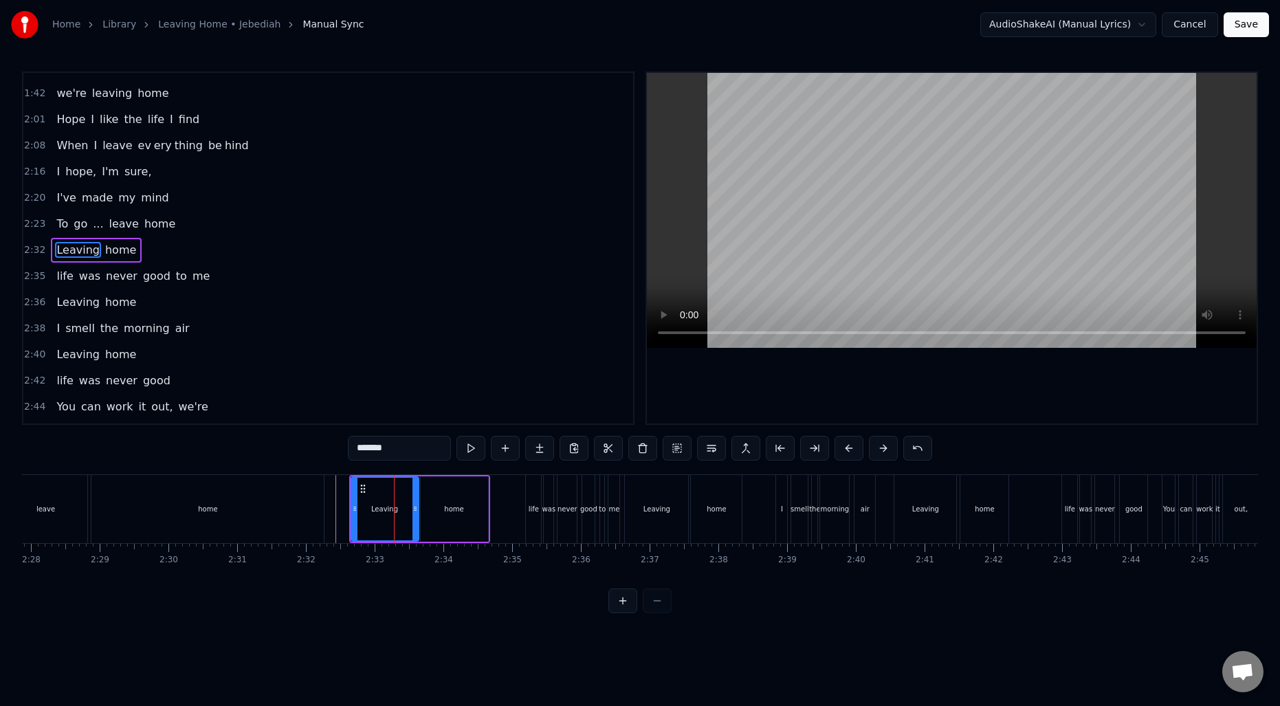
scroll to position [909, 0]
drag, startPoint x: 353, startPoint y: 509, endPoint x: 368, endPoint y: 509, distance: 14.4
click at [368, 509] on icon at bounding box center [368, 508] width 5 height 11
click at [434, 505] on div "home" at bounding box center [454, 508] width 67 height 65
type input "****"
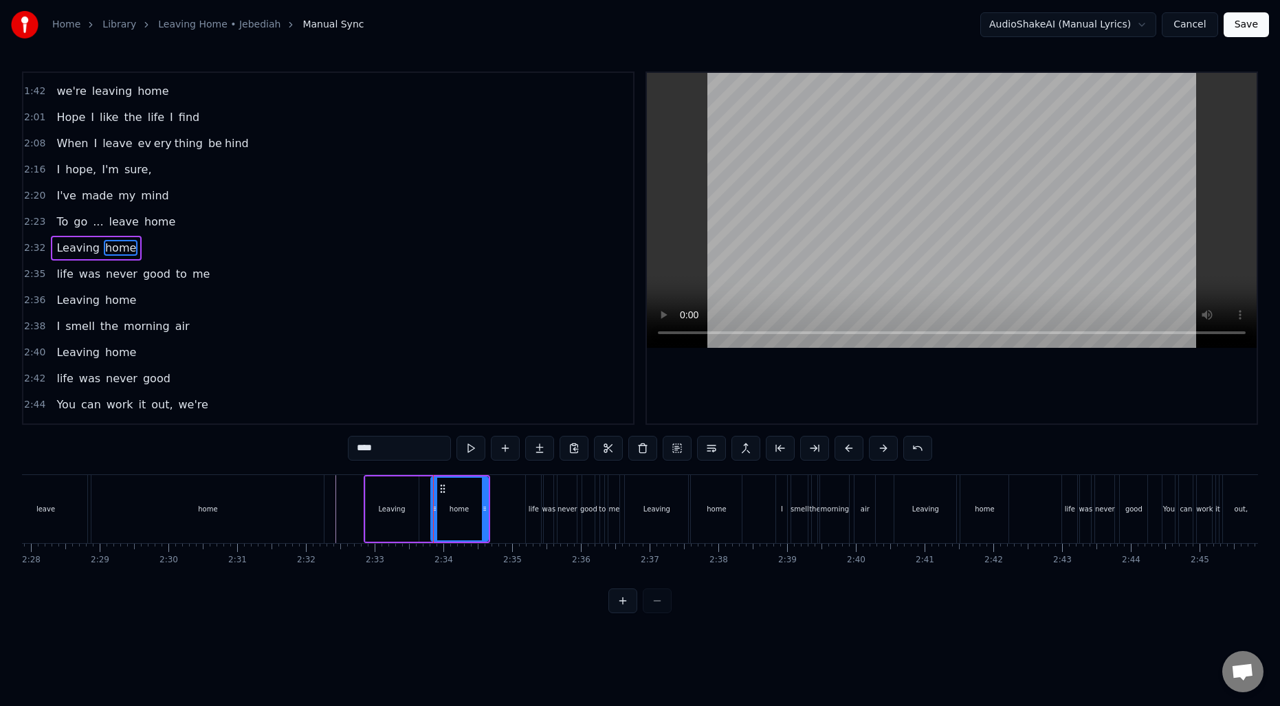
drag, startPoint x: 423, startPoint y: 505, endPoint x: 432, endPoint y: 505, distance: 9.6
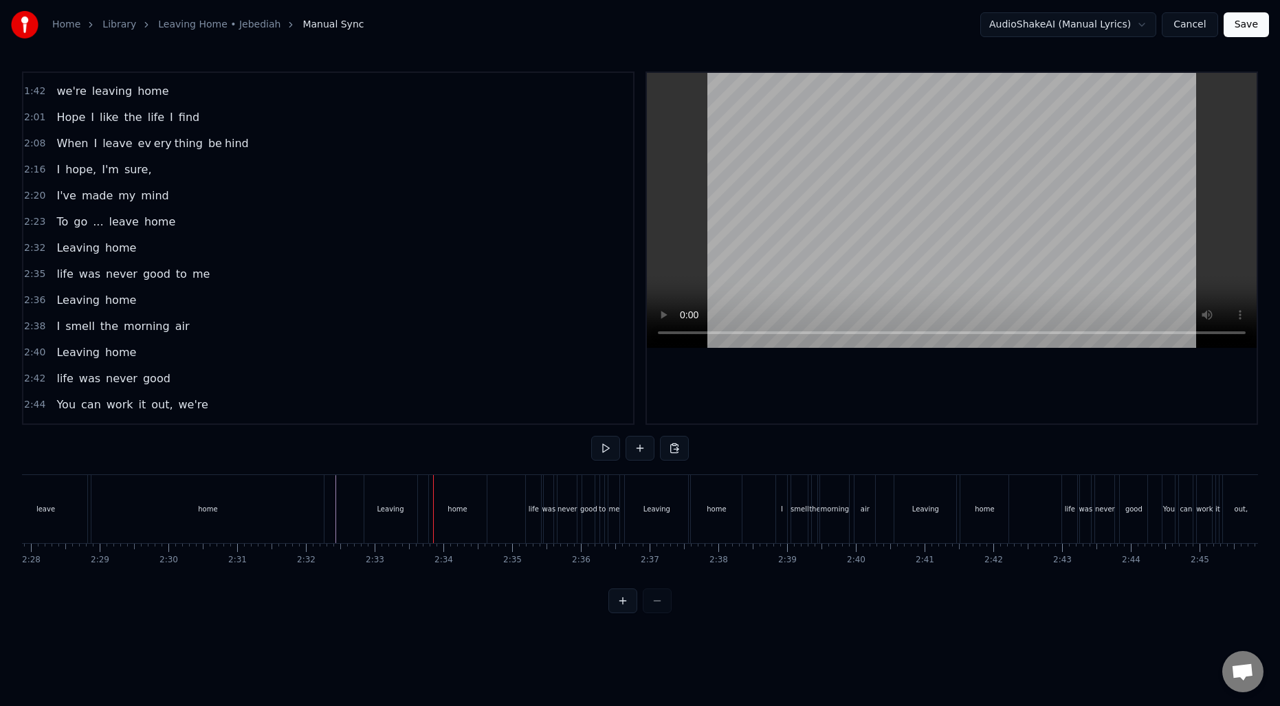
click at [471, 507] on div "home" at bounding box center [458, 509] width 58 height 68
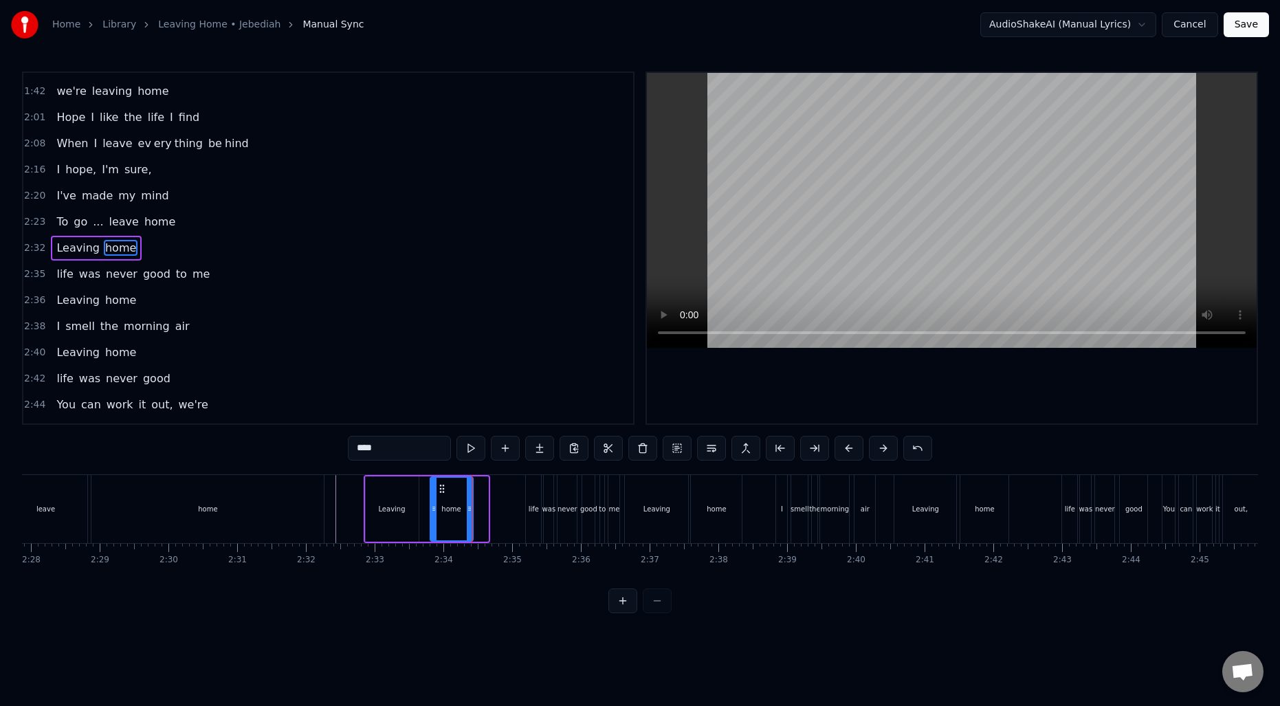
drag, startPoint x: 485, startPoint y: 509, endPoint x: 469, endPoint y: 509, distance: 15.1
click at [469, 509] on icon at bounding box center [469, 508] width 5 height 11
click at [430, 506] on icon at bounding box center [431, 508] width 5 height 11
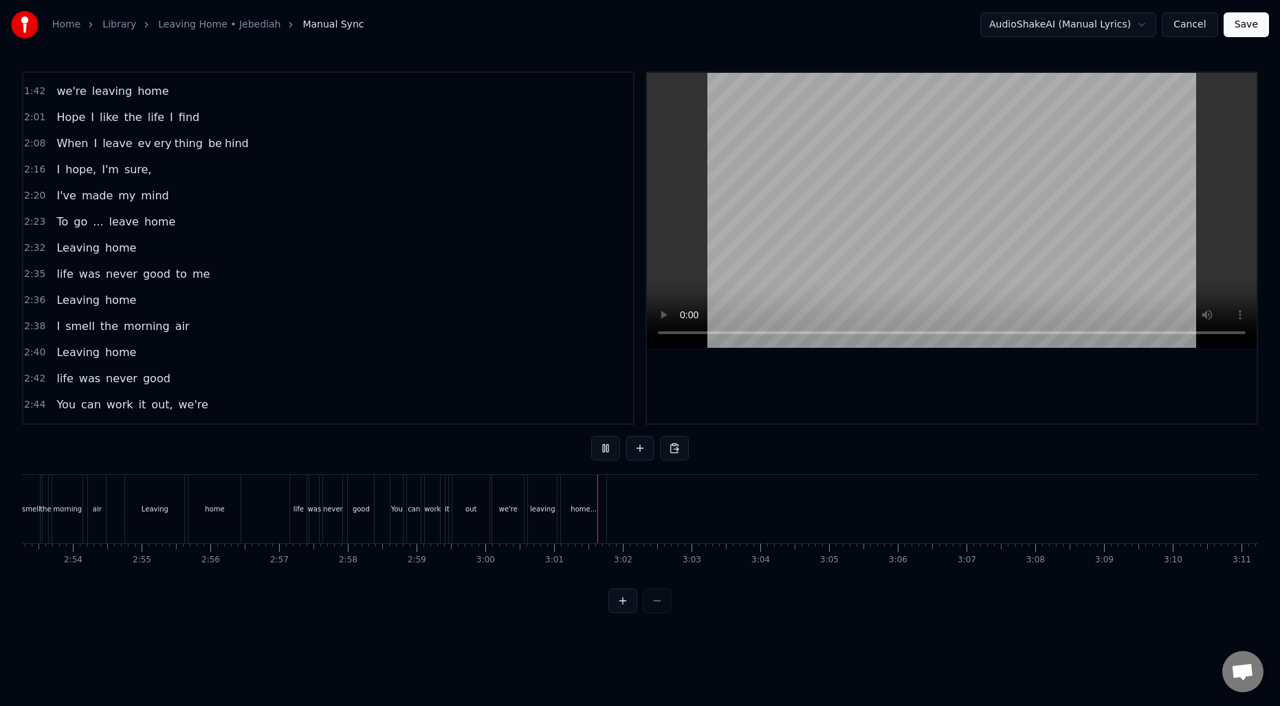
scroll to position [0, 11915]
click at [1240, 25] on button "Save" at bounding box center [1246, 24] width 45 height 25
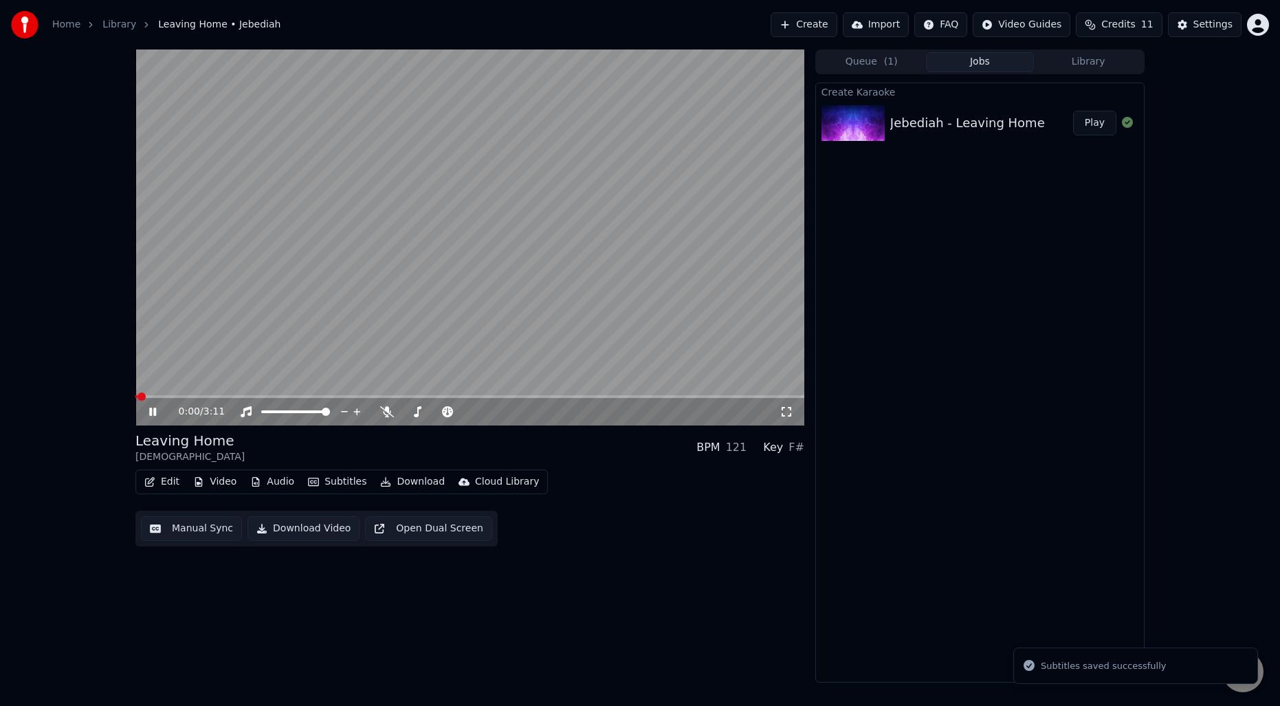
click at [529, 251] on video at bounding box center [469, 237] width 669 height 376
click at [394, 487] on button "Download" at bounding box center [413, 481] width 76 height 19
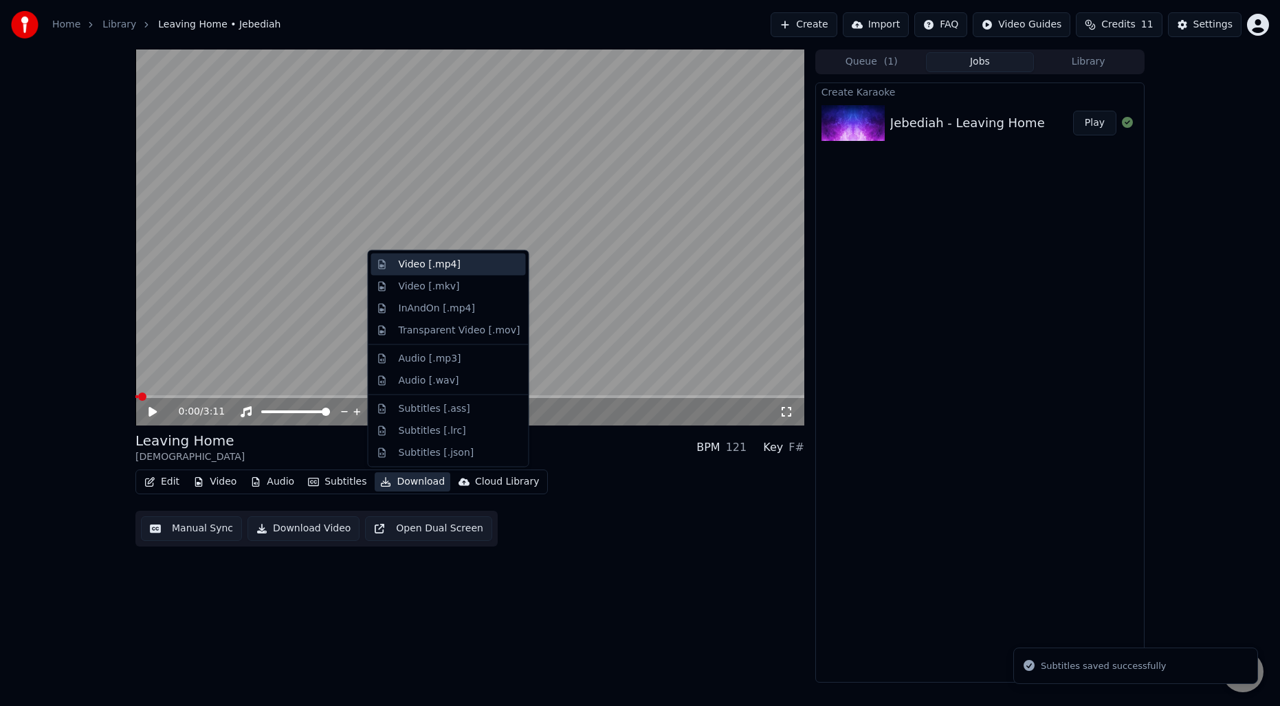
click at [428, 269] on div "Video [.mp4]" at bounding box center [430, 265] width 62 height 14
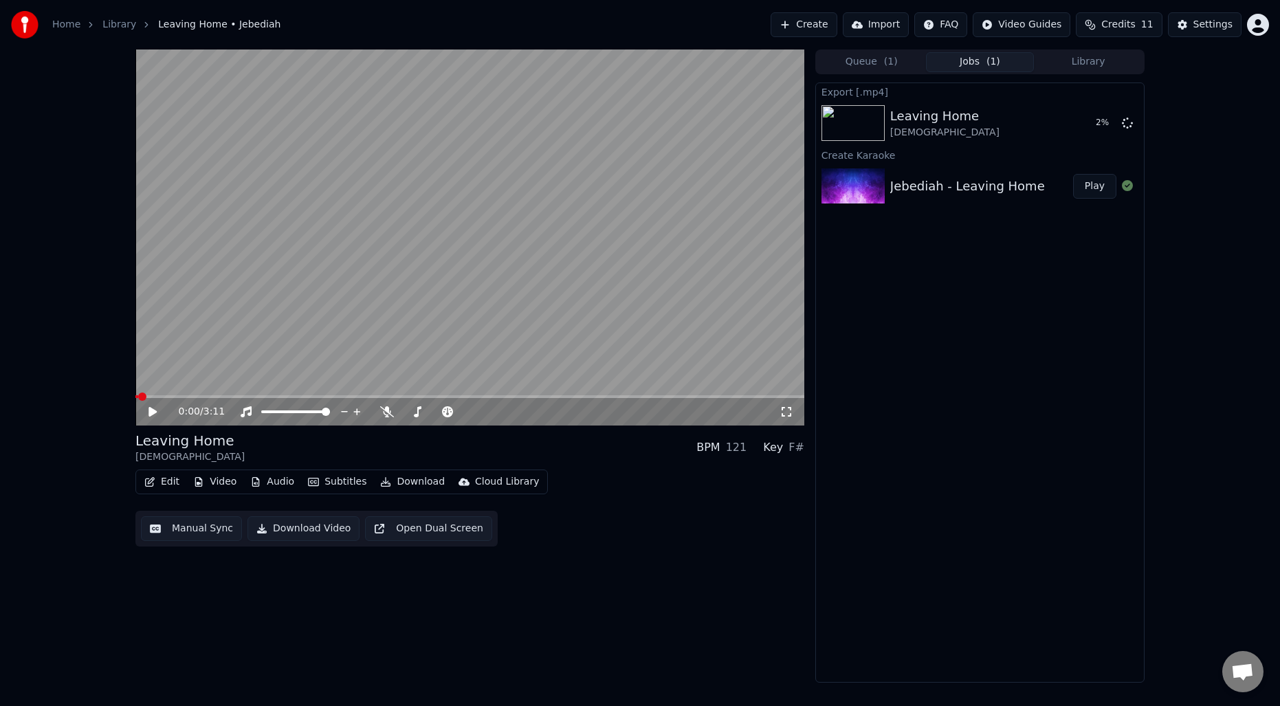
click at [581, 637] on div "0:00 / 3:11 Leaving Home Jebediah BPM 121 Key F# Edit Video Audio Subtitles Dow…" at bounding box center [469, 365] width 669 height 633
click at [834, 604] on div "Export [.mp4] Leaving Home Jebediah Show Create Karaoke Jebediah - Leaving Home…" at bounding box center [979, 382] width 329 height 600
click at [686, 573] on div "0:00 / 3:11 Leaving Home Jebediah BPM 121 Key F# Edit Video Audio Subtitles Dow…" at bounding box center [469, 365] width 669 height 633
click at [832, 23] on button "Create" at bounding box center [804, 24] width 67 height 25
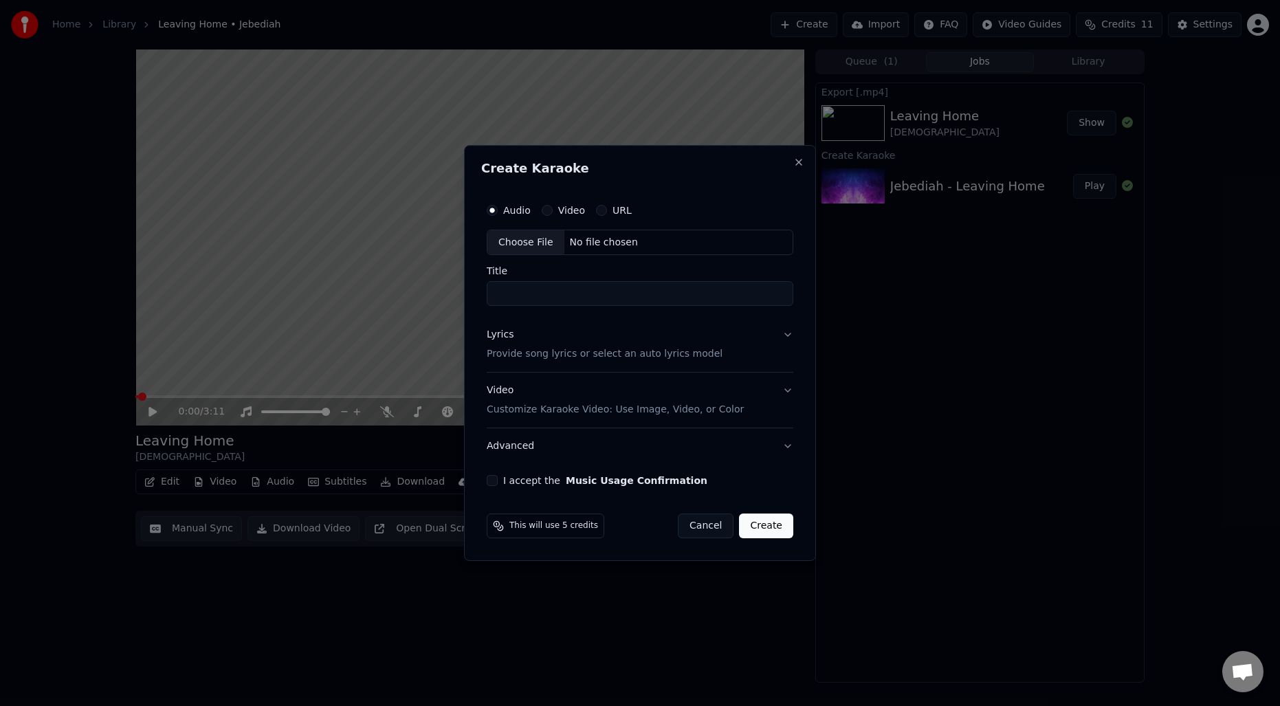
click at [531, 244] on div "Choose File" at bounding box center [525, 242] width 77 height 25
type input "**********"
click at [538, 336] on div "Lyrics Provide song lyrics or select an auto lyrics model" at bounding box center [602, 345] width 236 height 33
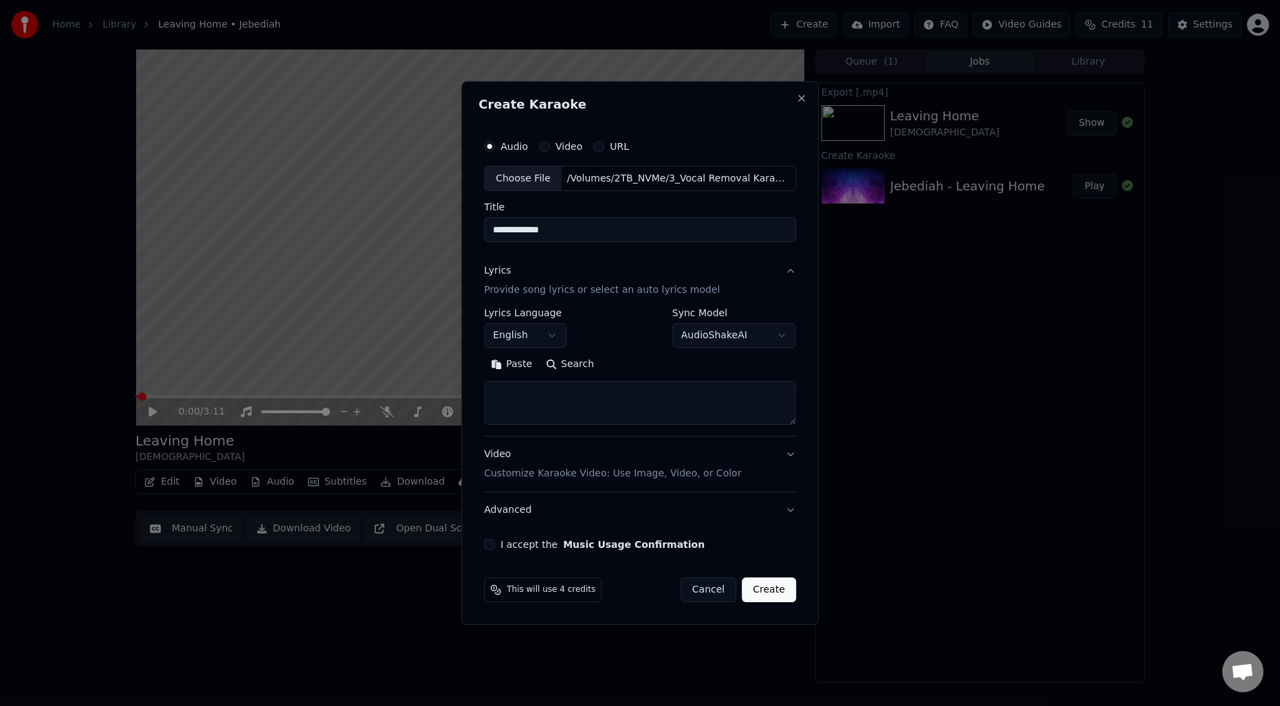
click at [591, 372] on button "Search" at bounding box center [570, 365] width 62 height 22
type textarea "**********"
click at [483, 547] on div "**********" at bounding box center [639, 341] width 323 height 429
click at [493, 548] on button "I accept the Music Usage Confirmation" at bounding box center [489, 544] width 11 height 11
click at [753, 593] on button "Create" at bounding box center [769, 589] width 54 height 25
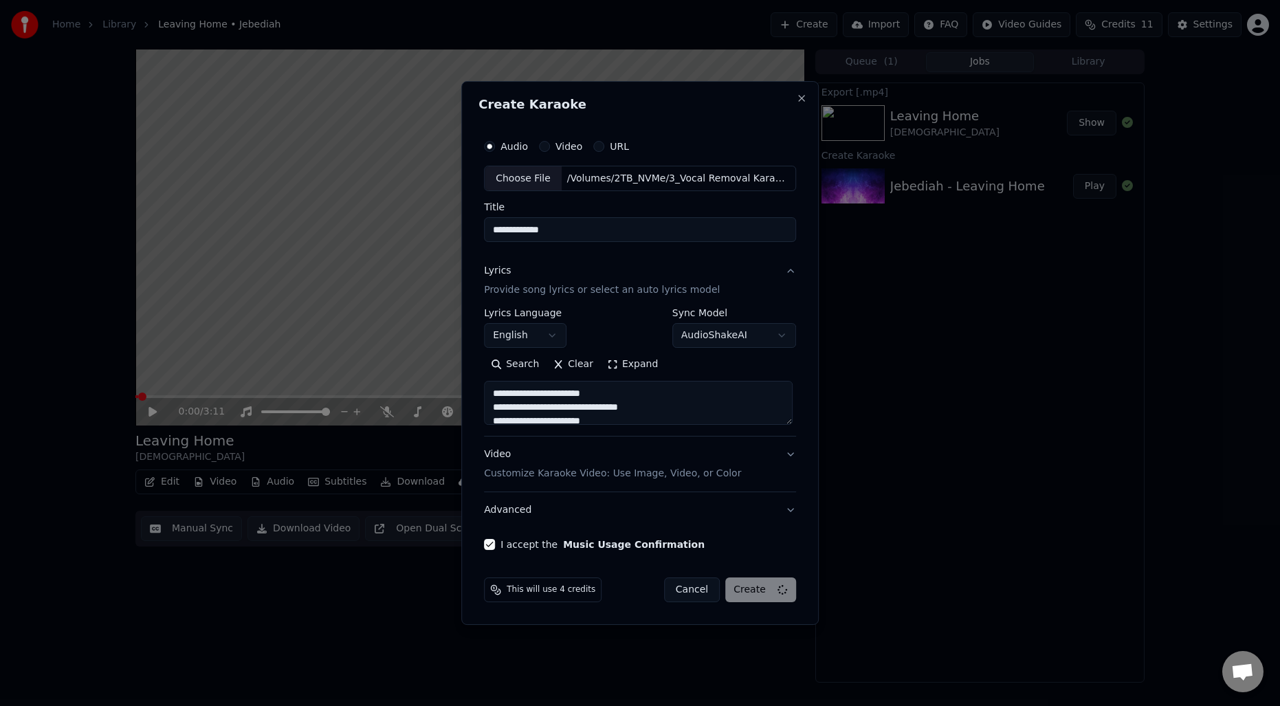
select select
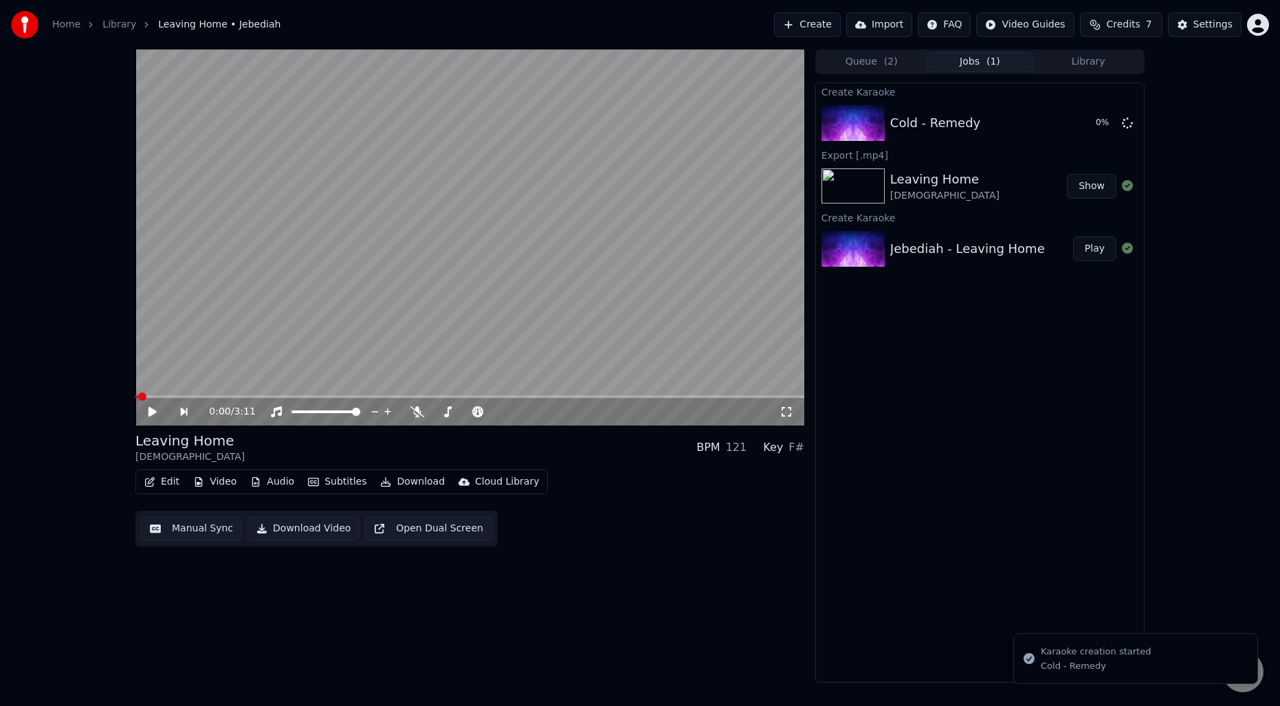
click at [824, 15] on button "Create" at bounding box center [807, 24] width 67 height 25
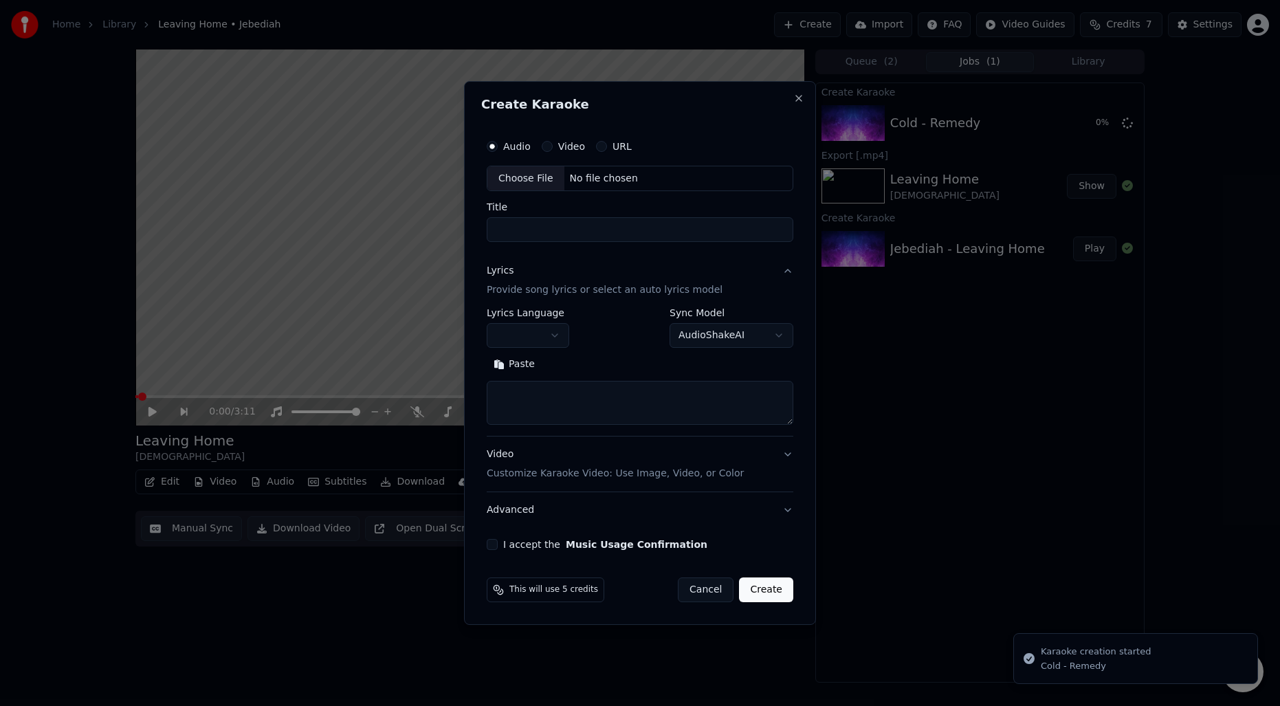
click at [542, 176] on div "Choose File" at bounding box center [525, 178] width 77 height 25
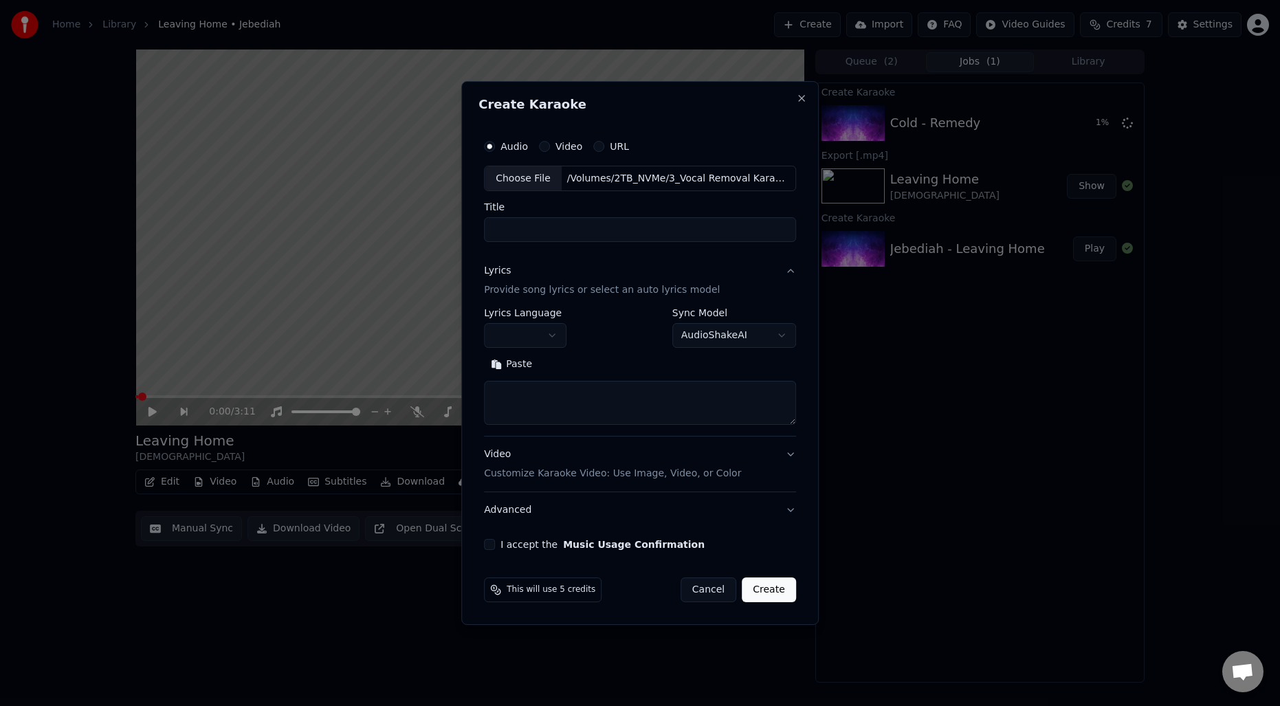
type input "**********"
click at [576, 363] on button "Search" at bounding box center [570, 365] width 62 height 22
type textarea "**********"
click at [492, 546] on button "I accept the Music Usage Confirmation" at bounding box center [489, 544] width 11 height 11
click at [763, 589] on button "Create" at bounding box center [769, 589] width 54 height 25
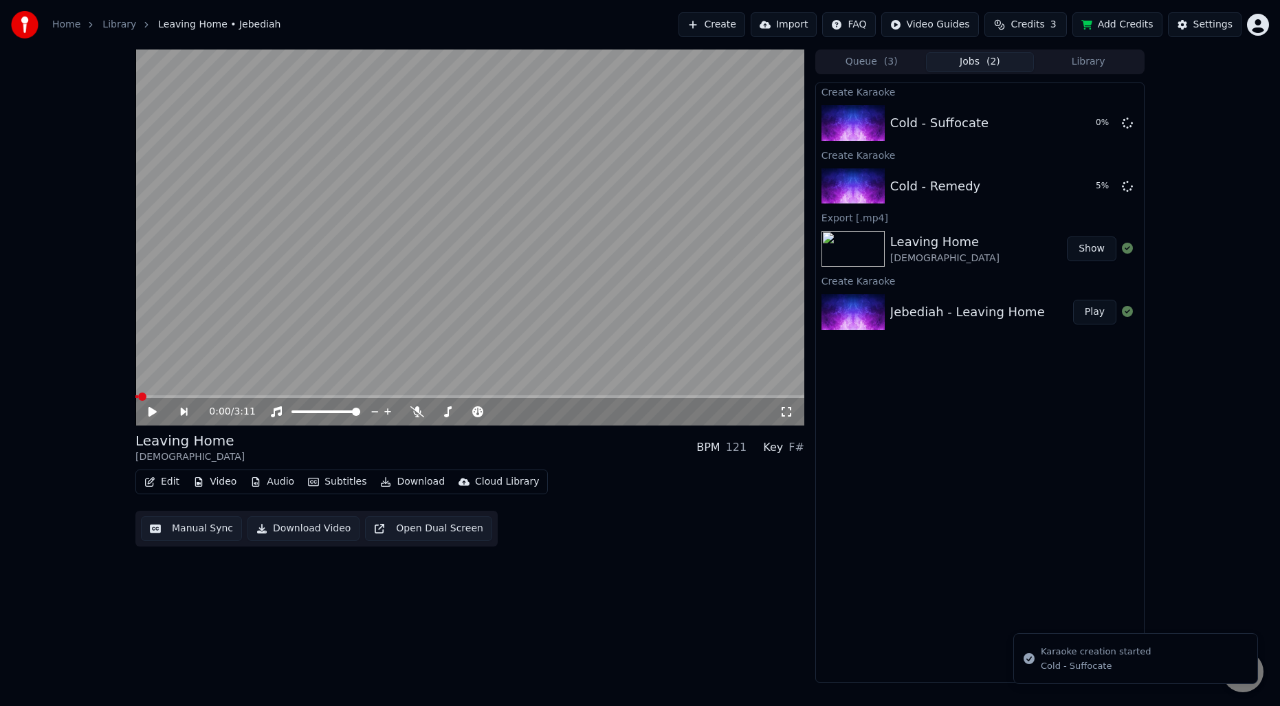
click at [575, 605] on div "0:00 / 3:11 Leaving Home Jebediah BPM 121 Key F# Edit Video Audio Subtitles Dow…" at bounding box center [469, 365] width 669 height 633
click at [624, 584] on div "0:00 / 3:11 Leaving Home Jebediah BPM 121 Key F# Edit Video Audio Subtitles Dow…" at bounding box center [469, 365] width 669 height 633
